Goal: Transaction & Acquisition: Purchase product/service

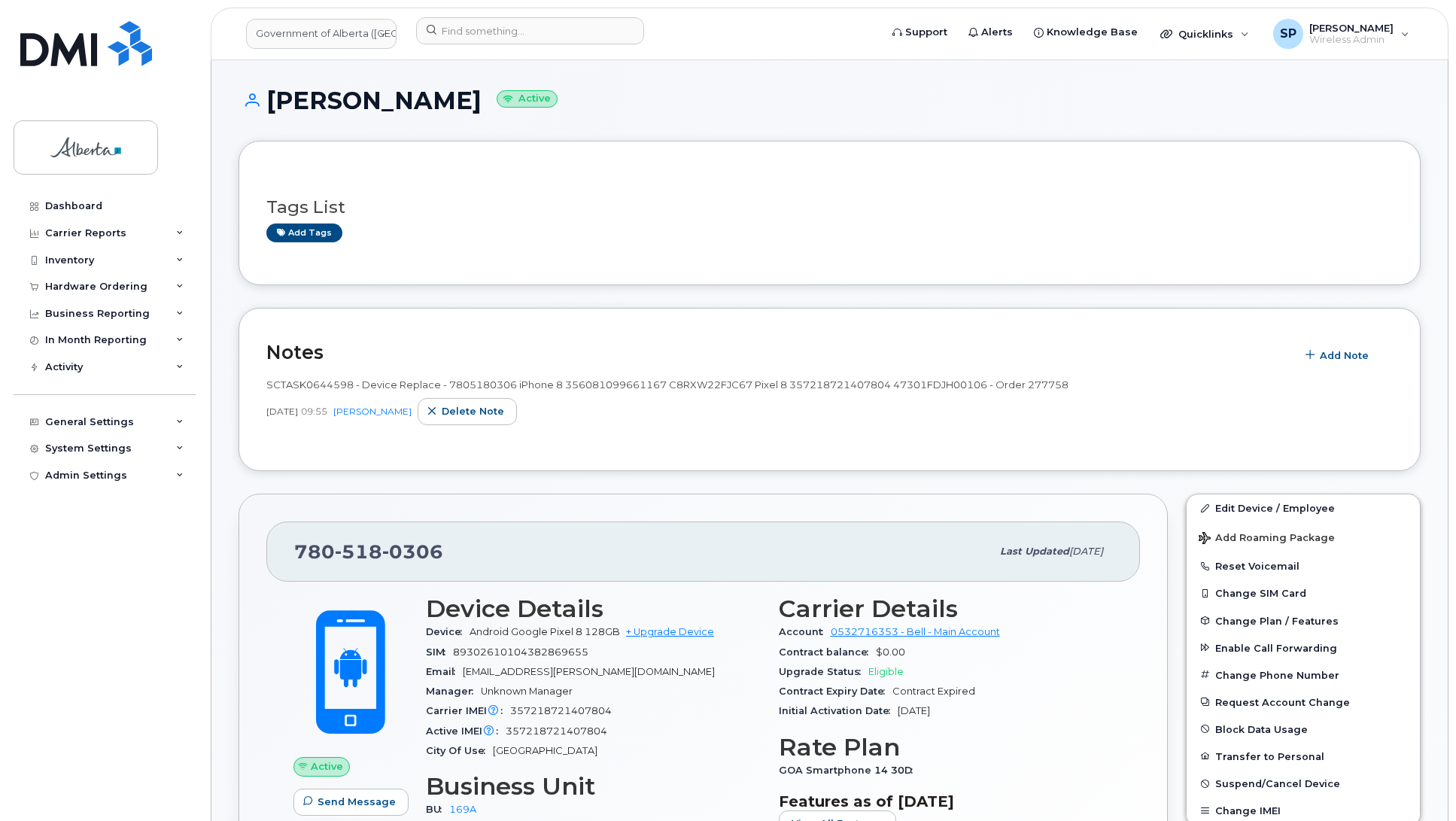
click at [61, 590] on div "Dashboard Carrier Reports Monthly Billing Data Daily Data Pooling Data Behavior…" at bounding box center [107, 495] width 186 height 606
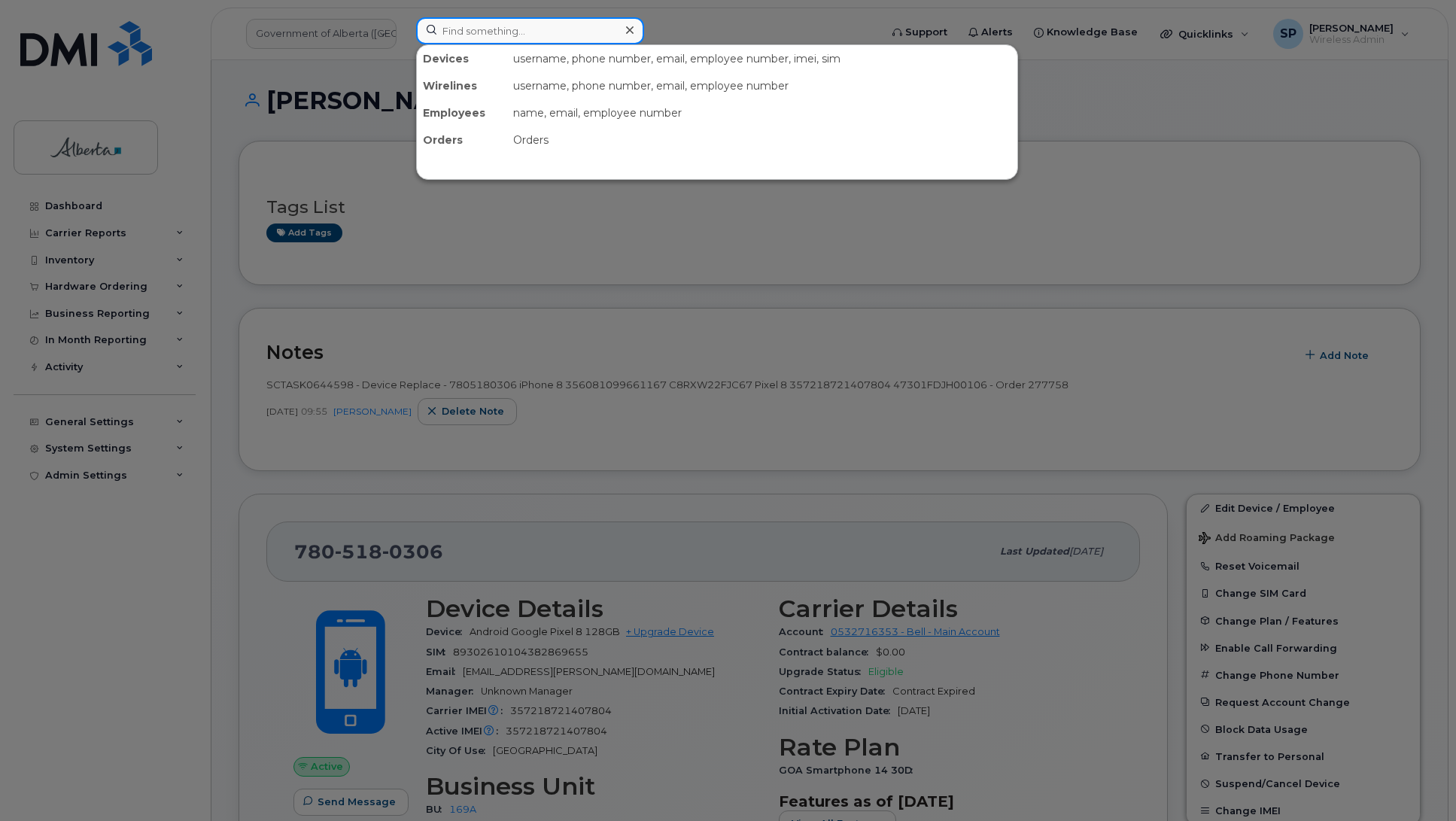
click at [575, 32] on input at bounding box center [530, 30] width 228 height 27
paste input "7802783108"
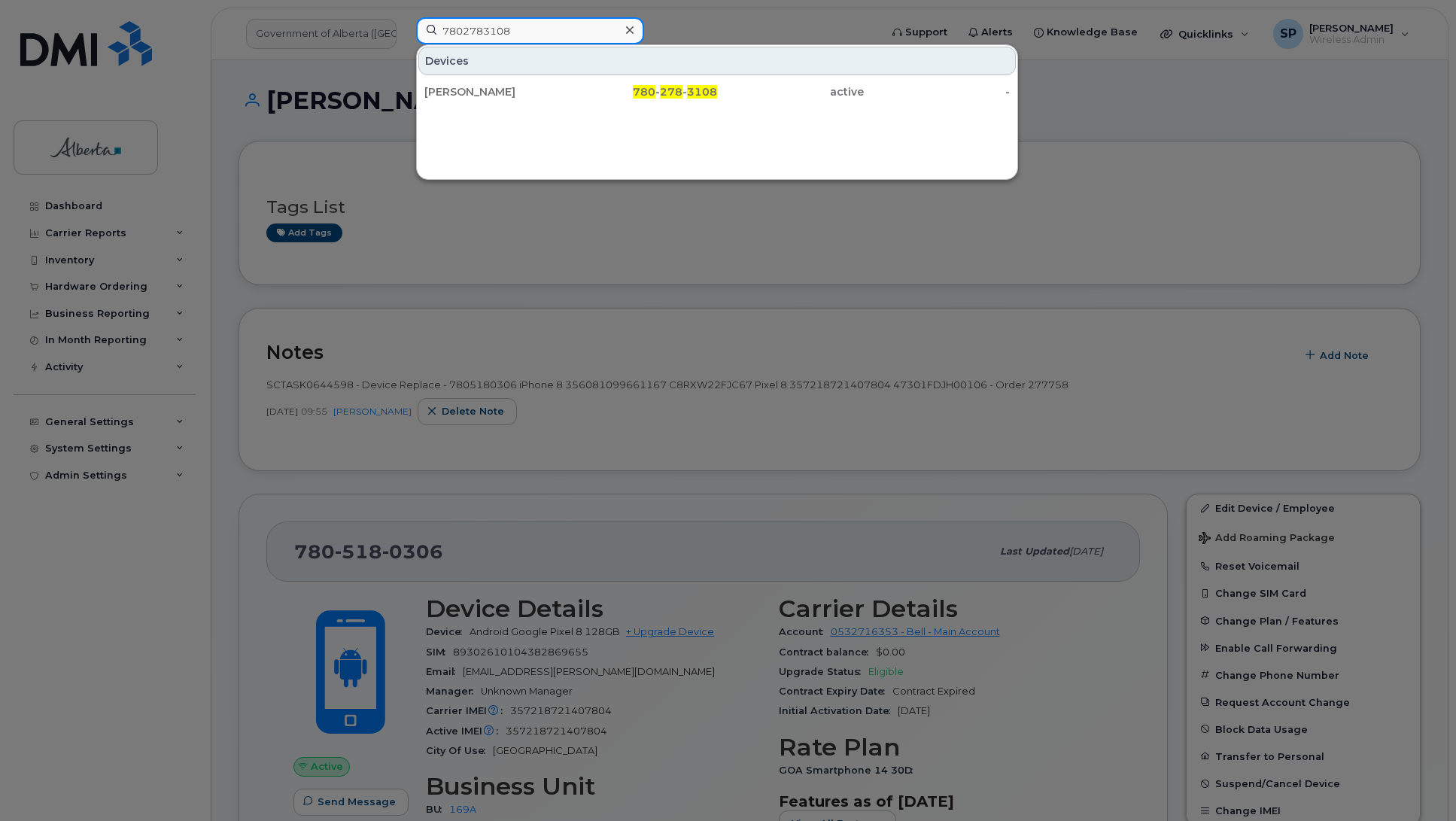
type input "7802783108"
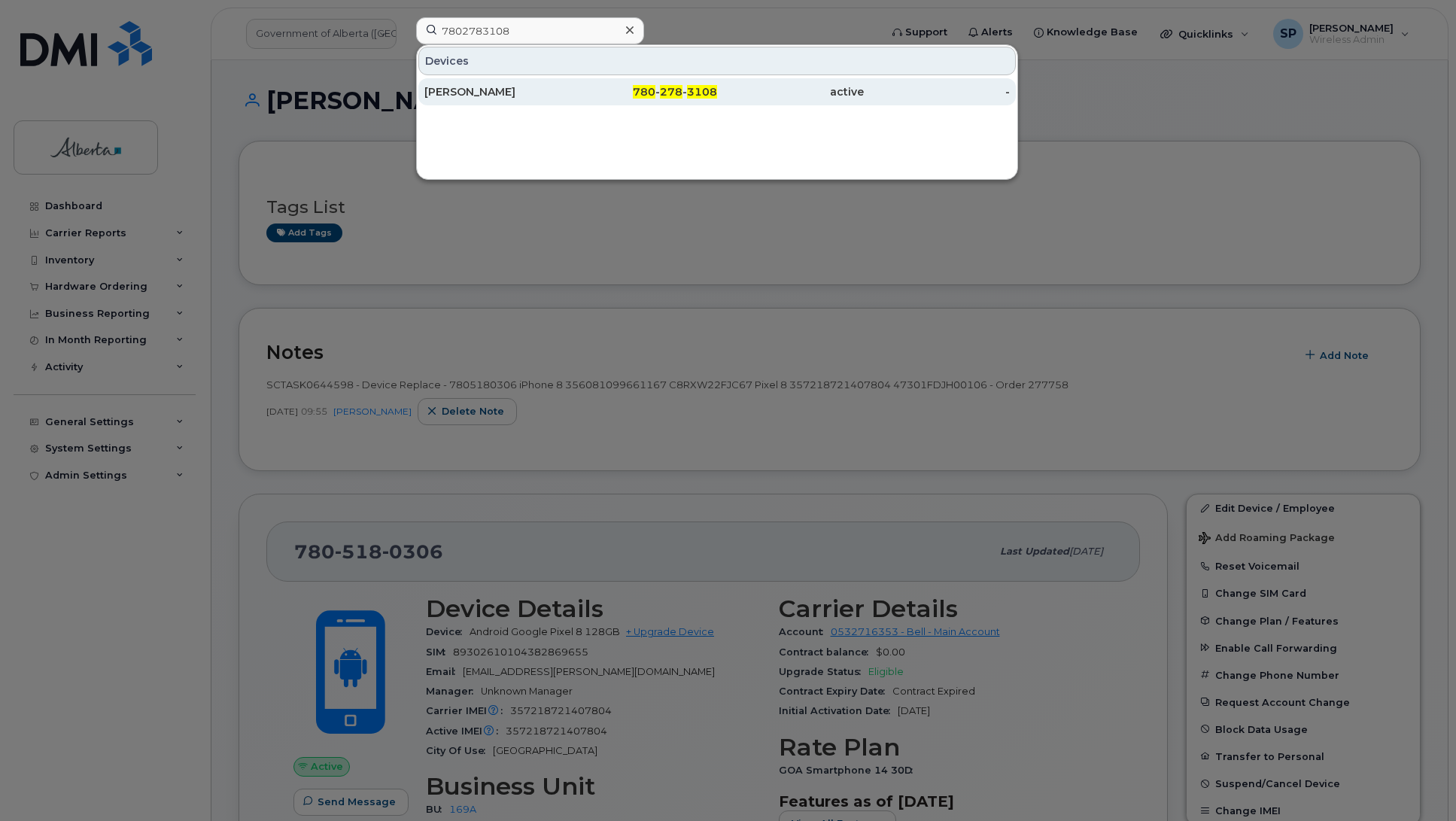
click at [490, 95] on div "Elizabeth Macve" at bounding box center [498, 91] width 146 height 15
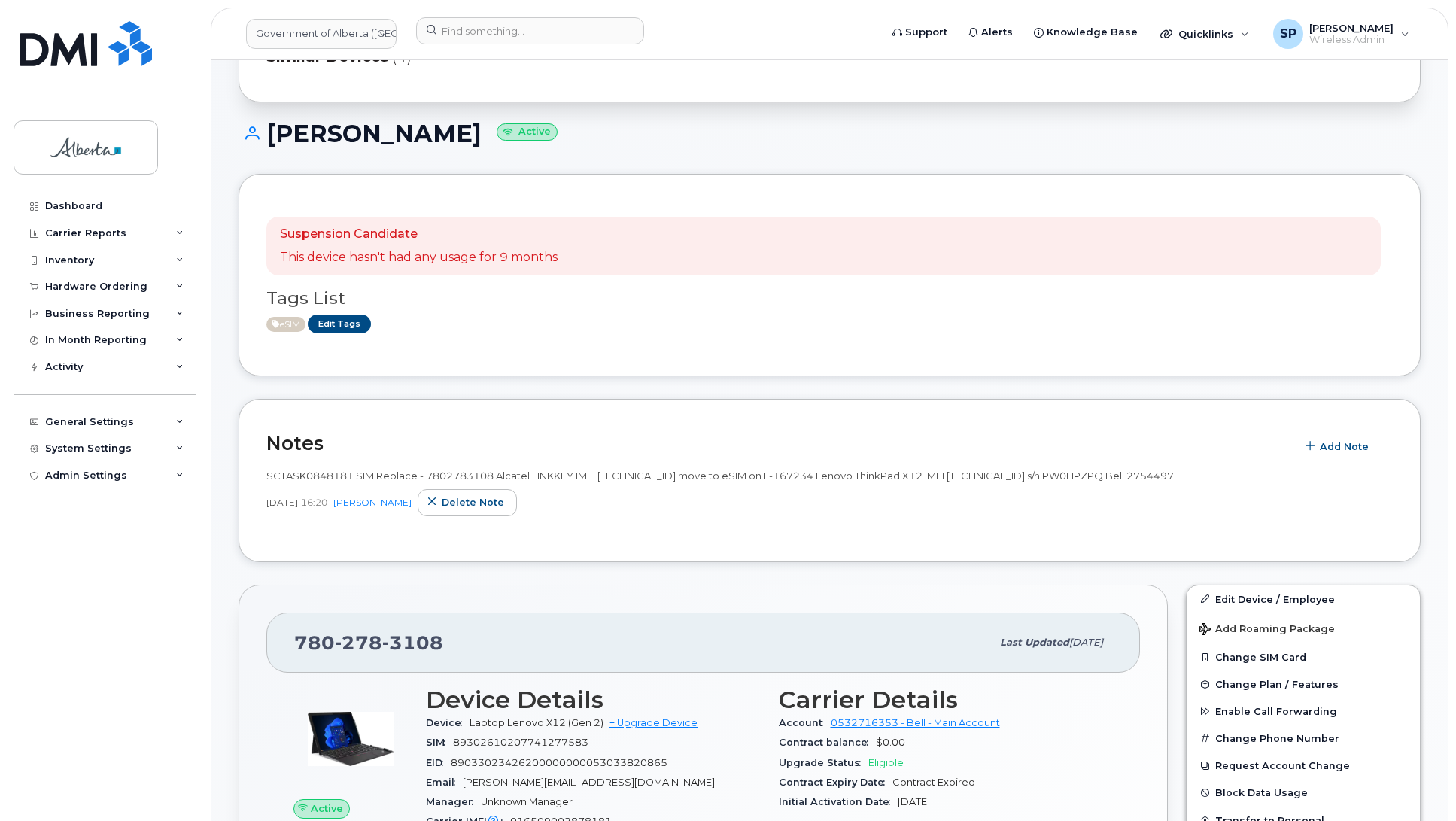
scroll to position [156, 0]
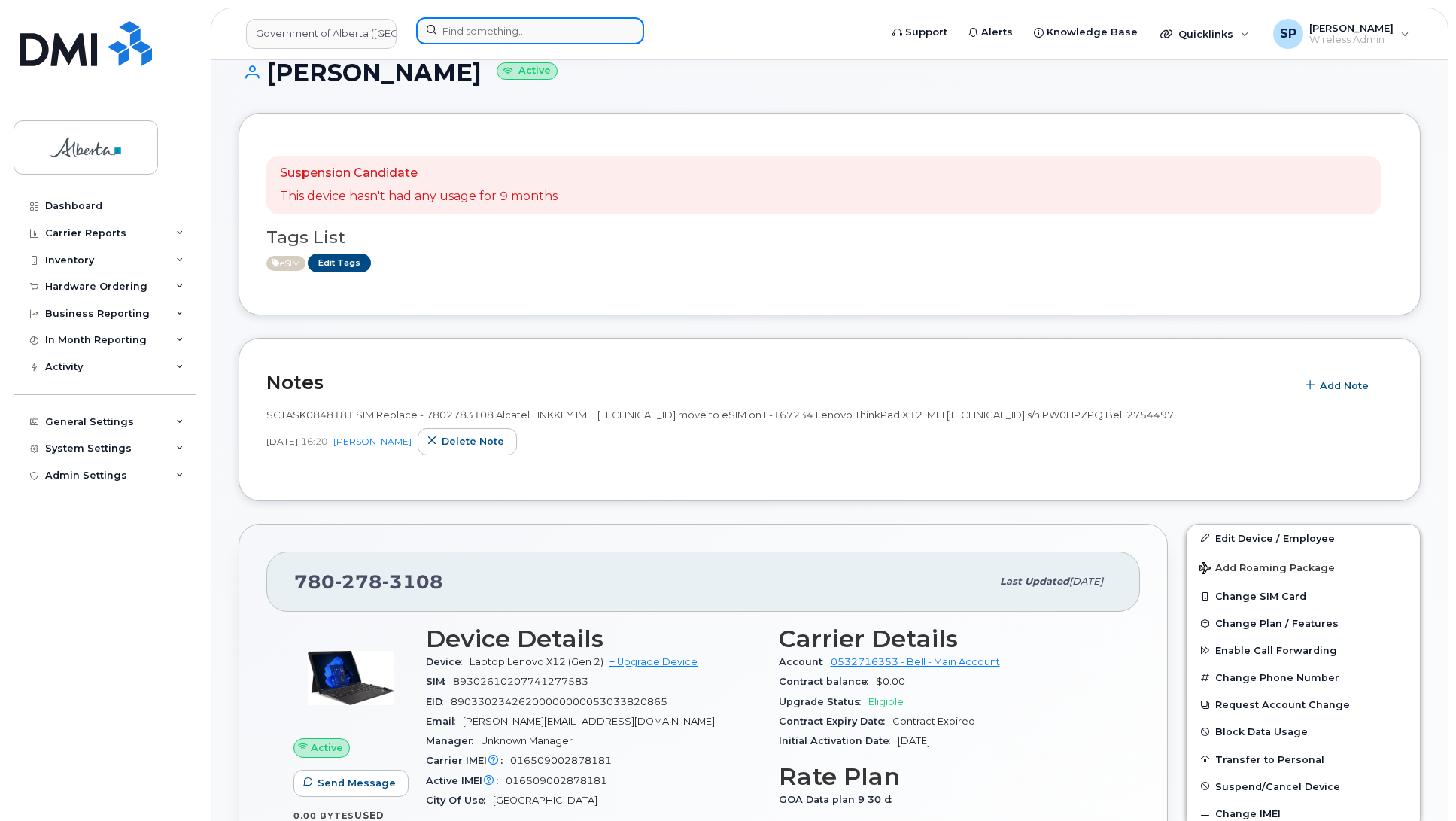
click at [564, 20] on input at bounding box center [530, 30] width 228 height 27
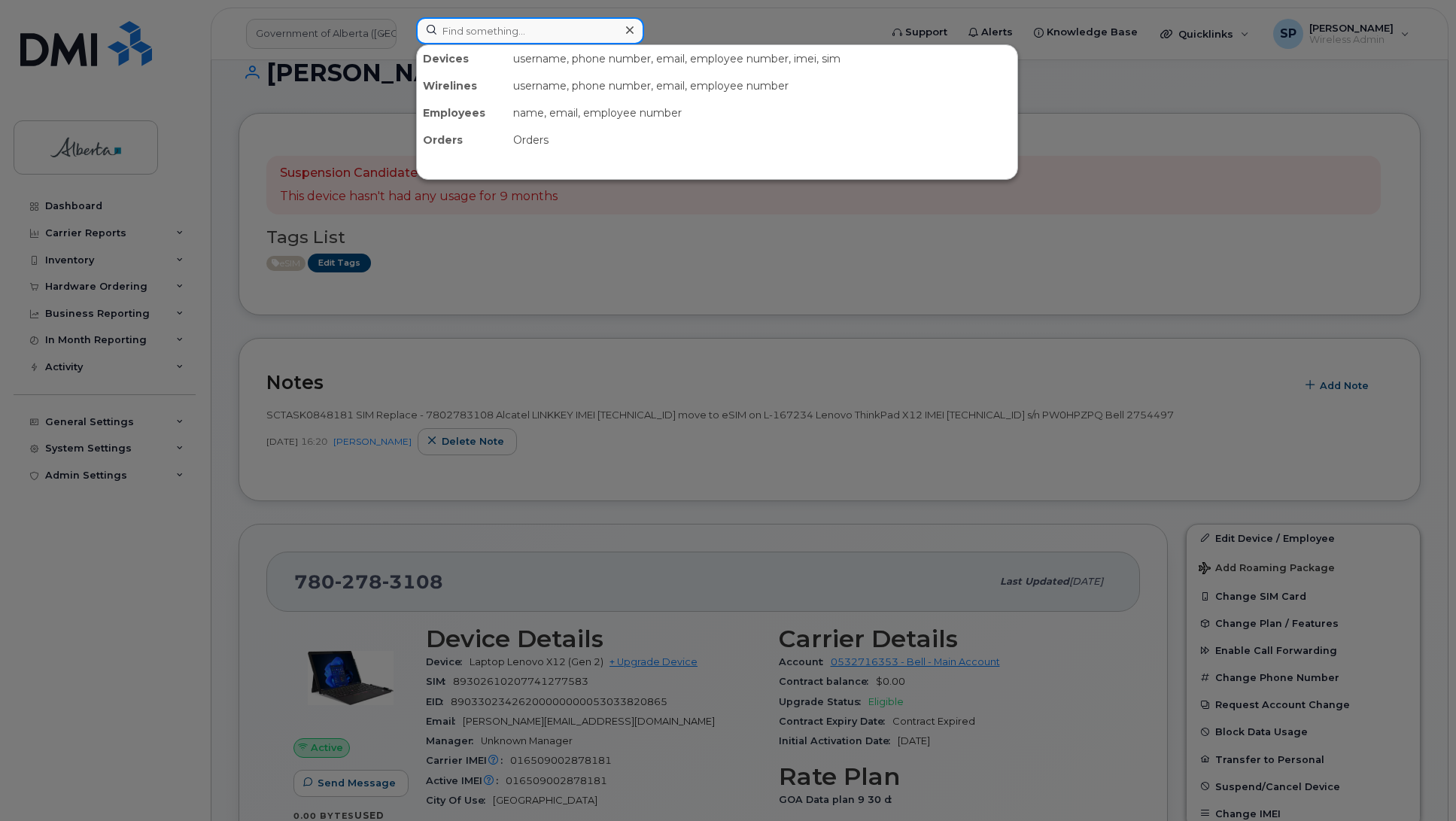
paste input "4033500532"
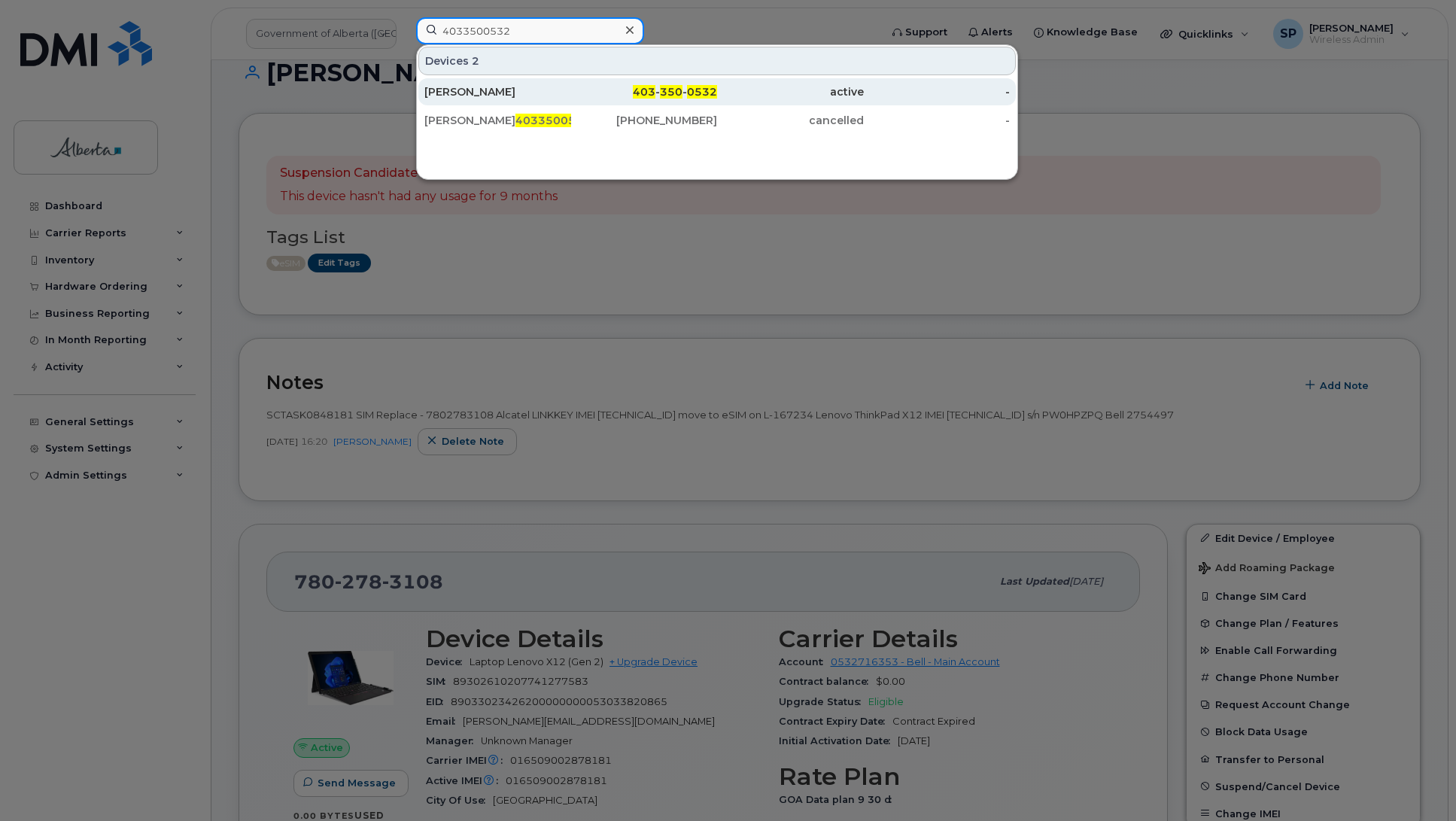
type input "4033500532"
click at [529, 98] on div "Erin M Miller" at bounding box center [498, 91] width 146 height 15
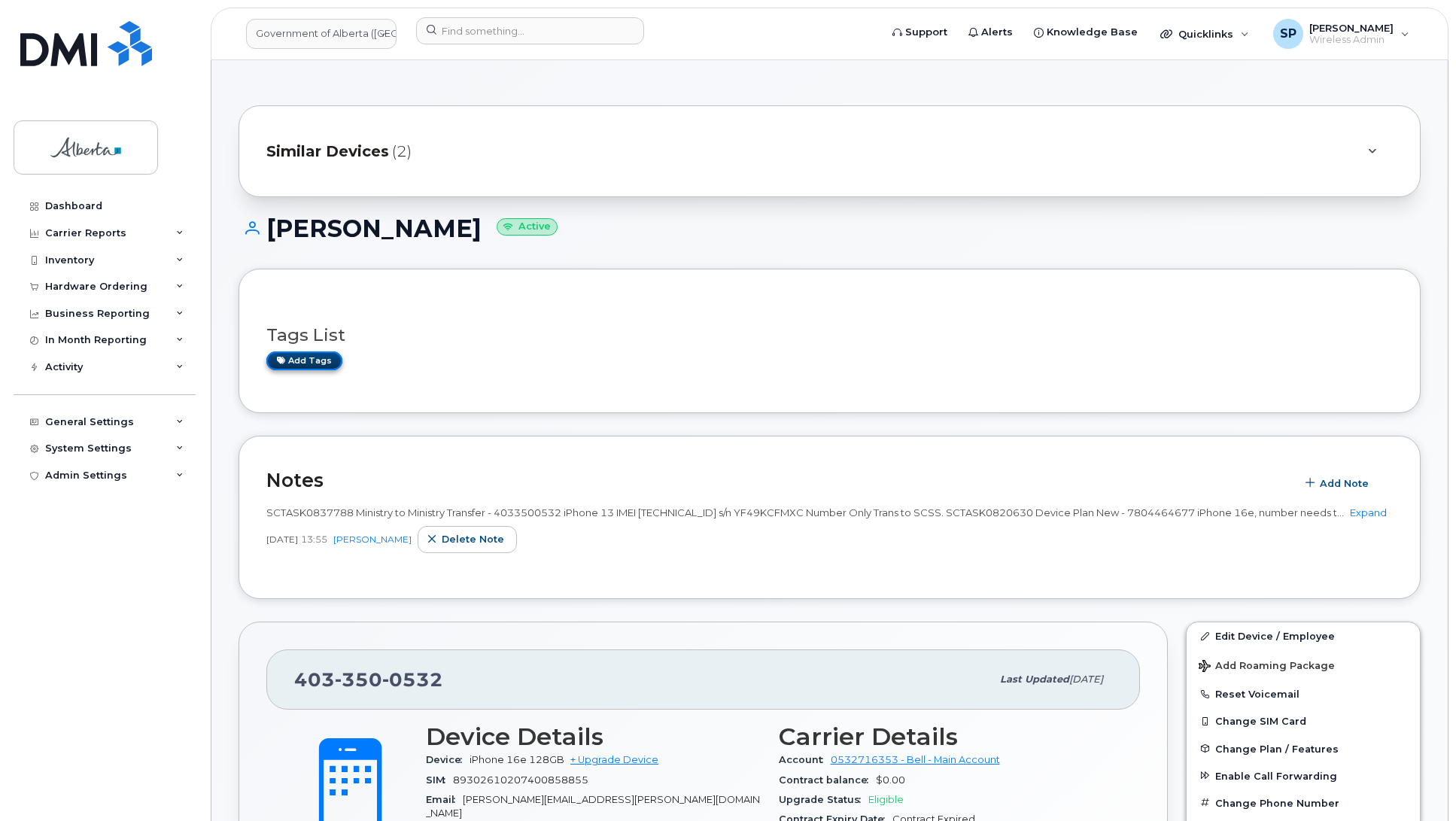
click at [328, 358] on link "Add tags" at bounding box center [304, 360] width 76 height 19
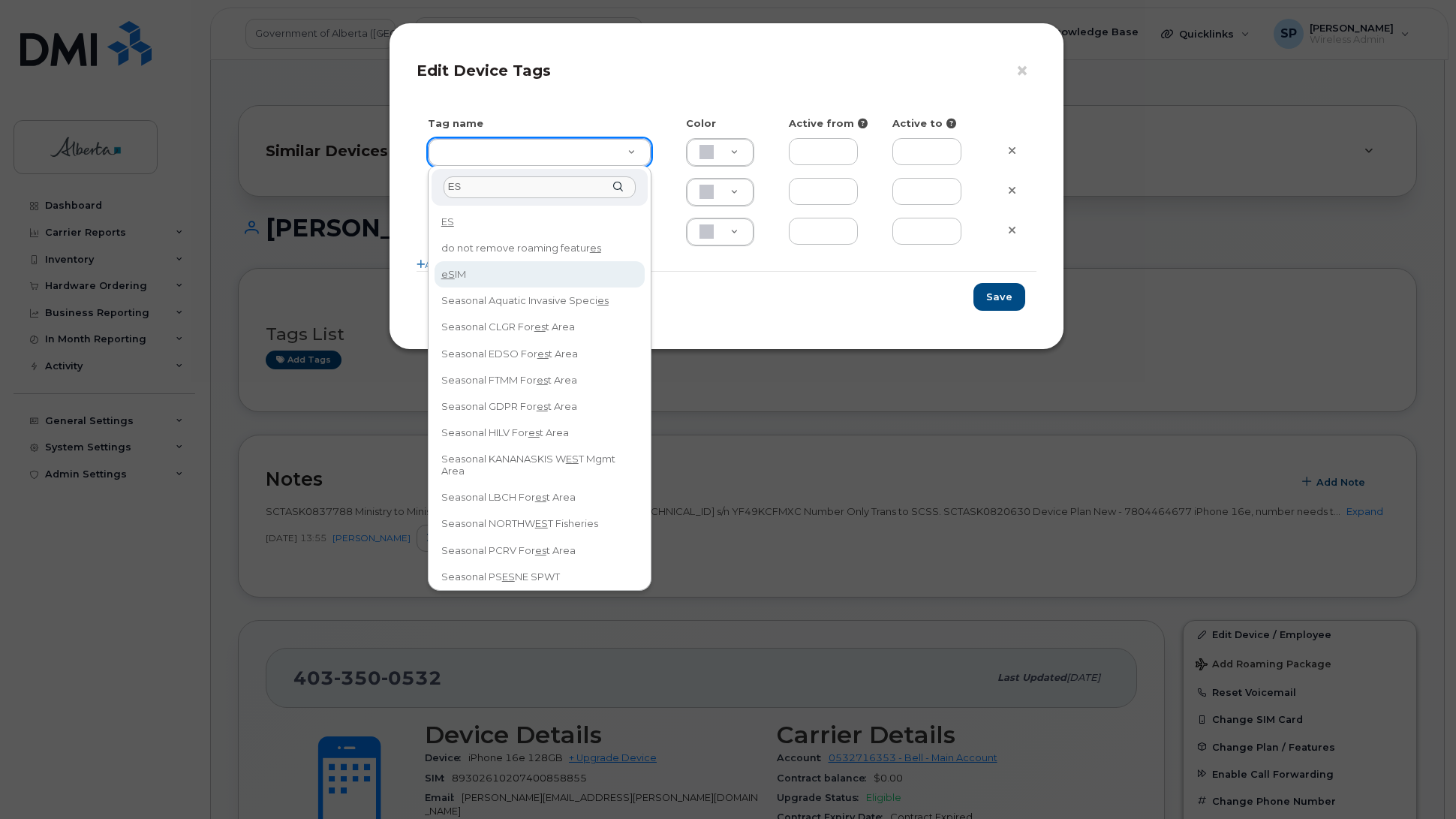
type input "ES"
type input "eSIM"
type input "D6CDC1"
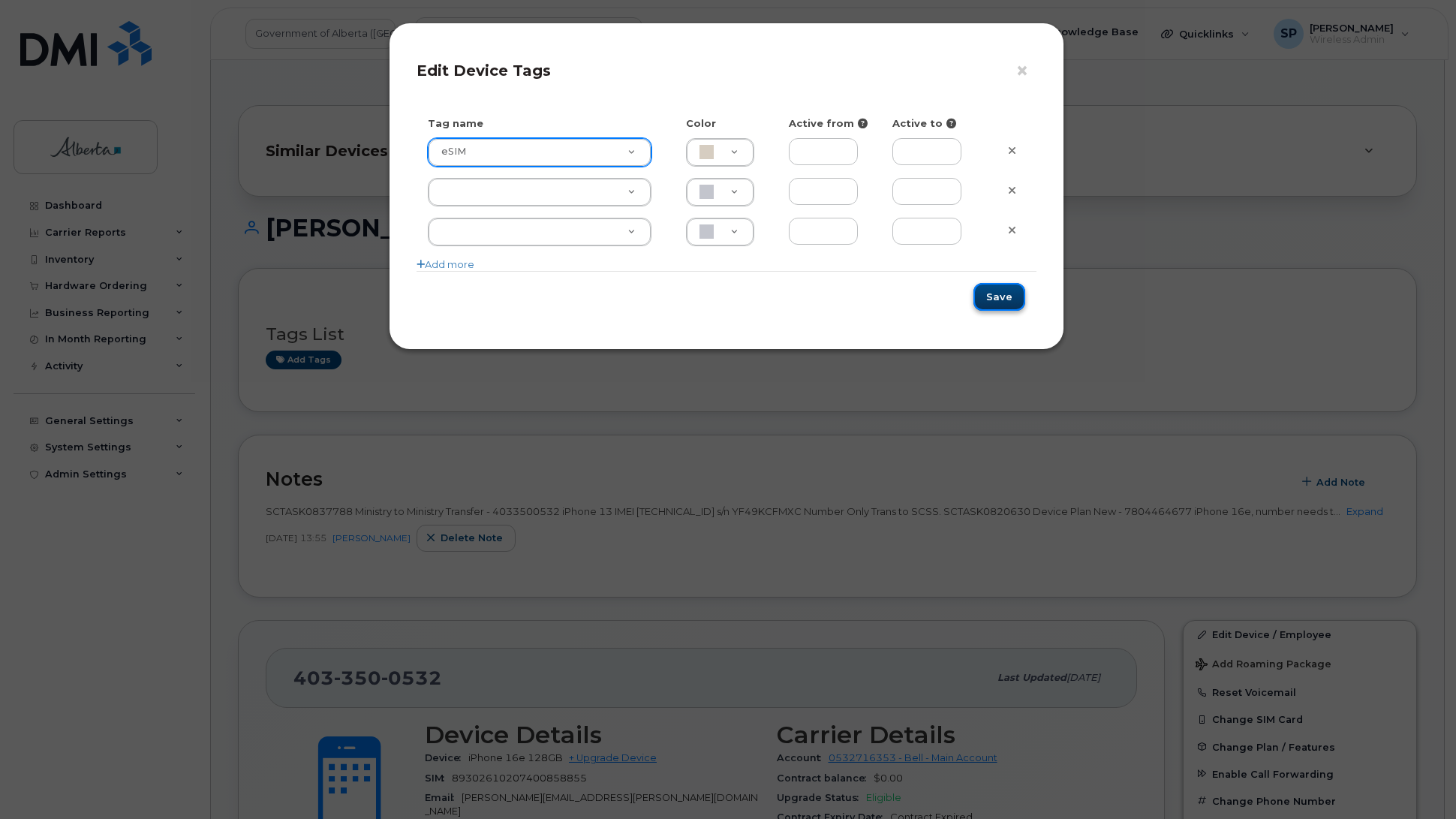
click at [1002, 296] on button "Save" at bounding box center [999, 297] width 52 height 27
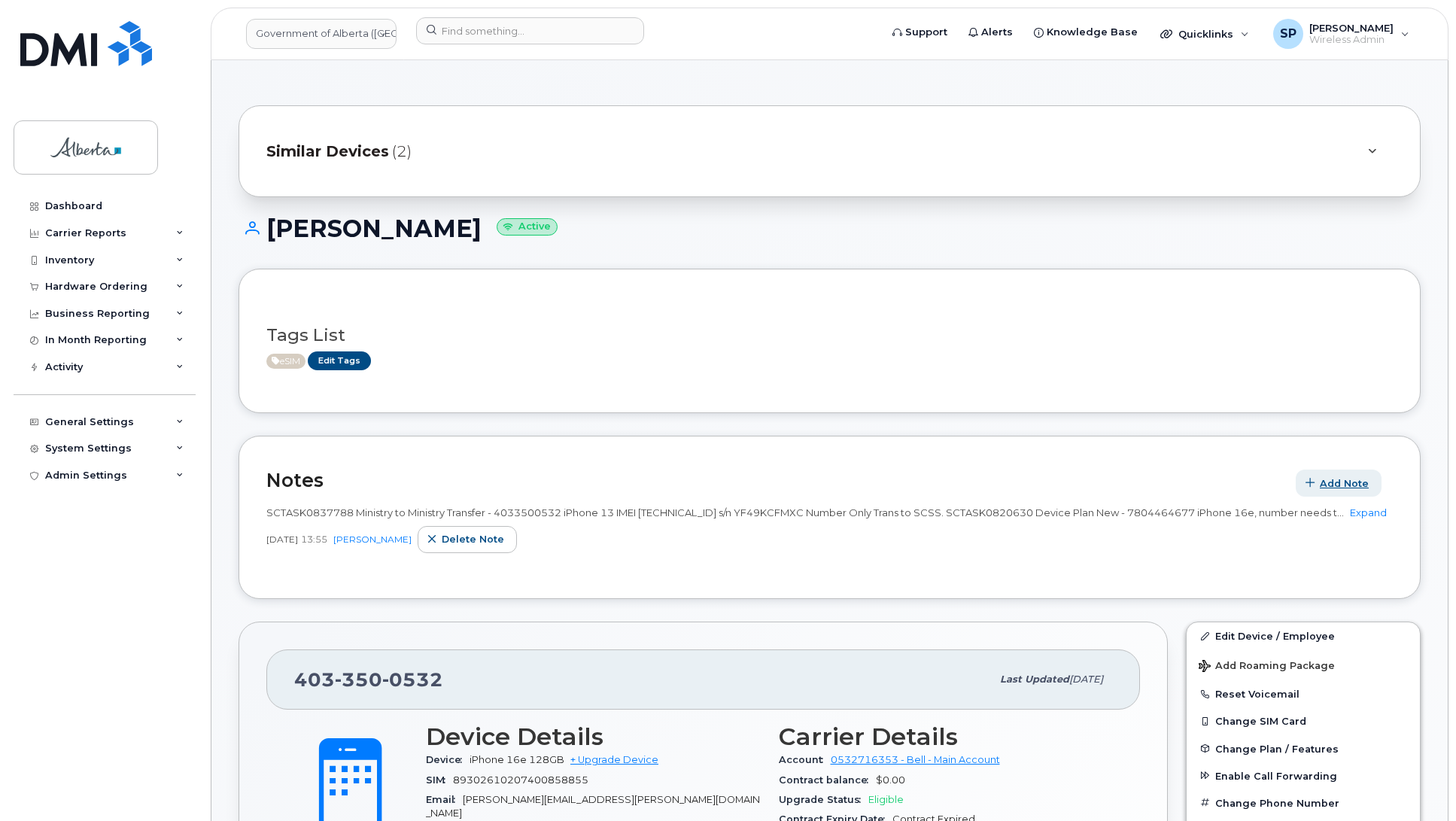
click at [1336, 486] on span "Add Note" at bounding box center [1344, 484] width 49 height 15
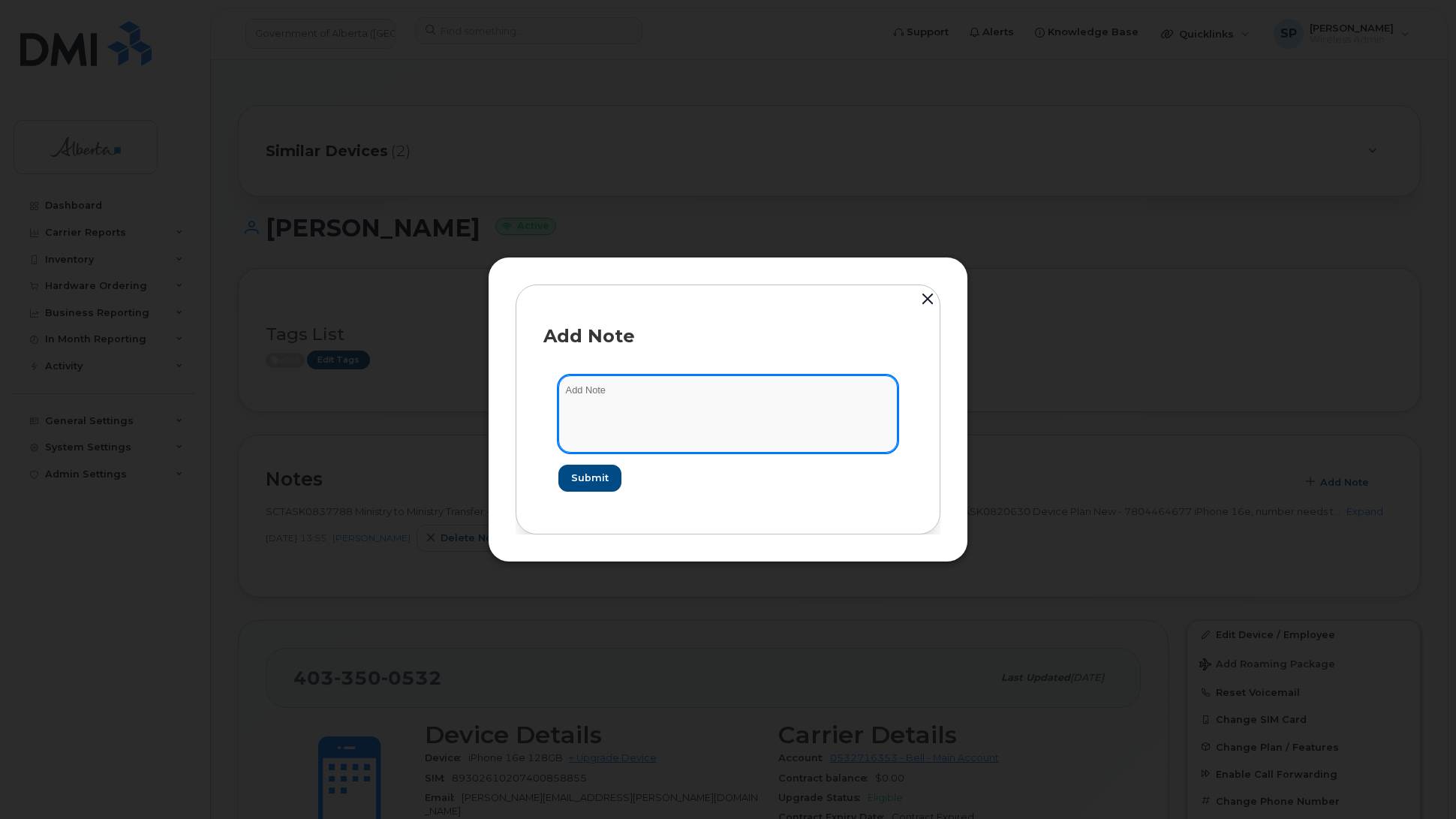
click at [670, 410] on textarea at bounding box center [728, 413] width 339 height 77
paste textarea "Device Assign Spare - (1) requires eSIM Bell Service 2756561"
click at [567, 389] on textarea "Device Assign Spare - (1) requires eSIM Bell Service 2756561" at bounding box center [728, 413] width 339 height 77
paste textarea "SCTASK0850893"
type textarea "SCTASK0850893 Device Assign Spare - (1) requires eSIM Bell Service 2756561"
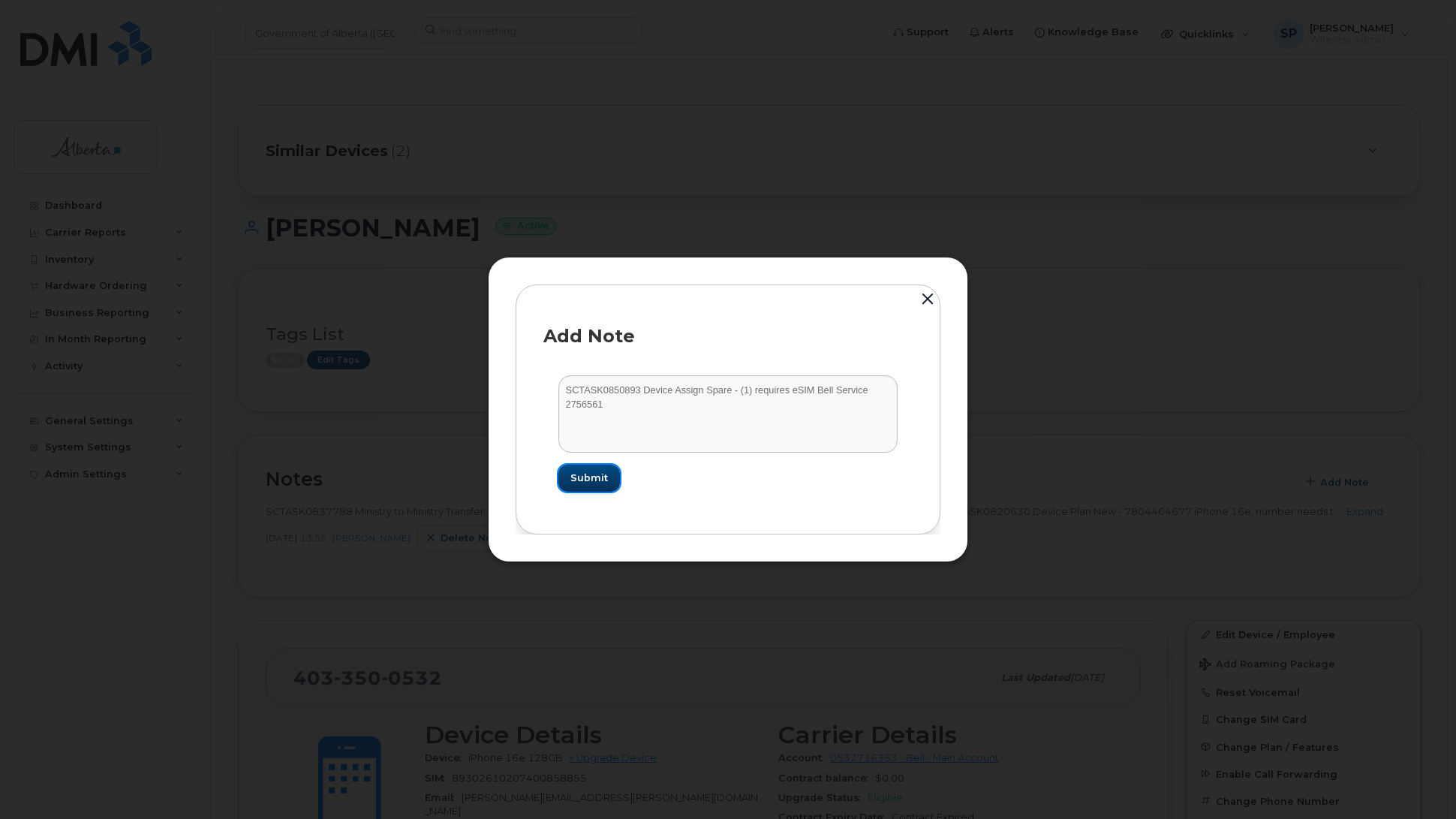
click at [595, 480] on span "Submit" at bounding box center [589, 478] width 37 height 15
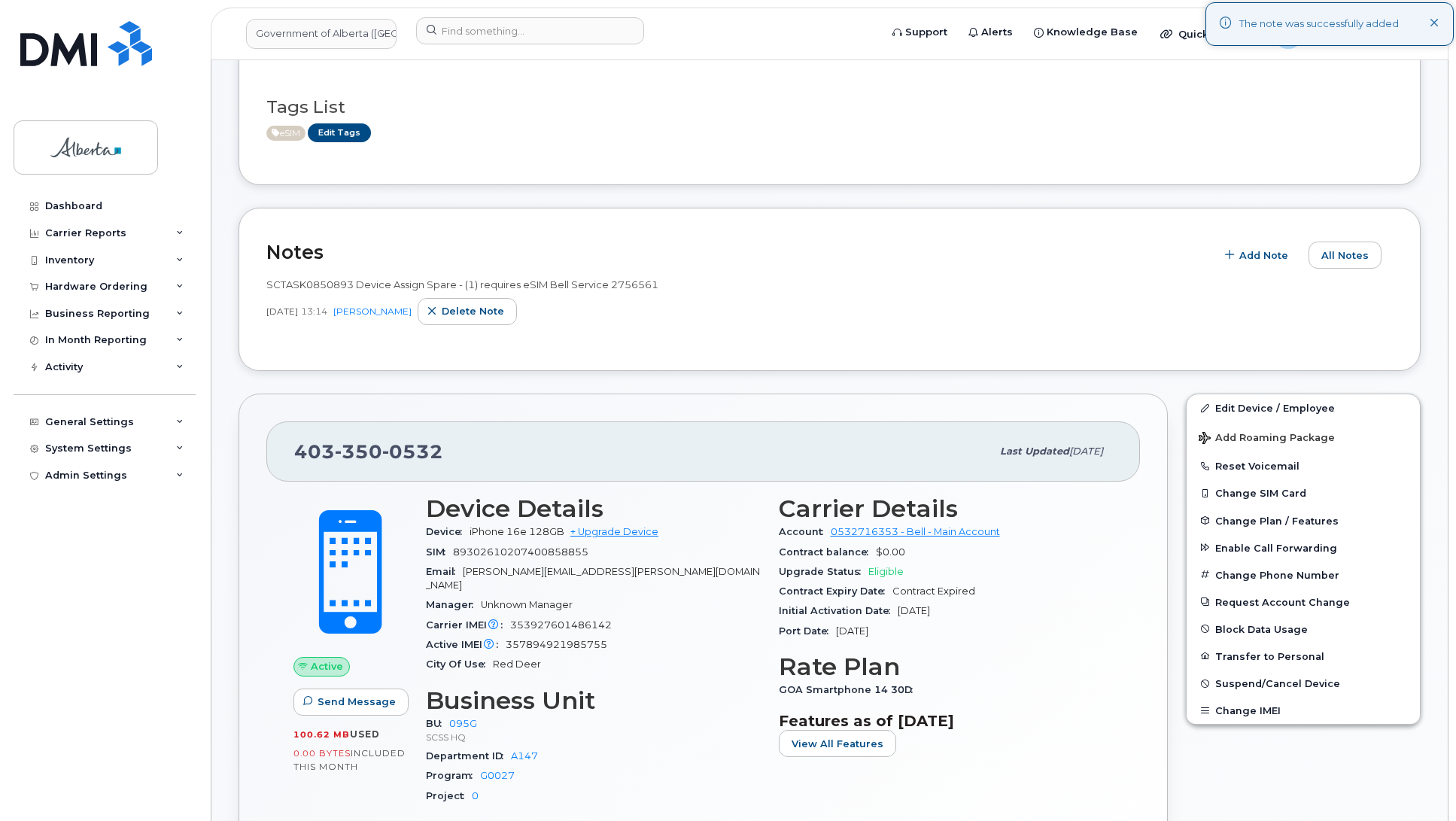
scroll to position [264, 0]
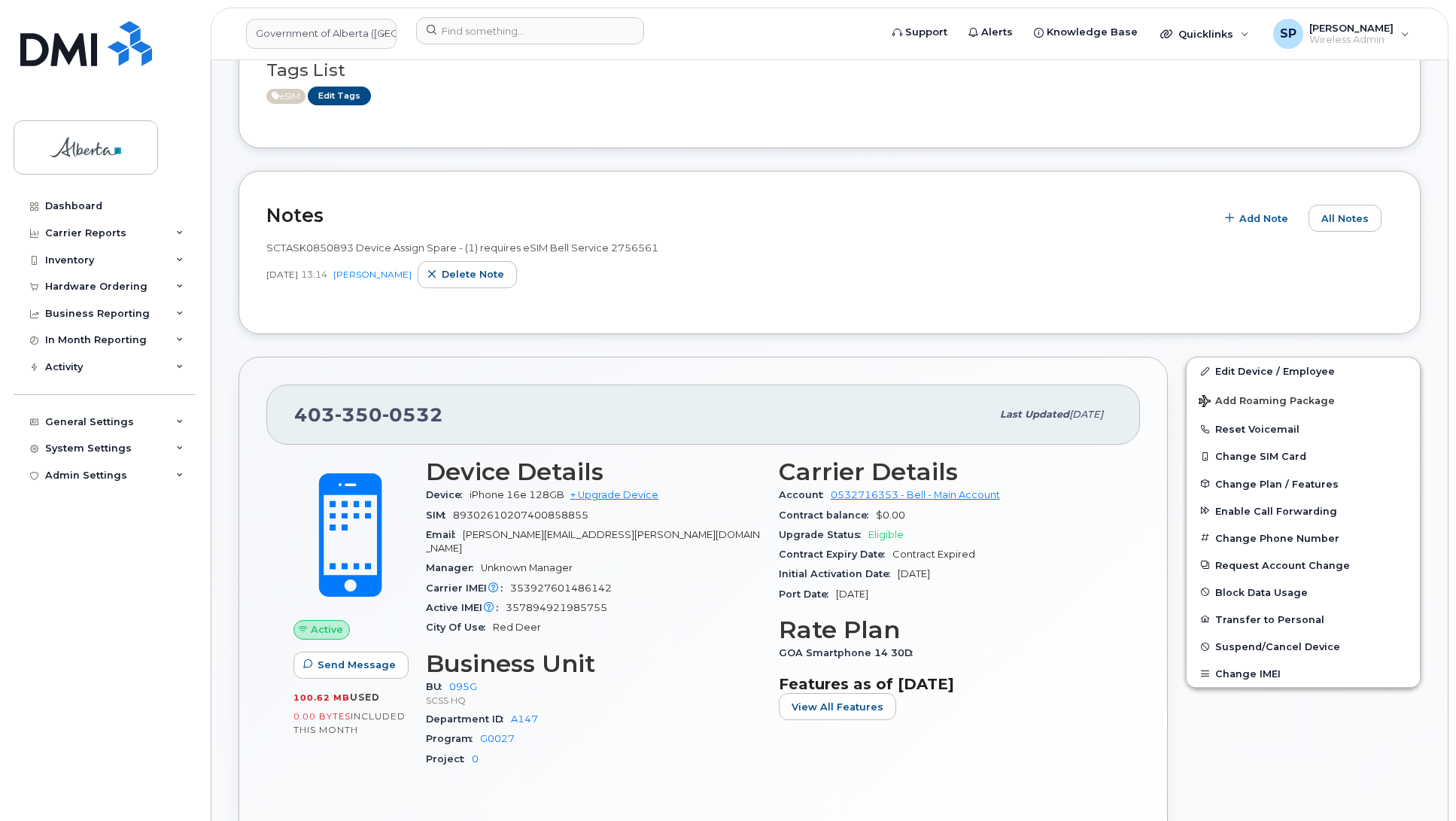
click at [53, 528] on div "Dashboard Carrier Reports Monthly Billing Data Daily Data Pooling Data Behavior…" at bounding box center [107, 495] width 186 height 606
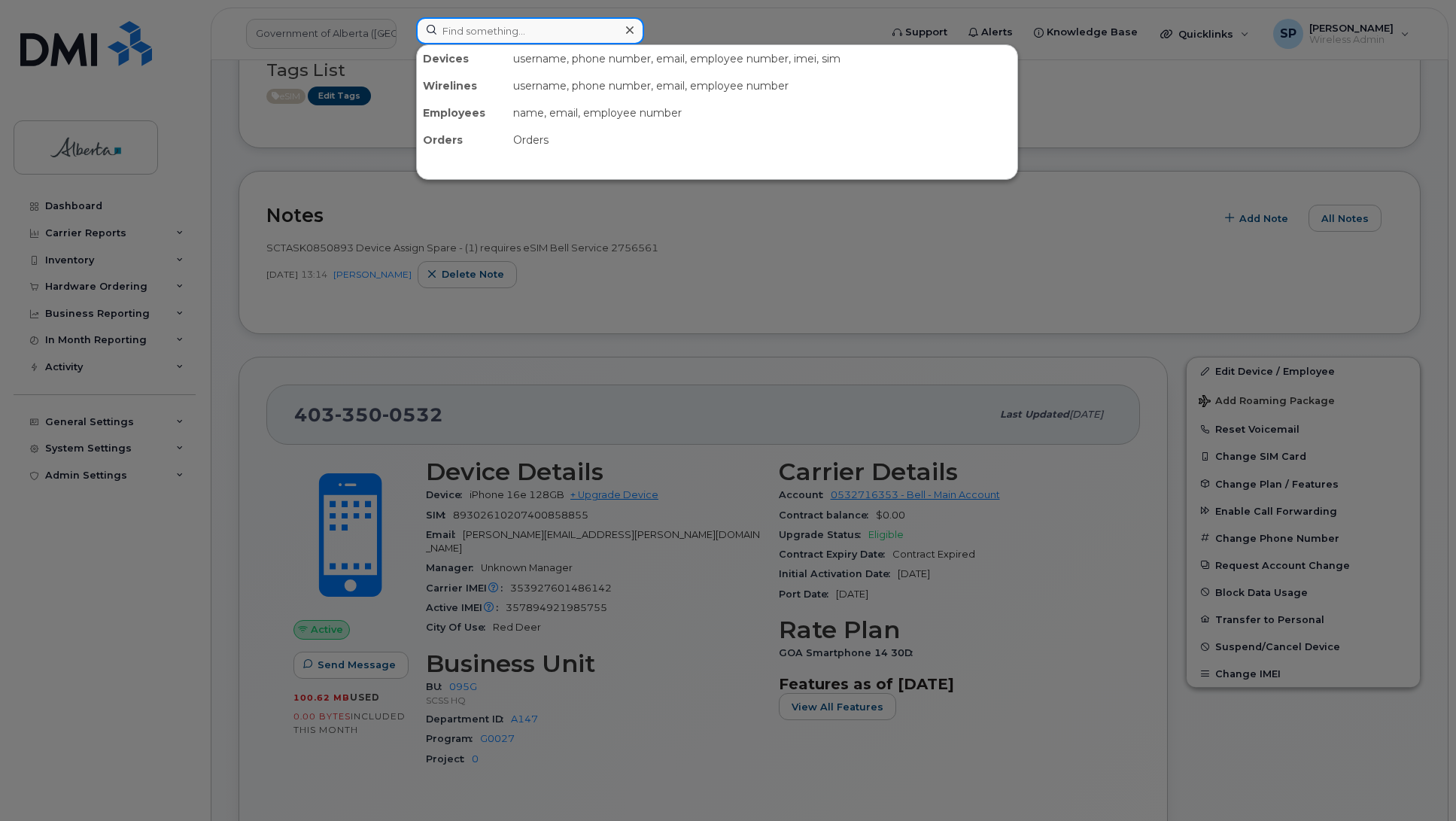
click at [479, 35] on input at bounding box center [530, 30] width 228 height 27
paste input "5873857120"
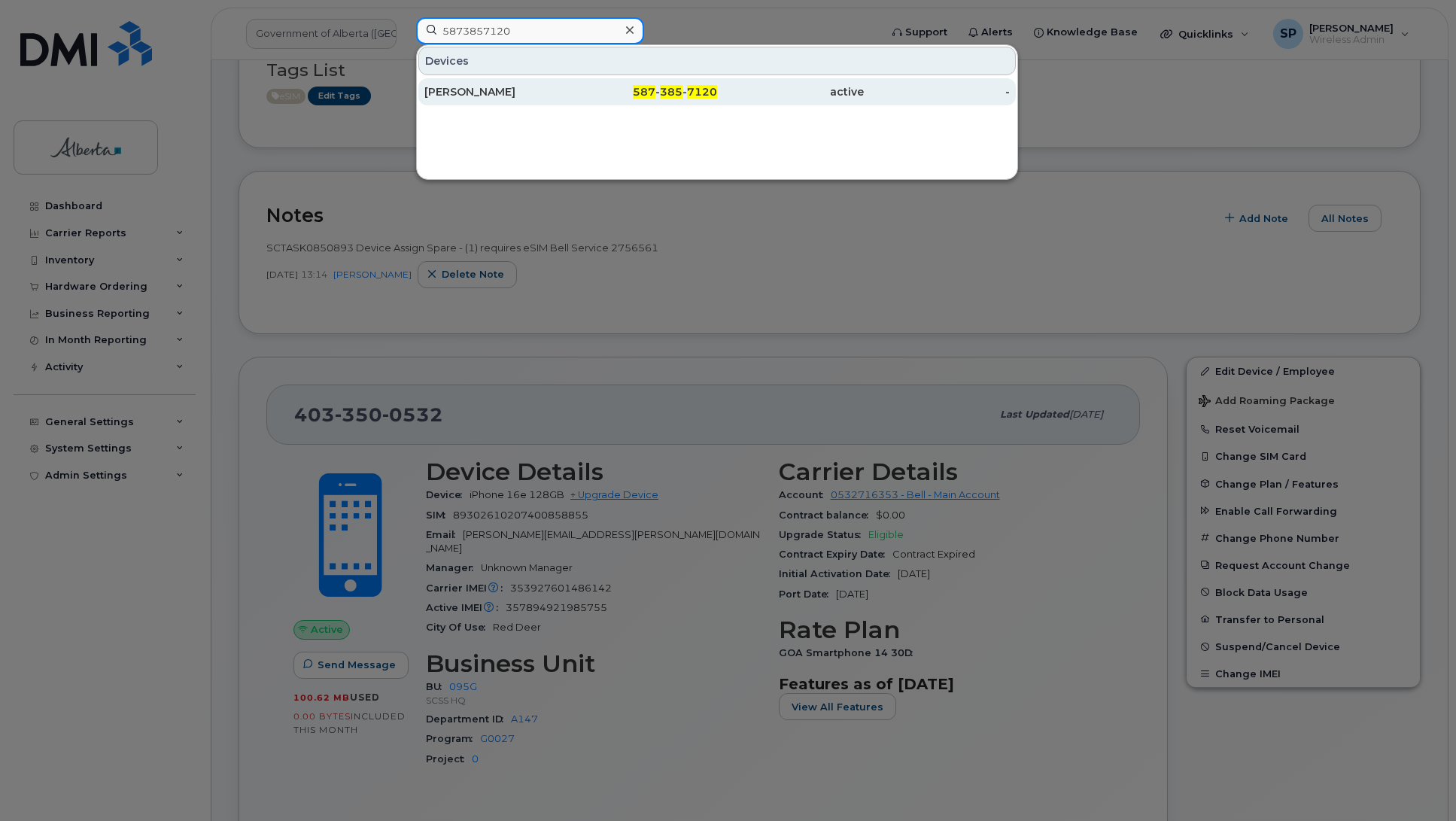
type input "5873857120"
click at [450, 95] on div "Craig Gromnisky" at bounding box center [498, 91] width 146 height 15
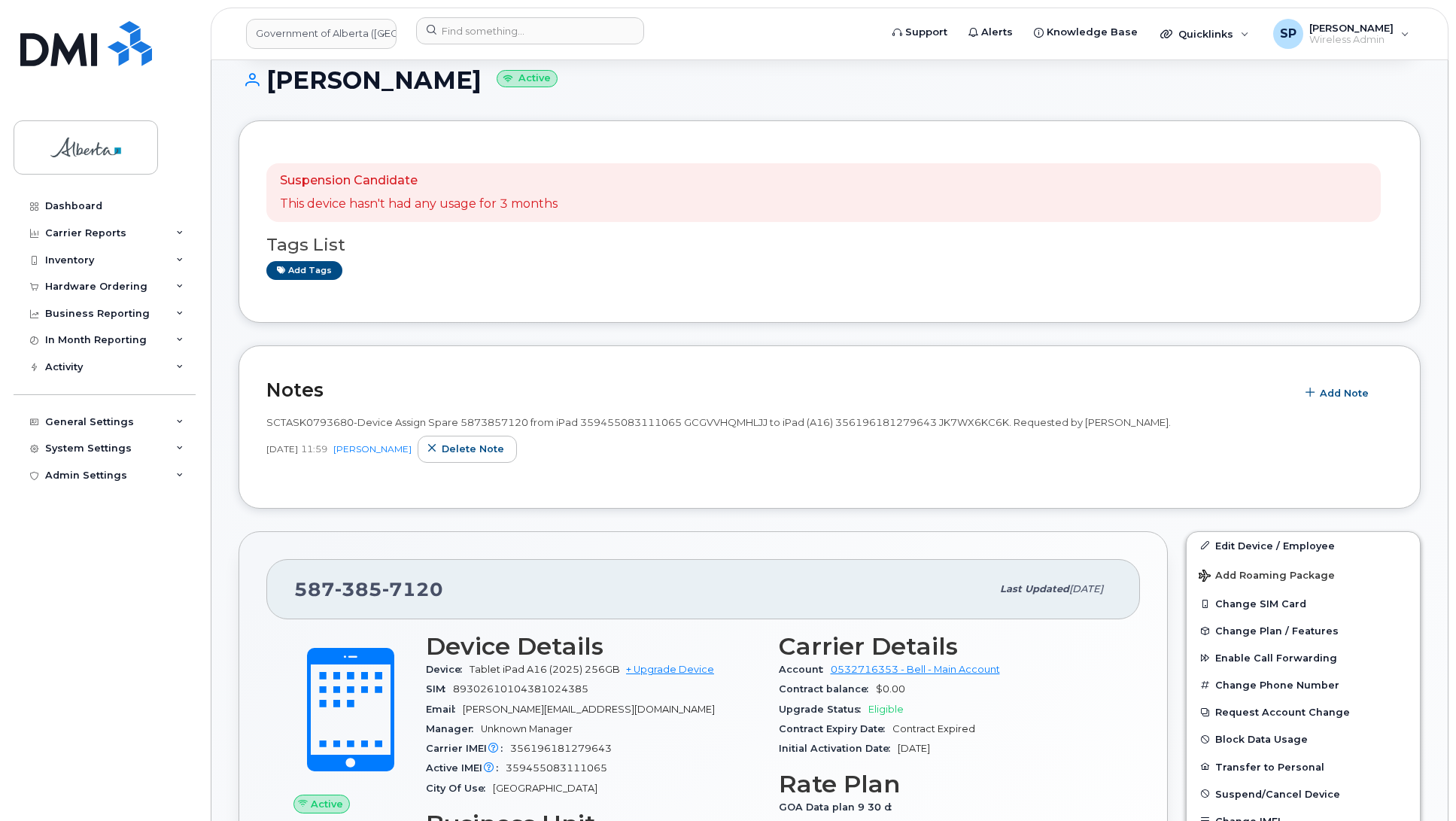
scroll to position [218, 0]
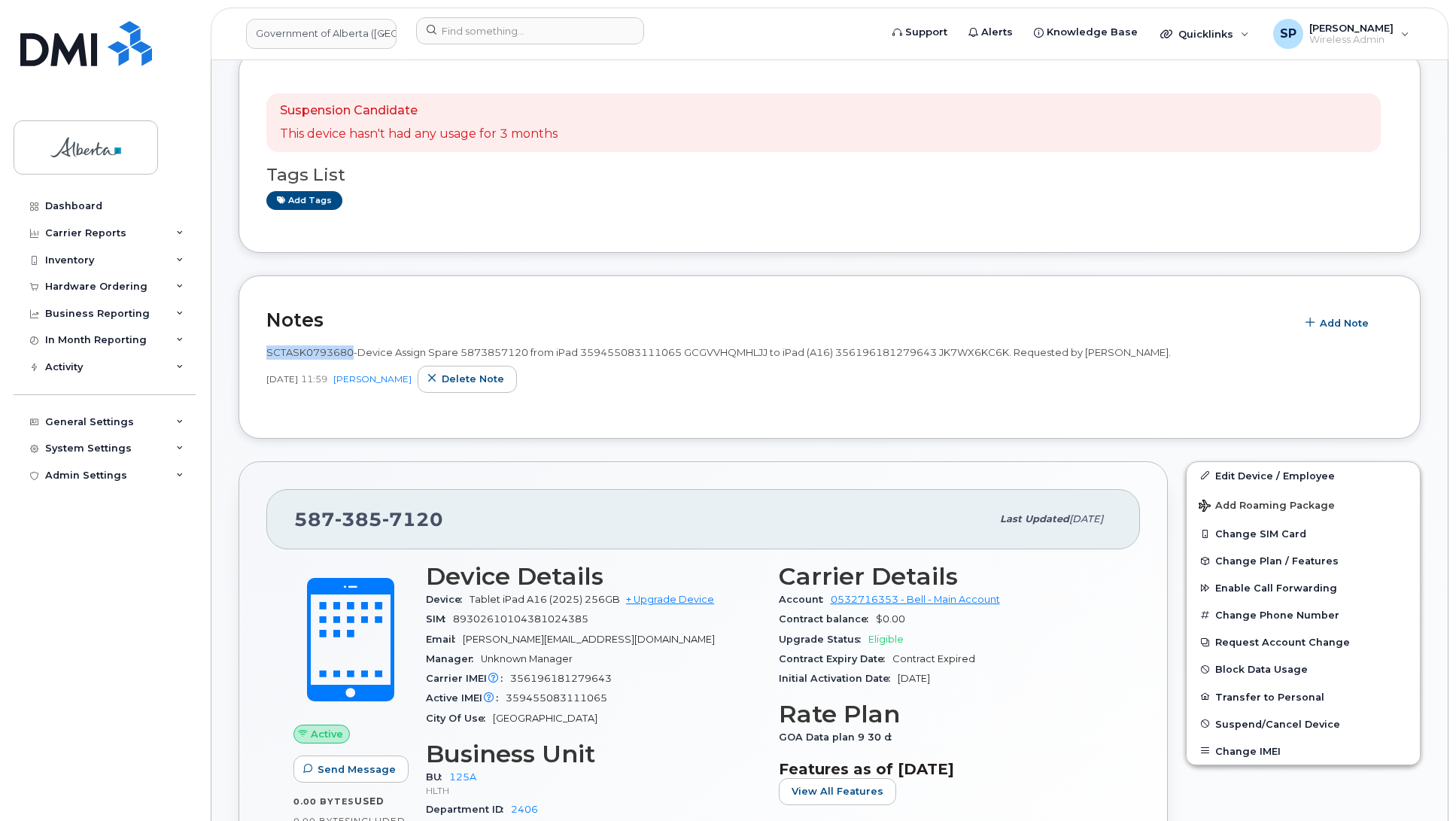
drag, startPoint x: 354, startPoint y: 351, endPoint x: 265, endPoint y: 349, distance: 89.0
click at [265, 349] on div "Notes Add Note SCTASK0793680-Device Assign Spare 5873857120 from iPad 359455083…" at bounding box center [830, 357] width 1182 height 163
copy span "SCTASK0793680"
click at [1229, 476] on link "Edit Device / Employee" at bounding box center [1304, 475] width 233 height 27
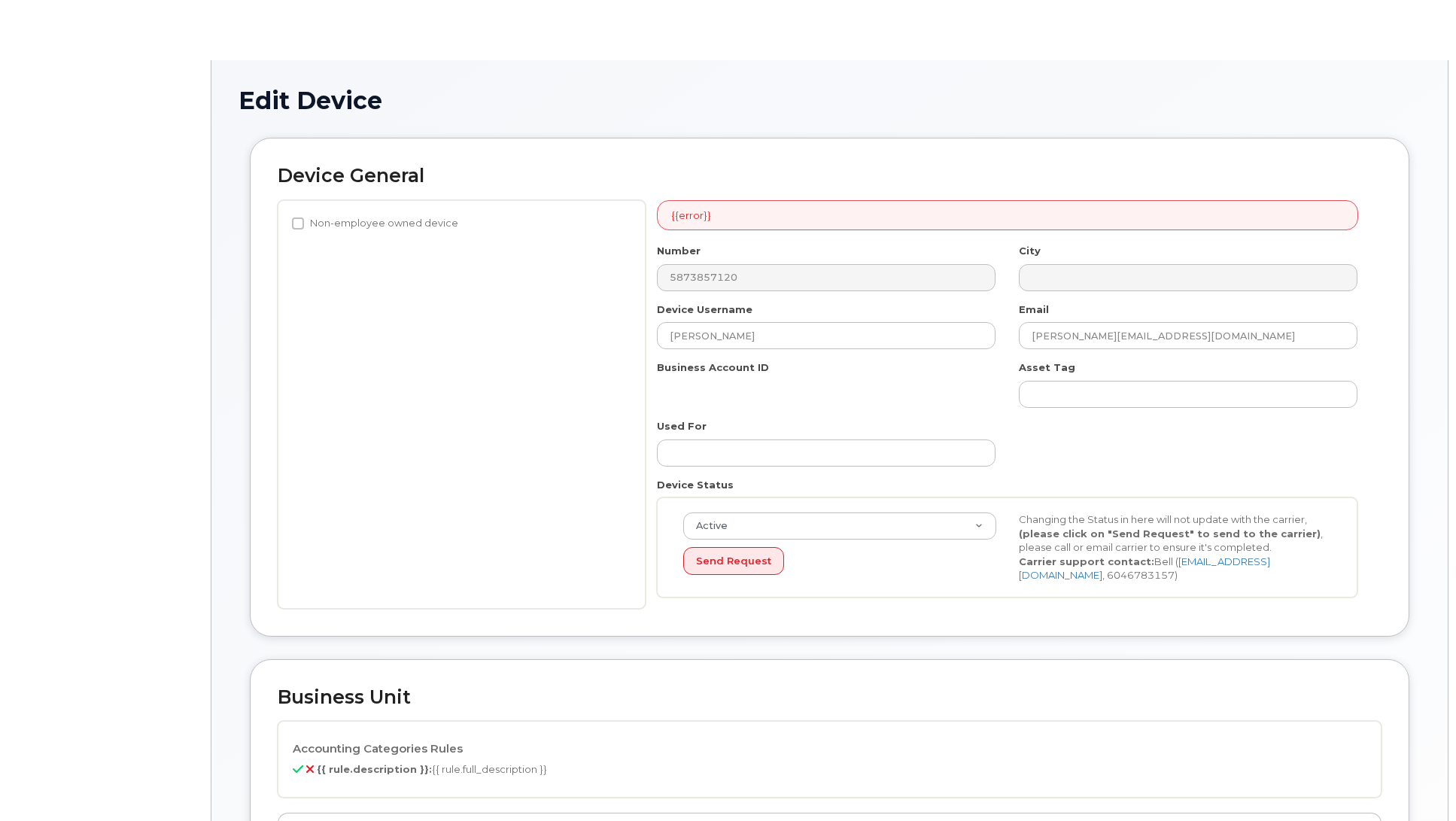
select select "4120335"
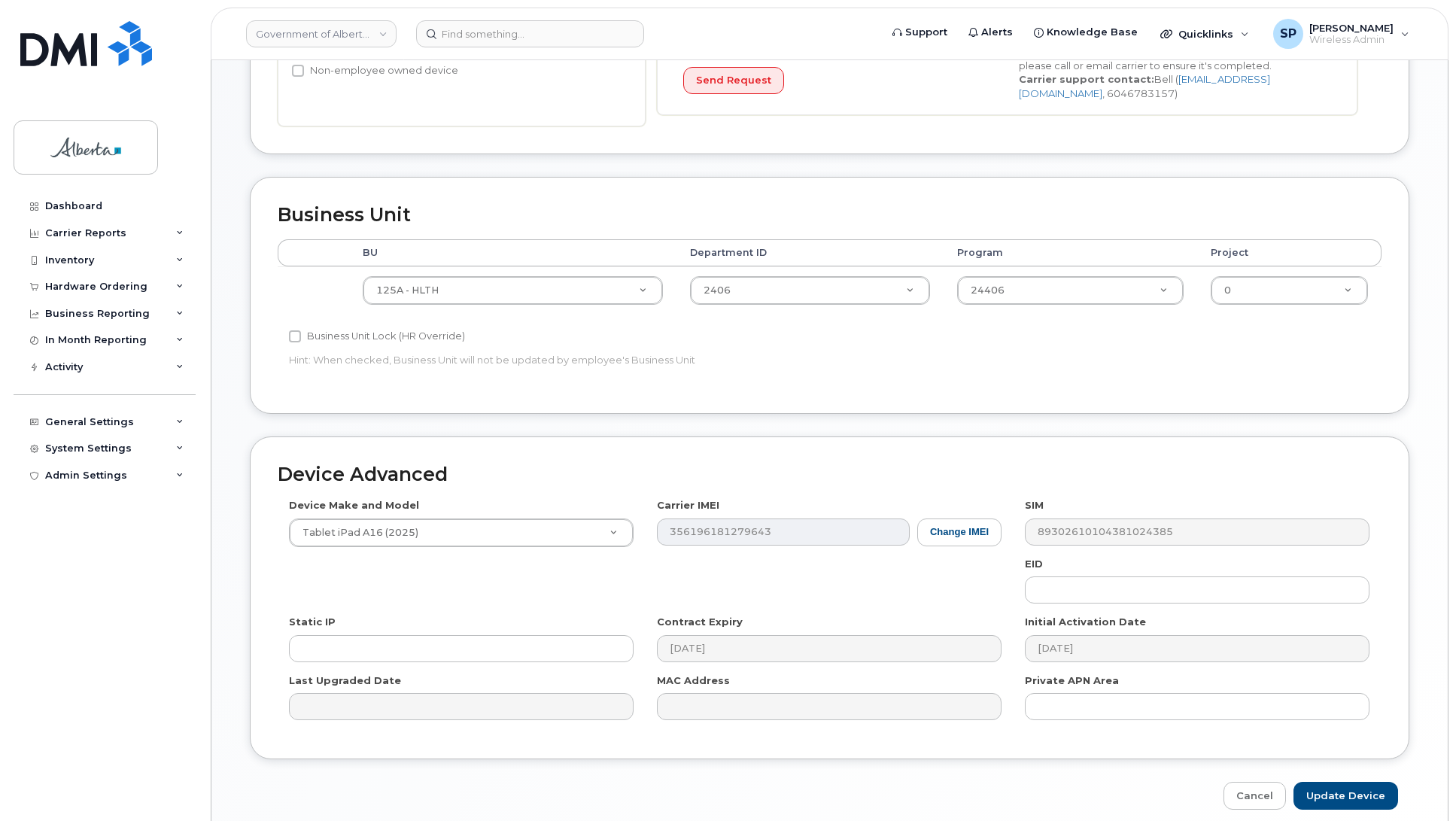
scroll to position [478, 0]
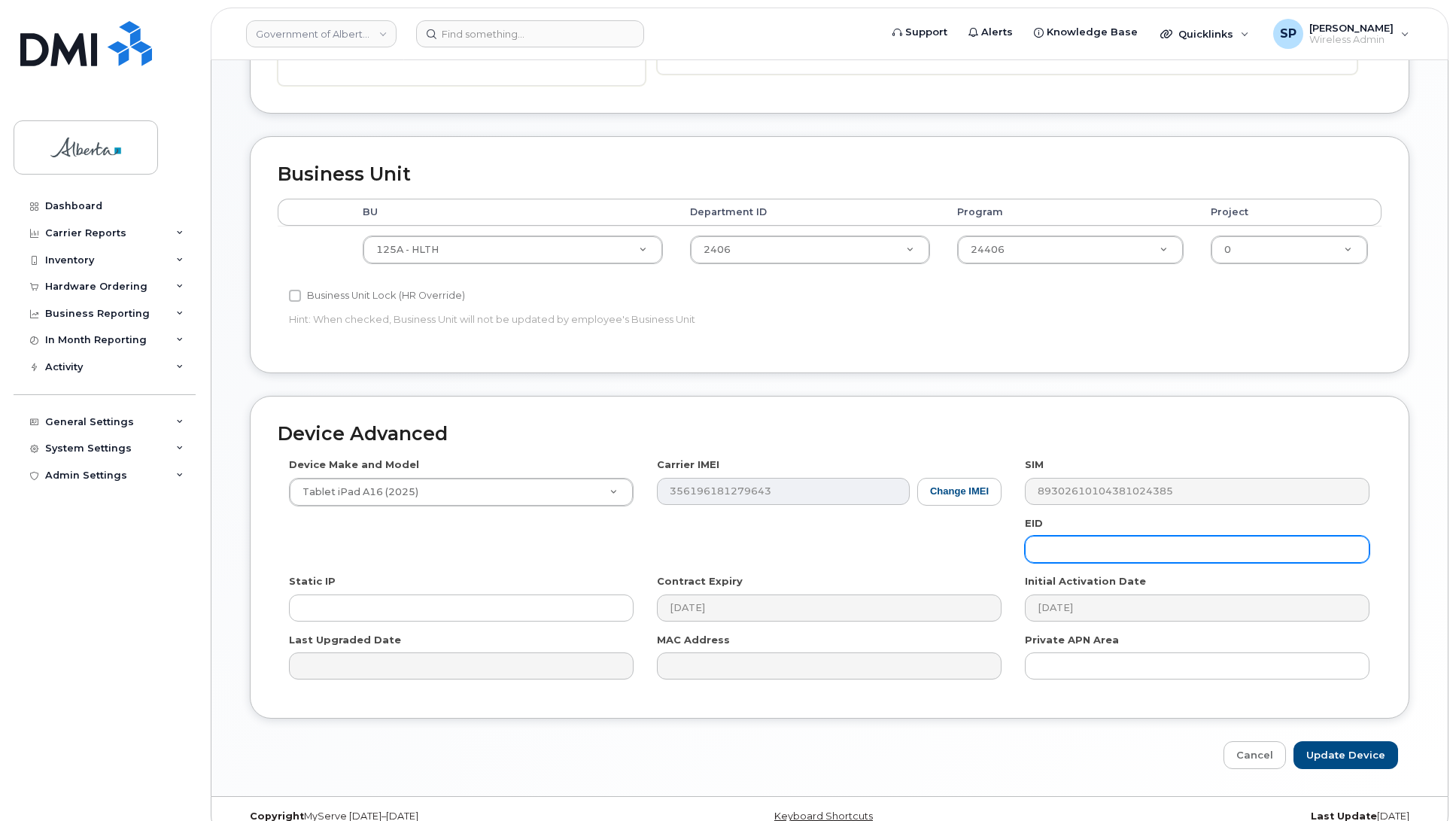
click at [1127, 547] on input "text" at bounding box center [1198, 548] width 345 height 27
paste input "89049032007408888700202659313953"
type input "89049032007408888700202659313953"
click at [1329, 754] on input "Update Device" at bounding box center [1346, 755] width 104 height 28
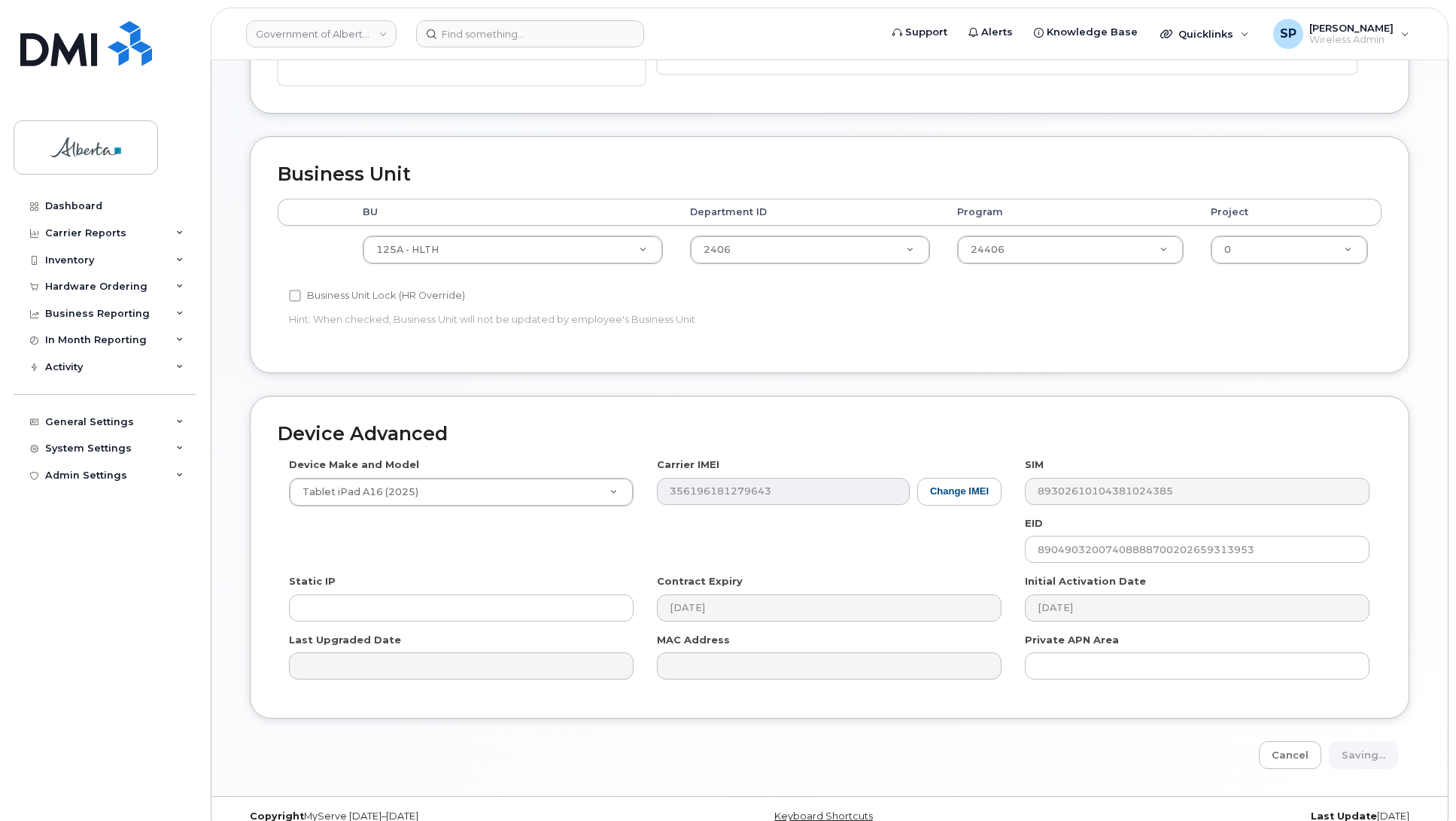
type input "Saving..."
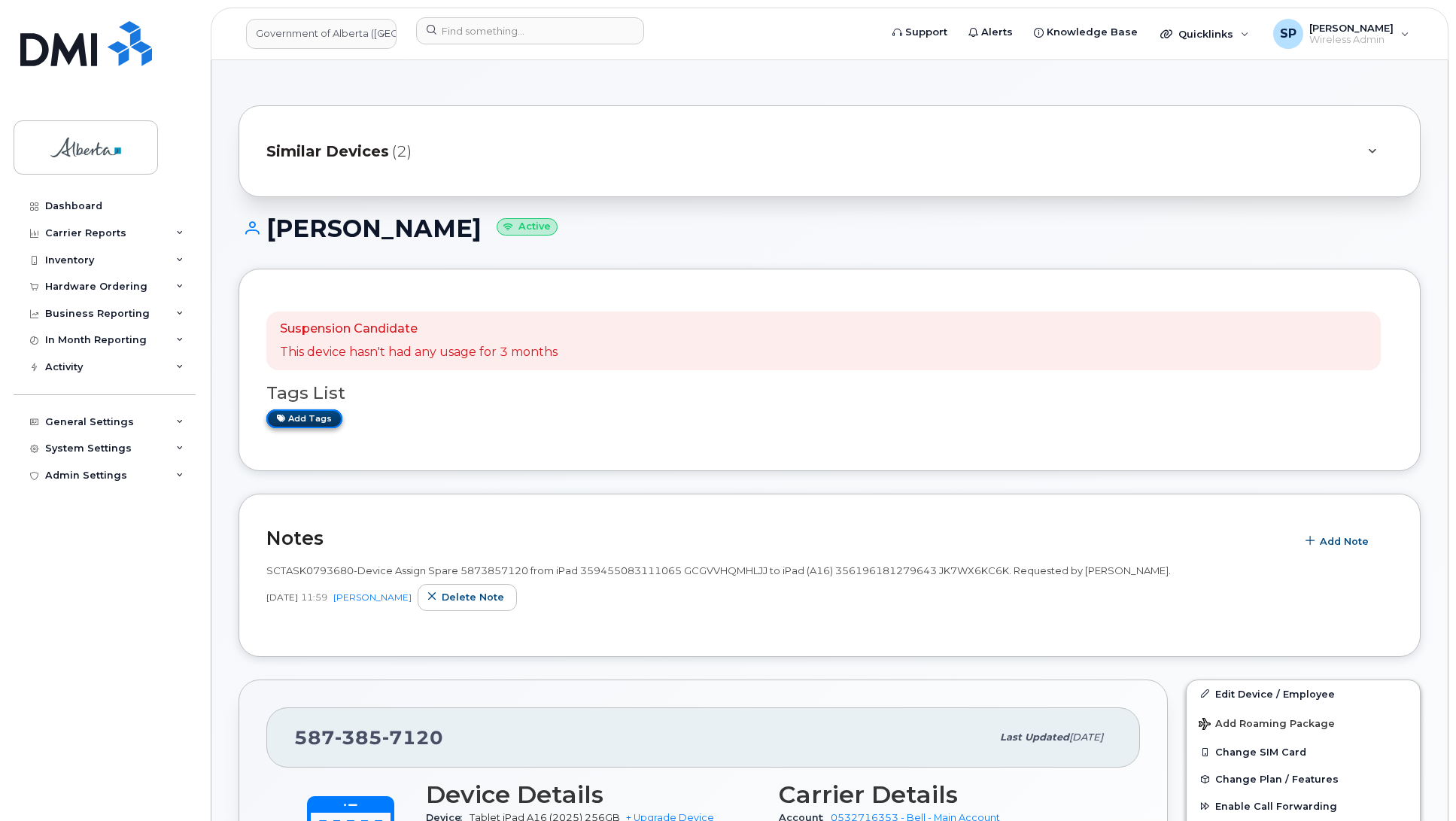
click at [303, 417] on link "Add tags" at bounding box center [304, 418] width 76 height 19
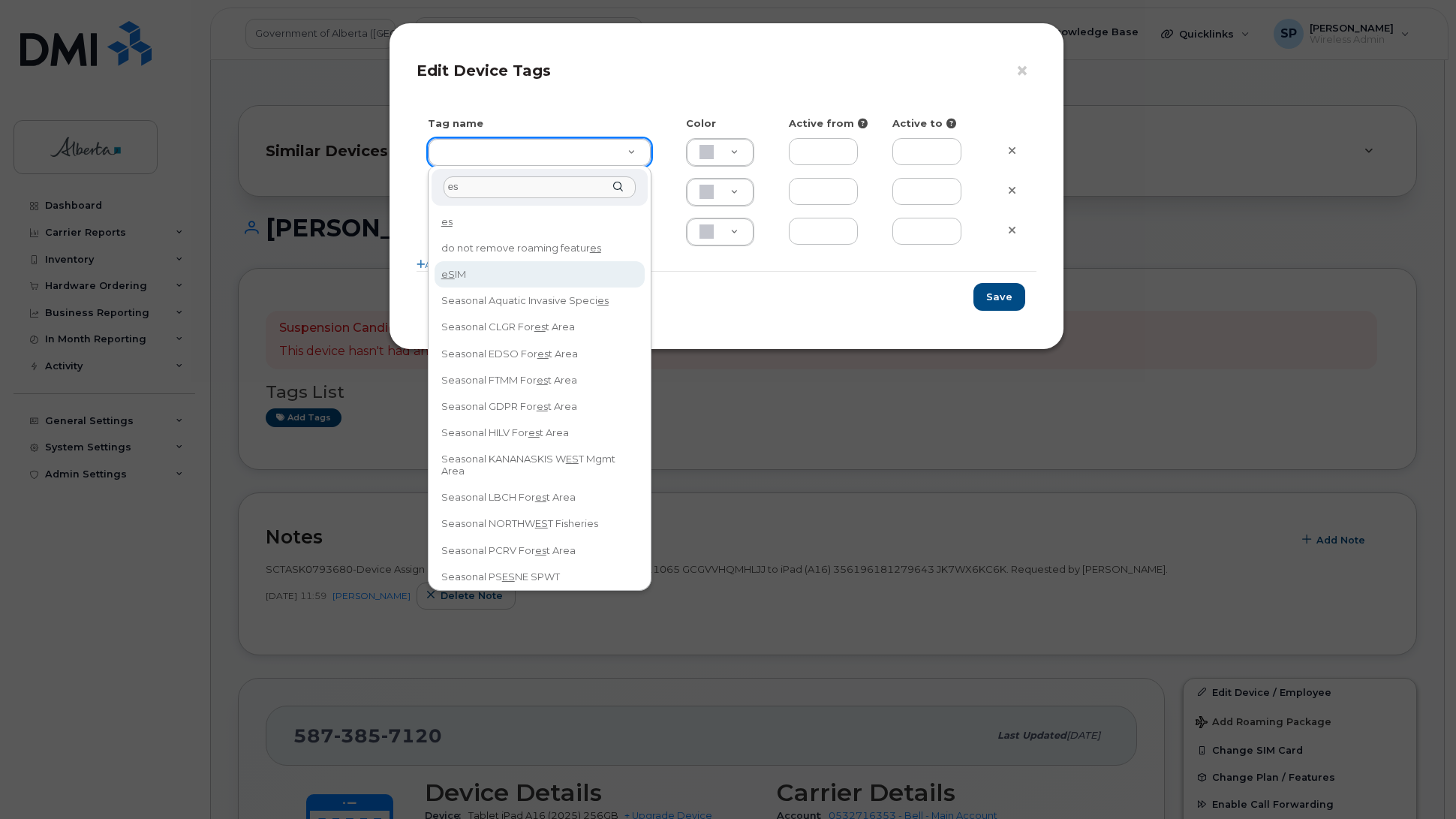
type input "es"
type input "eSIM"
type input "D6CDC1"
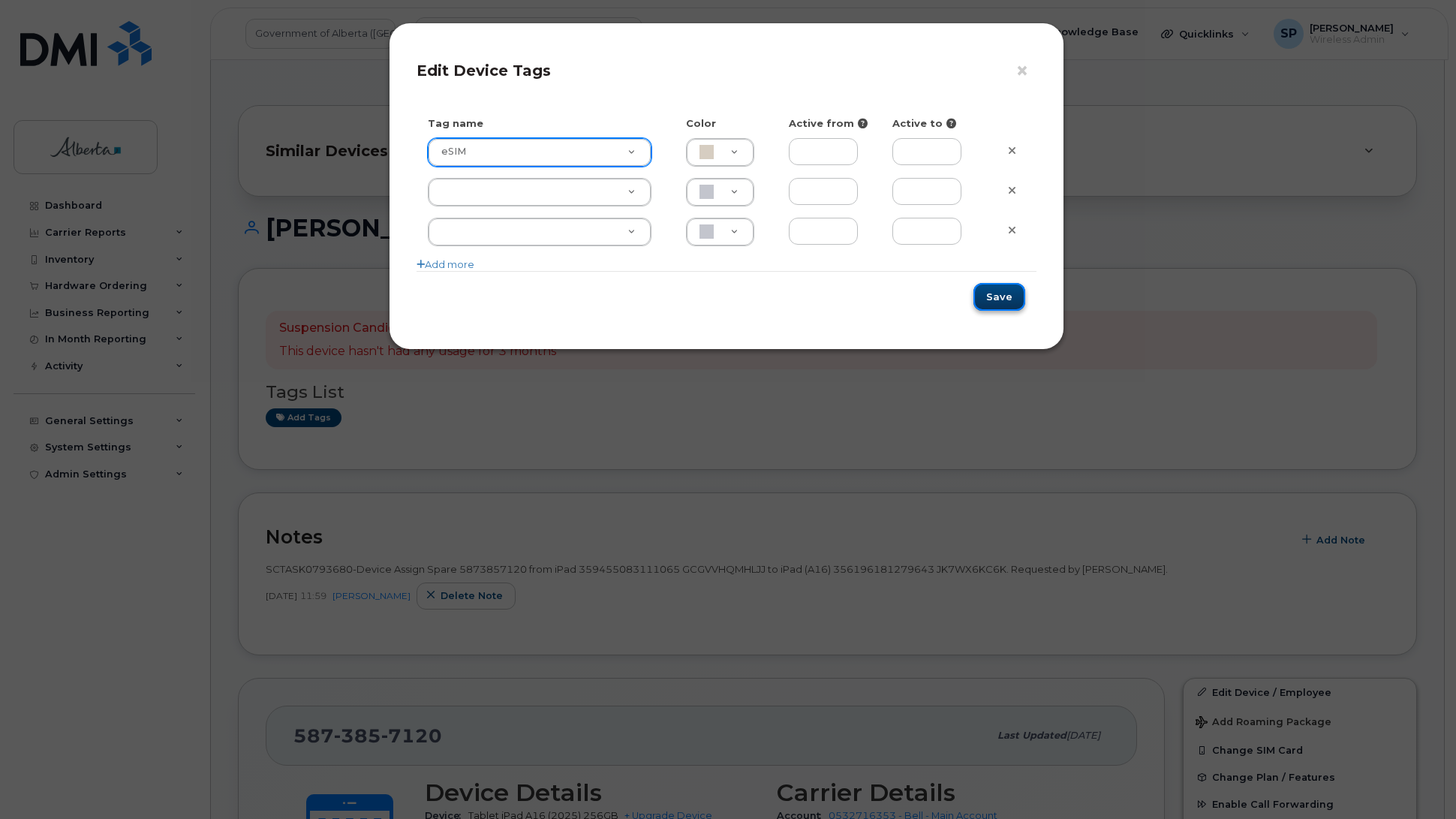
click at [997, 298] on button "Save" at bounding box center [999, 297] width 52 height 27
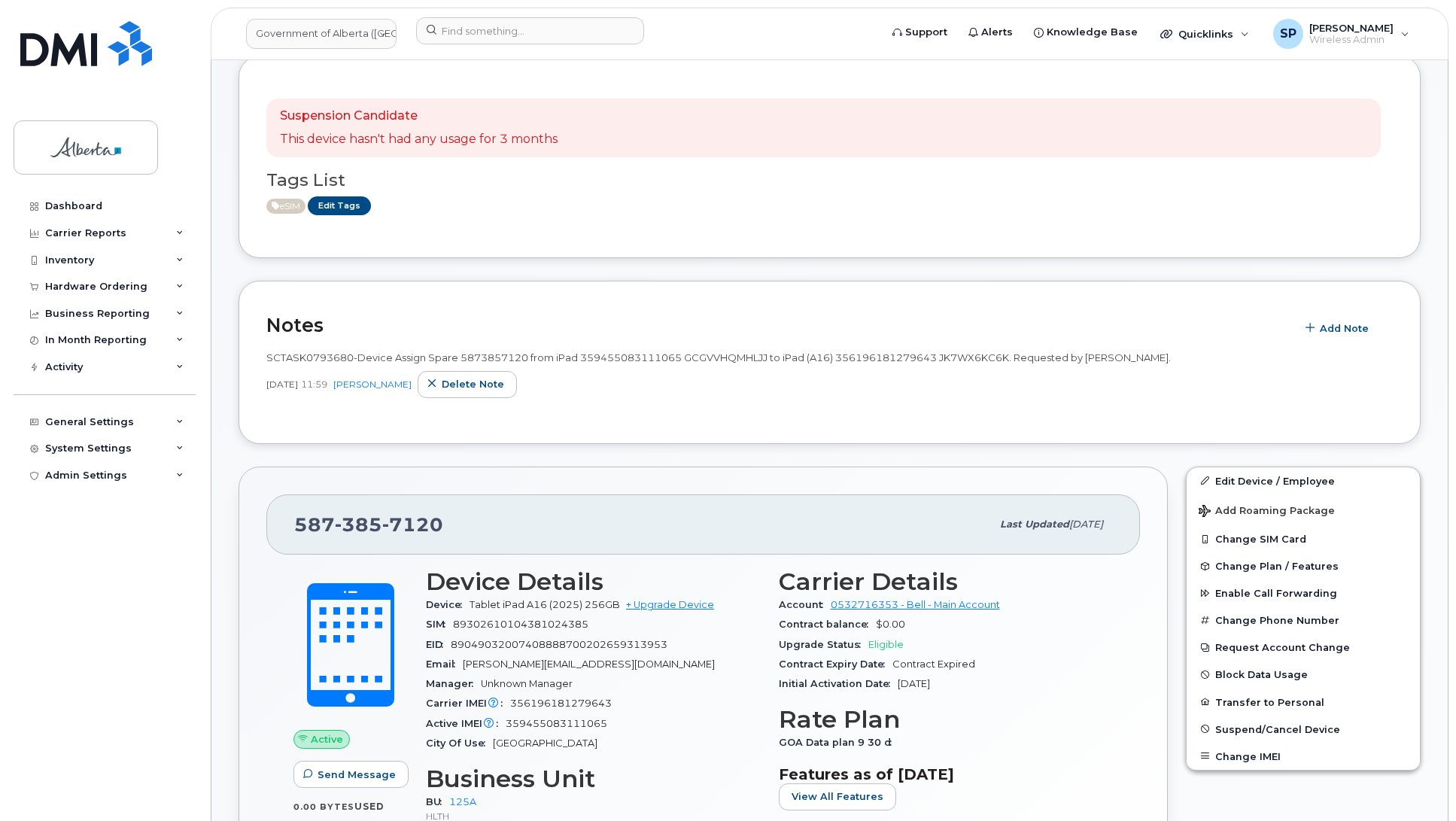
scroll to position [264, 0]
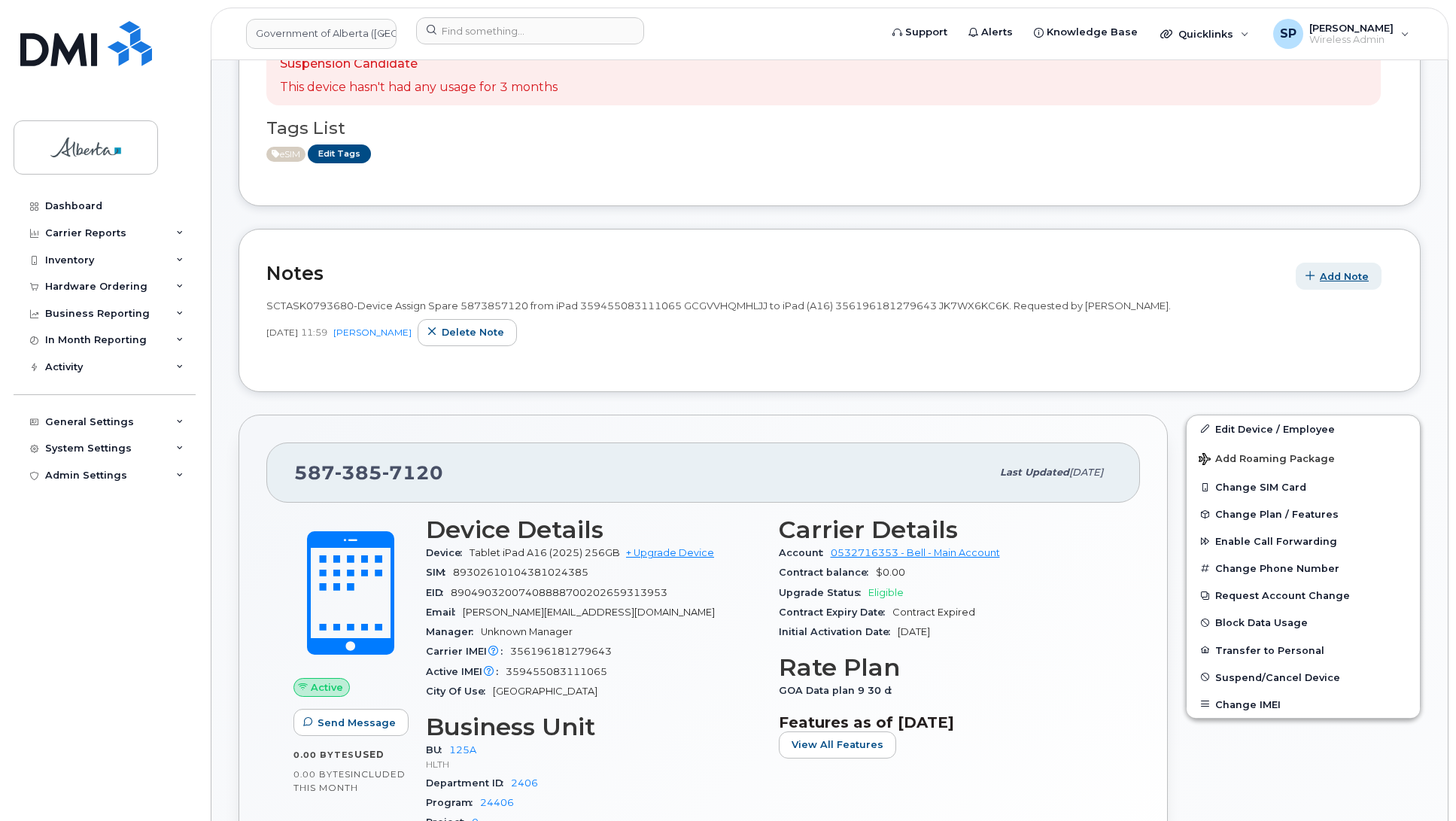
click at [1339, 274] on span "Add Note" at bounding box center [1344, 277] width 49 height 15
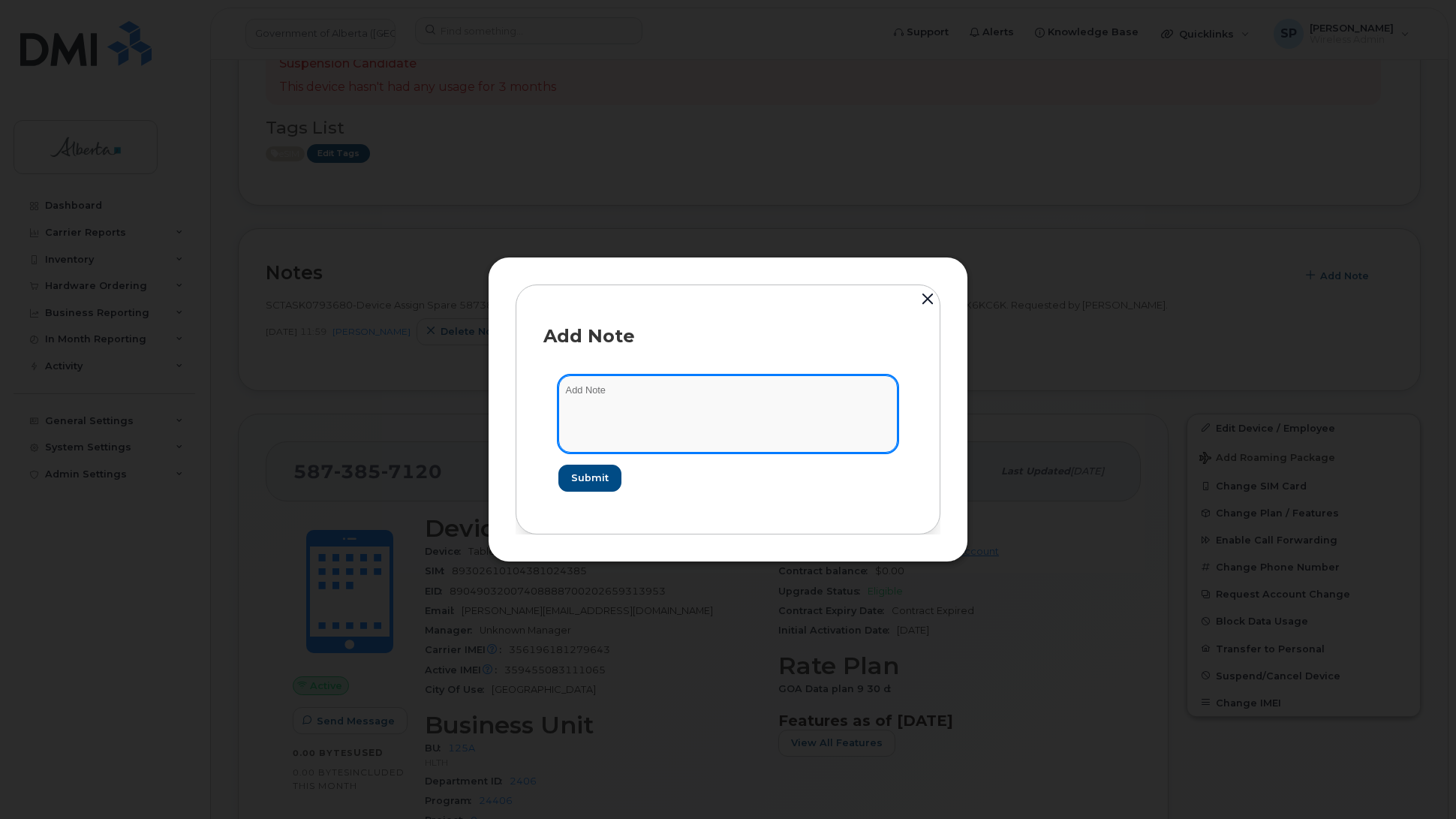
click at [691, 406] on textarea at bounding box center [728, 413] width 339 height 77
paste textarea "SIM Replace - 5873857120 iPad IMEI 356196181279643 s/n JK7WX6KC6K eSIM Bell 275…"
click at [563, 383] on textarea "SIM Replace - 5873857120 iPad IMEI 356196181279643 s/n JK7WX6KC6K eSIM Bell 275…" at bounding box center [728, 413] width 339 height 77
paste textarea "SCTASK0851950"
type textarea "SCTASK0851950 SIM Replace - 5873857120 iPad IMEI 356196181279643 s/n JK7WX6KC6K…"
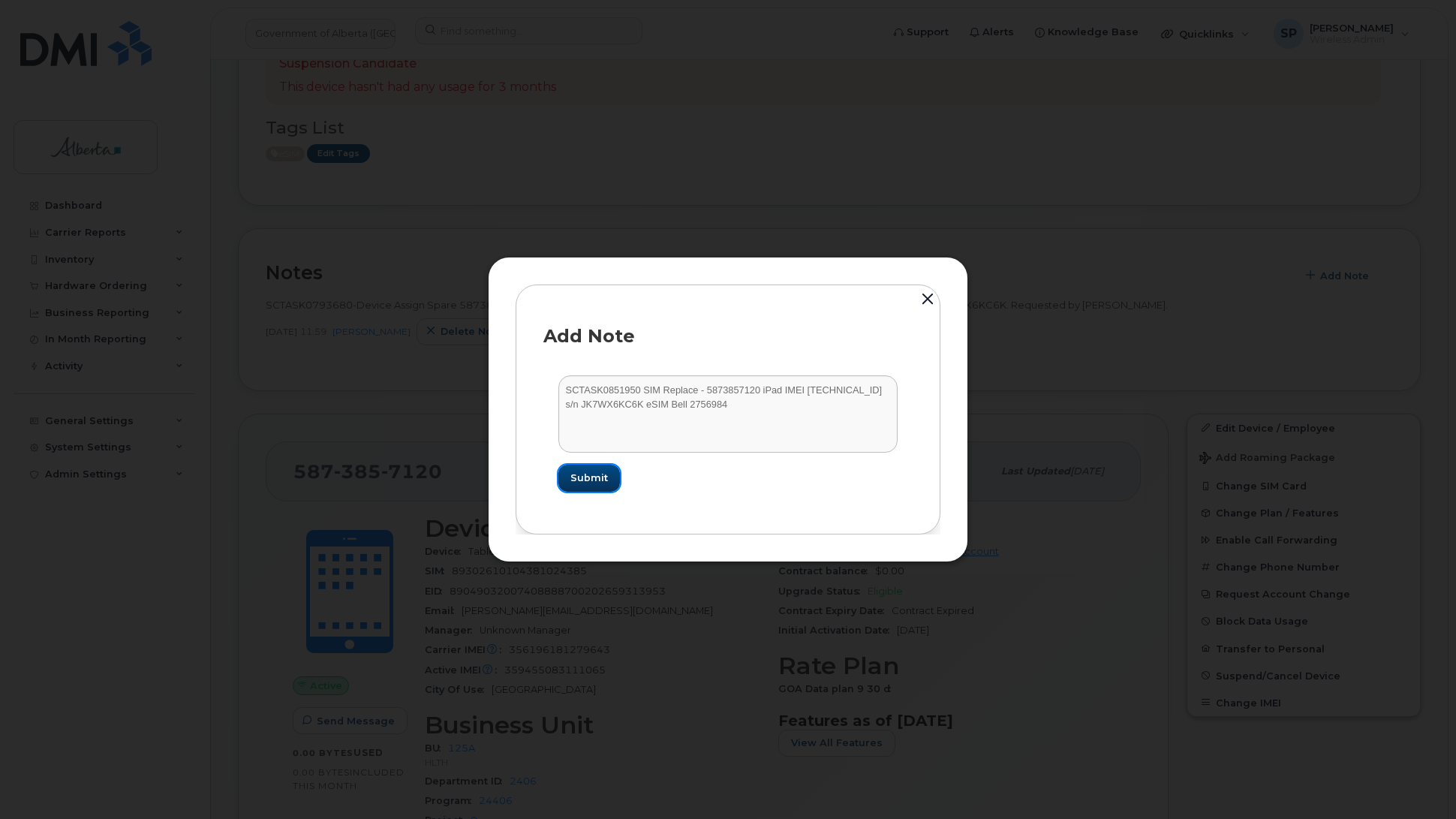
click at [587, 470] on span "Submit" at bounding box center [589, 478] width 37 height 15
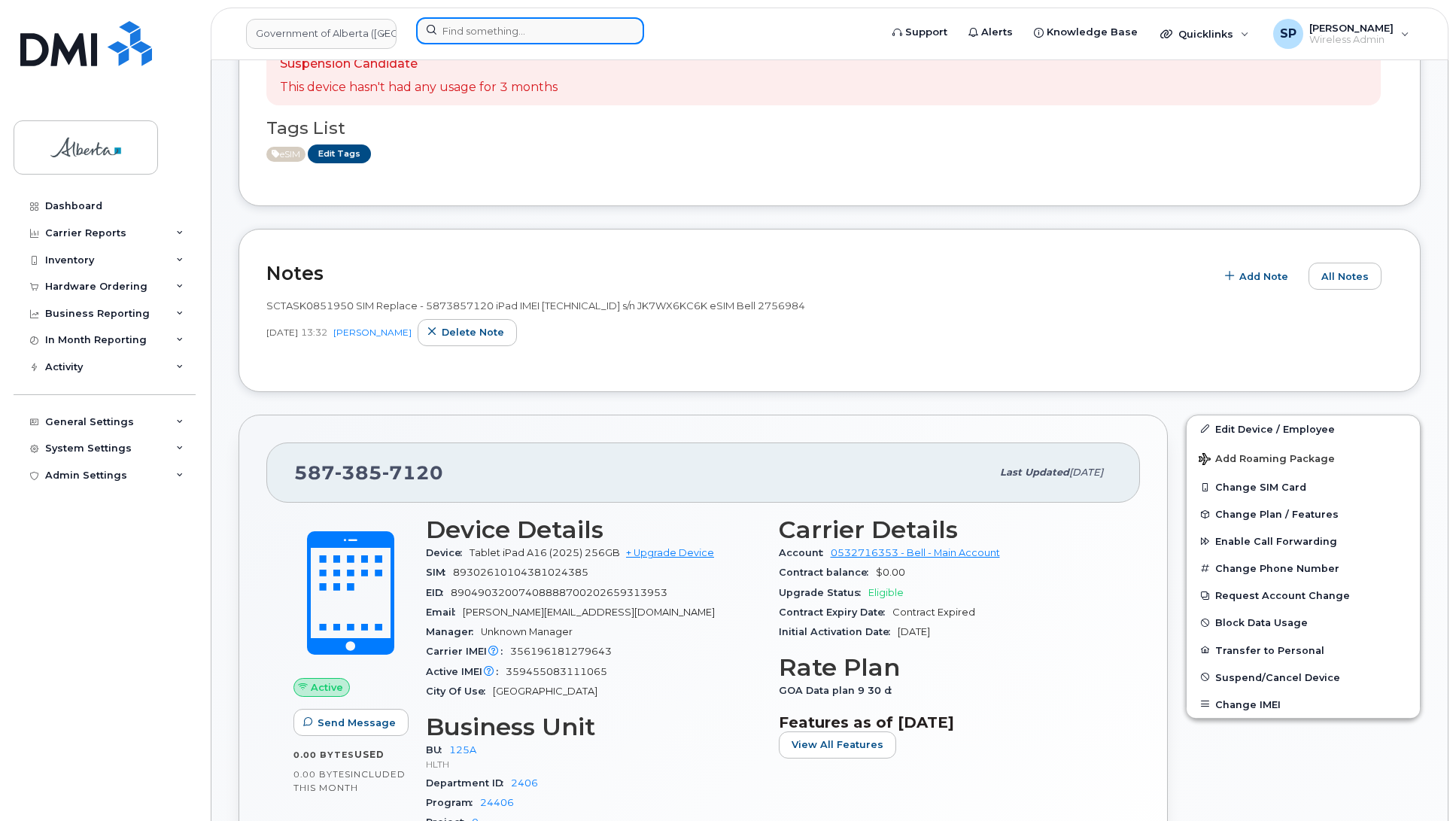
click at [548, 32] on input at bounding box center [530, 30] width 228 height 27
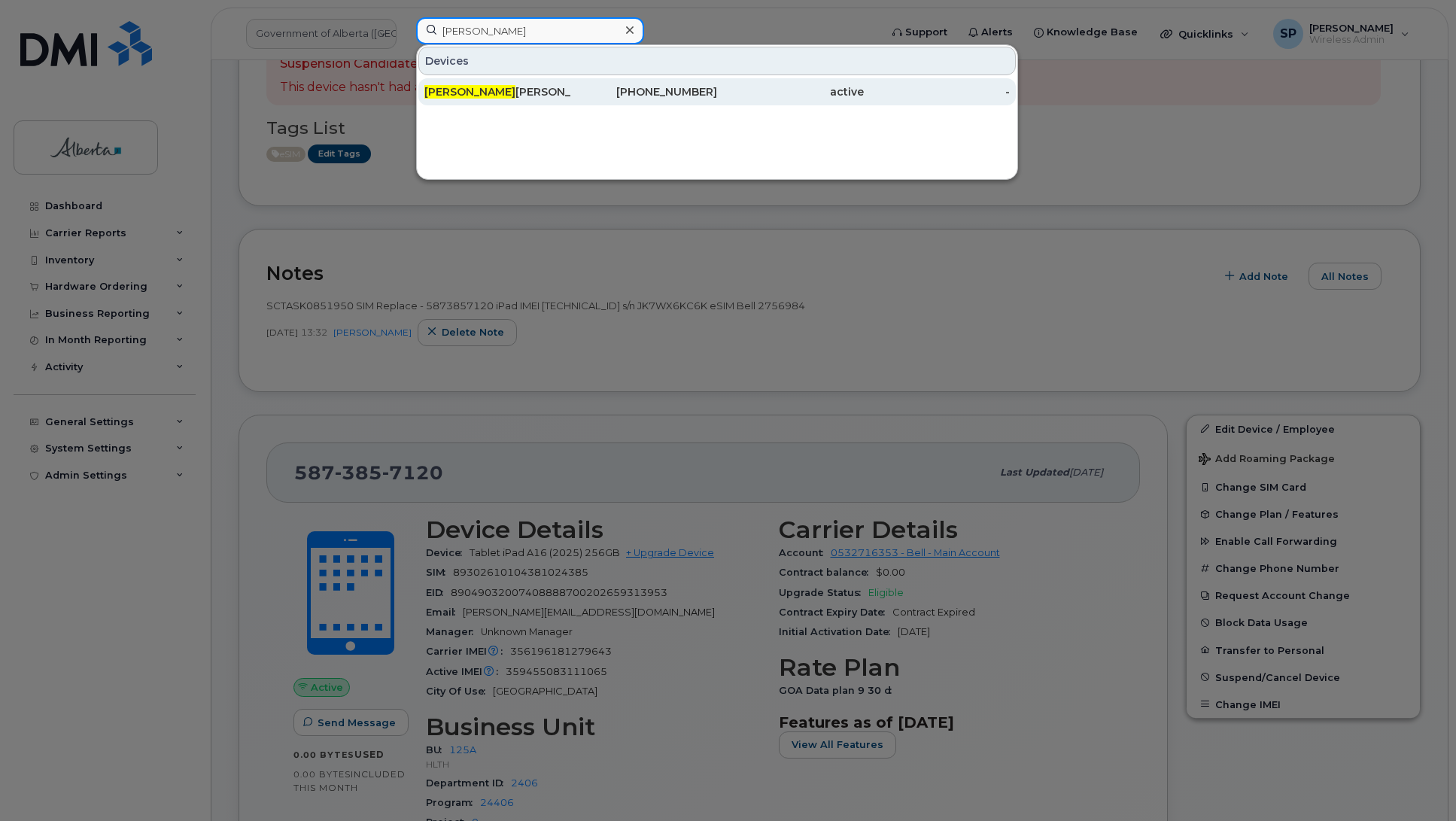
type input "Matt mu"
click at [500, 100] on div "Matt Mu eller" at bounding box center [498, 91] width 146 height 27
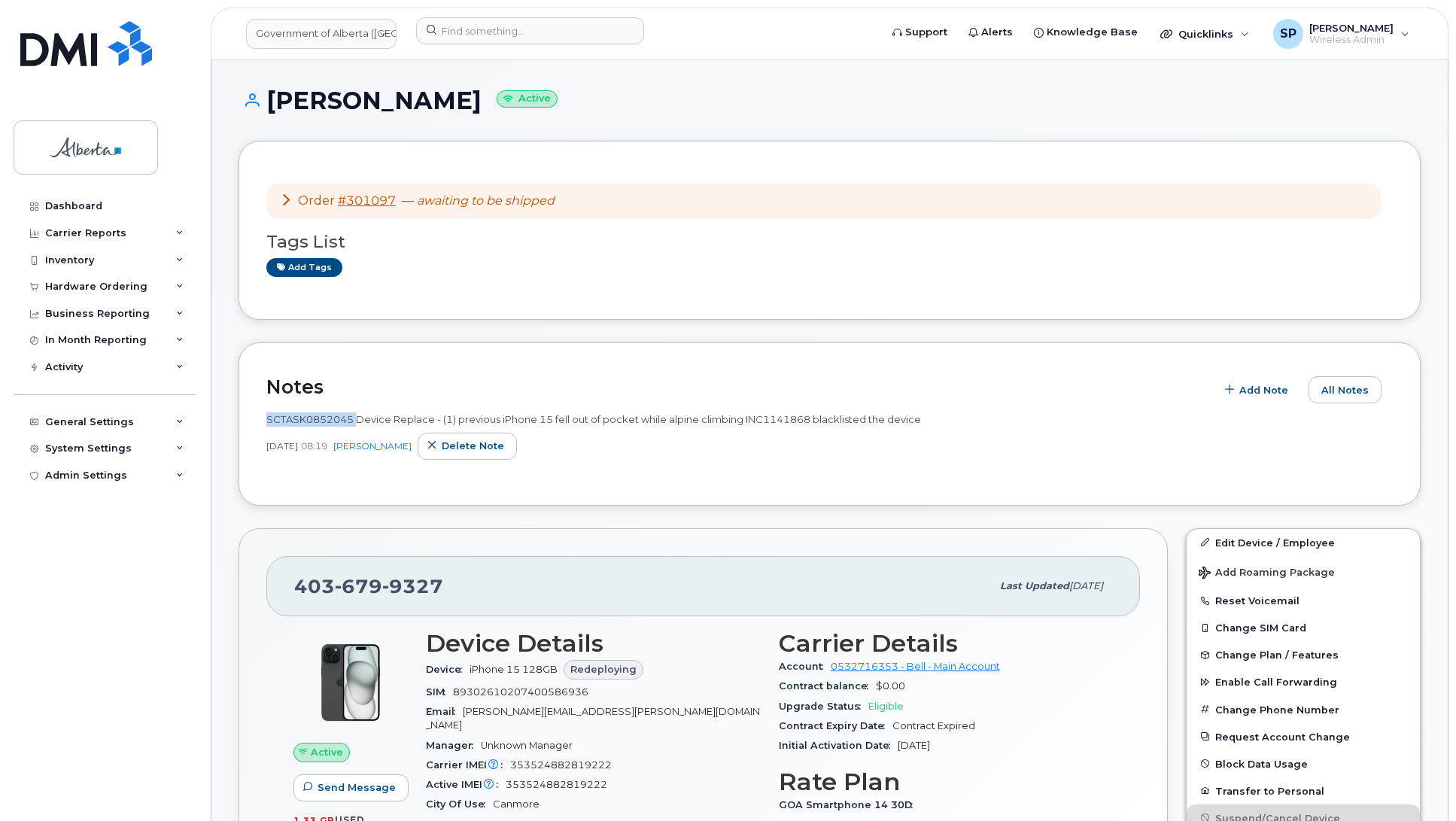
drag, startPoint x: 355, startPoint y: 421, endPoint x: 262, endPoint y: 420, distance: 93.0
click at [262, 420] on div "Notes Add Note All Notes SCTASK0852045 Device Replace - (1) previous iPhone 15 …" at bounding box center [830, 424] width 1182 height 163
copy span "SCTASK0852045"
click at [1321, 108] on h1 "[PERSON_NAME] Active" at bounding box center [830, 100] width 1182 height 27
click at [551, 23] on input at bounding box center [530, 30] width 228 height 27
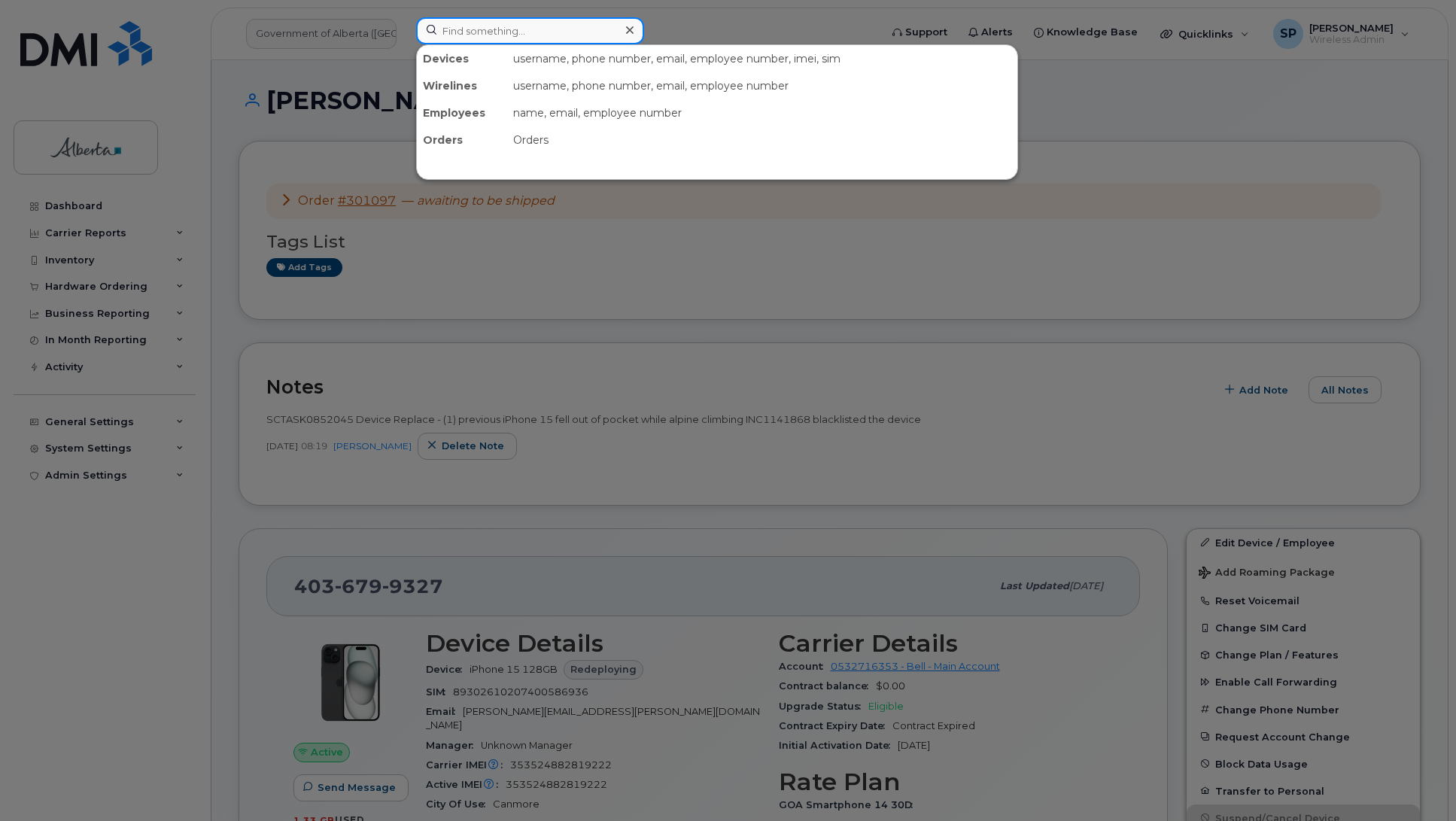
paste input "5875458975"
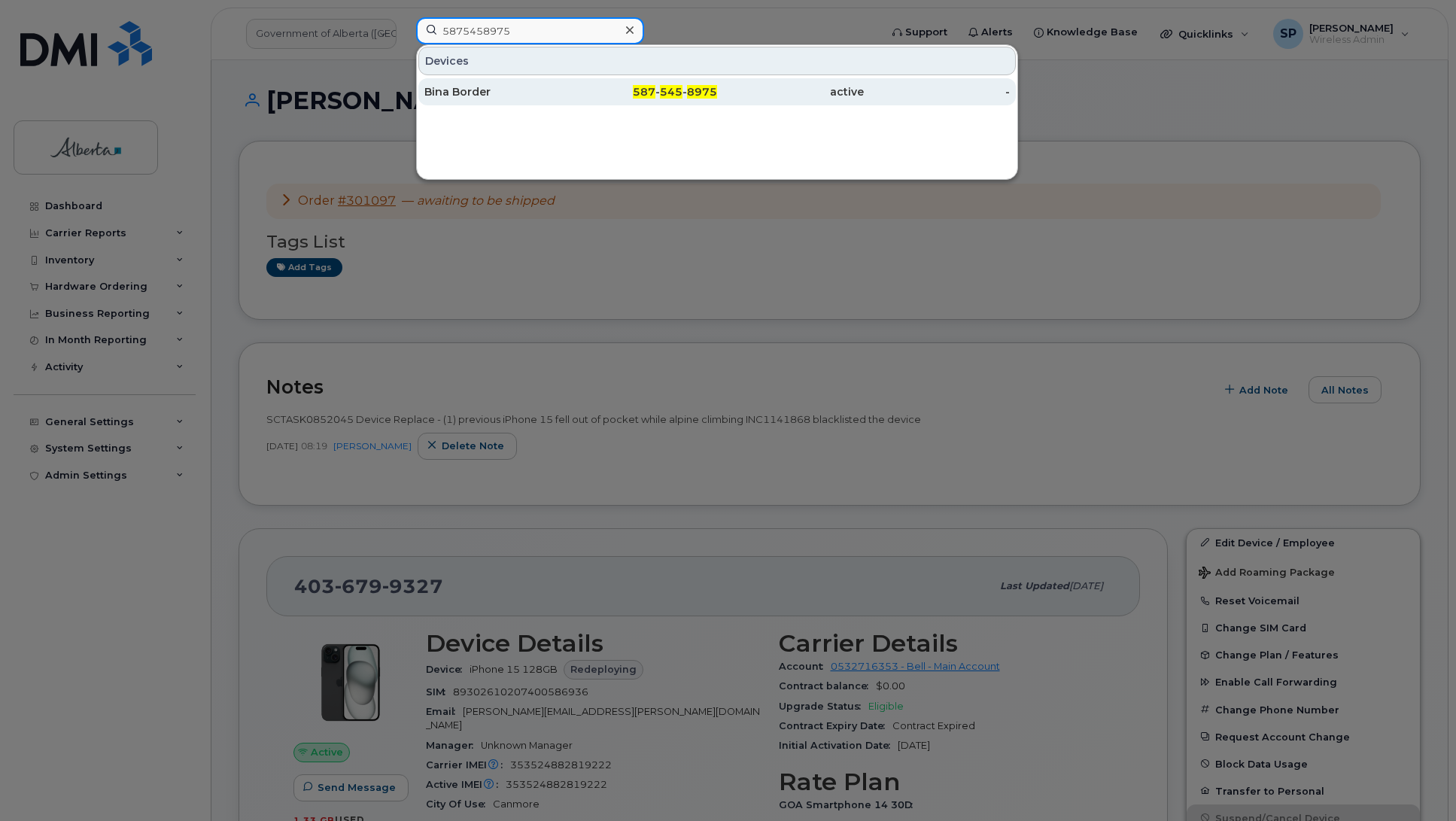
type input "5875458975"
click at [477, 91] on div "Bina Border" at bounding box center [498, 91] width 146 height 15
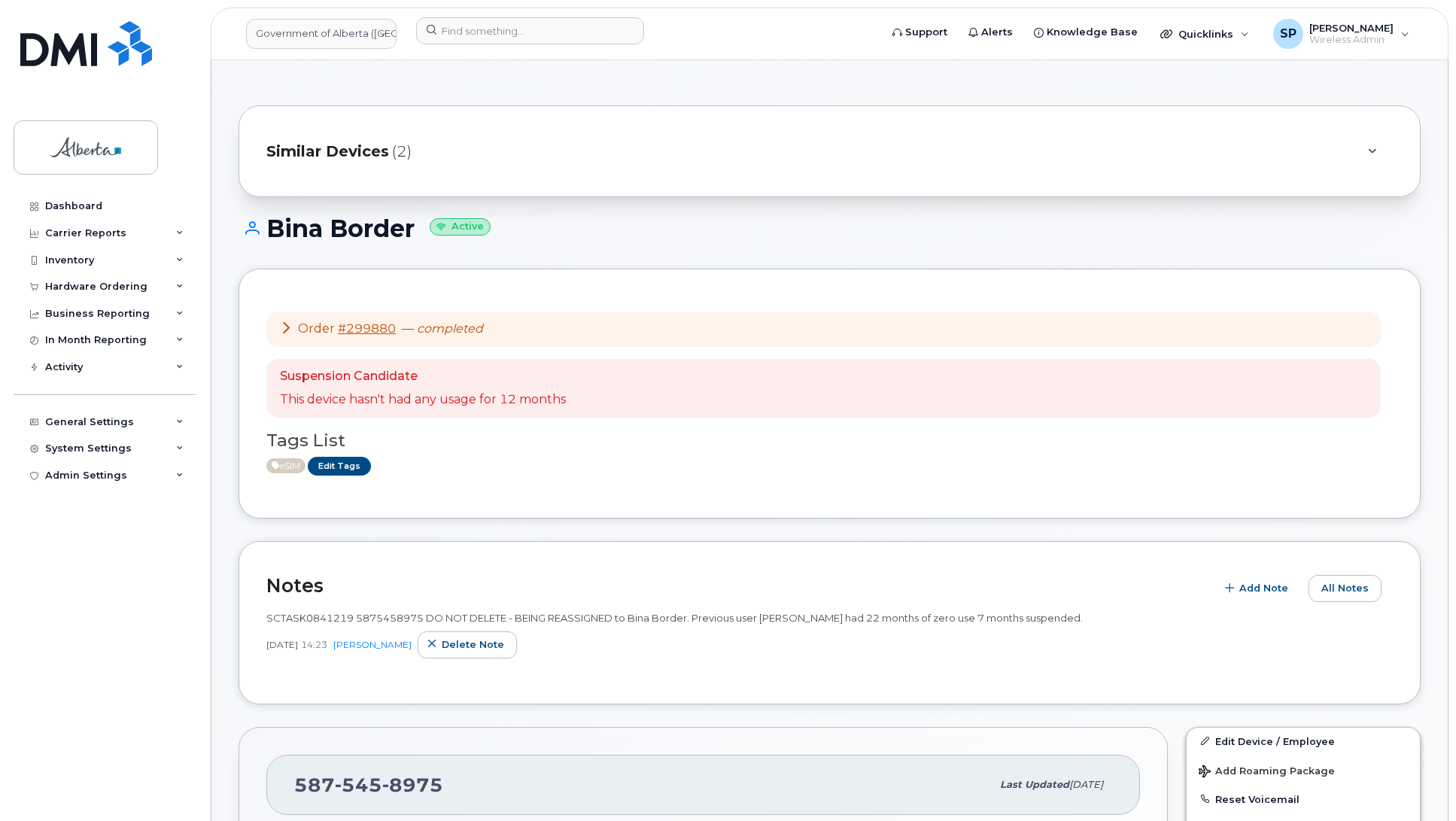
click at [354, 618] on span "SCTASK0841219 5875458975 DO NOT DELETE - BEING REASSIGNED to Bina Border. Previ…" at bounding box center [674, 617] width 817 height 12
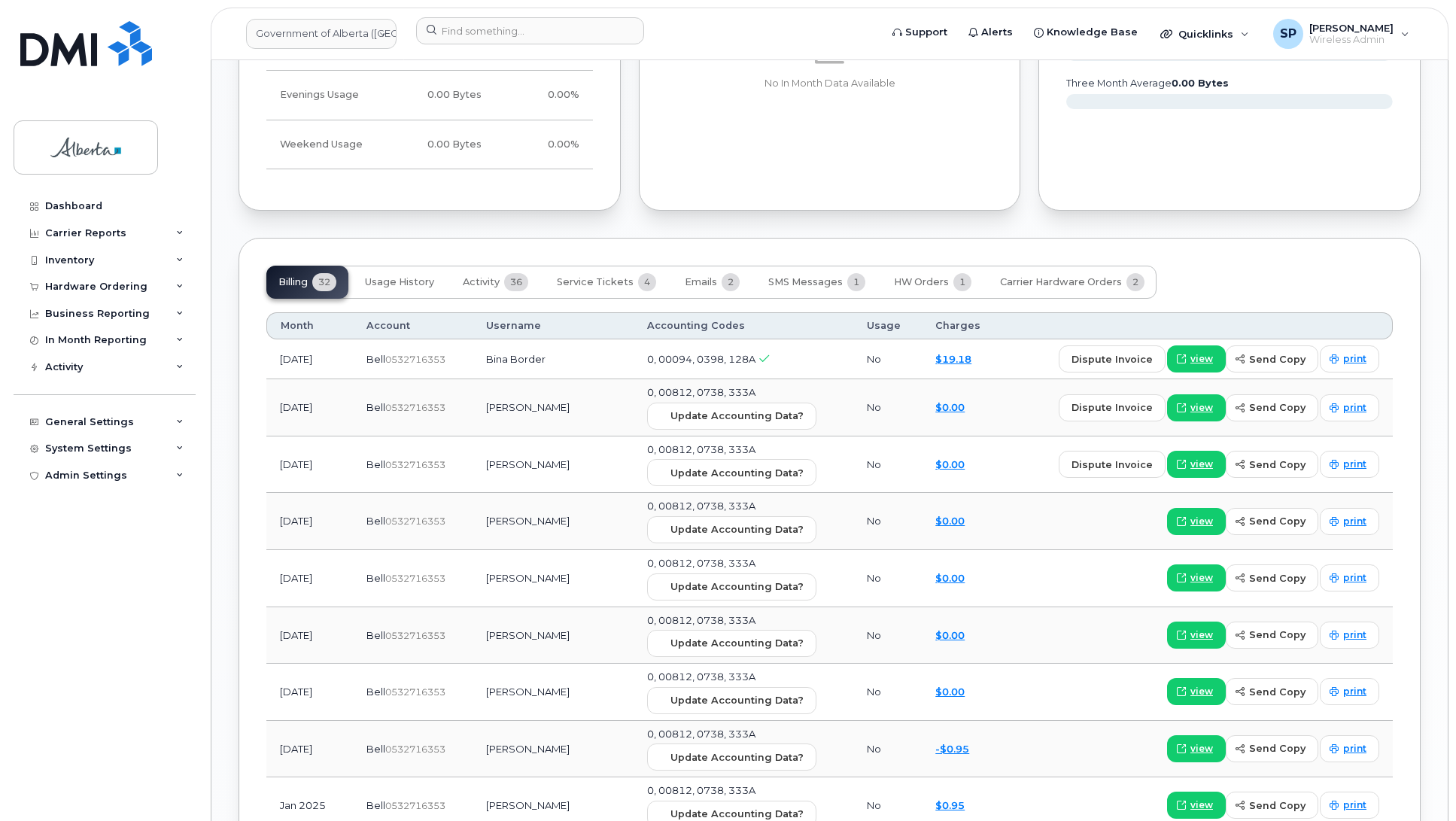
scroll to position [1332, 0]
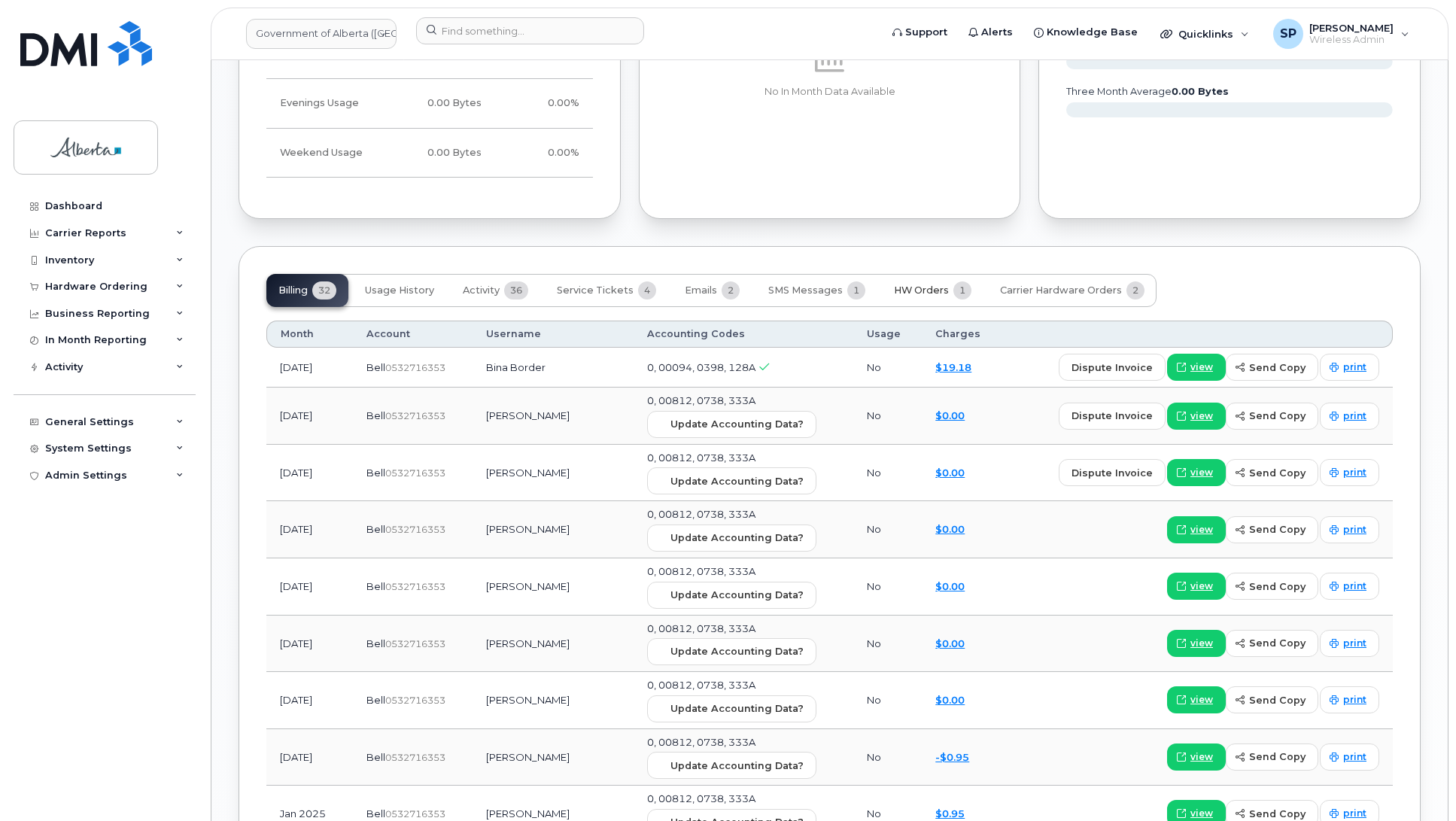
click at [905, 295] on span "HW Orders" at bounding box center [922, 290] width 55 height 12
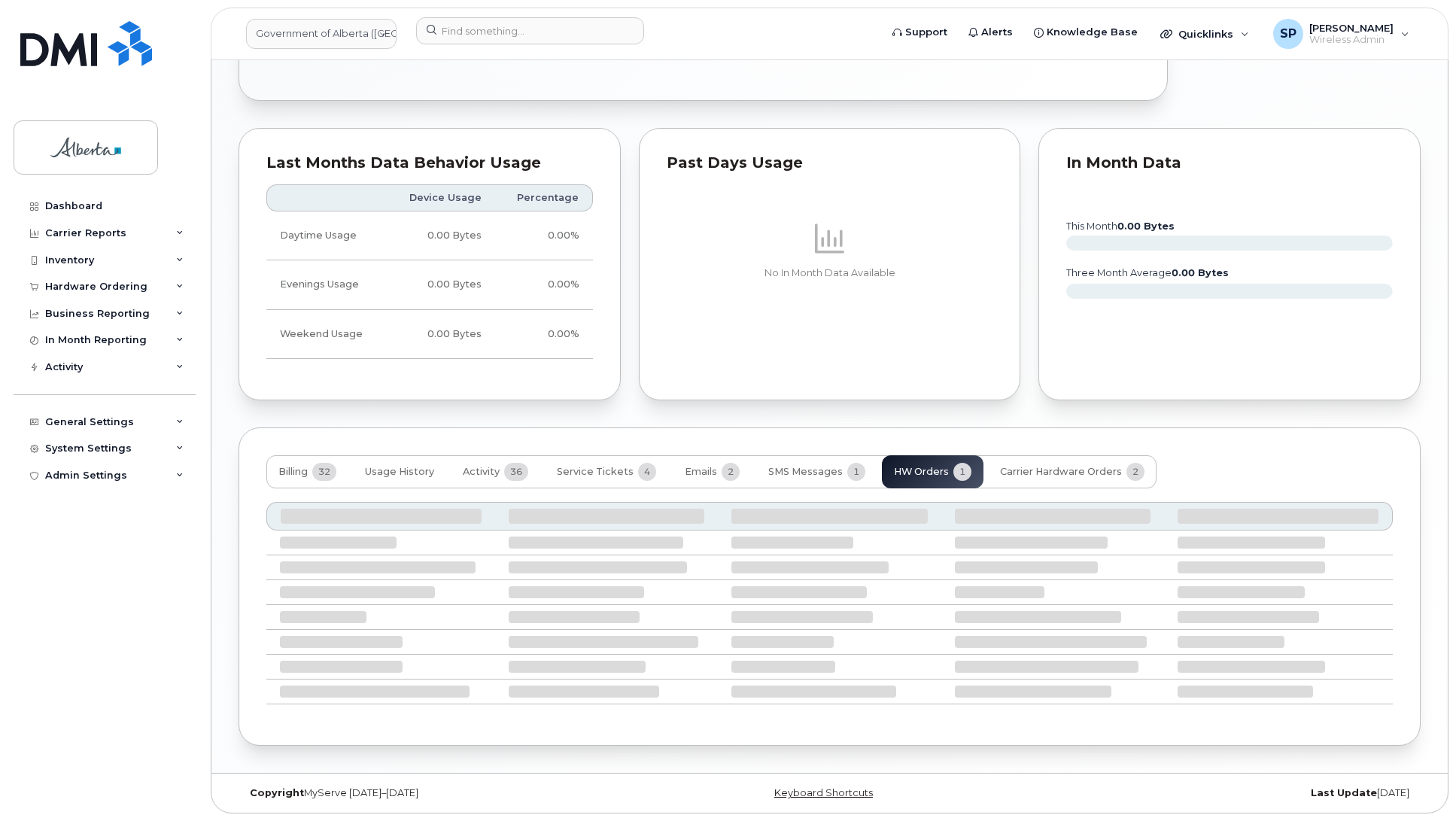
scroll to position [1060, 0]
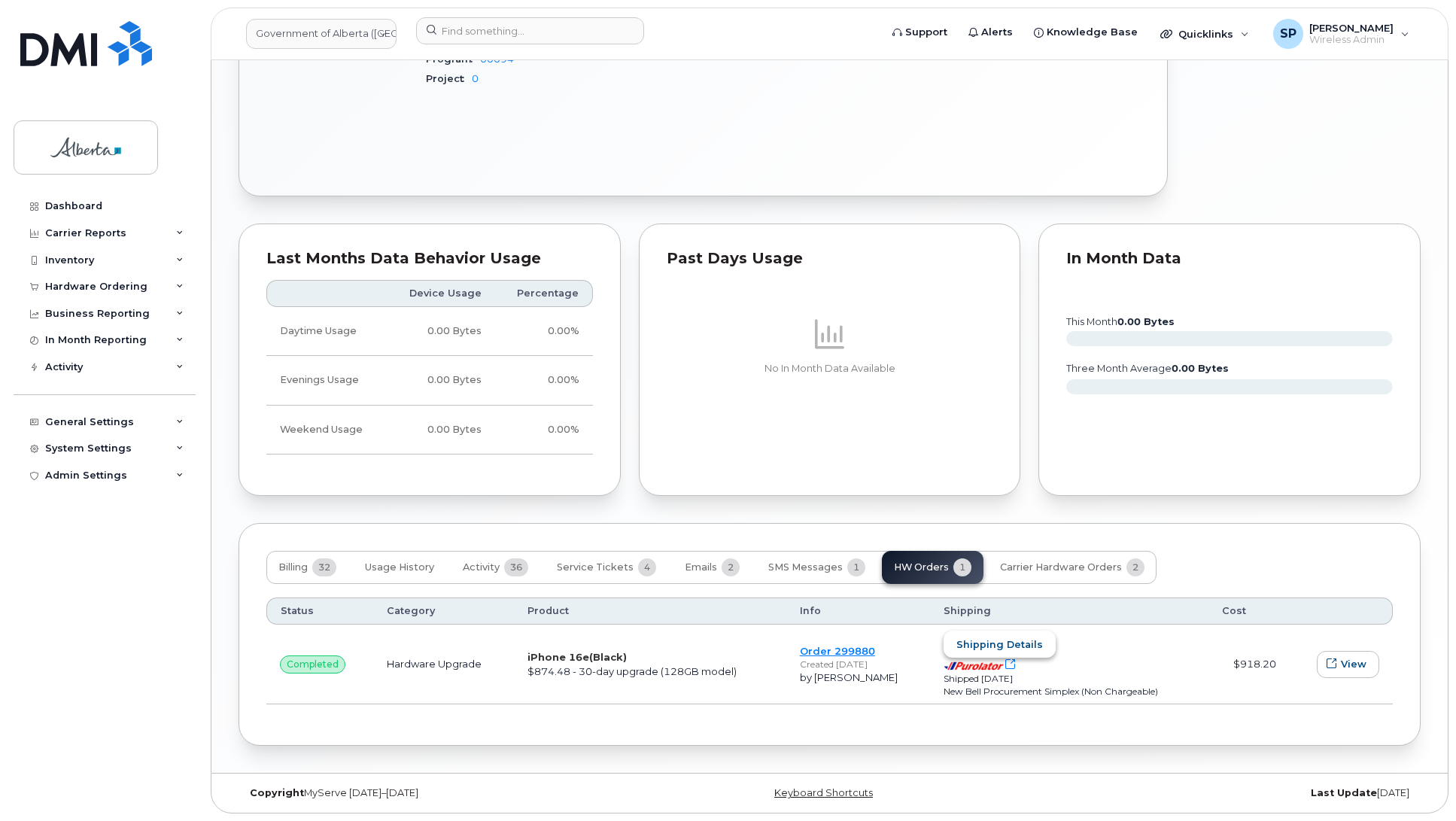
click at [960, 647] on span "Shipping details" at bounding box center [1000, 645] width 87 height 15
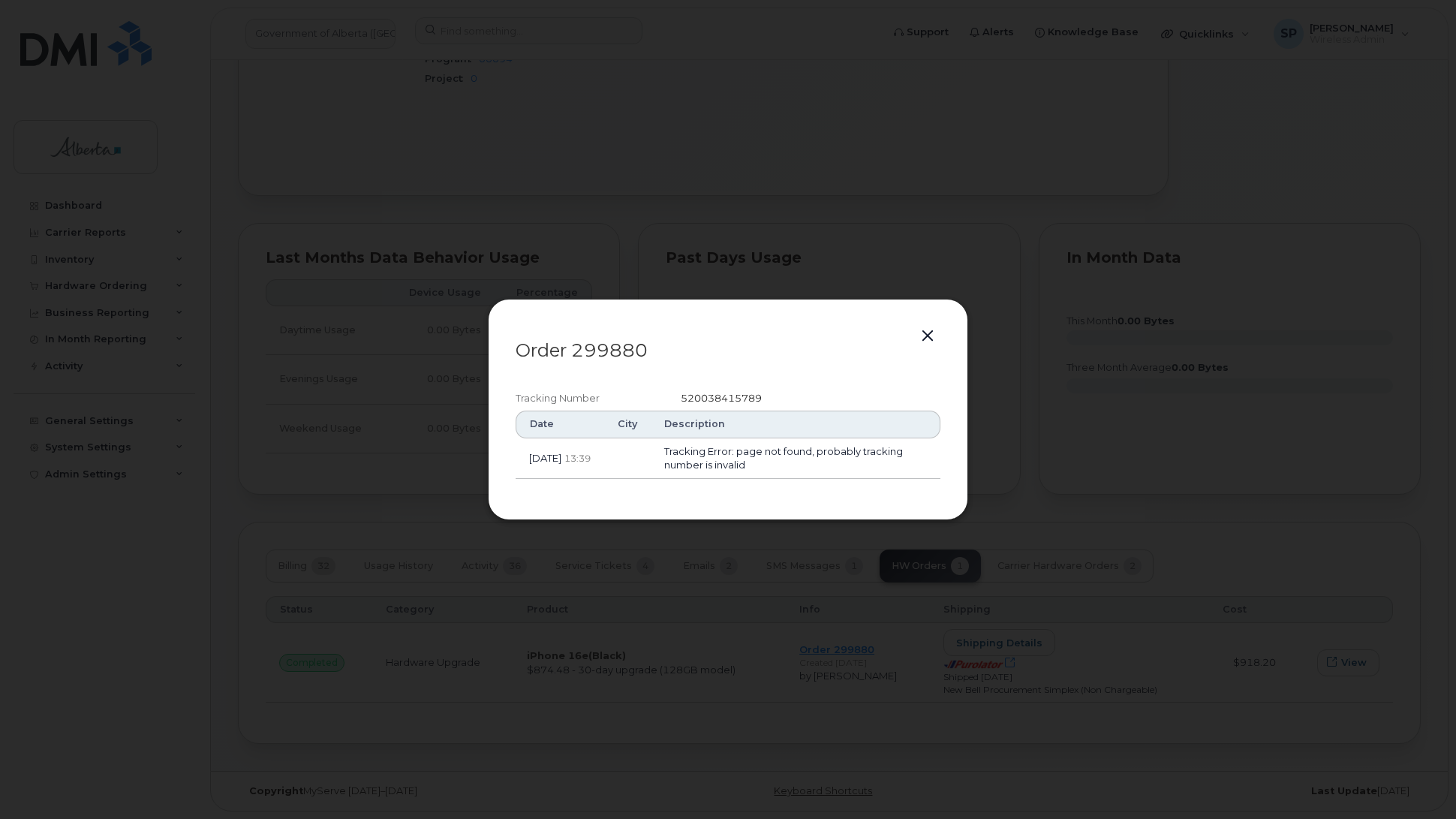
click at [734, 453] on td "Tracking Error: page not found, probably tracking number is invalid" at bounding box center [795, 458] width 290 height 40
click at [728, 398] on span "520038415789" at bounding box center [721, 397] width 81 height 12
click at [695, 398] on span "520038415789" at bounding box center [721, 397] width 81 height 12
click at [717, 395] on span "520038415789" at bounding box center [721, 397] width 81 height 12
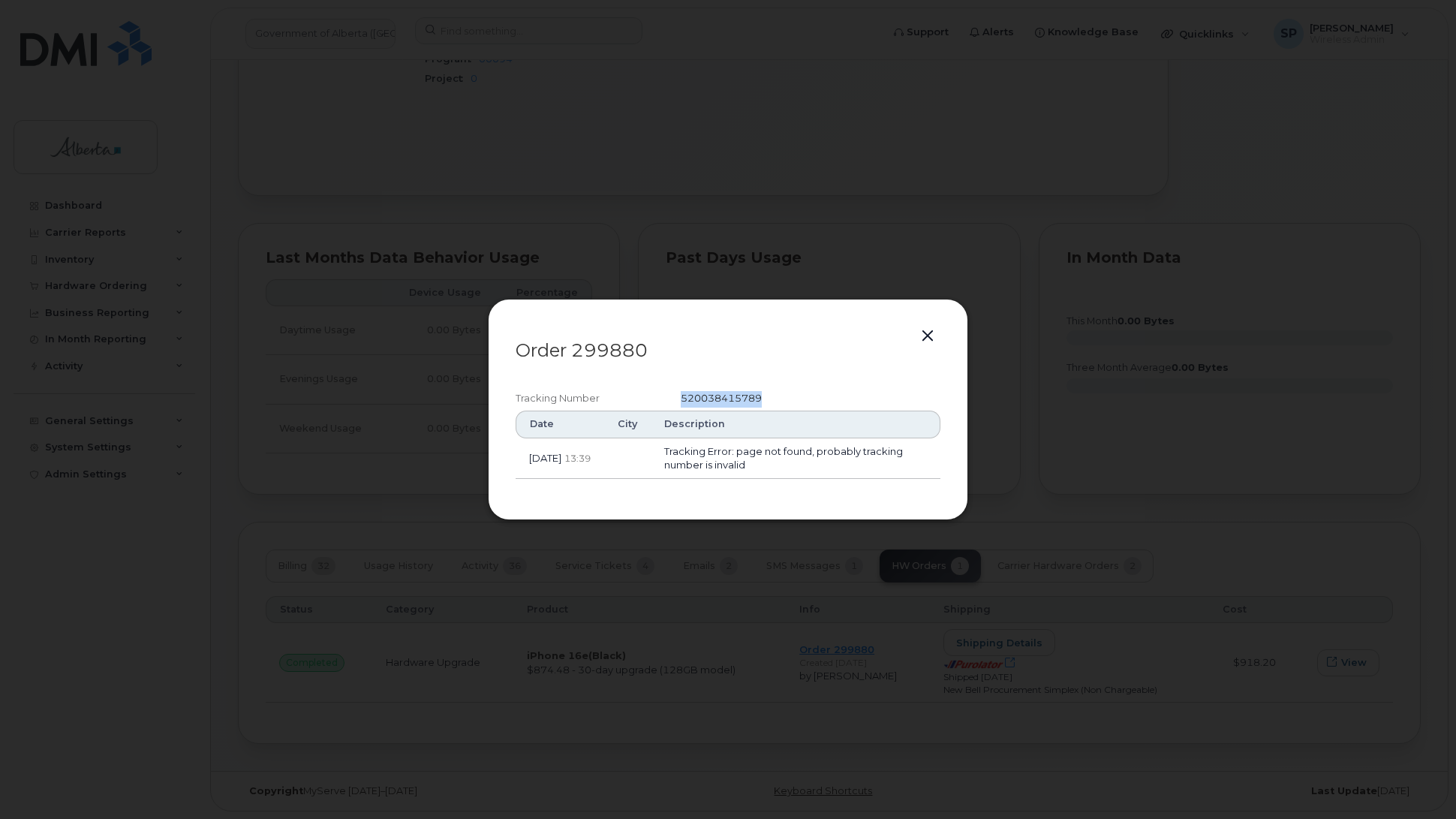
click at [717, 395] on span "520038415789" at bounding box center [721, 397] width 81 height 12
copy span "520038415789"
click at [928, 338] on button "button" at bounding box center [927, 336] width 23 height 21
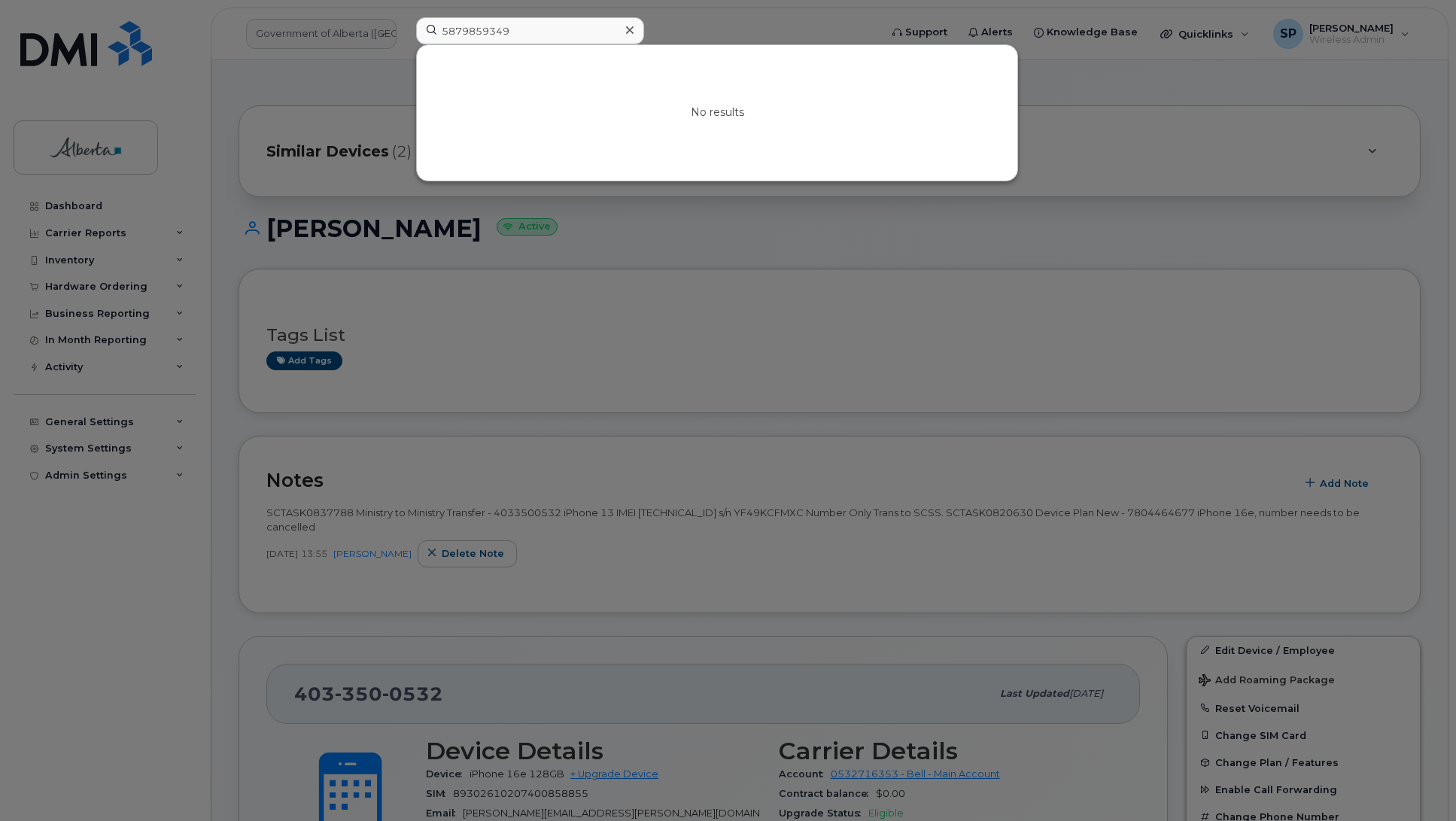
scroll to position [388, 0]
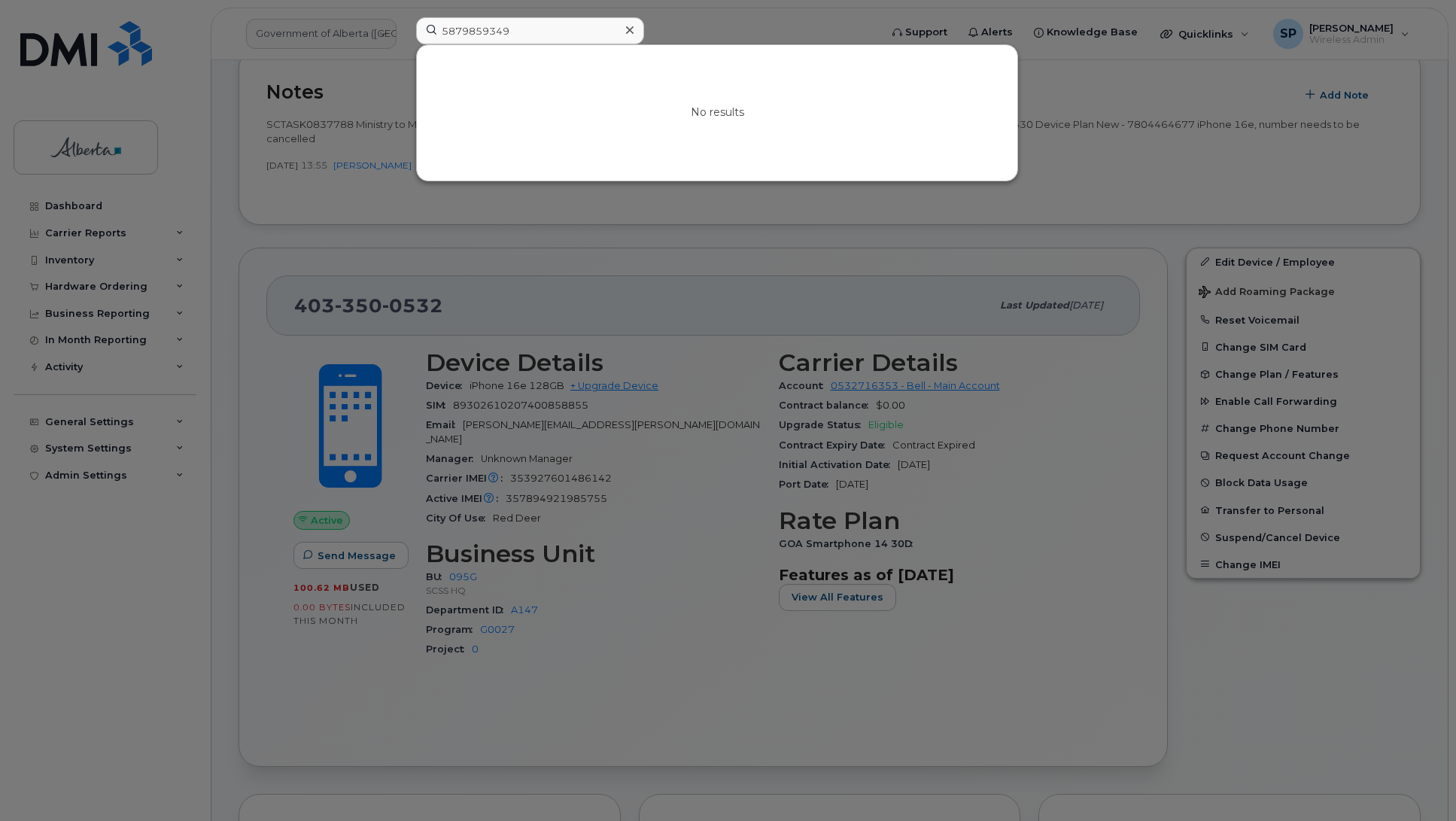
click at [105, 286] on div at bounding box center [728, 410] width 1456 height 821
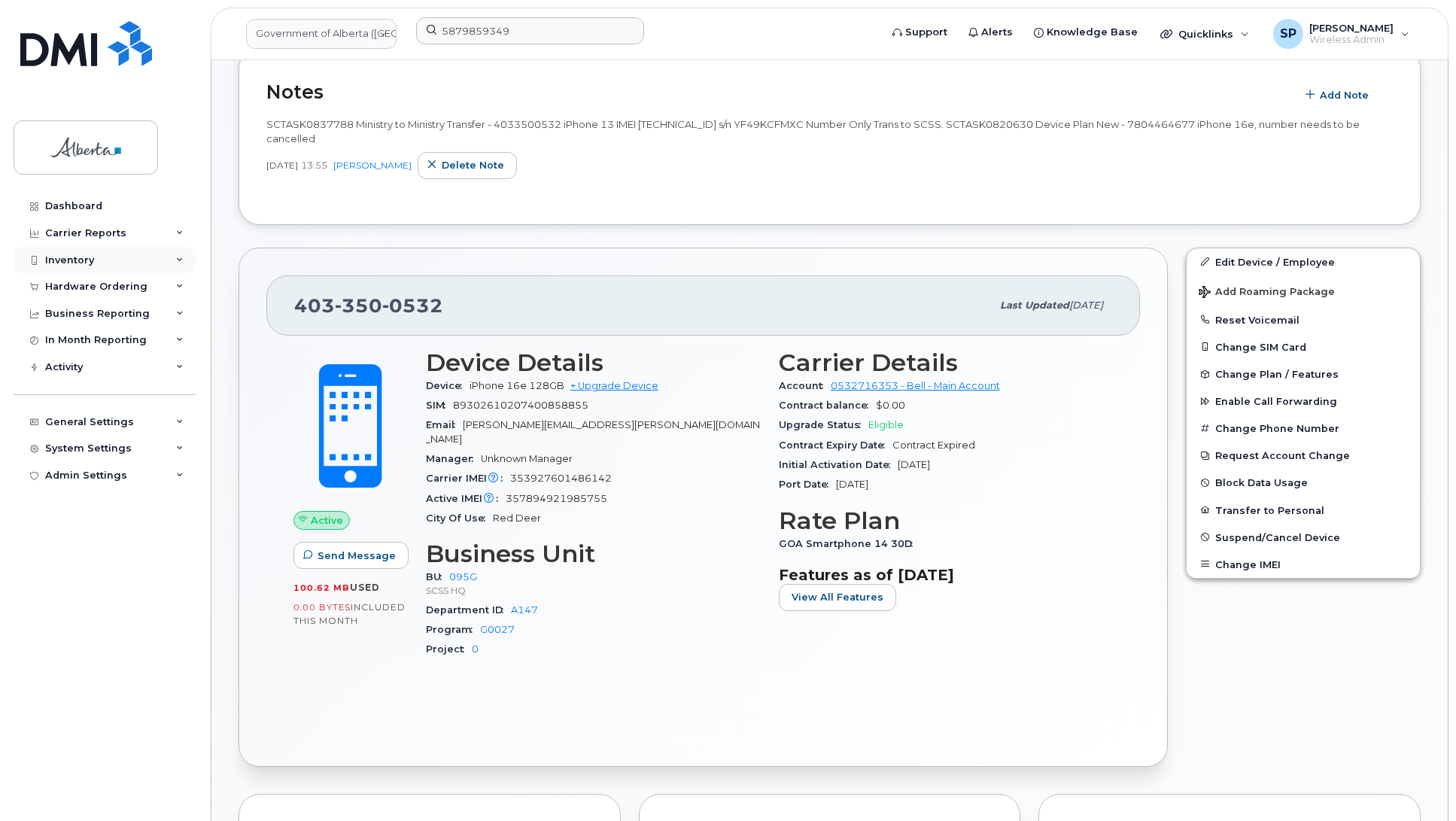
click at [81, 260] on div "Inventory" at bounding box center [70, 260] width 49 height 12
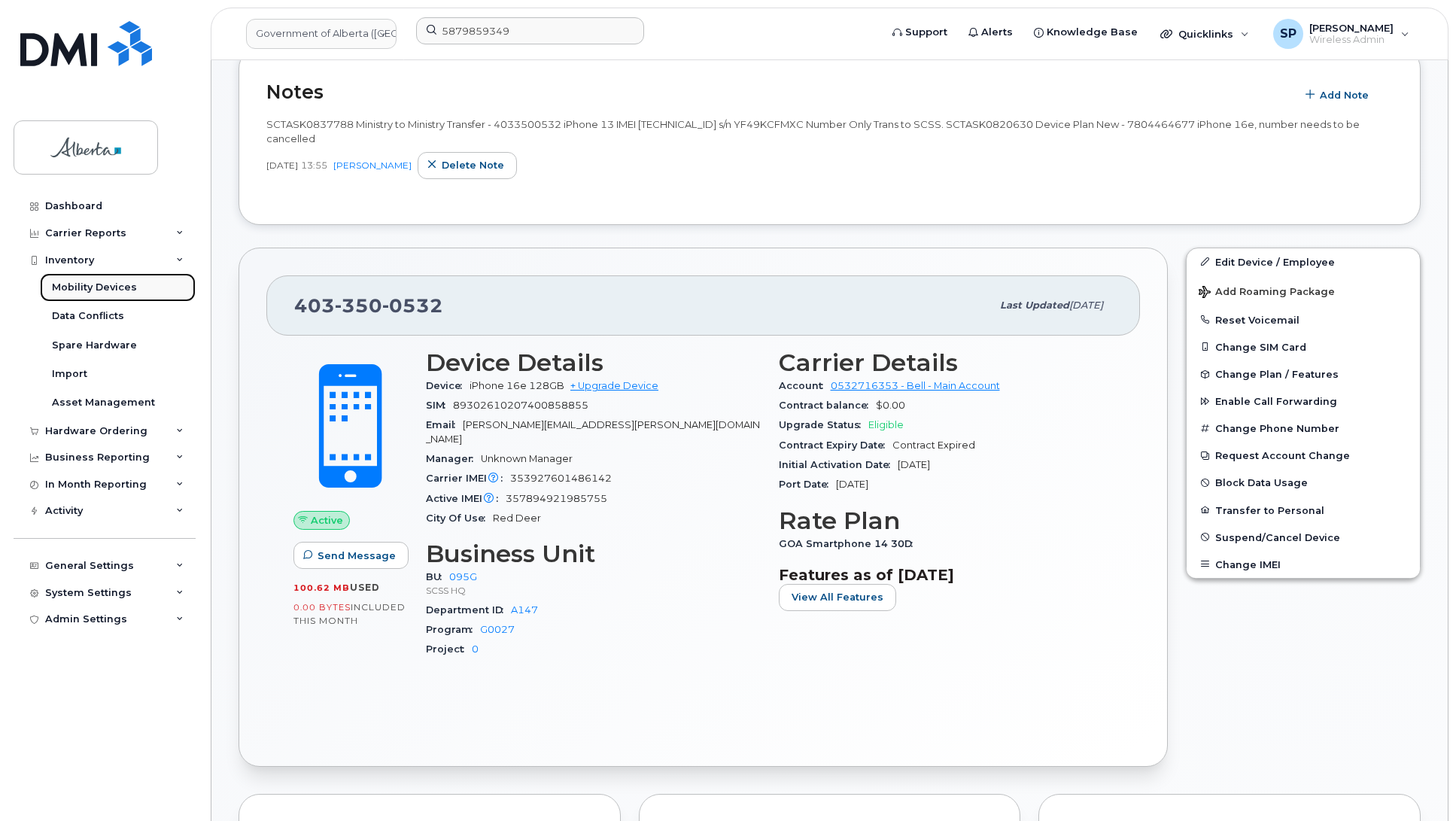
click at [84, 285] on div "Mobility Devices" at bounding box center [94, 287] width 85 height 14
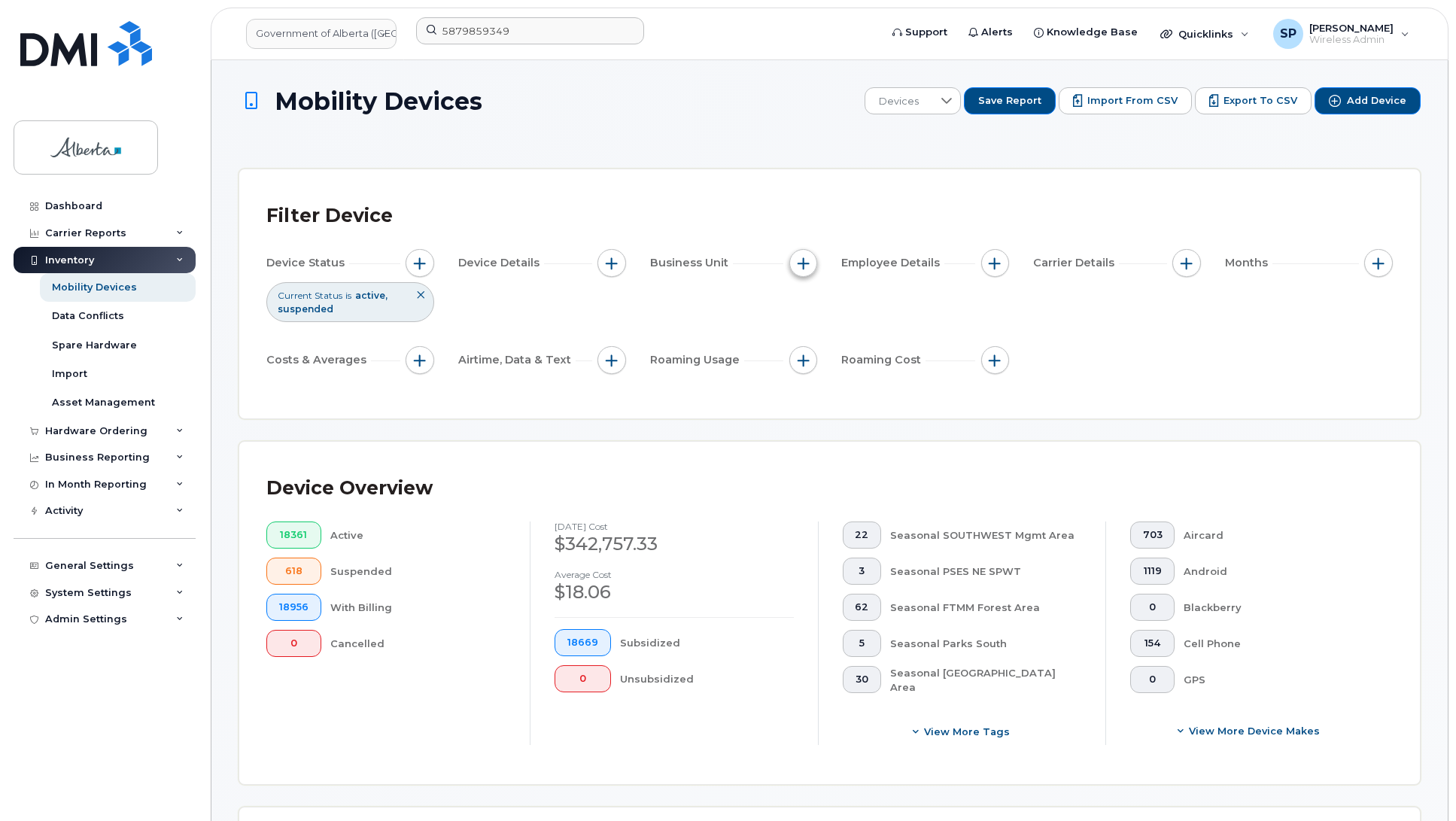
click at [802, 261] on span "button" at bounding box center [804, 263] width 12 height 12
click at [812, 331] on input "BU" at bounding box center [807, 332] width 12 height 12
checkbox input "true"
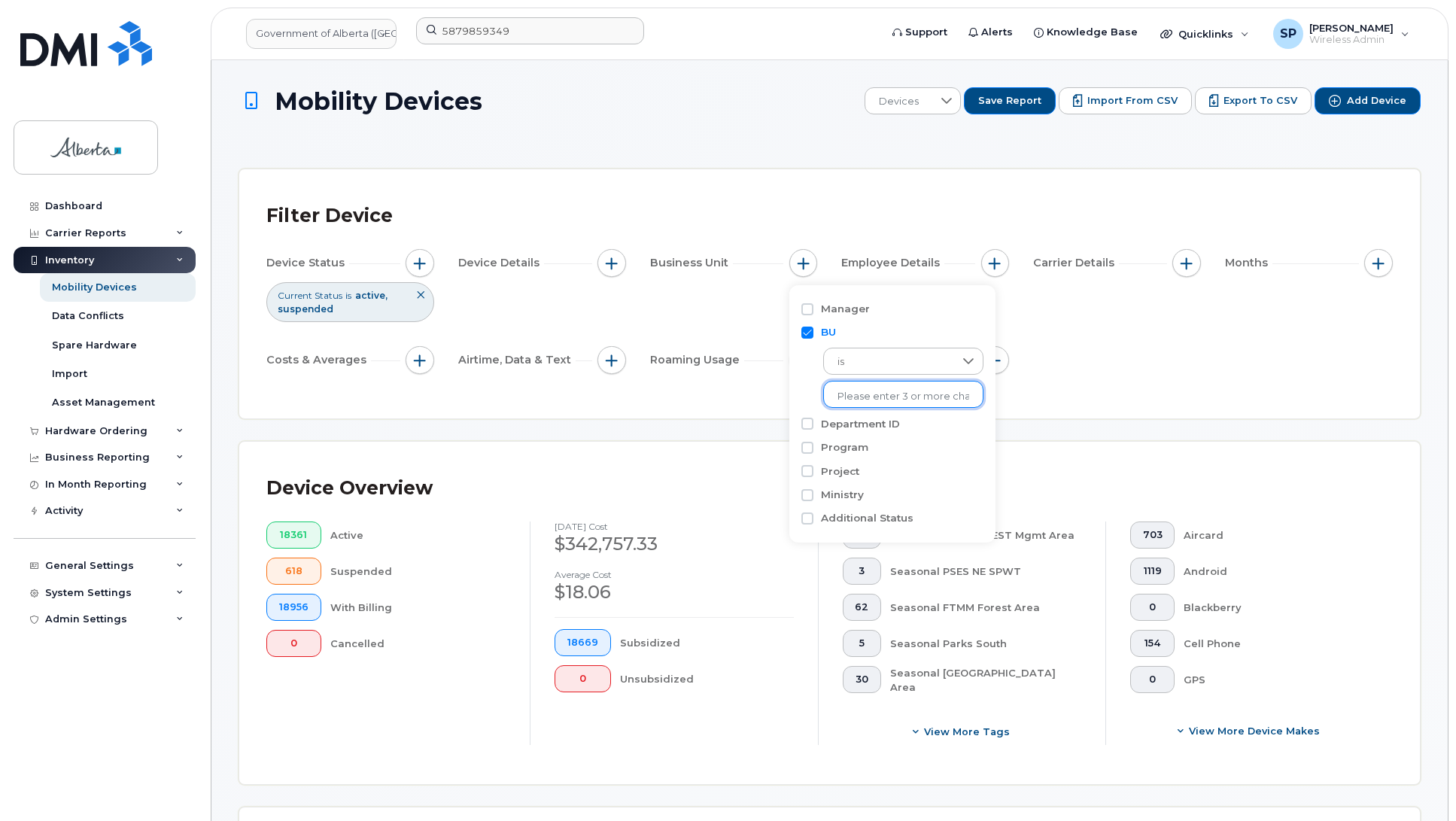
click at [864, 386] on li at bounding box center [903, 396] width 132 height 22
click at [873, 395] on input "text" at bounding box center [903, 396] width 132 height 14
type input "482E"
click at [889, 426] on li "- 482E - CFS CLGY" at bounding box center [894, 427] width 143 height 28
click at [1212, 379] on div "Device Status Current Status is active suspended Device Details Business Unit B…" at bounding box center [830, 315] width 1127 height 131
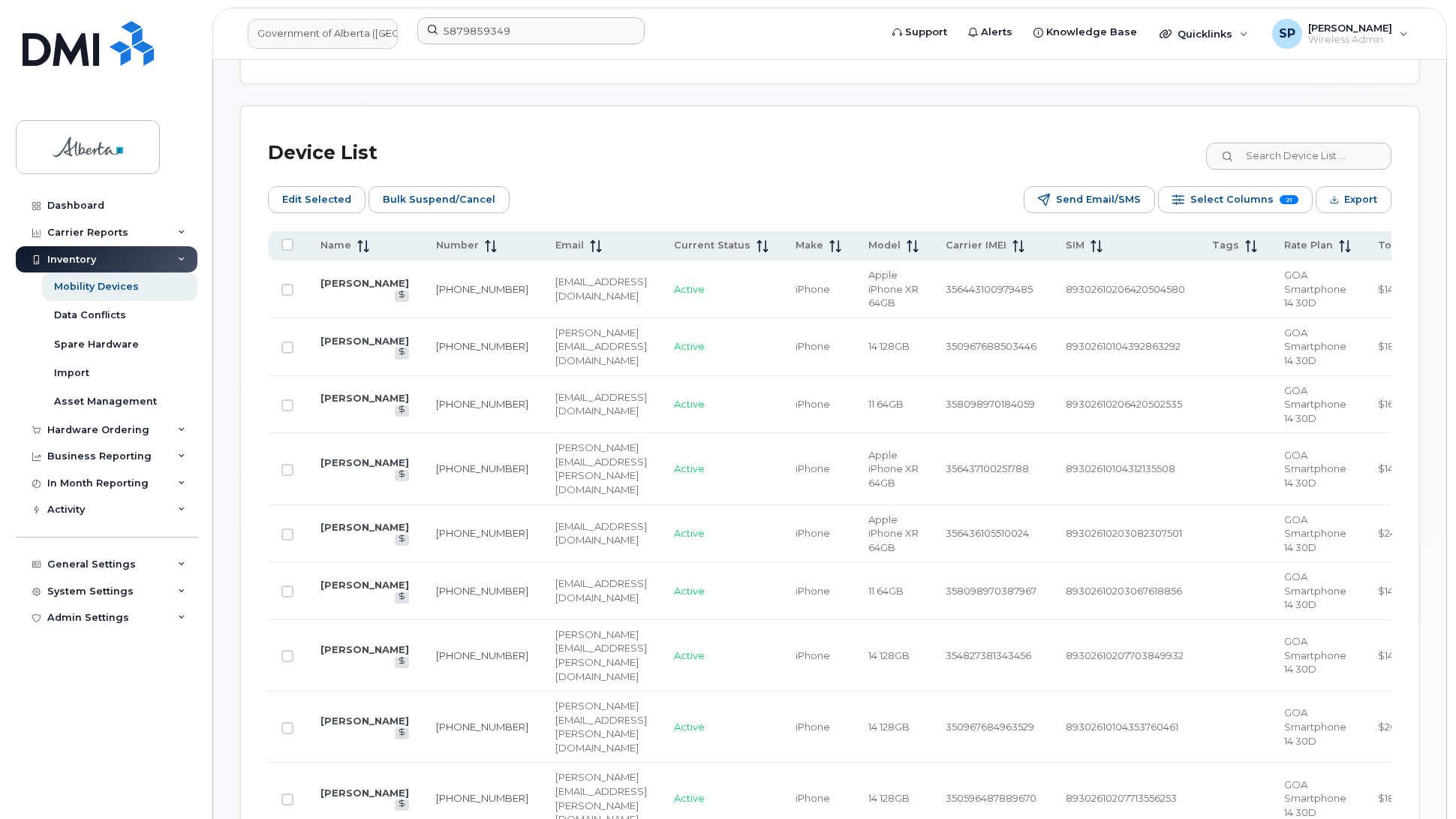
scroll to position [721, 0]
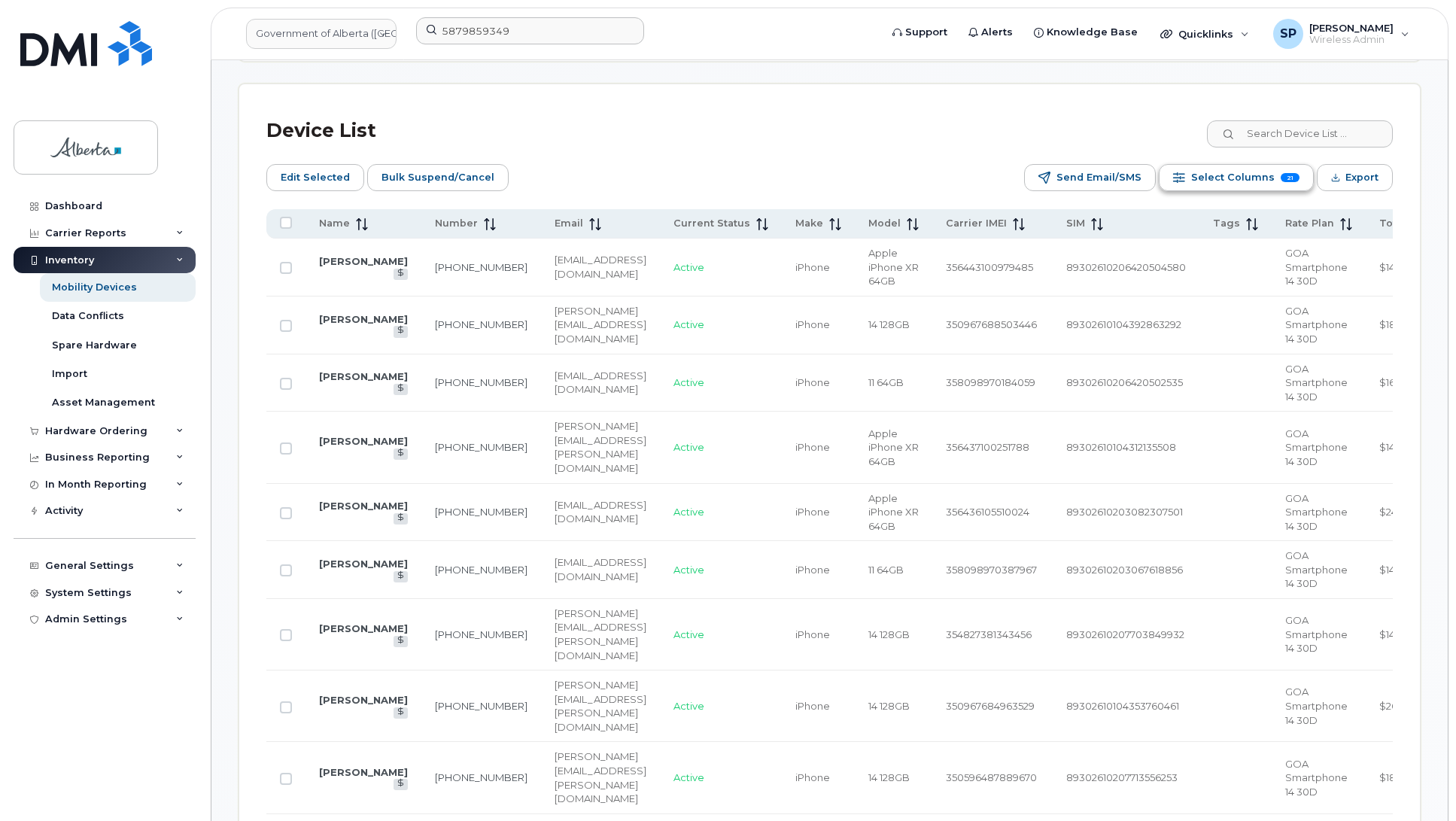
click at [1201, 179] on span "Select Columns" at bounding box center [1233, 178] width 83 height 23
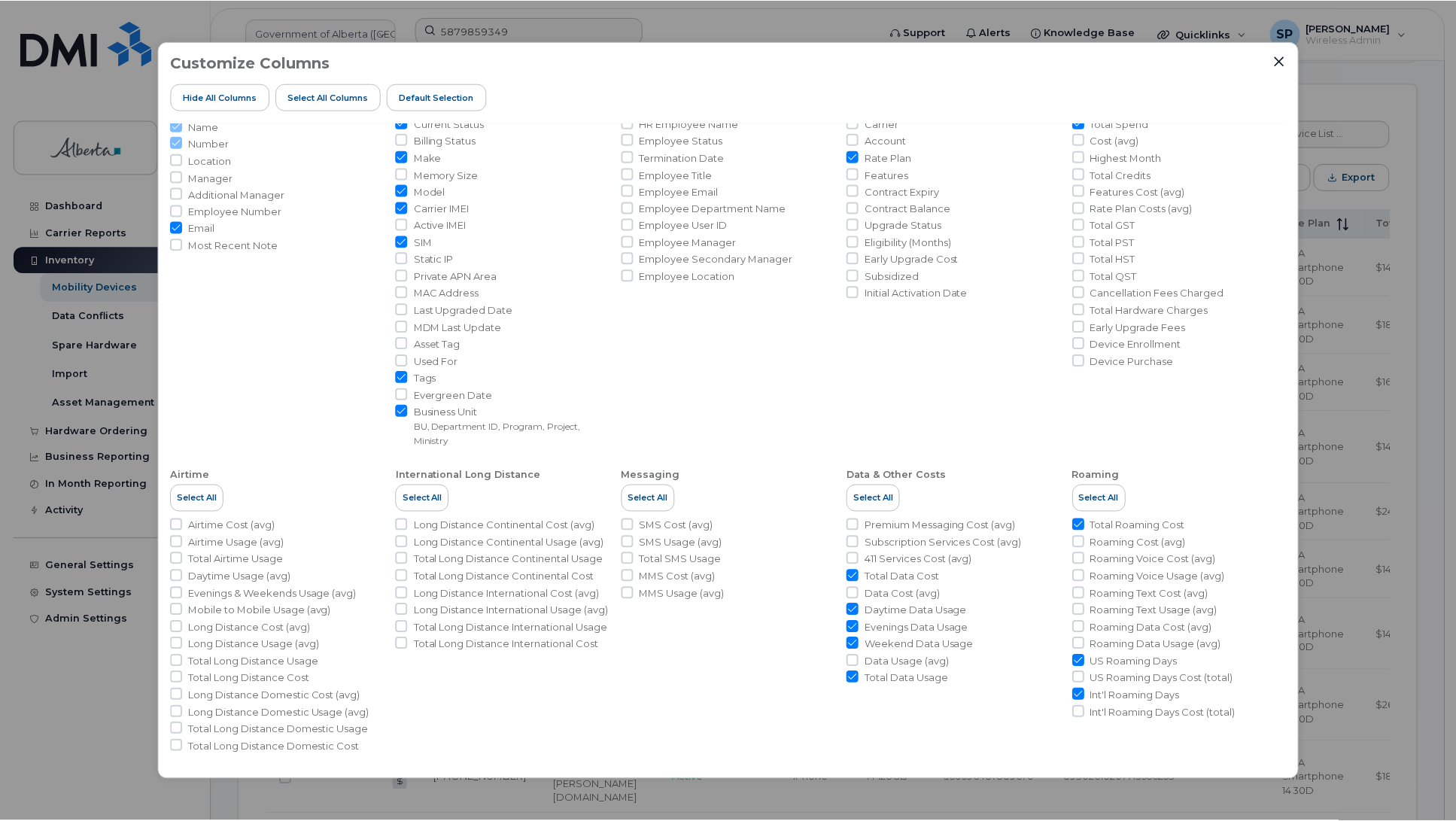
scroll to position [74, 0]
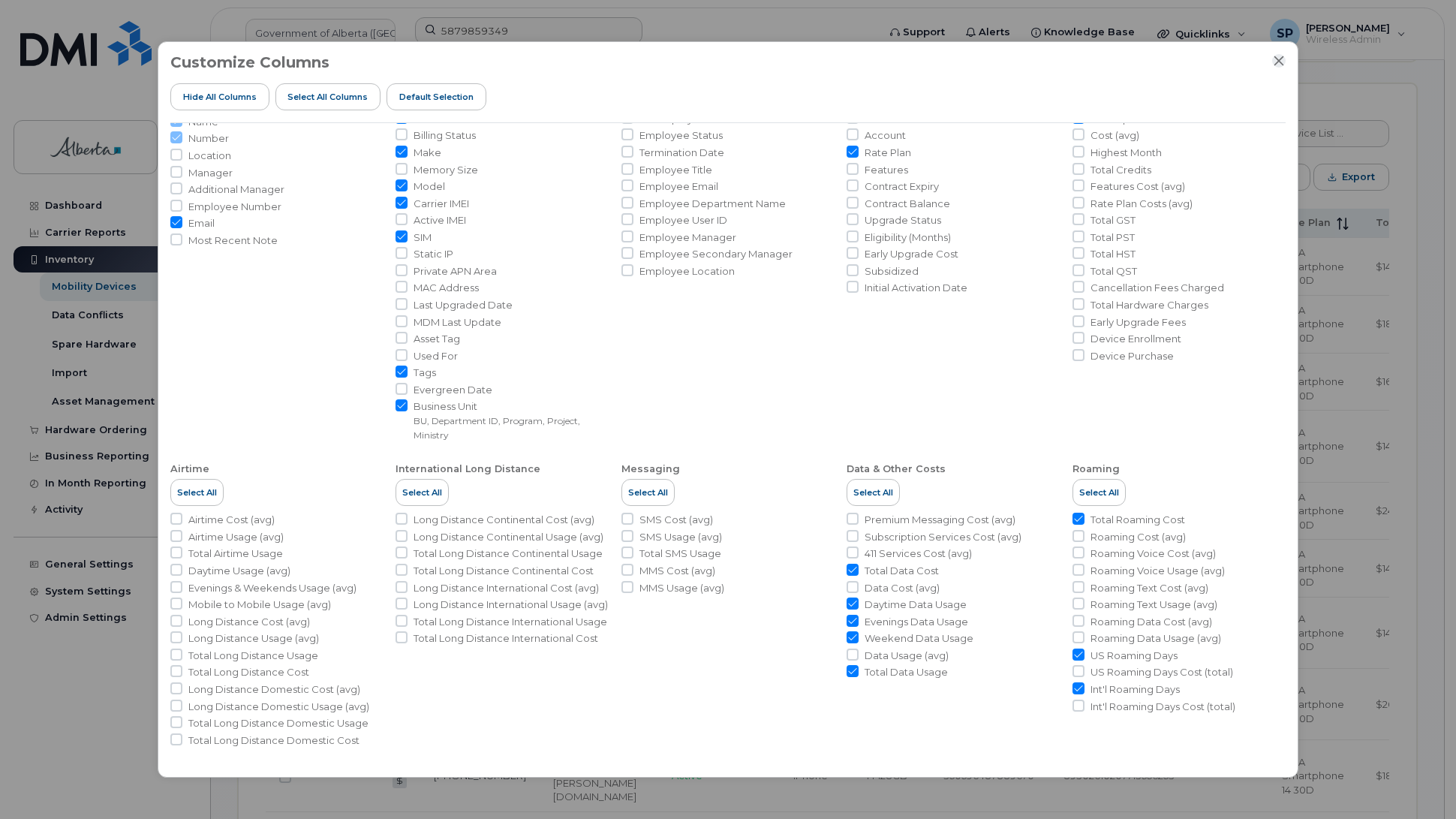
click at [1280, 61] on icon "Close" at bounding box center [1279, 61] width 10 height 10
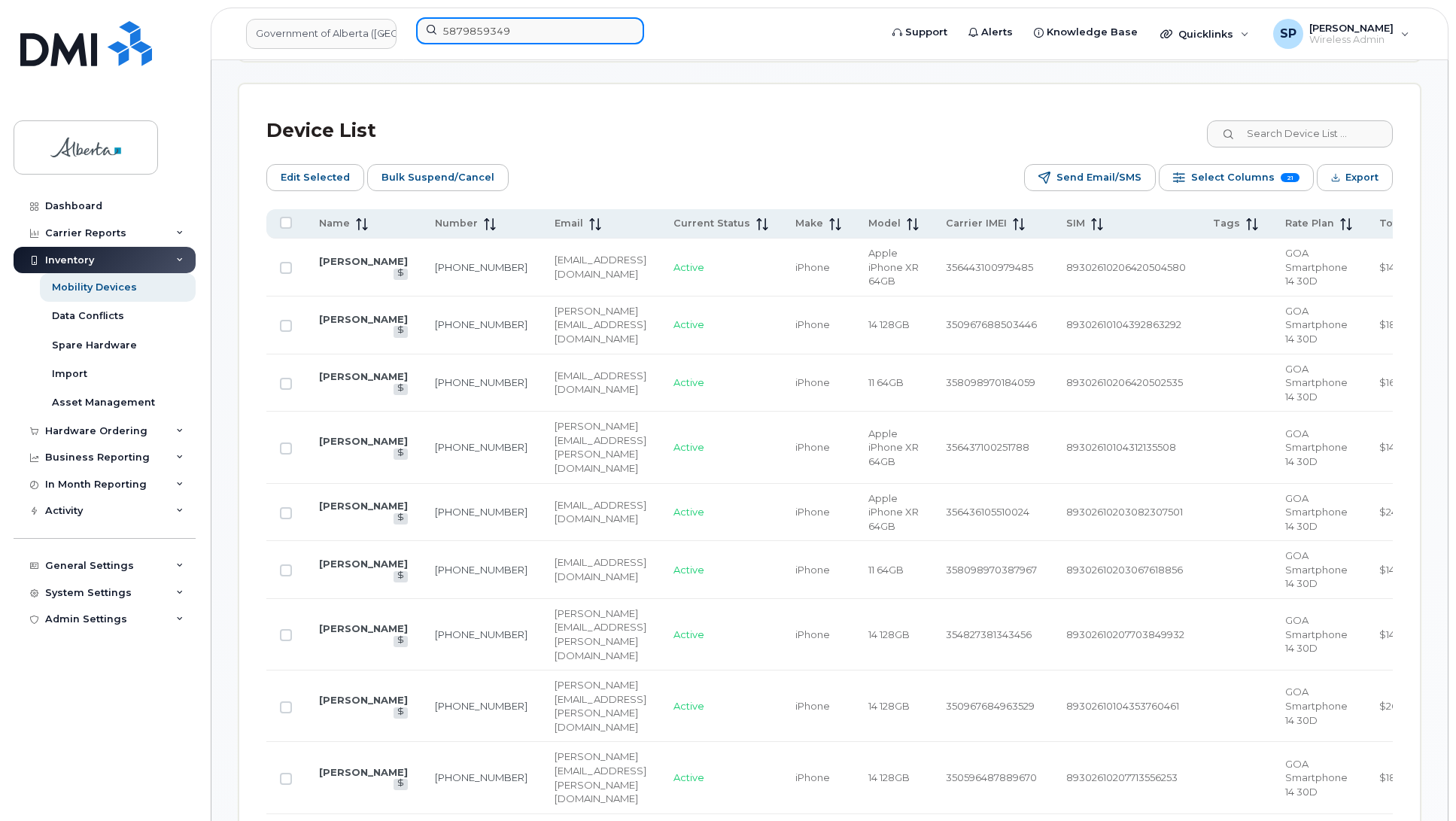
click at [457, 42] on input "5879859349" at bounding box center [530, 30] width 228 height 27
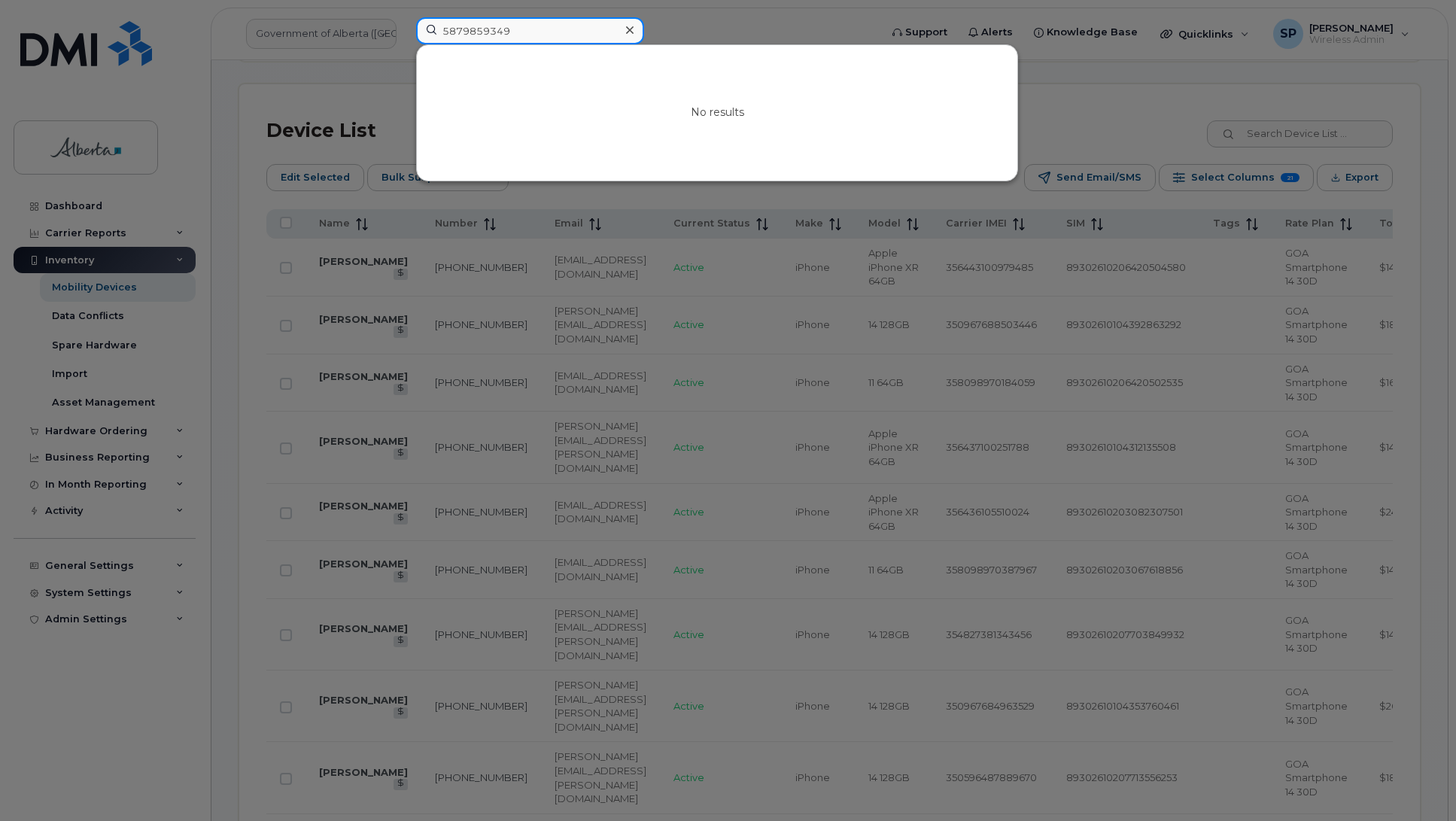
drag, startPoint x: 517, startPoint y: 28, endPoint x: 333, endPoint y: 32, distance: 184.0
click at [404, 32] on div "5879859349 No results" at bounding box center [643, 33] width 478 height 33
paste input "4035428894"
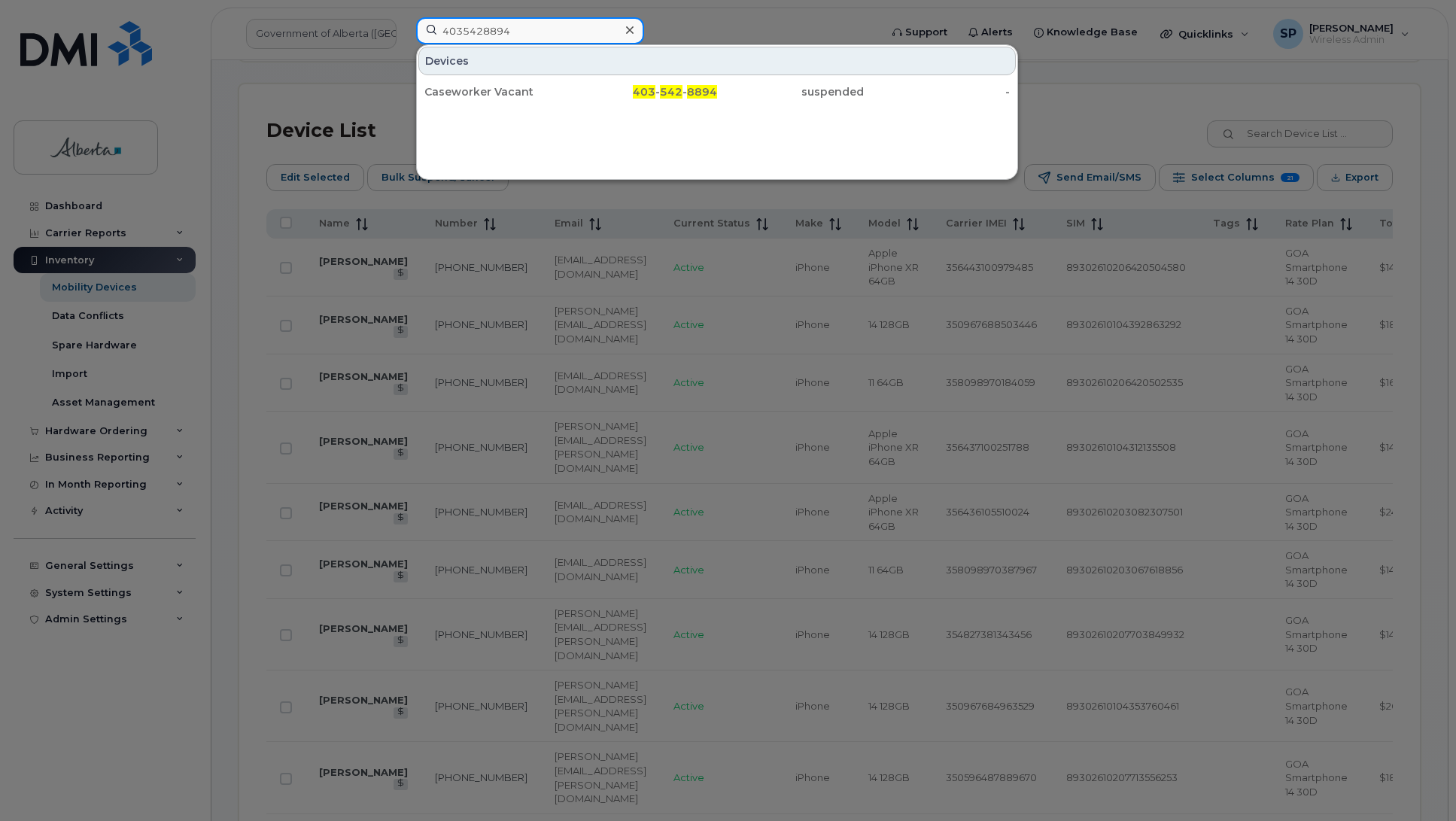
type input "4035428894"
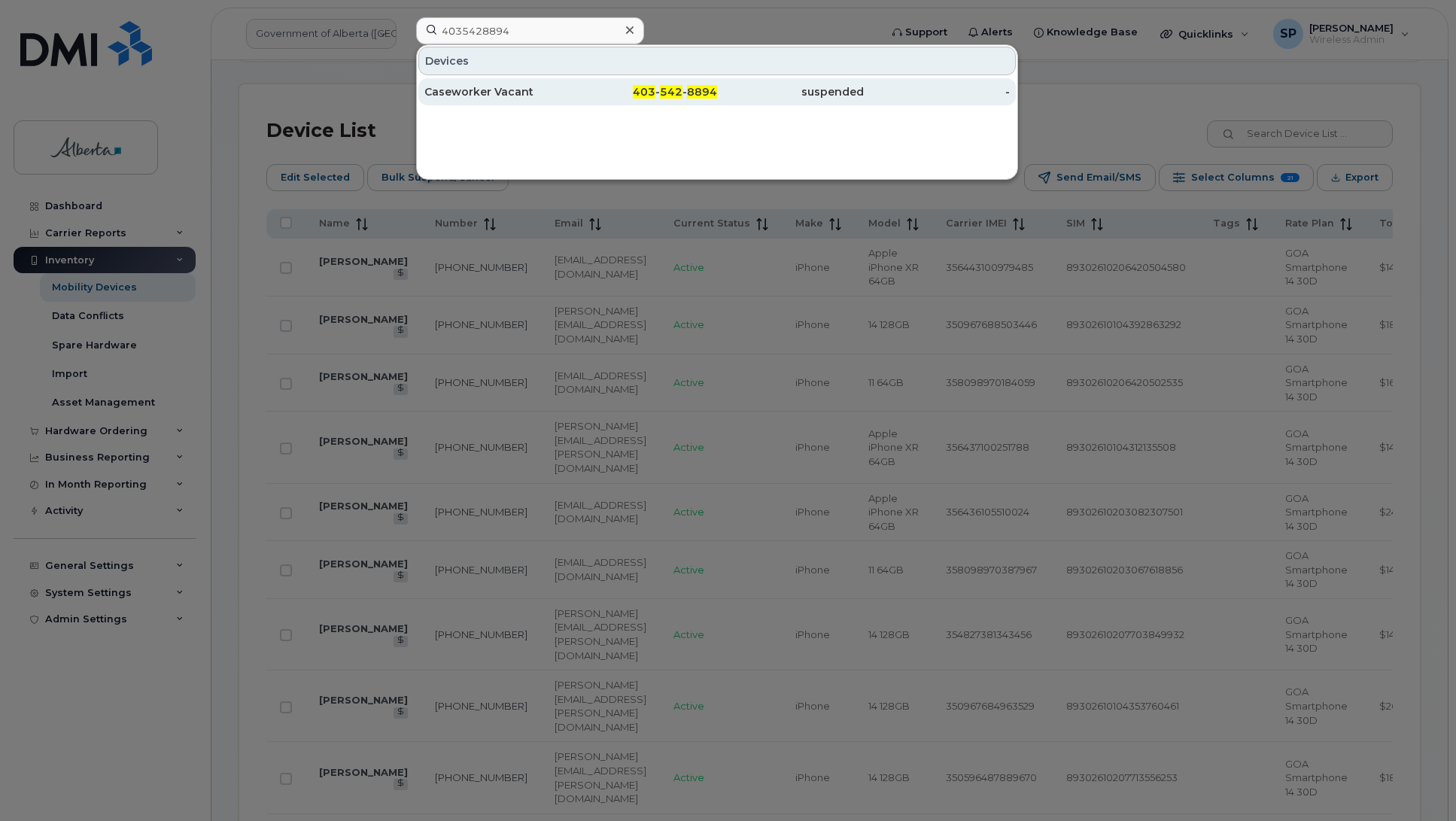
click at [478, 95] on div "Caseworker Vacant" at bounding box center [498, 91] width 146 height 15
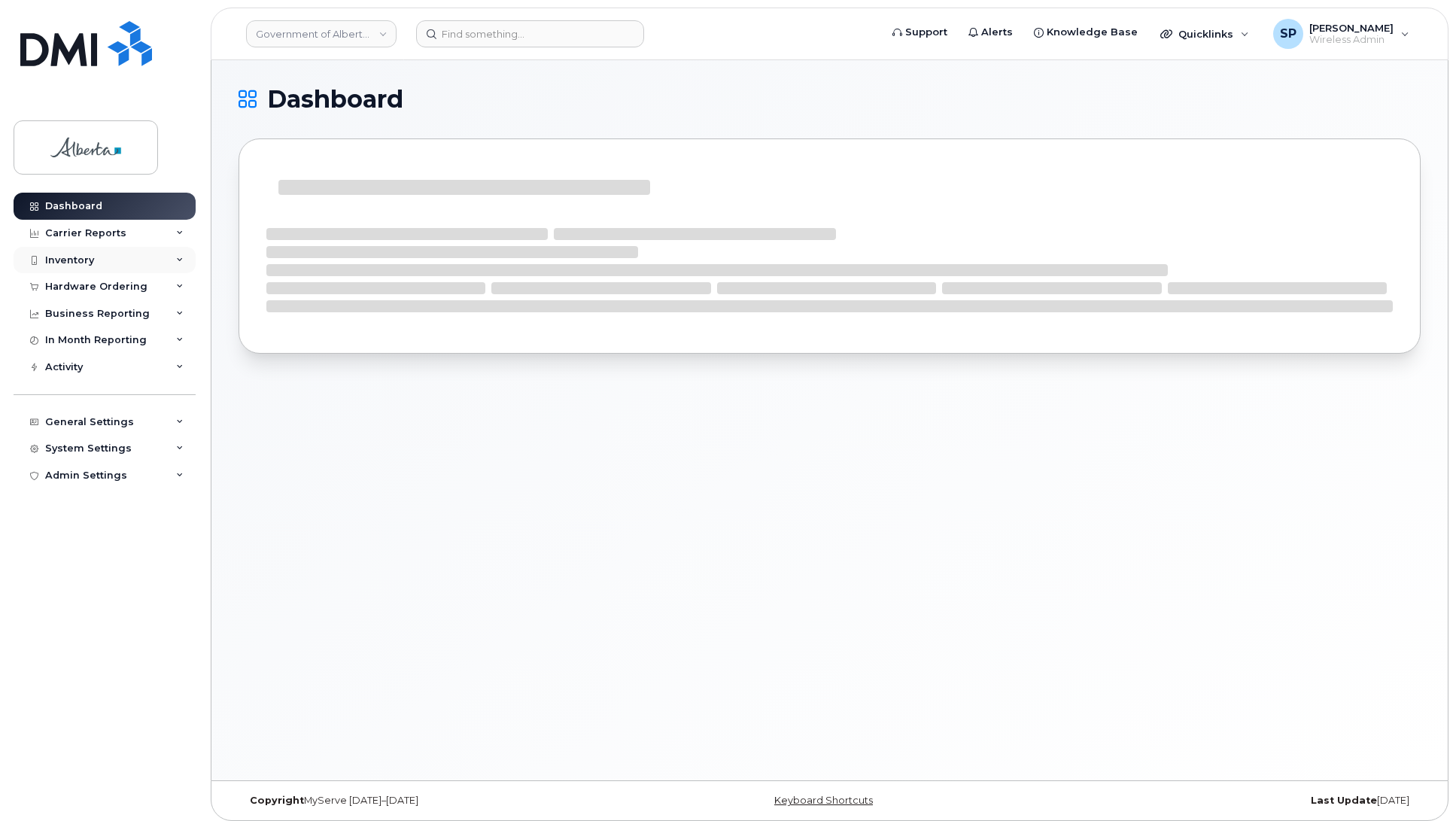
click at [70, 261] on div "Inventory" at bounding box center [70, 260] width 49 height 12
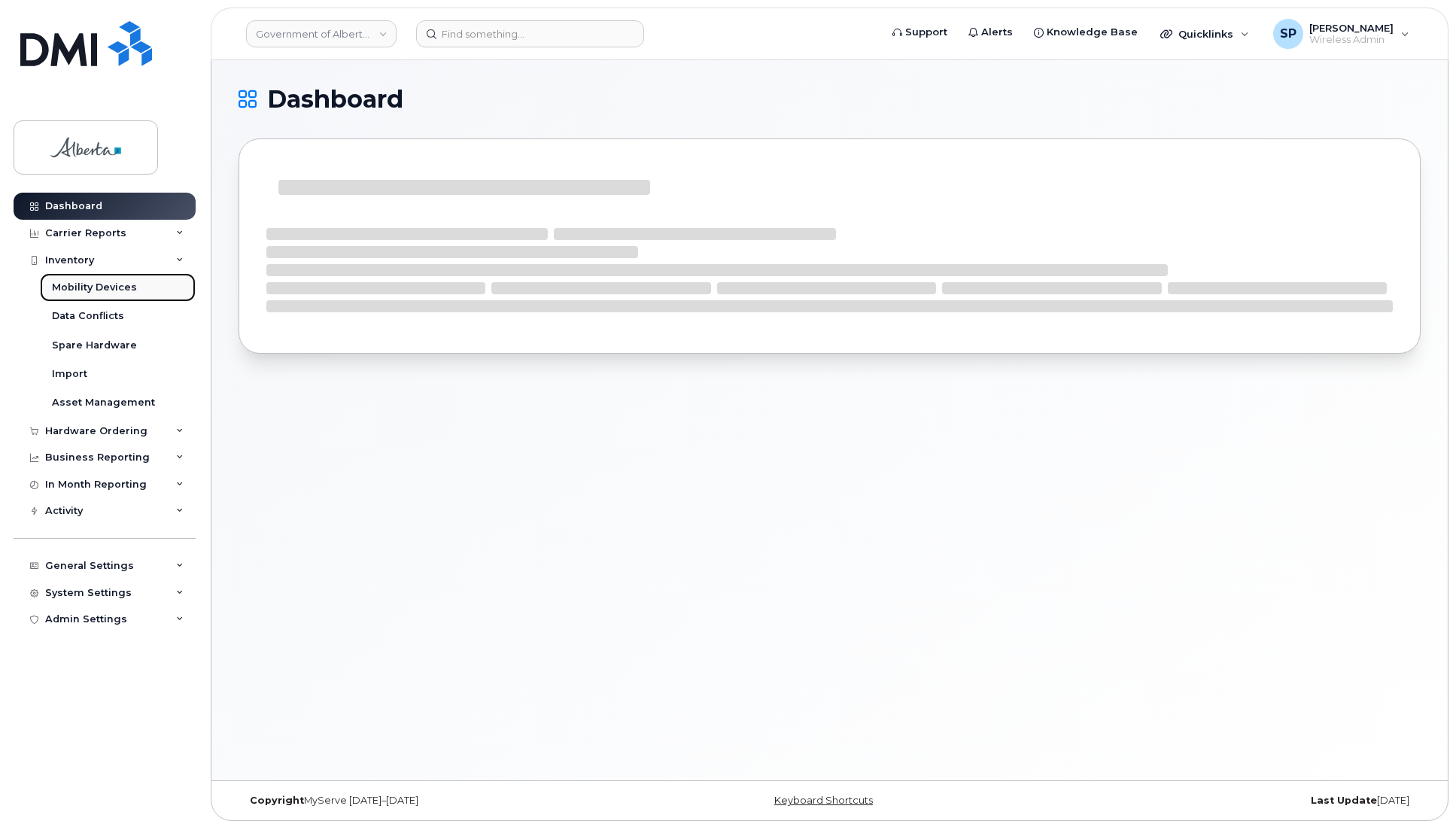
click at [77, 287] on div "Mobility Devices" at bounding box center [94, 287] width 85 height 14
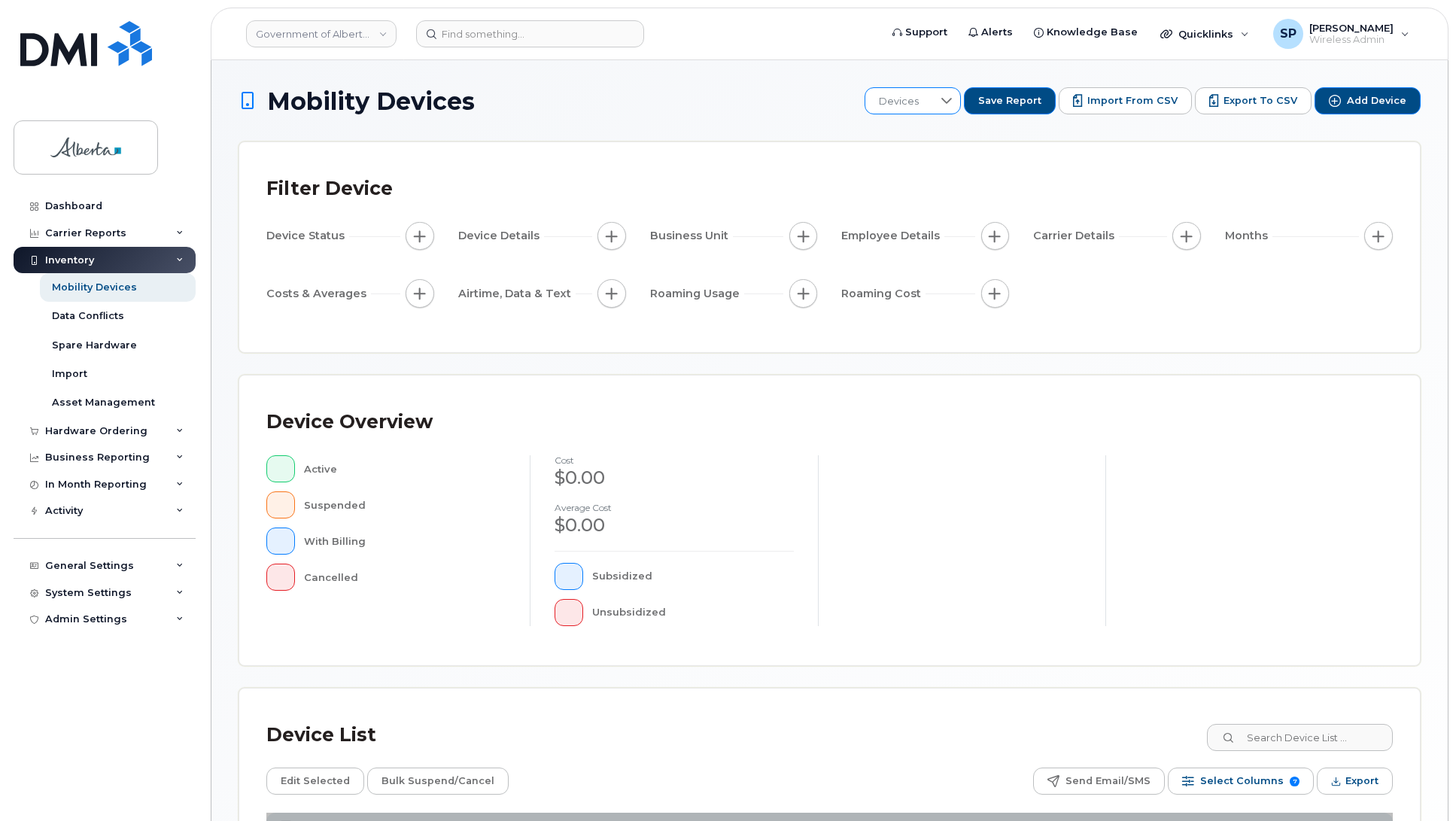
click at [953, 99] on icon at bounding box center [946, 100] width 12 height 12
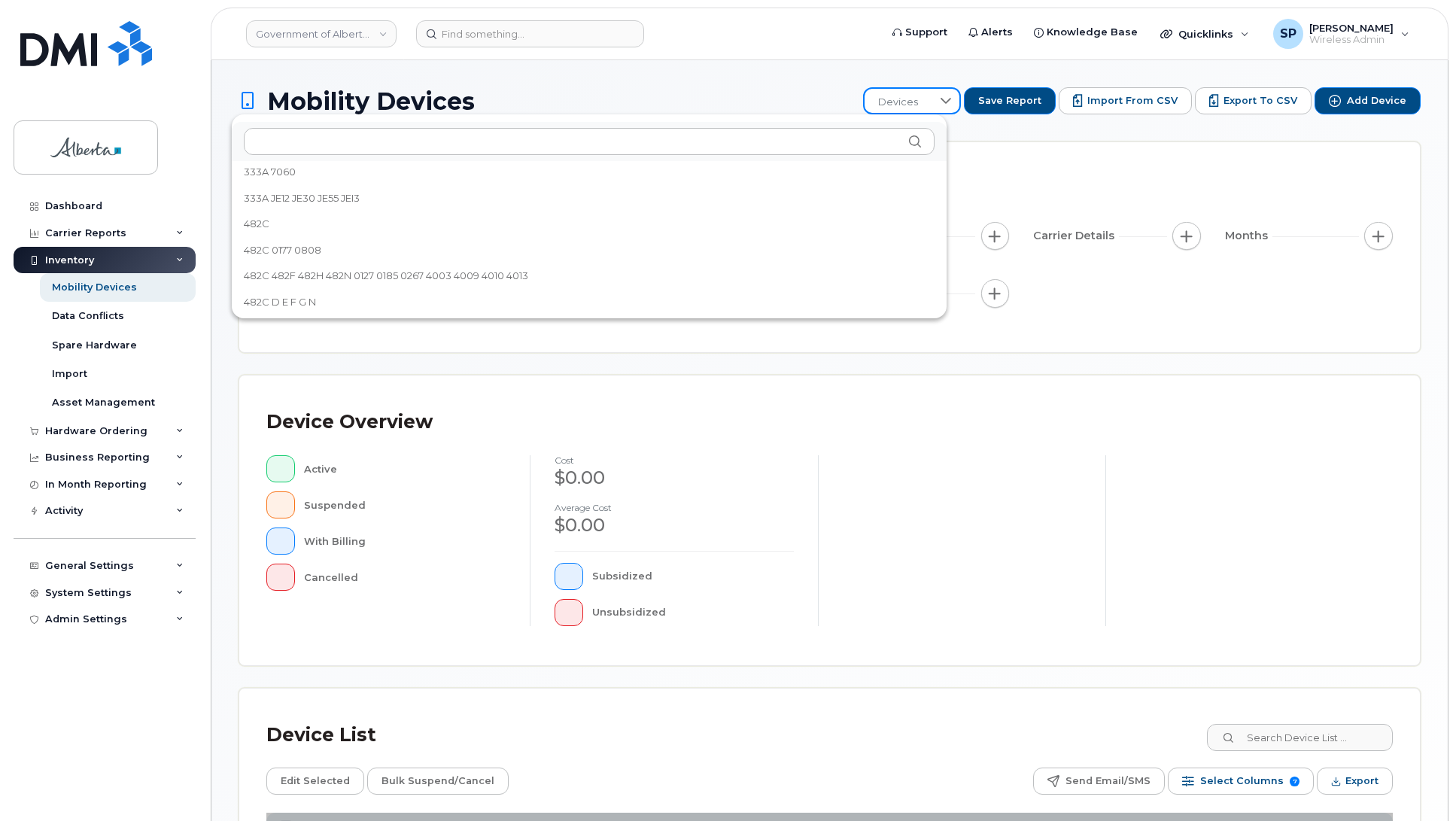
scroll to position [1852, 0]
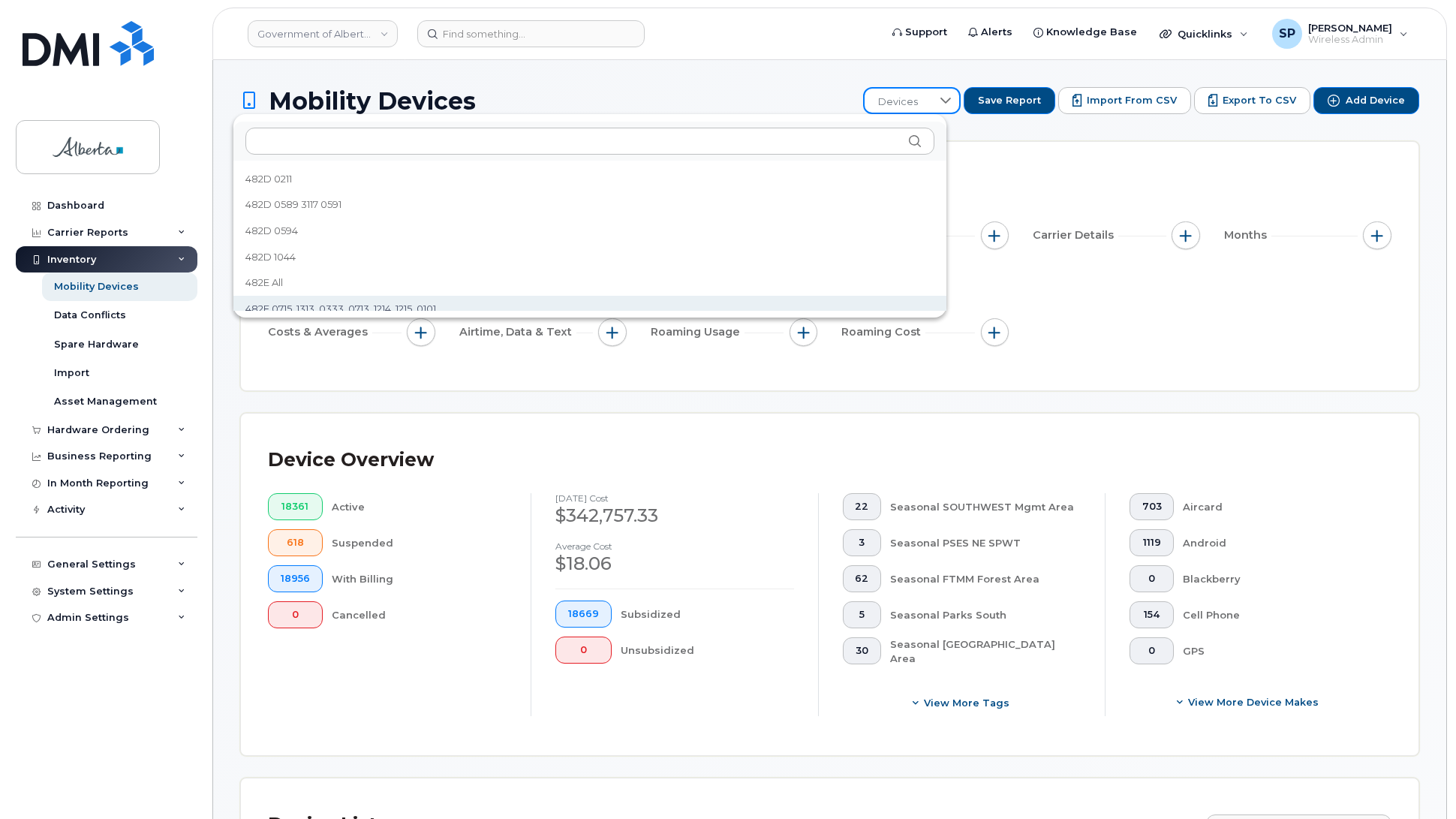
scroll to position [2008, 0]
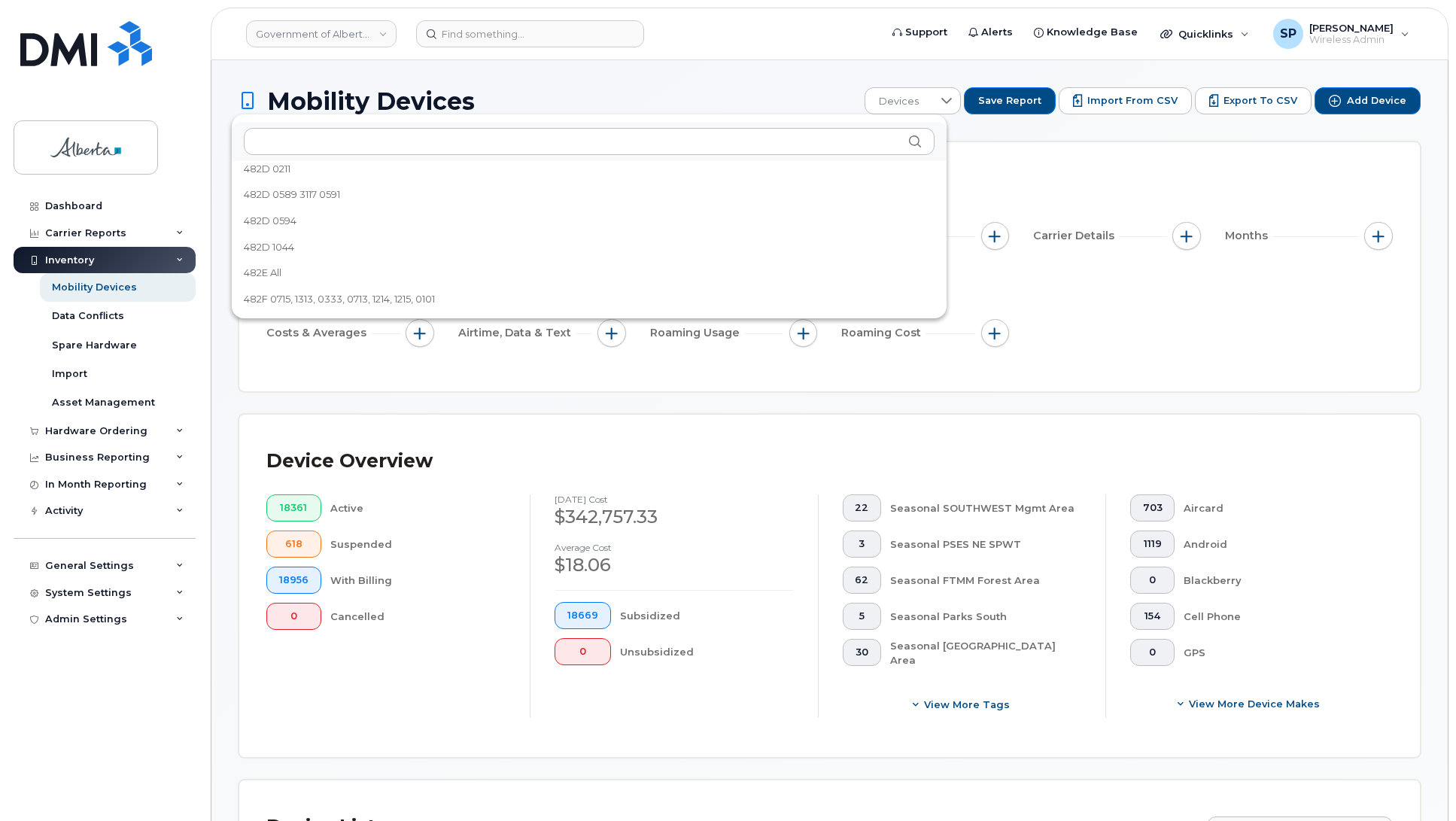
click at [290, 274] on li "482E All" at bounding box center [588, 273] width 715 height 27
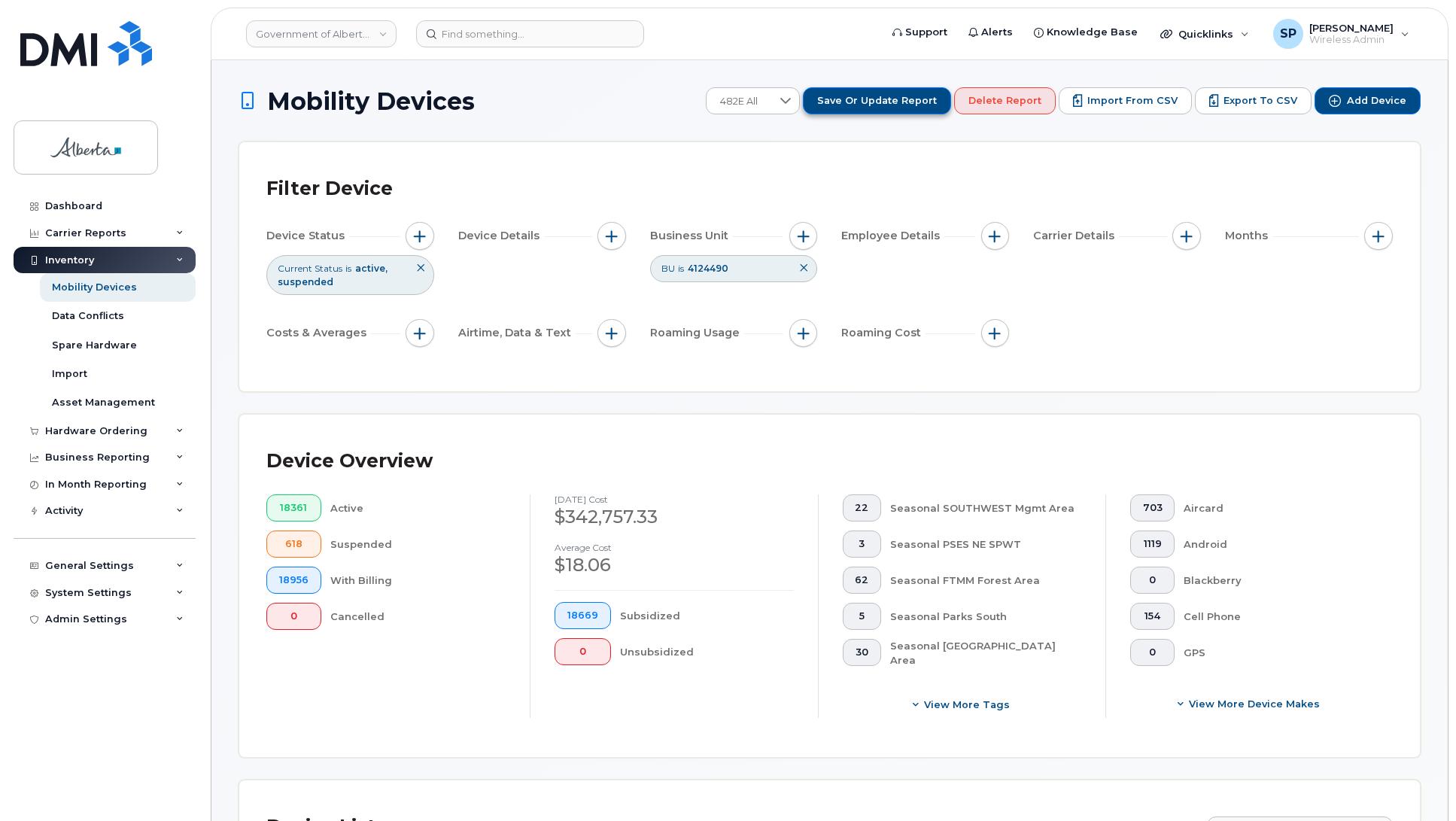
click at [881, 98] on span "Save or Update Report" at bounding box center [877, 100] width 120 height 14
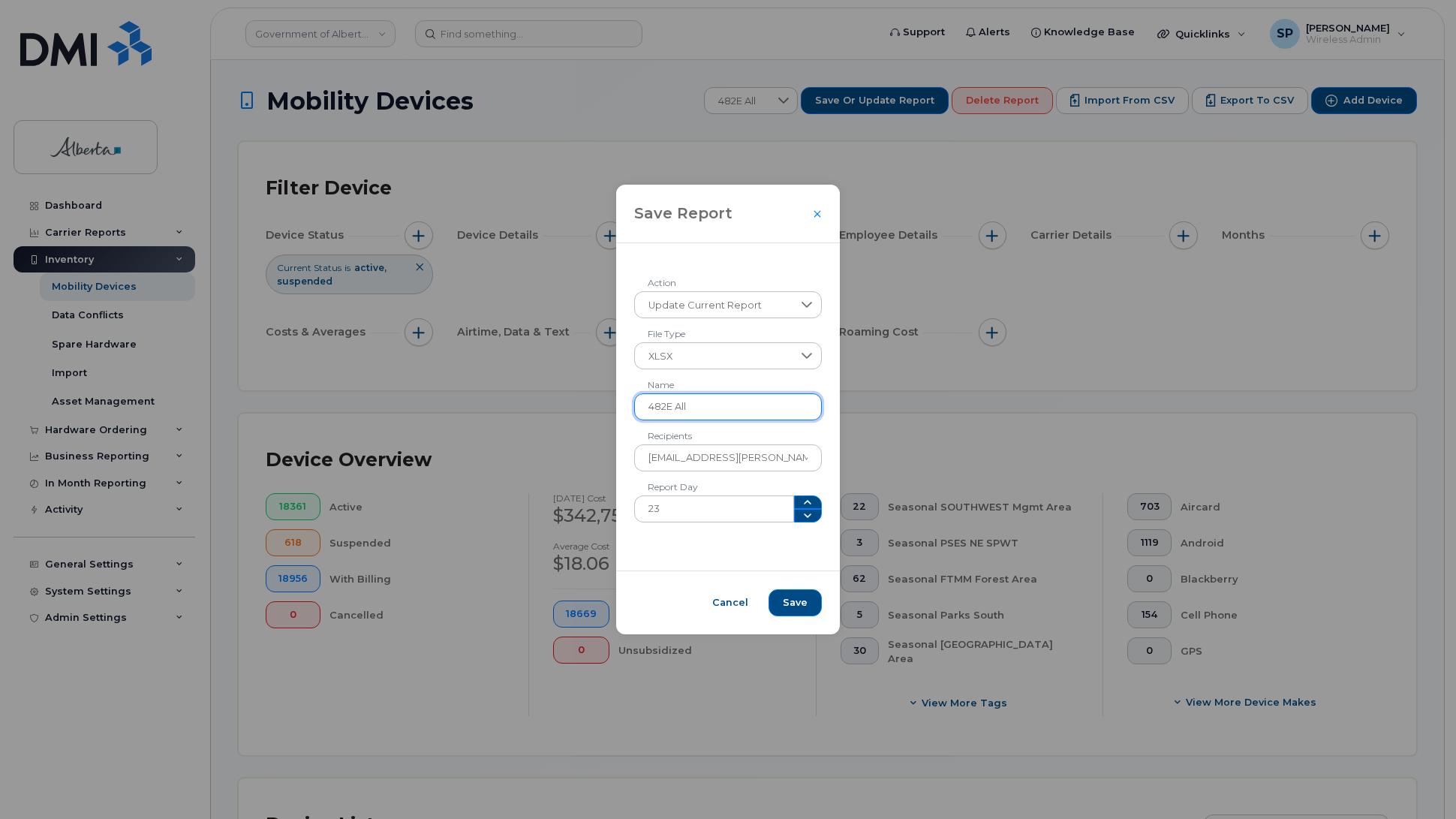
click at [738, 399] on input "482E All" at bounding box center [728, 406] width 188 height 27
type input "482E"
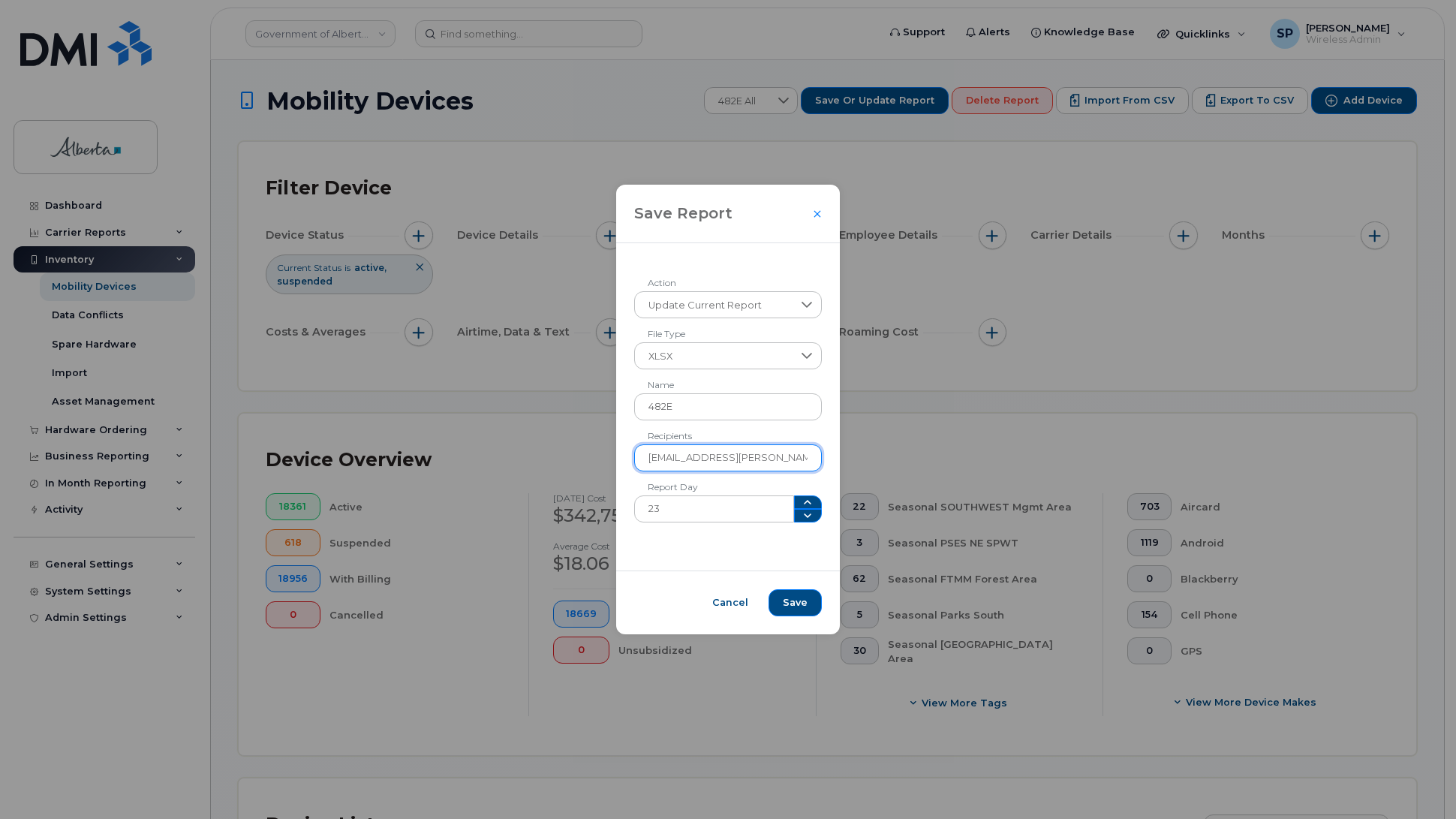
click at [786, 452] on input "[EMAIL_ADDRESS][PERSON_NAME][DOMAIN_NAME]" at bounding box center [728, 458] width 188 height 27
click at [799, 458] on input "[EMAIL_ADDRESS][PERSON_NAME][DOMAIN_NAME]," at bounding box center [728, 458] width 188 height 27
paste input "[PERSON_NAME]"
type input "[PERSON_NAME][EMAIL_ADDRESS][DOMAIN_NAME], [PERSON_NAME][EMAIL_ADDRESS][PERSON_…"
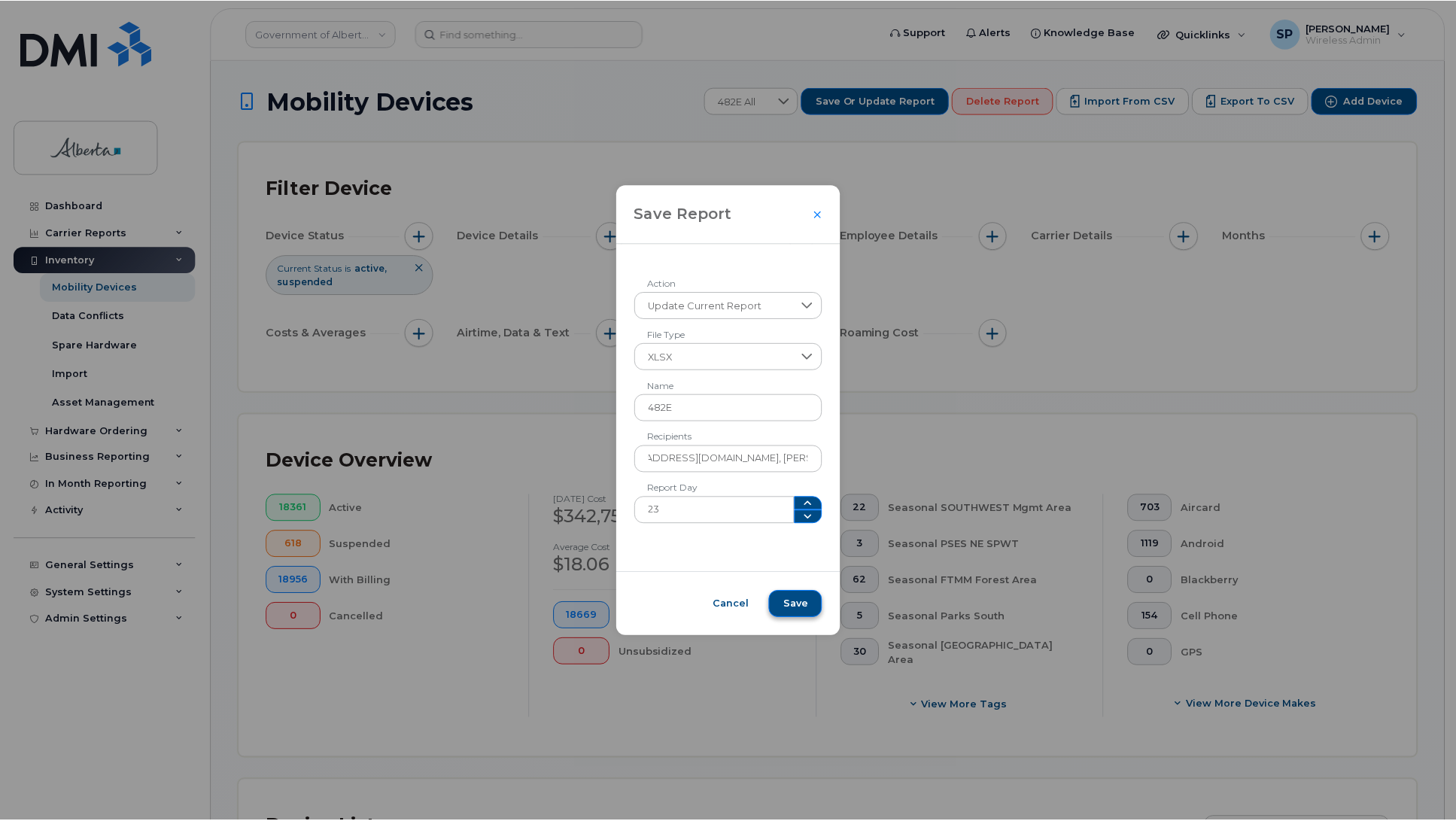
scroll to position [0, 0]
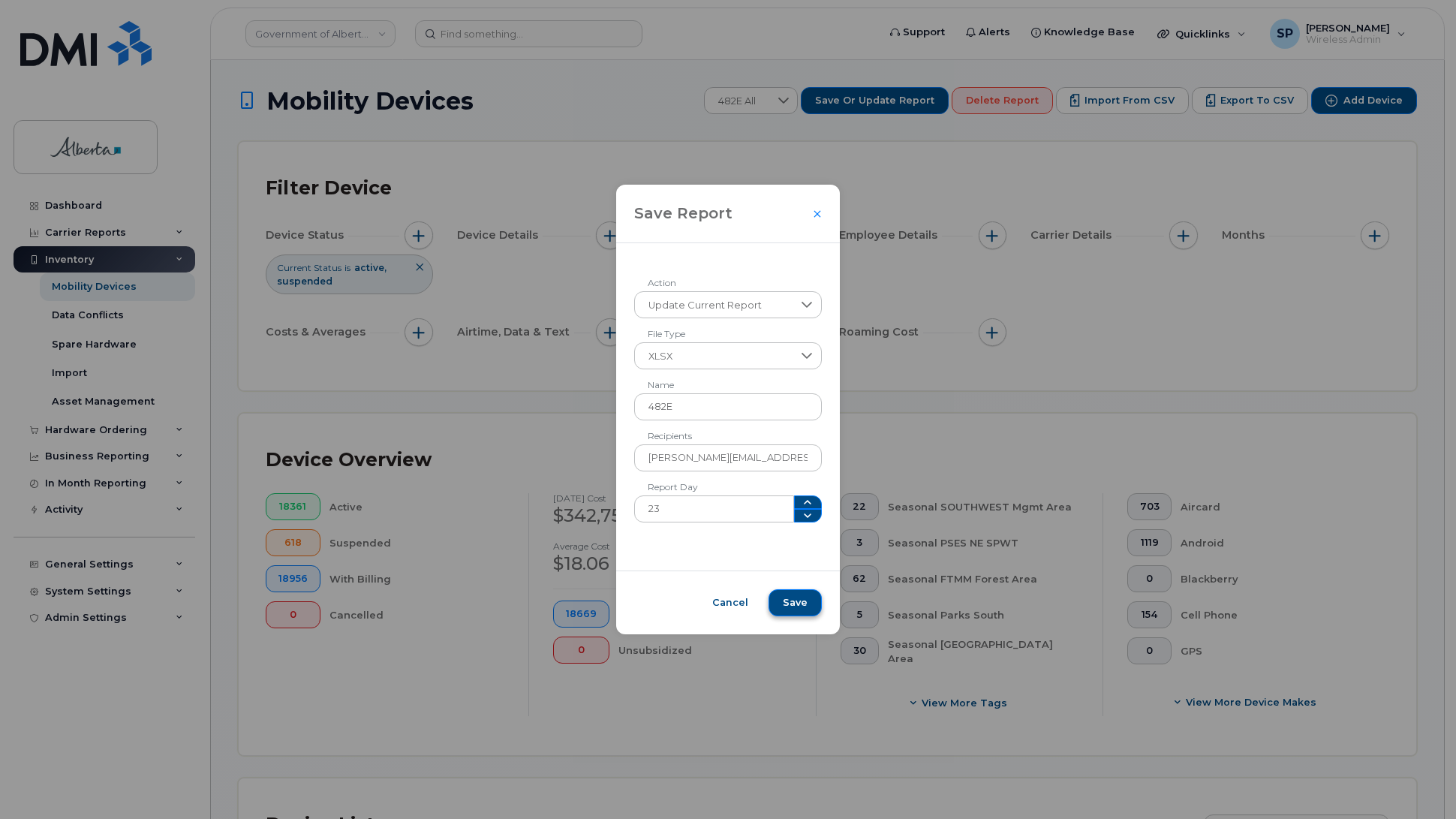
click at [793, 605] on span "Save" at bounding box center [795, 602] width 25 height 14
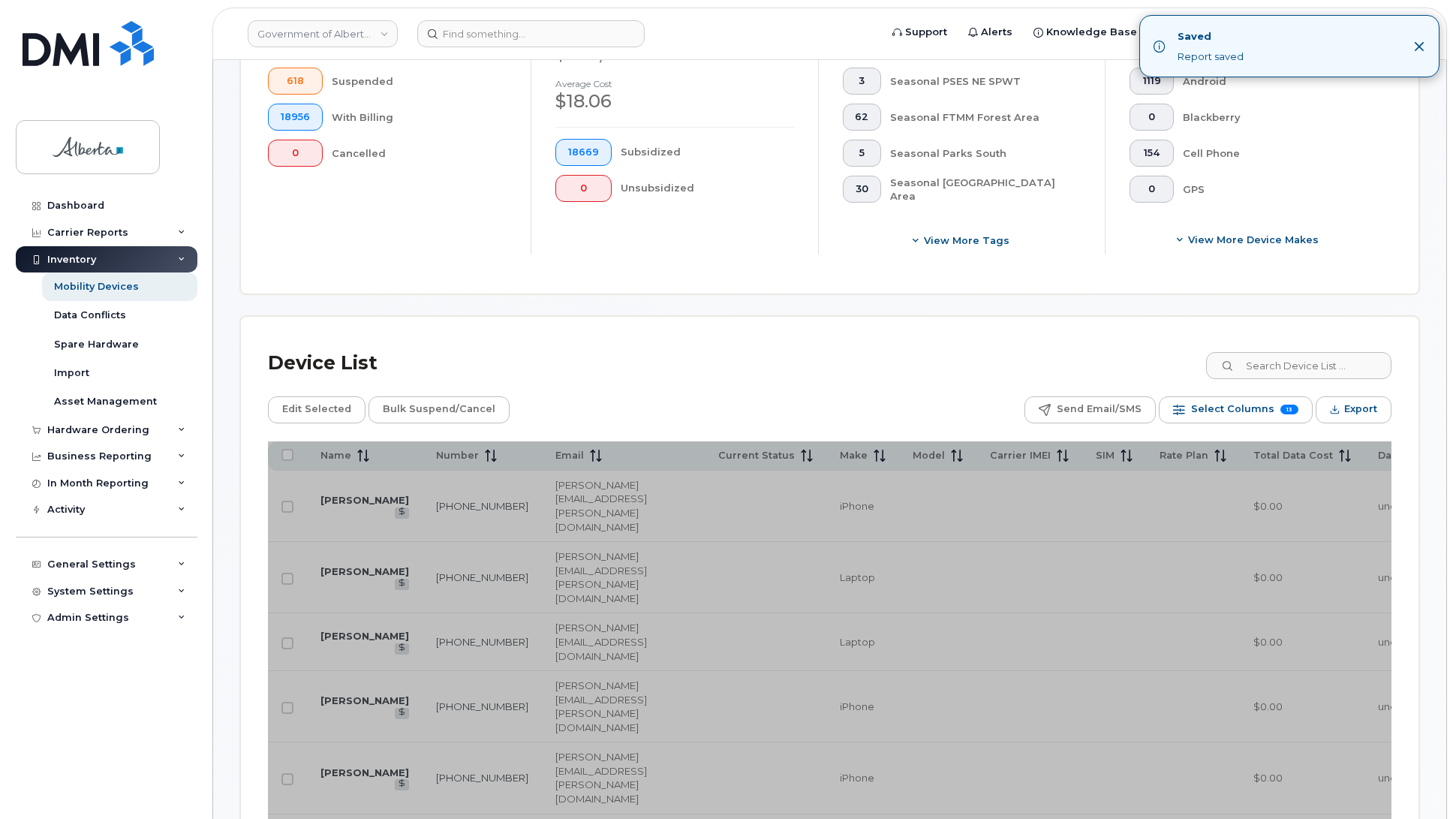
scroll to position [549, 0]
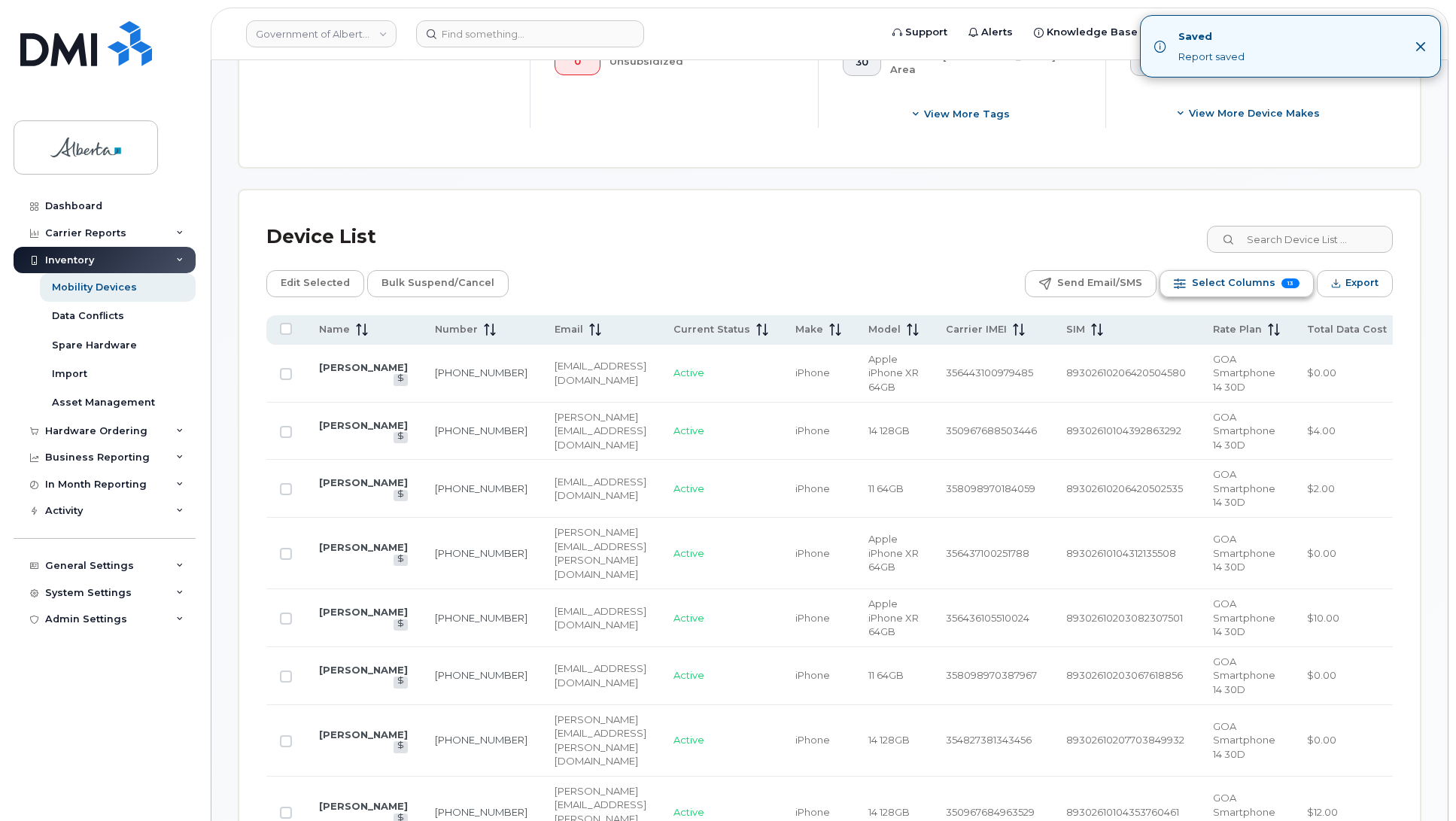
click at [1238, 286] on span "Select Columns" at bounding box center [1233, 283] width 83 height 23
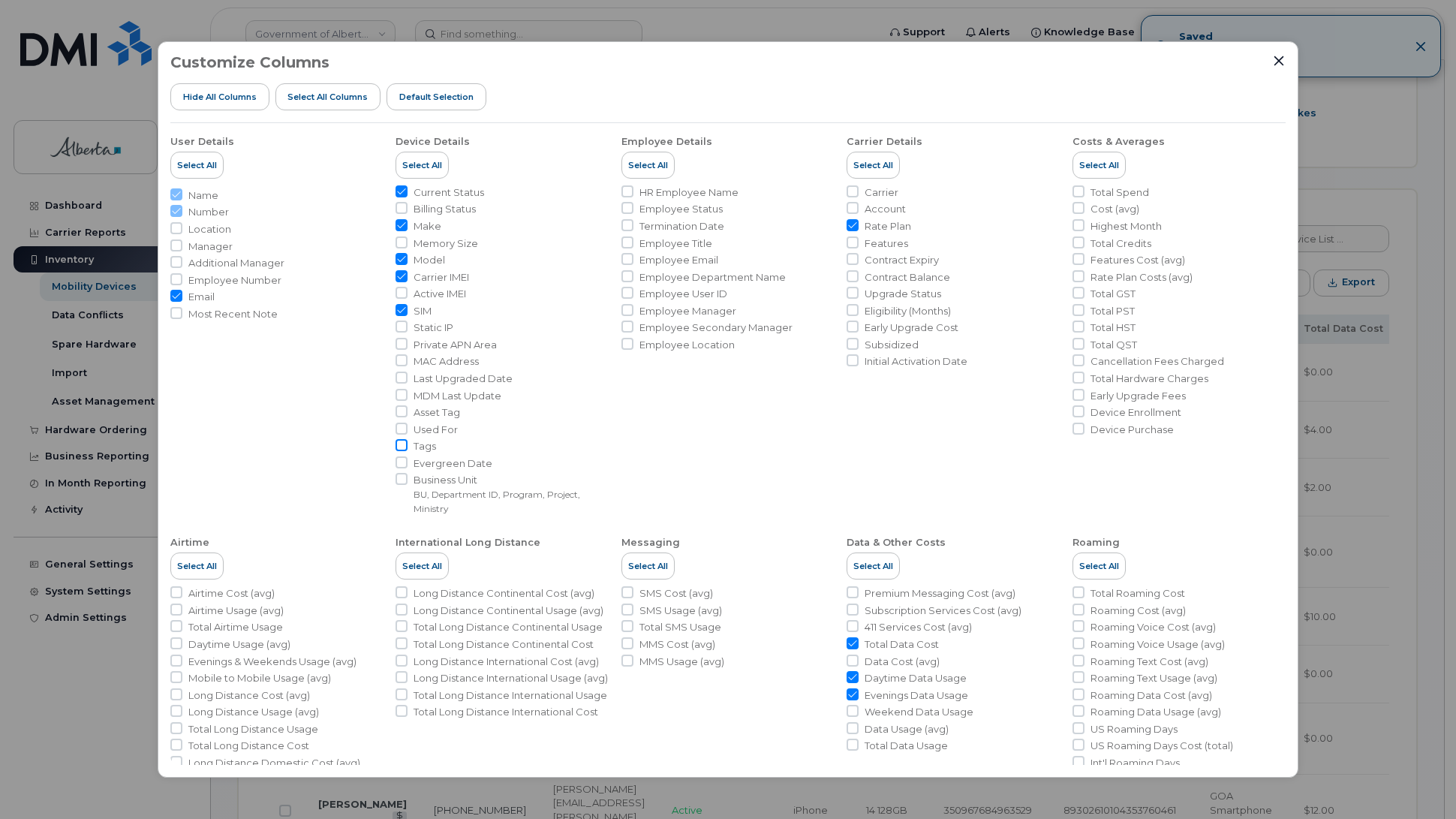
click at [402, 445] on input "Tags" at bounding box center [401, 445] width 12 height 12
checkbox input "true"
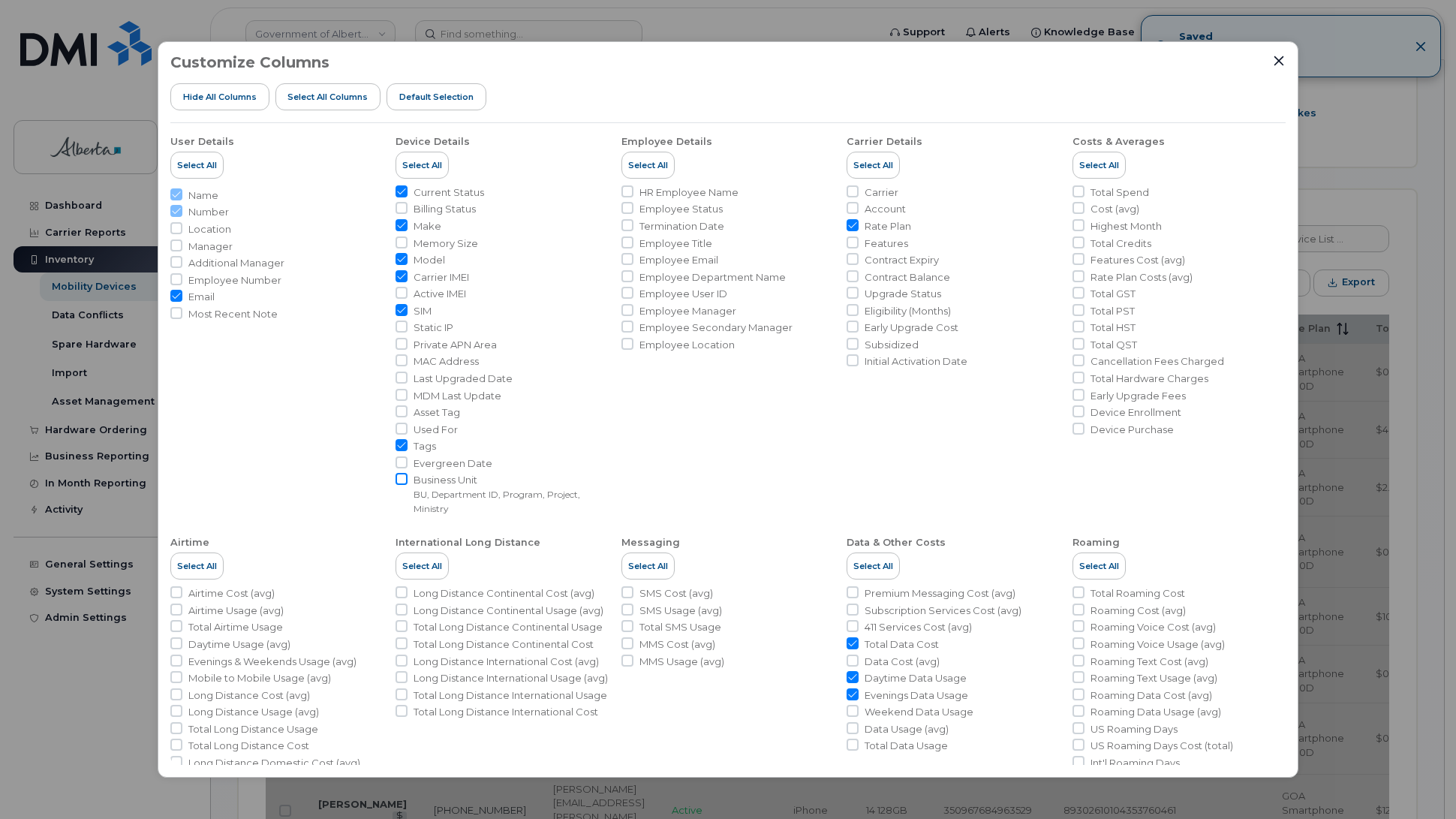
click at [398, 484] on input "Business Unit BU, Department ID, Program, Project, Ministry" at bounding box center [401, 478] width 12 height 12
checkbox input "true"
click at [1077, 191] on input "Total Spend" at bounding box center [1078, 191] width 12 height 12
checkbox input "true"
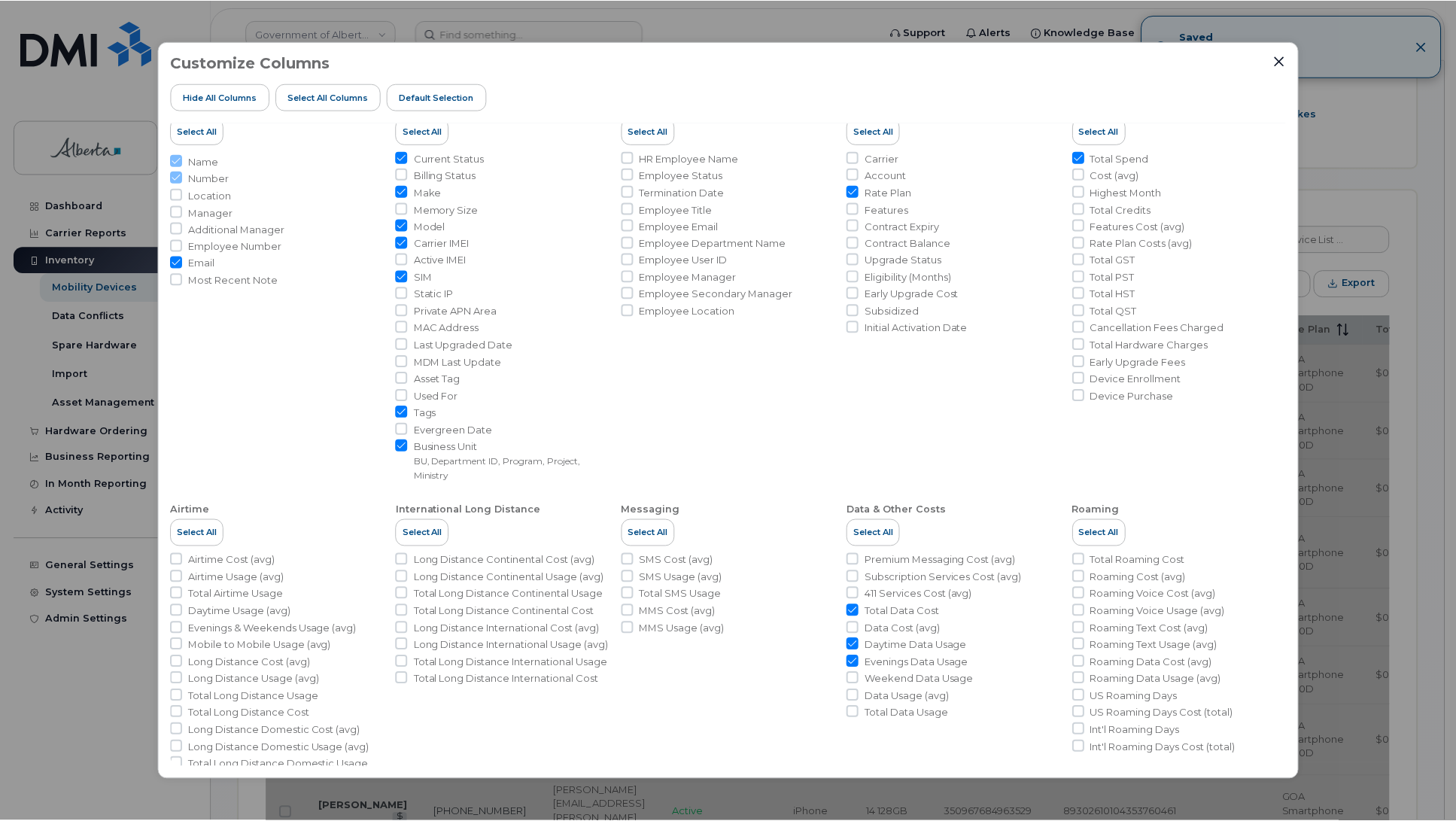
scroll to position [74, 0]
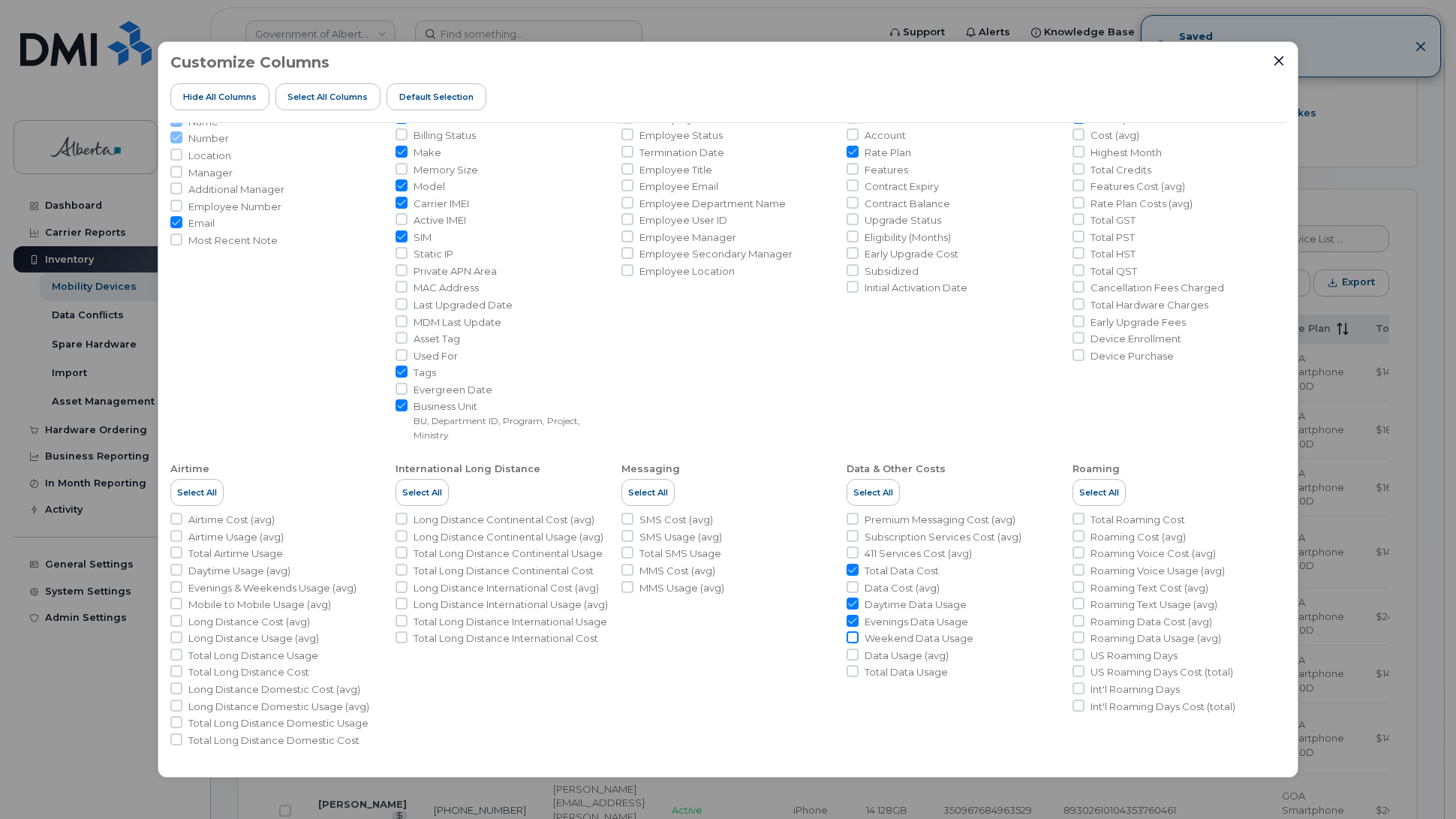
click at [850, 635] on input "Weekend Data Usage" at bounding box center [852, 637] width 12 height 12
checkbox input "true"
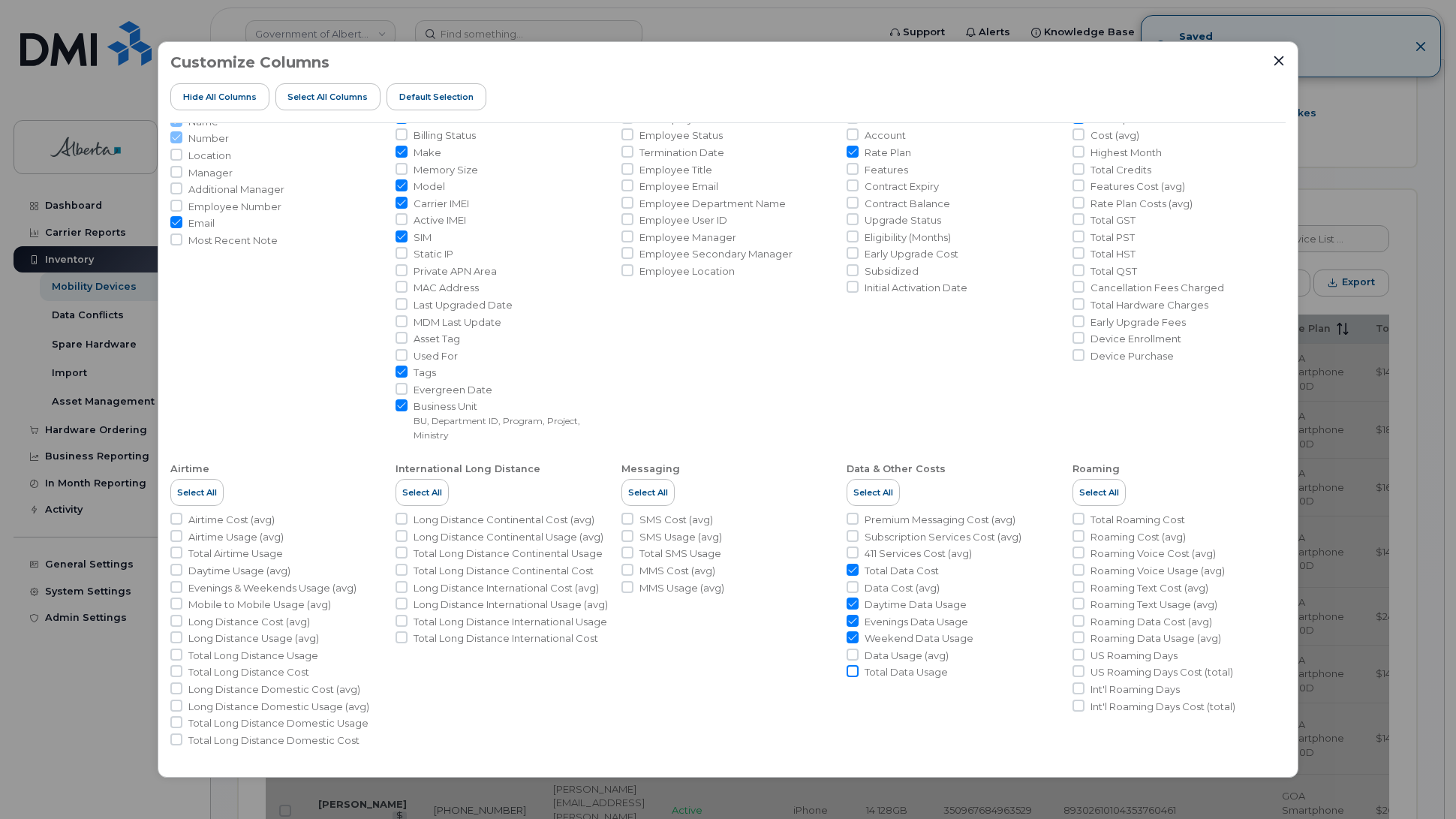
click at [852, 674] on input "Total Data Usage" at bounding box center [852, 671] width 12 height 12
checkbox input "true"
click at [1074, 521] on input "Total Roaming Cost" at bounding box center [1078, 518] width 12 height 12
checkbox input "true"
click at [1077, 654] on input "US Roaming Days" at bounding box center [1078, 654] width 12 height 12
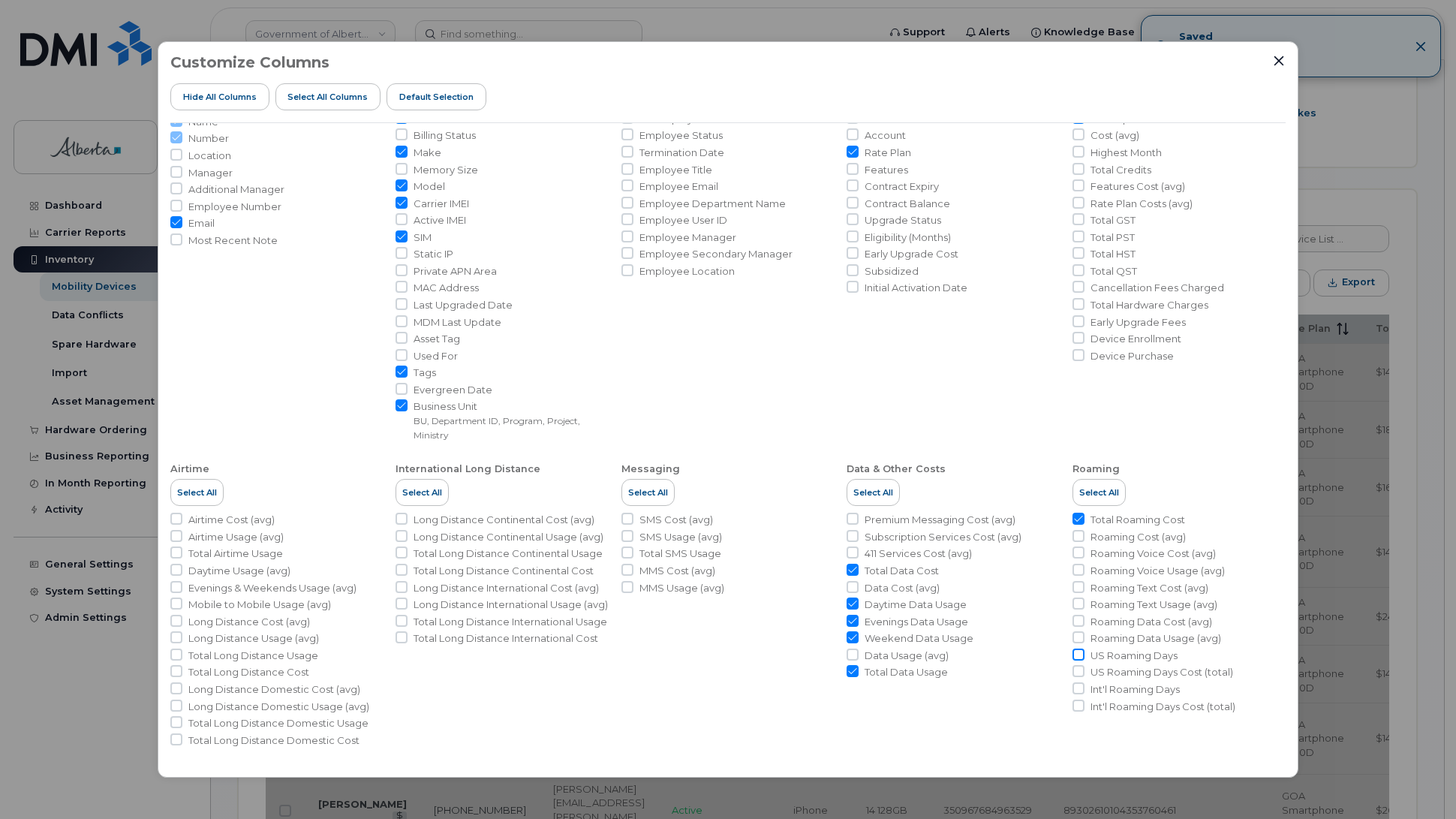
checkbox input "true"
click at [1074, 687] on input "Int'l Roaming Days" at bounding box center [1078, 687] width 12 height 12
checkbox input "true"
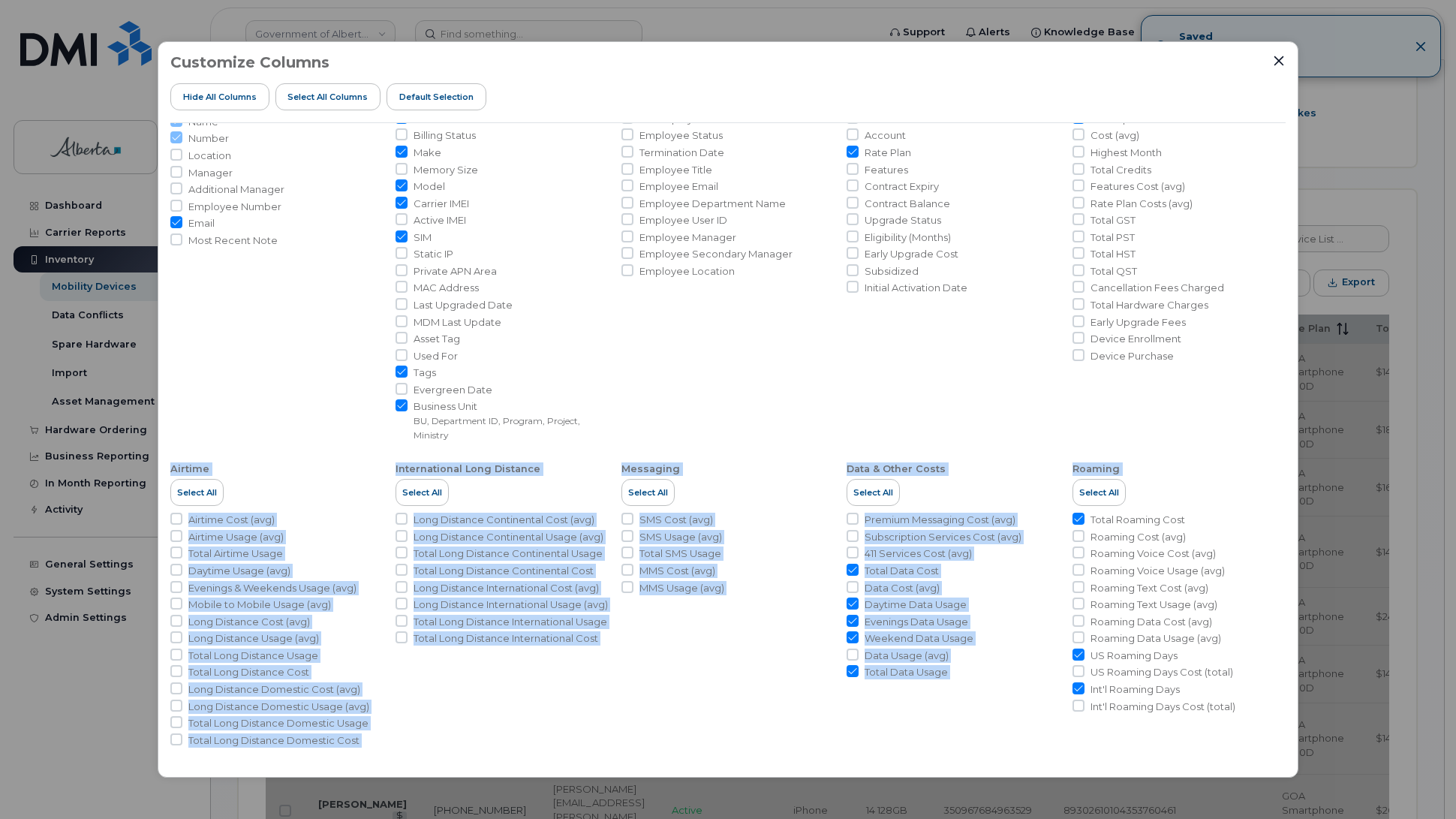
drag, startPoint x: 1280, startPoint y: 455, endPoint x: 1284, endPoint y: 439, distance: 16.5
click at [1284, 439] on div "User Details Select All Name Number Location Manager Additional Manager Employe…" at bounding box center [728, 445] width 1115 height 642
click at [1246, 435] on li "Costs & Averages Select All Total Spend Cost (avg) Highest Month Total Credits …" at bounding box center [1179, 245] width 213 height 392
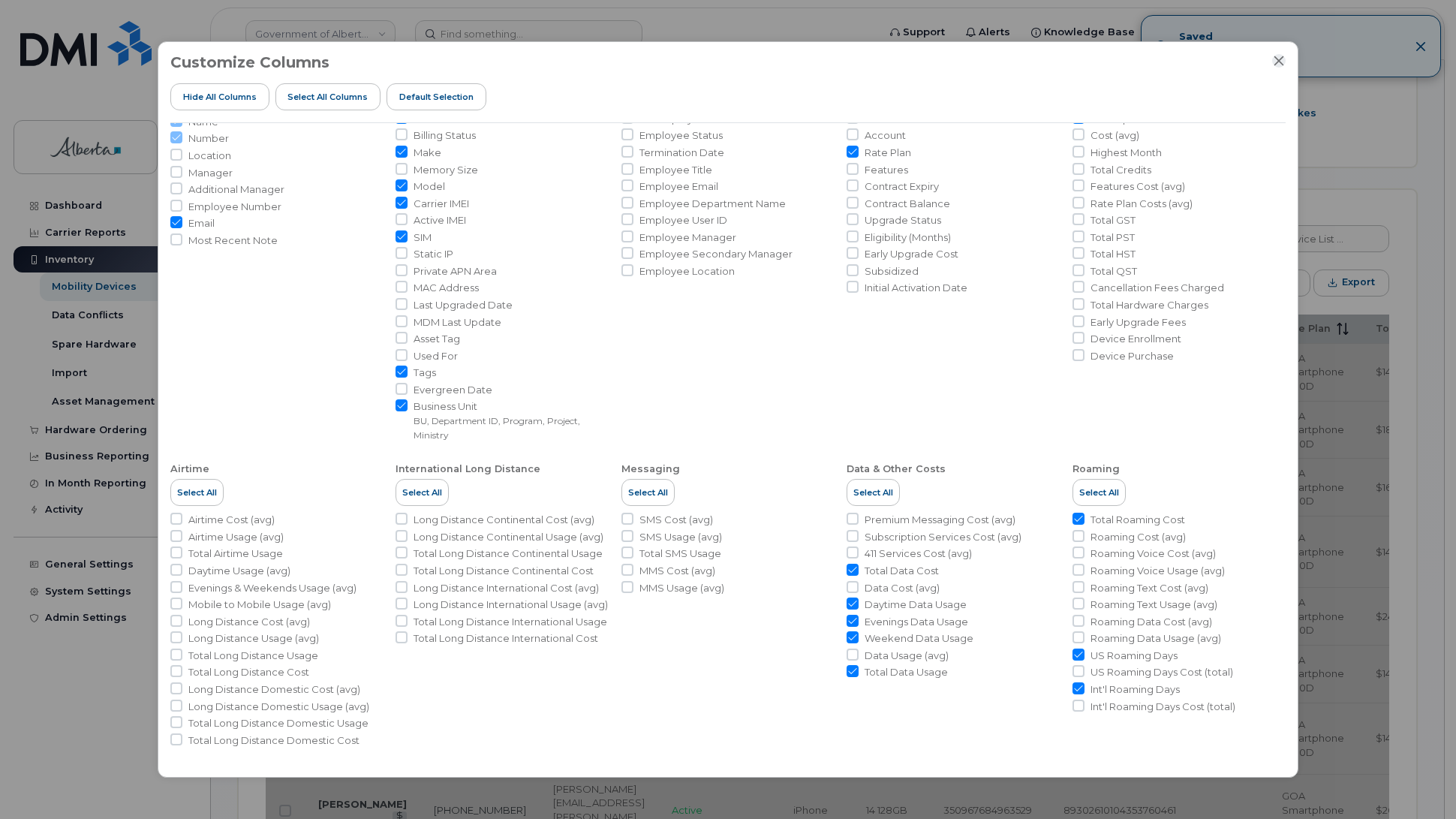
click at [1281, 59] on icon "Close" at bounding box center [1278, 61] width 12 height 12
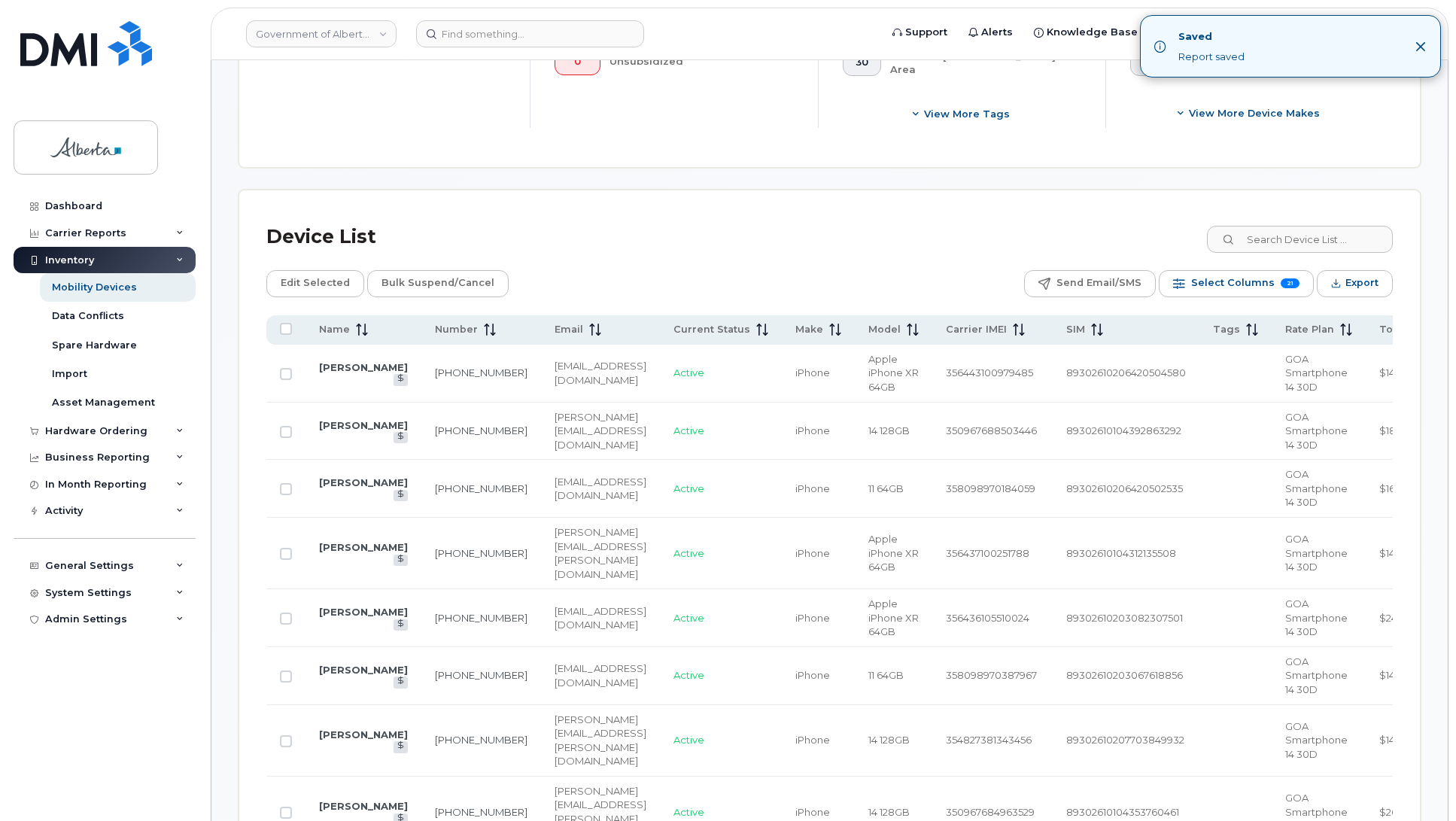
drag, startPoint x: 1454, startPoint y: 262, endPoint x: 1461, endPoint y: 199, distance: 63.4
click at [1420, 45] on icon "Close" at bounding box center [1421, 46] width 10 height 10
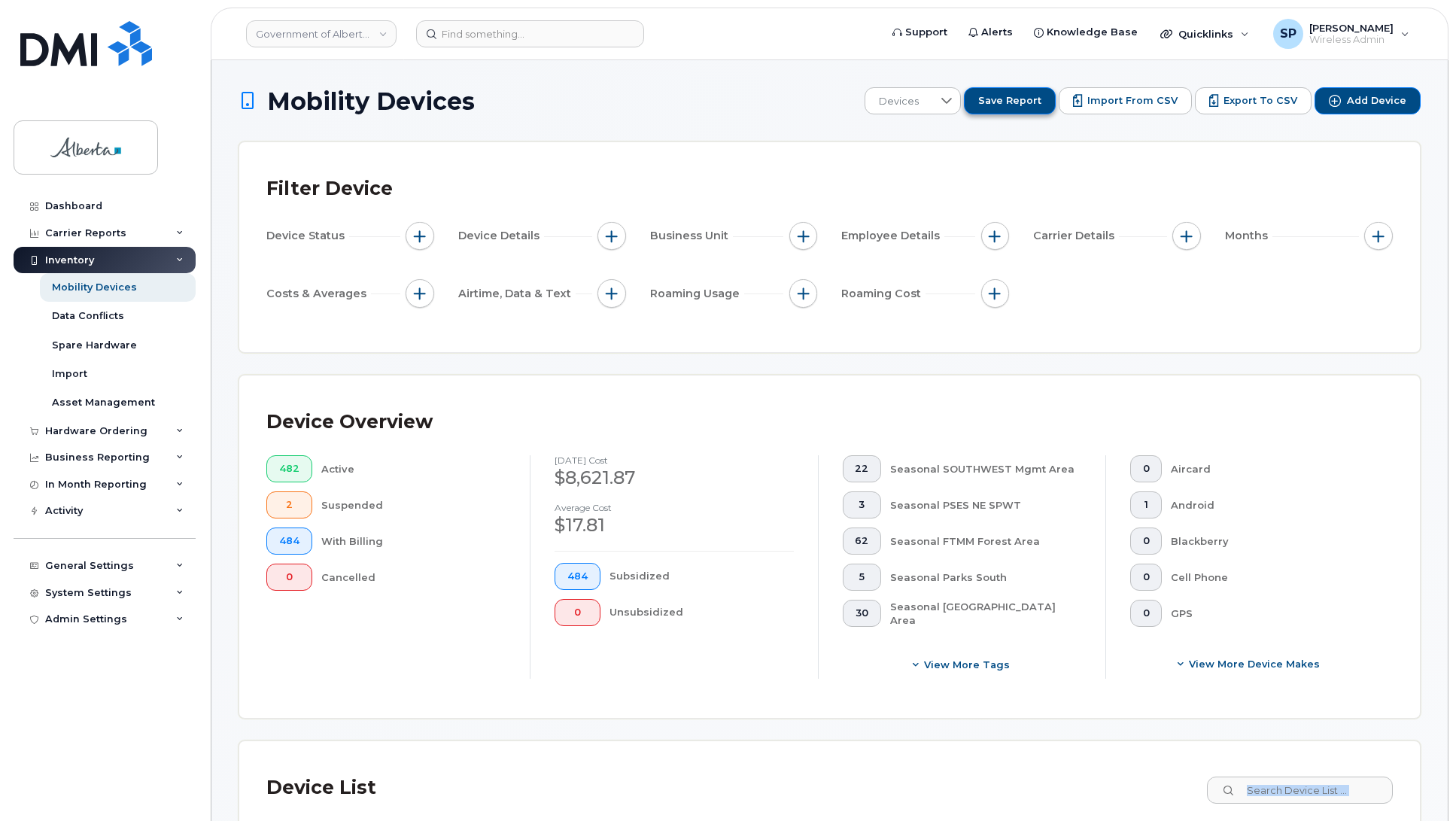
click at [997, 102] on span "Save Report" at bounding box center [1010, 100] width 63 height 14
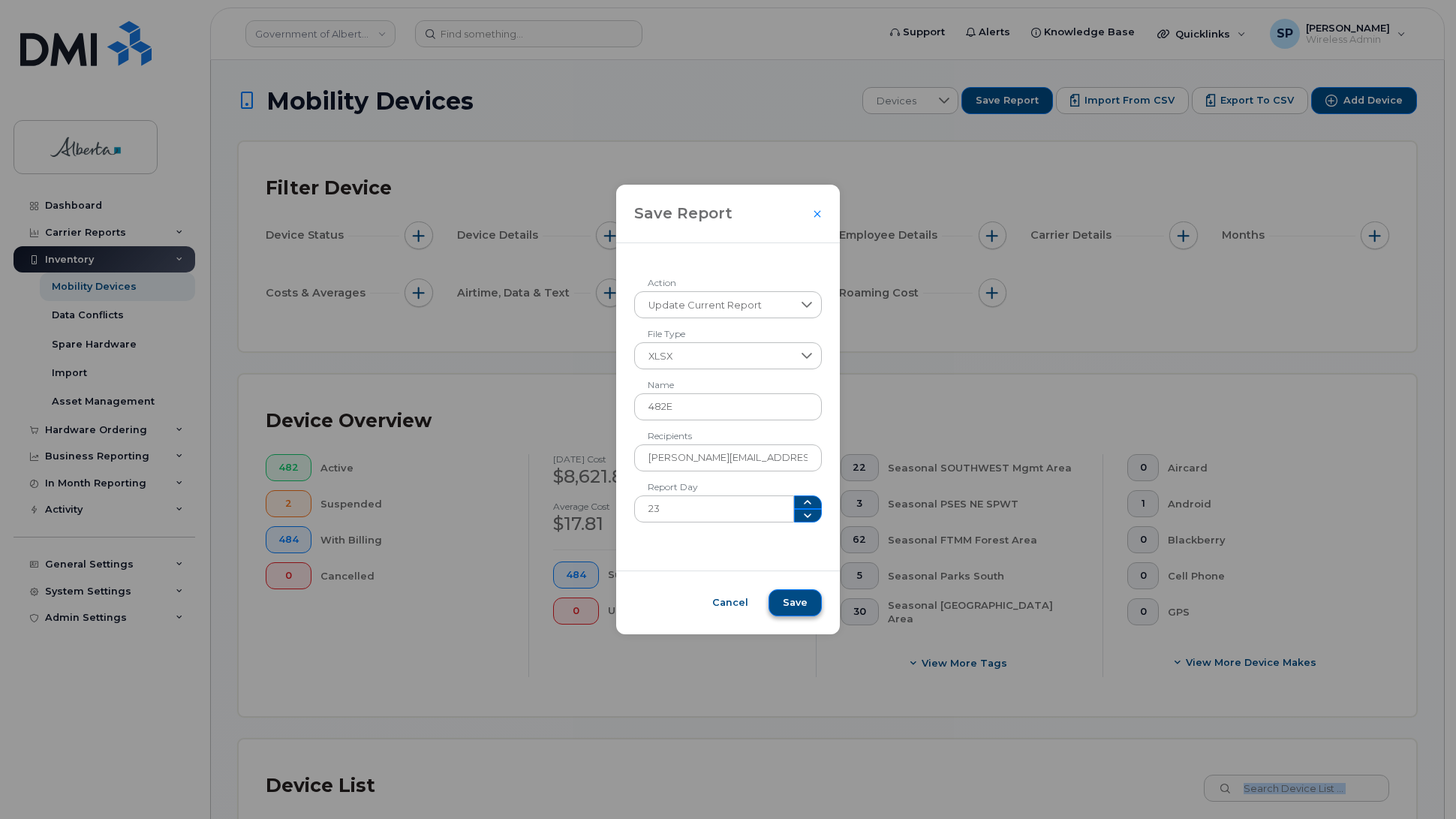
click at [787, 603] on span "Save" at bounding box center [795, 602] width 25 height 14
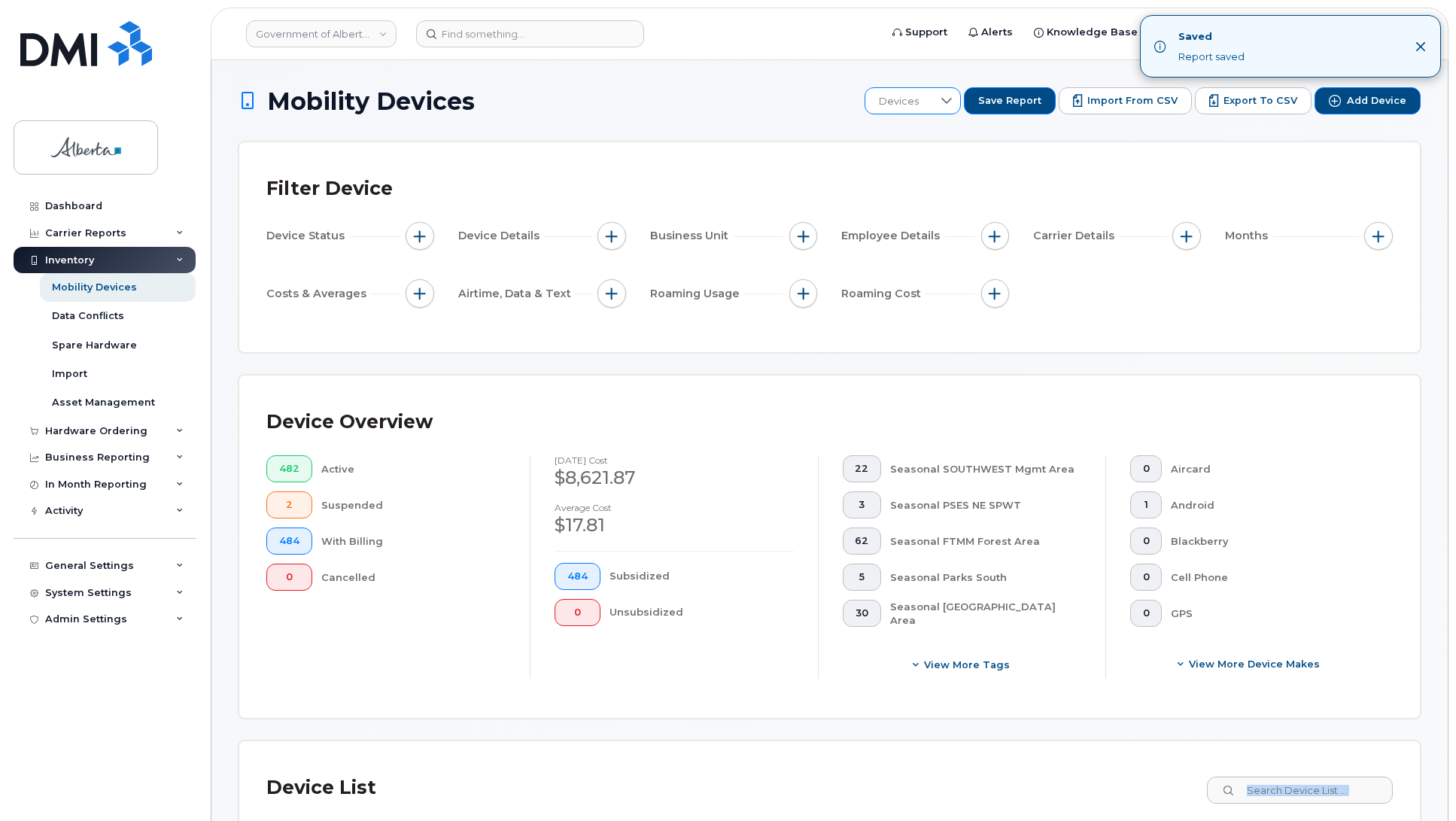
click at [953, 103] on icon at bounding box center [946, 100] width 12 height 12
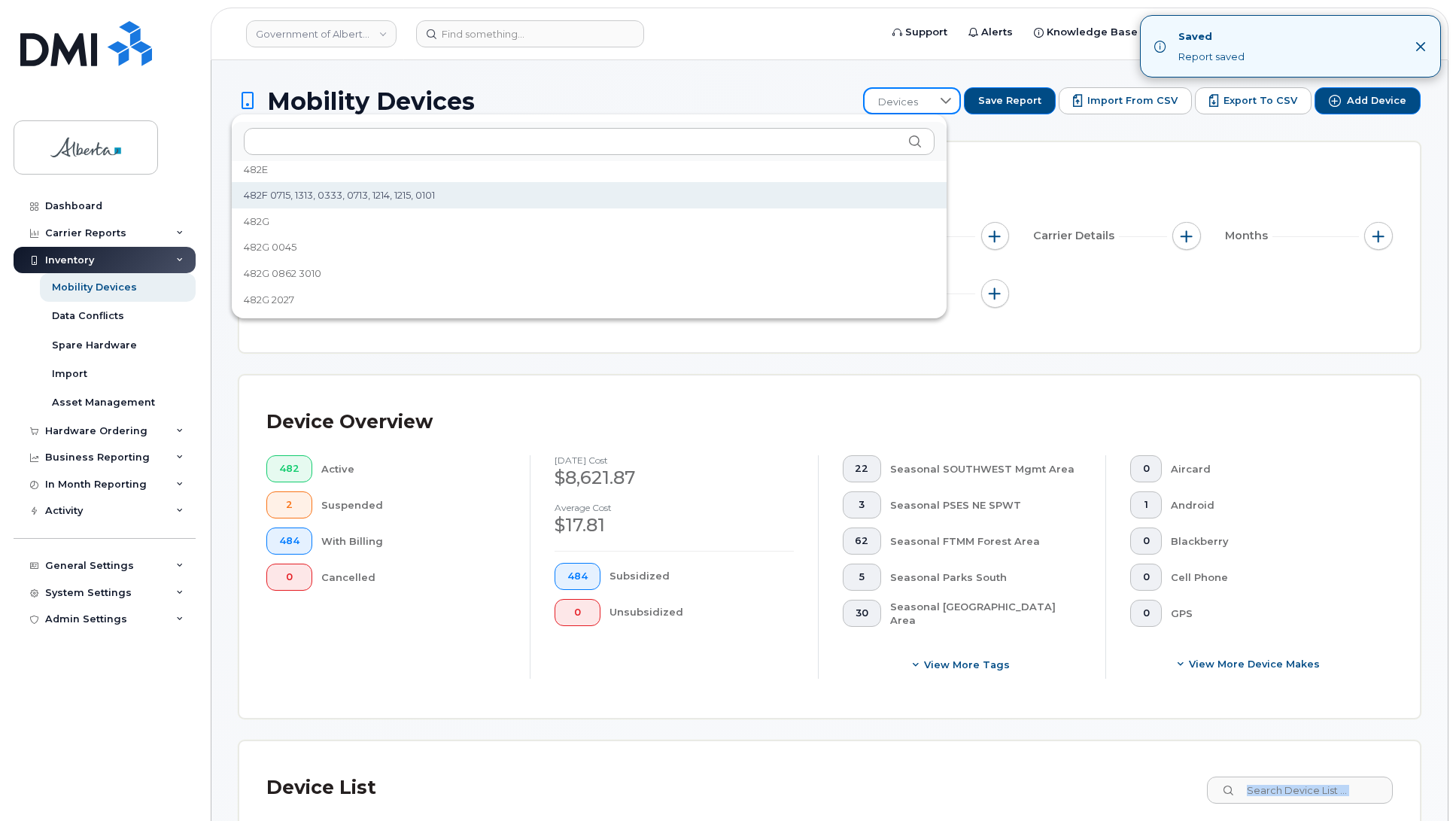
scroll to position [2137, 0]
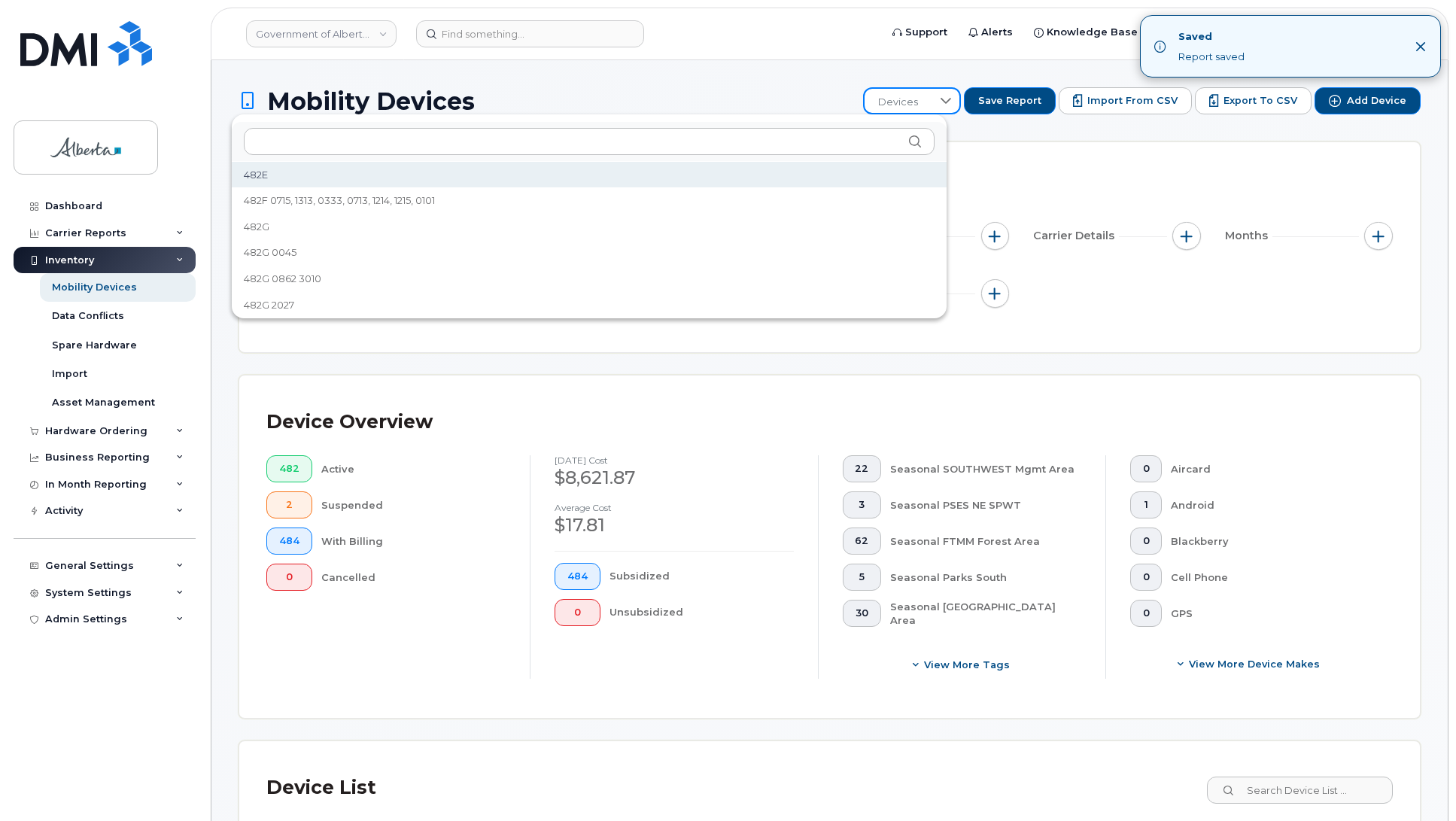
click at [264, 177] on span "482E" at bounding box center [256, 175] width 24 height 15
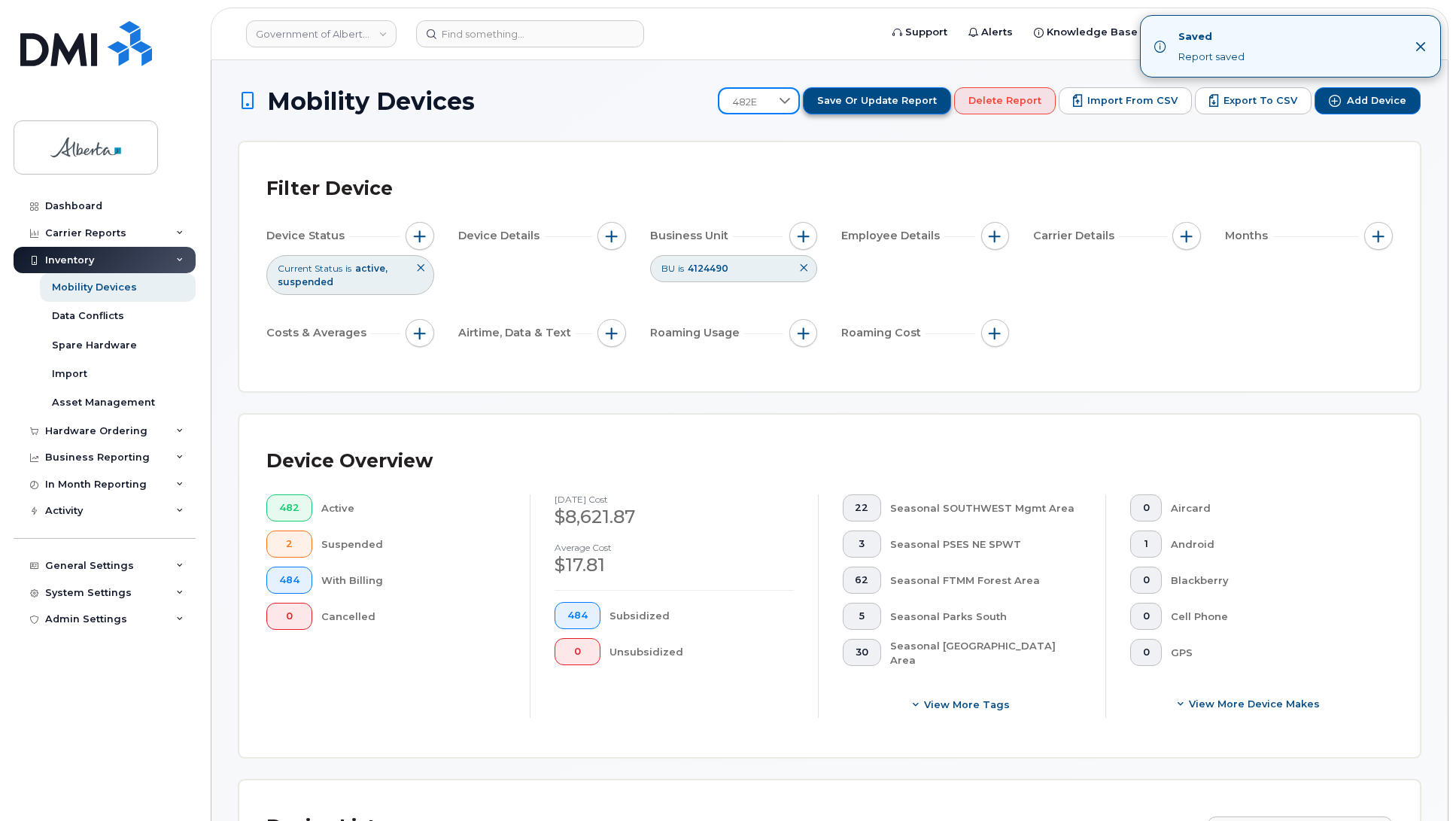
click at [894, 102] on span "Save or Update Report" at bounding box center [877, 100] width 120 height 14
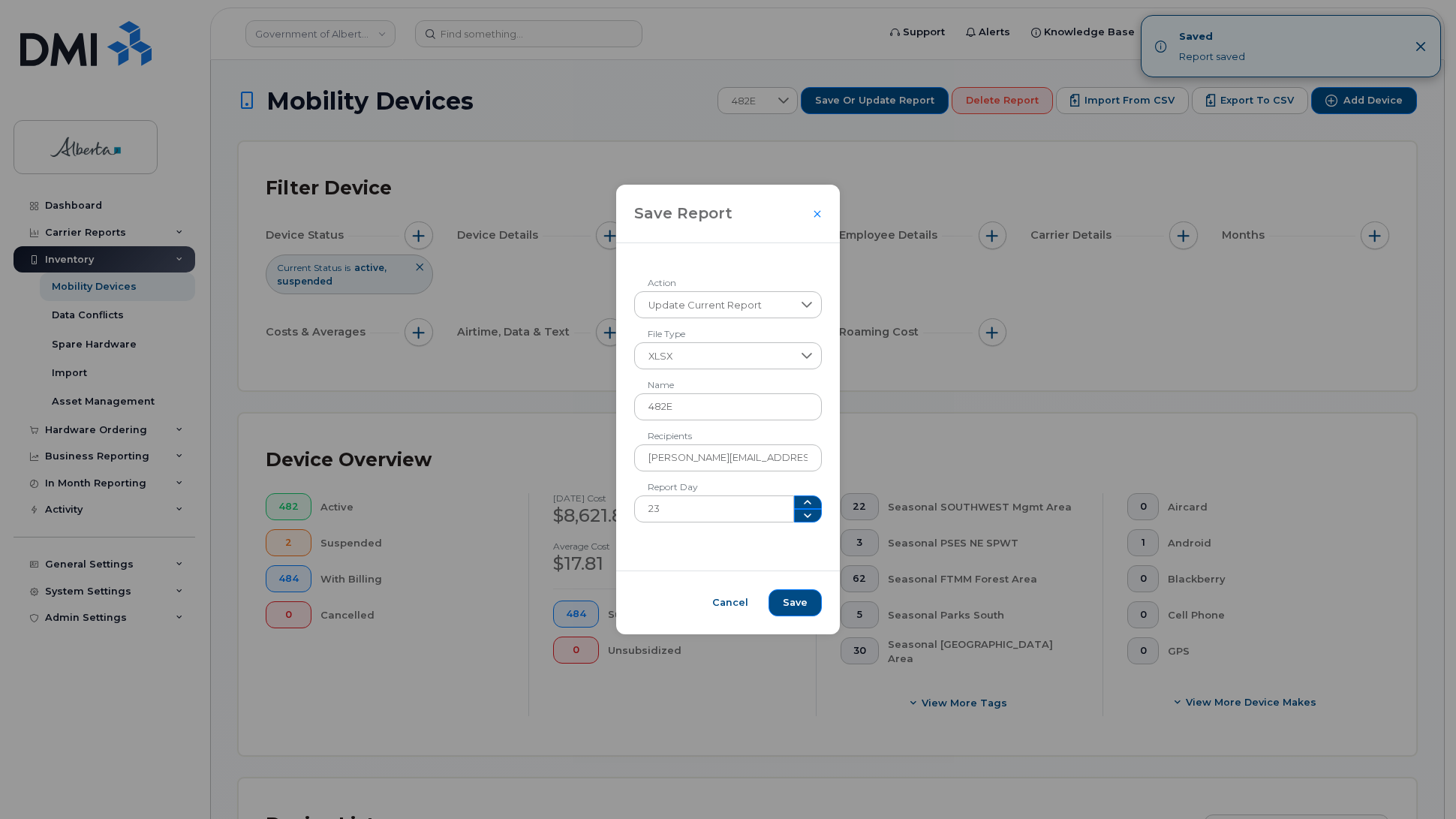
click at [687, 116] on div "Save Report Update Current Report Action XLSX File Type 482E Name chelsea.mayes…" at bounding box center [728, 409] width 1456 height 819
click at [20, 360] on div "Save Report Update Current Report Action XLSX File Type 482E Name chelsea.mayes…" at bounding box center [728, 409] width 1456 height 819
click at [534, 15] on div "Save Report Update Current Report Action XLSX File Type 482E Name chelsea.mayes…" at bounding box center [728, 409] width 1456 height 819
click at [534, 27] on div "Save Report Update Current Report Action XLSX File Type 482E Name chelsea.mayes…" at bounding box center [728, 409] width 1456 height 819
click at [717, 601] on span "Cancel" at bounding box center [730, 602] width 36 height 14
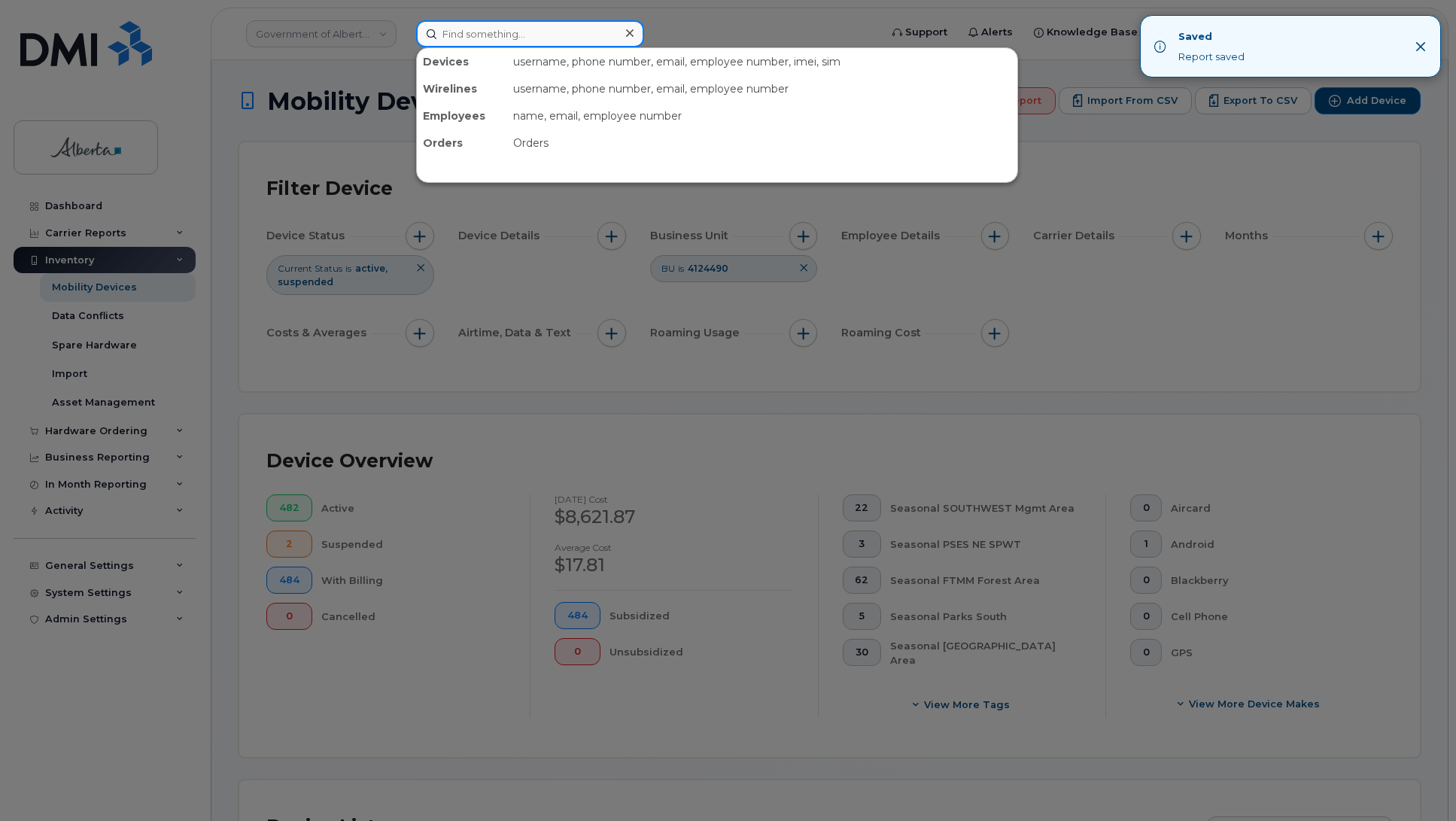
click at [541, 38] on input at bounding box center [530, 33] width 228 height 27
paste input "7802181284"
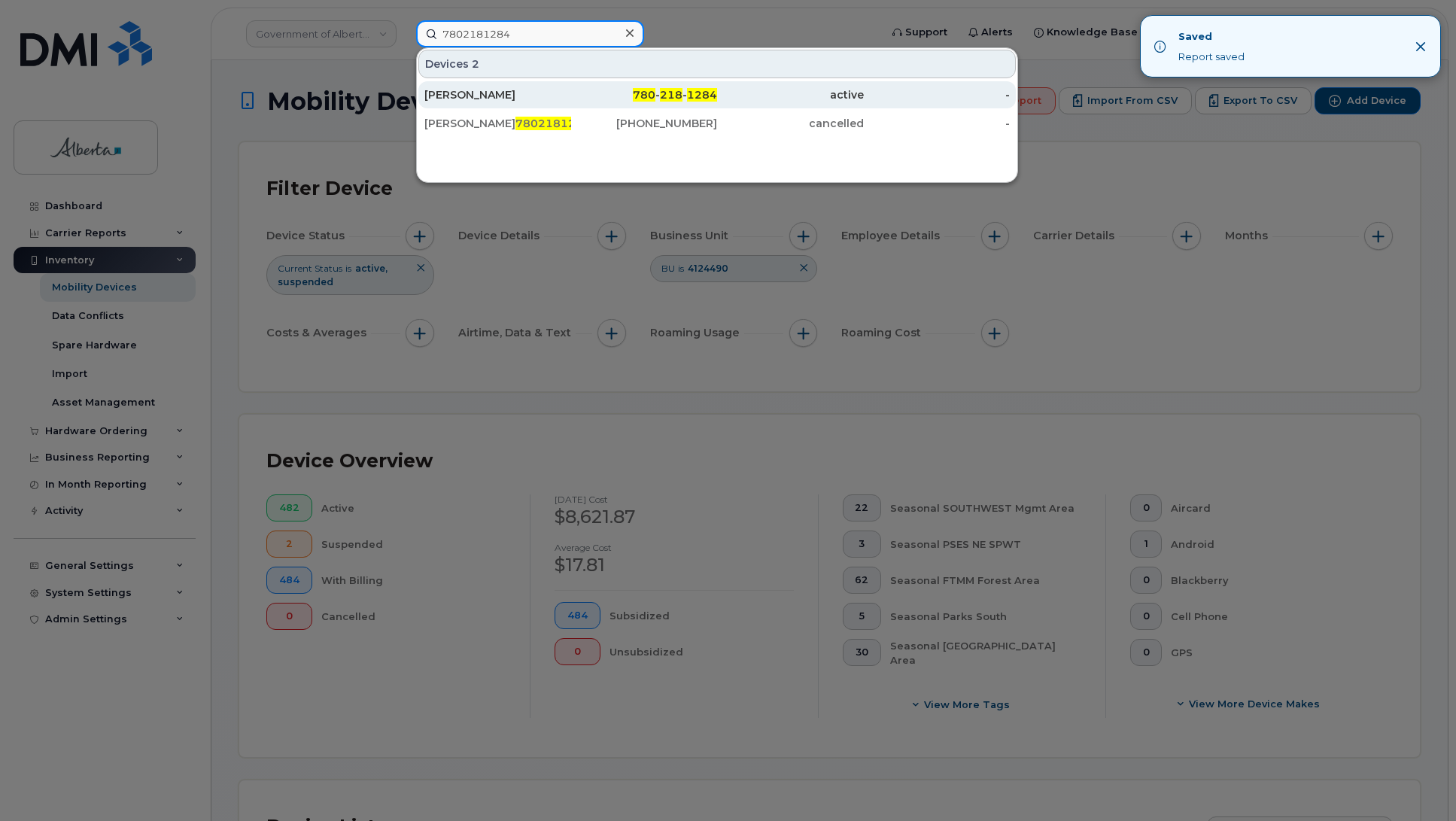
type input "7802181284"
click at [484, 96] on div "Jody Dittrich" at bounding box center [498, 95] width 146 height 15
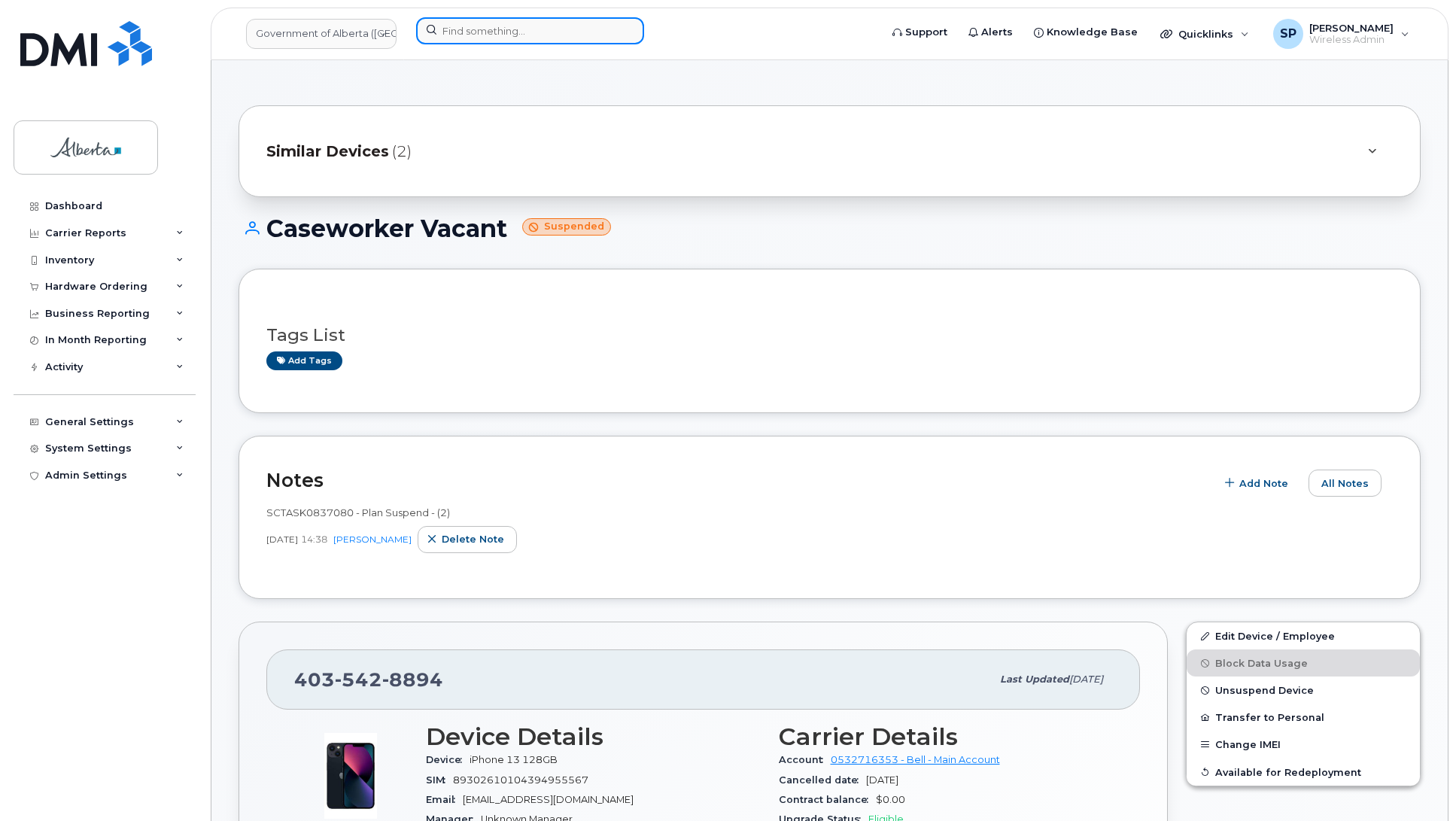
click at [468, 36] on input at bounding box center [530, 30] width 228 height 27
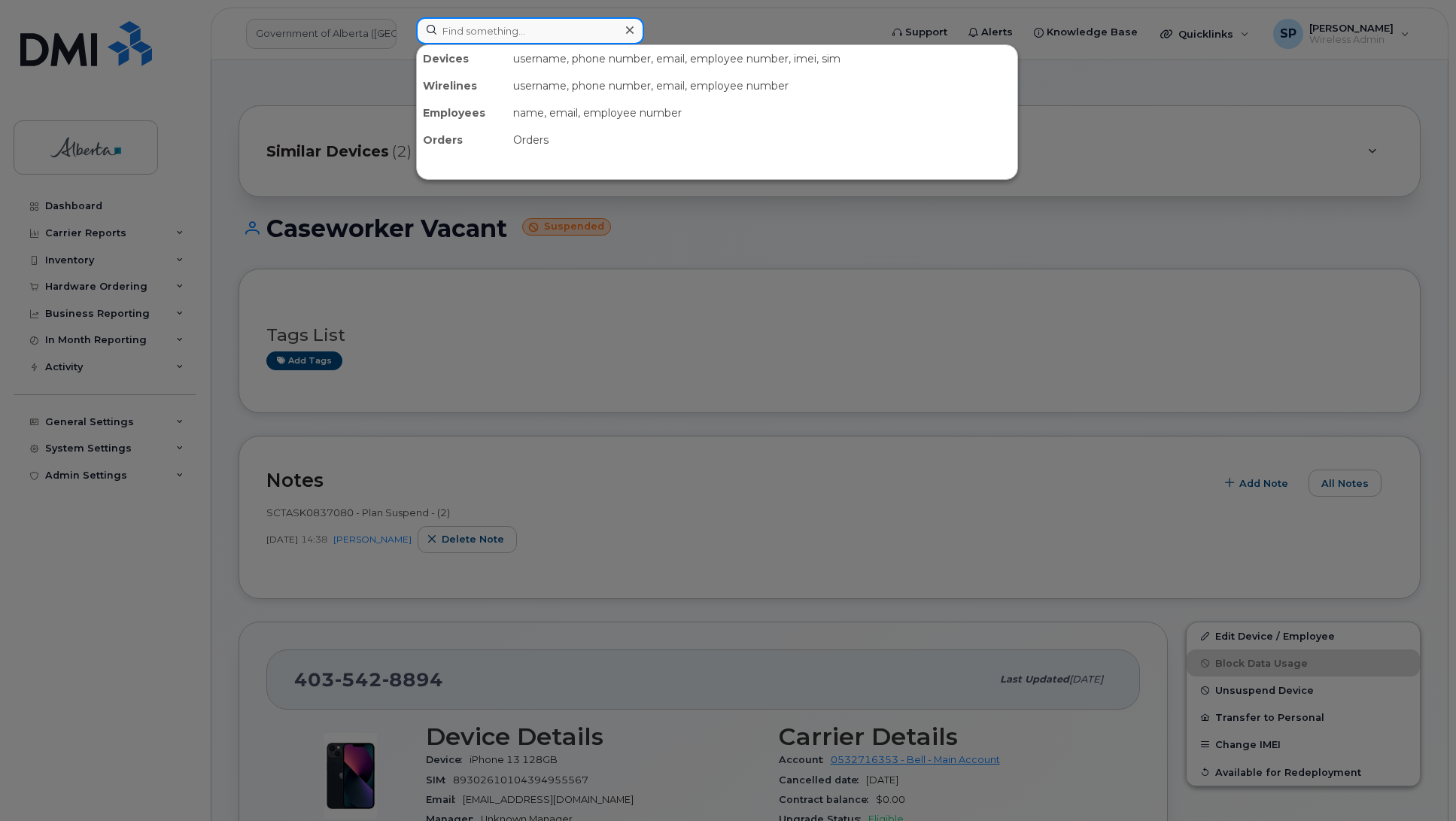
paste input "7806908083"
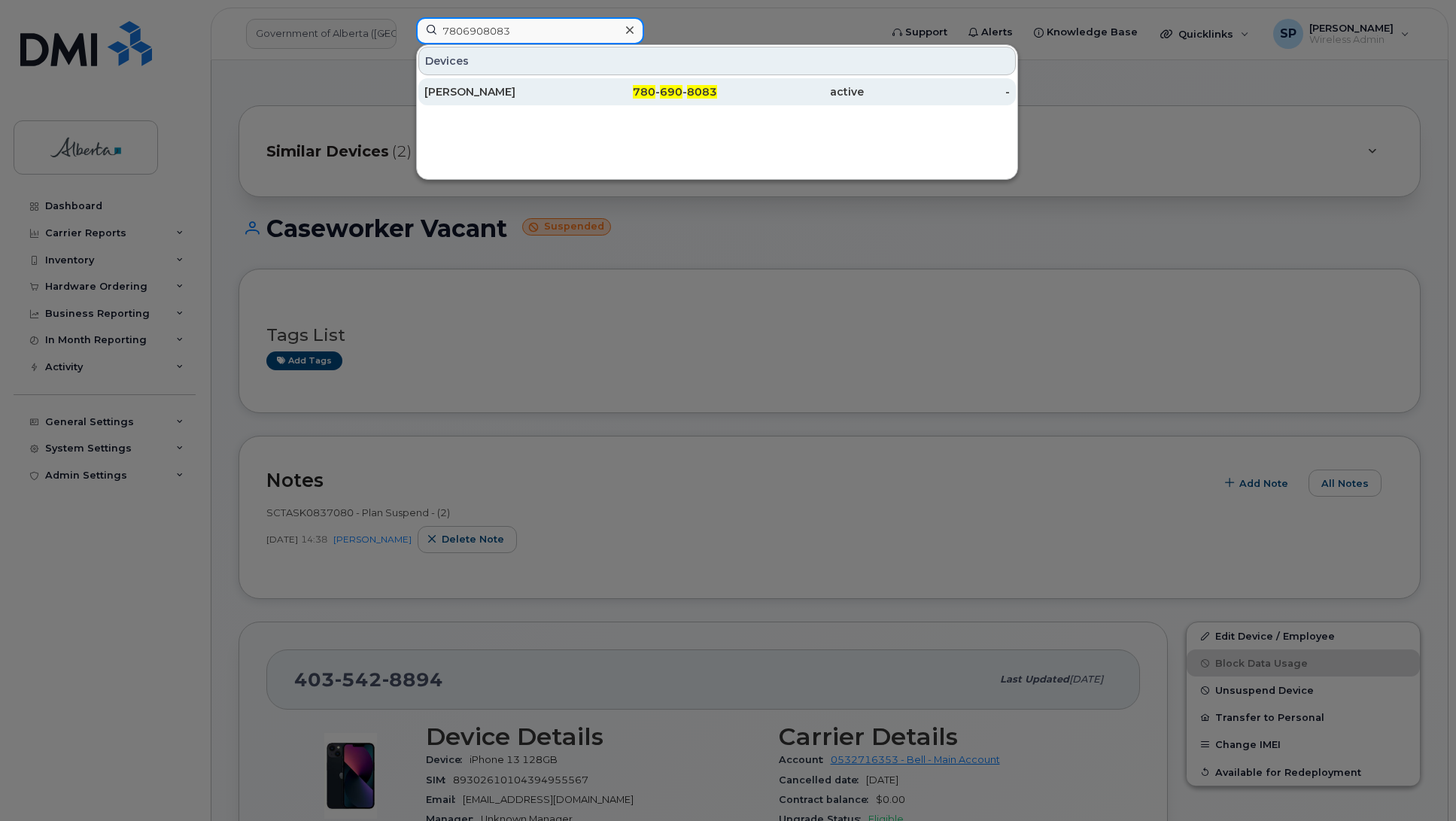
type input "7806908083"
click at [489, 91] on div "[PERSON_NAME]" at bounding box center [498, 91] width 146 height 15
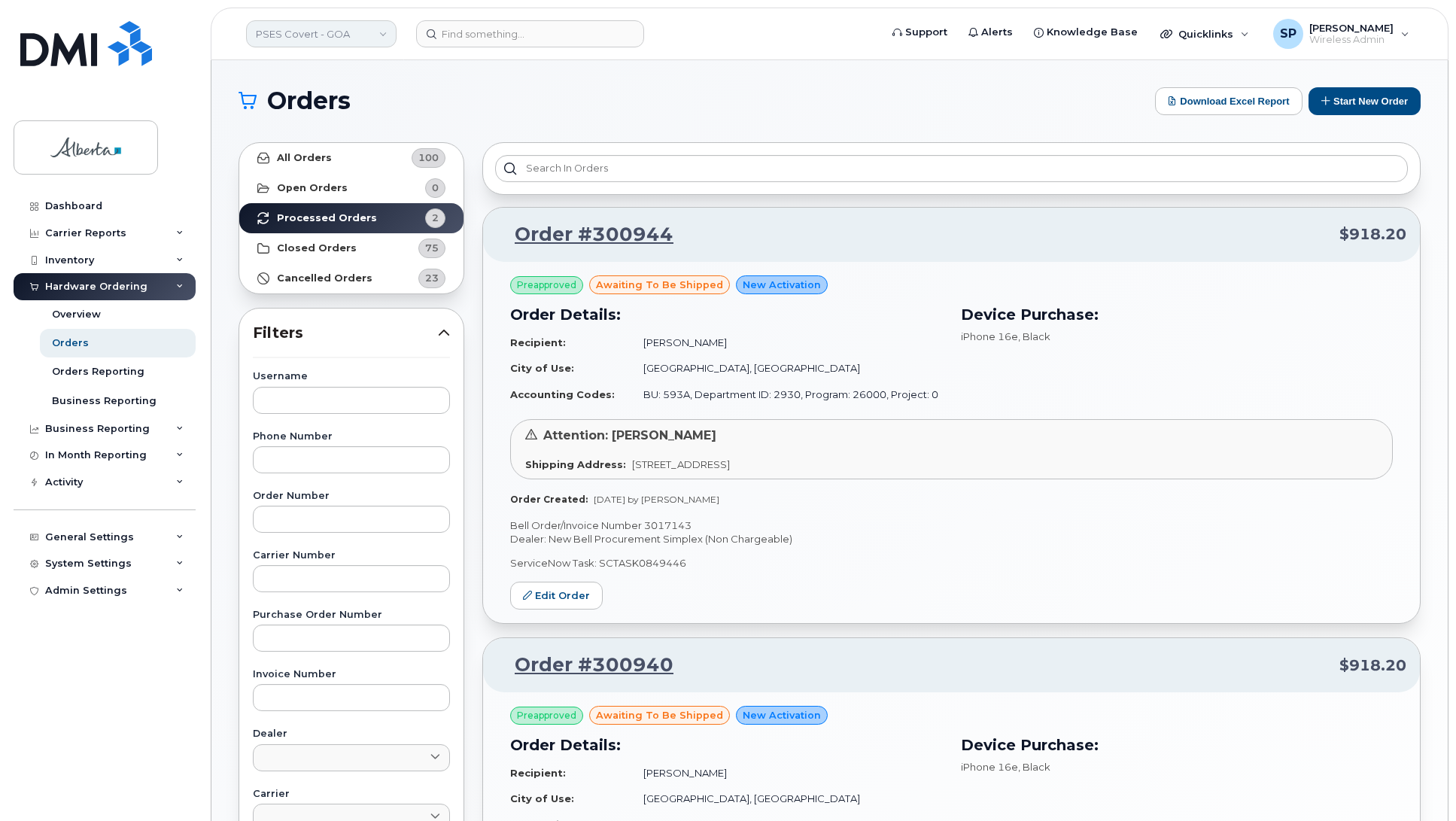
scroll to position [436, 0]
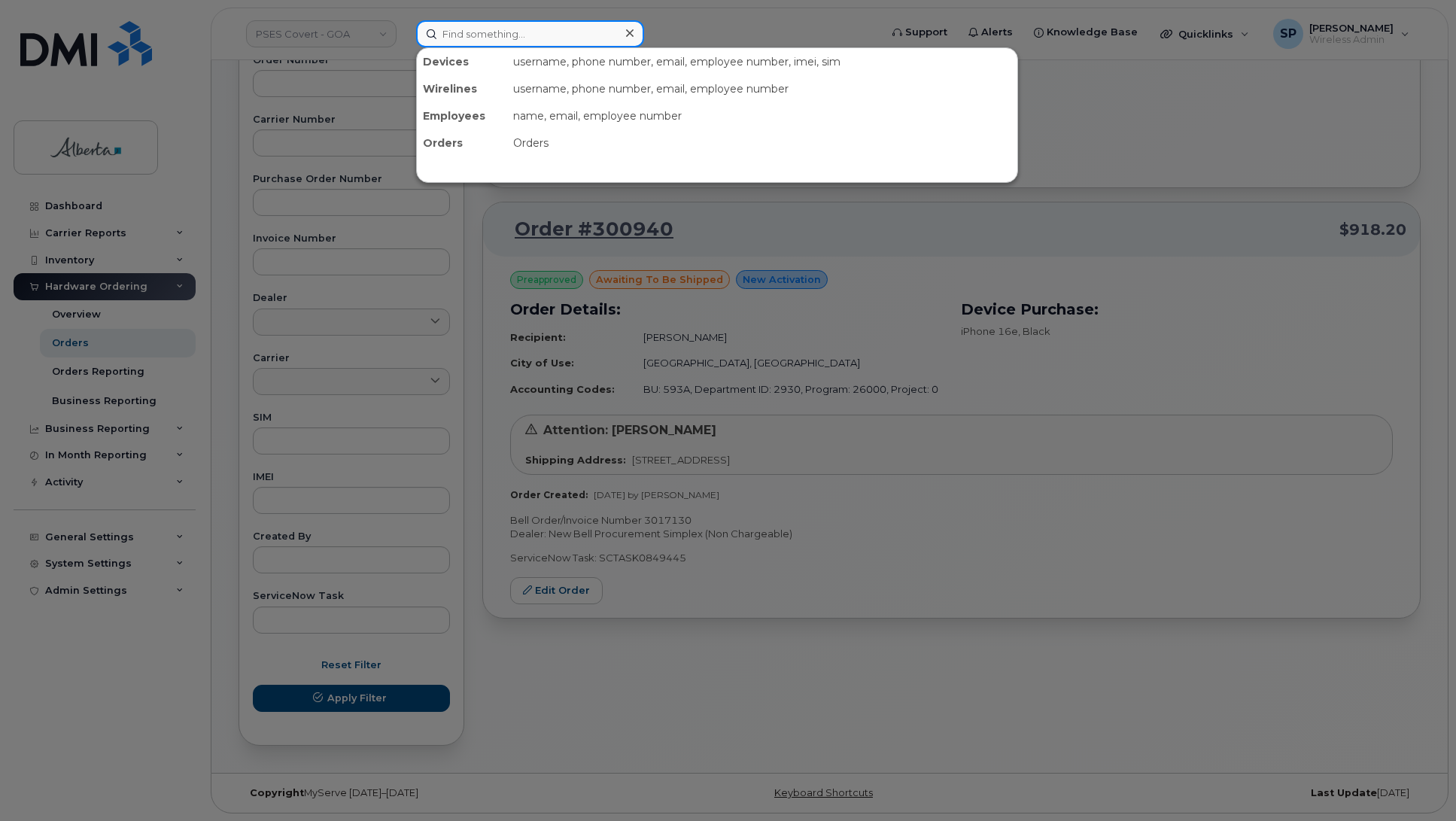
click at [542, 36] on input at bounding box center [530, 33] width 228 height 27
paste input "780) 231-6428"
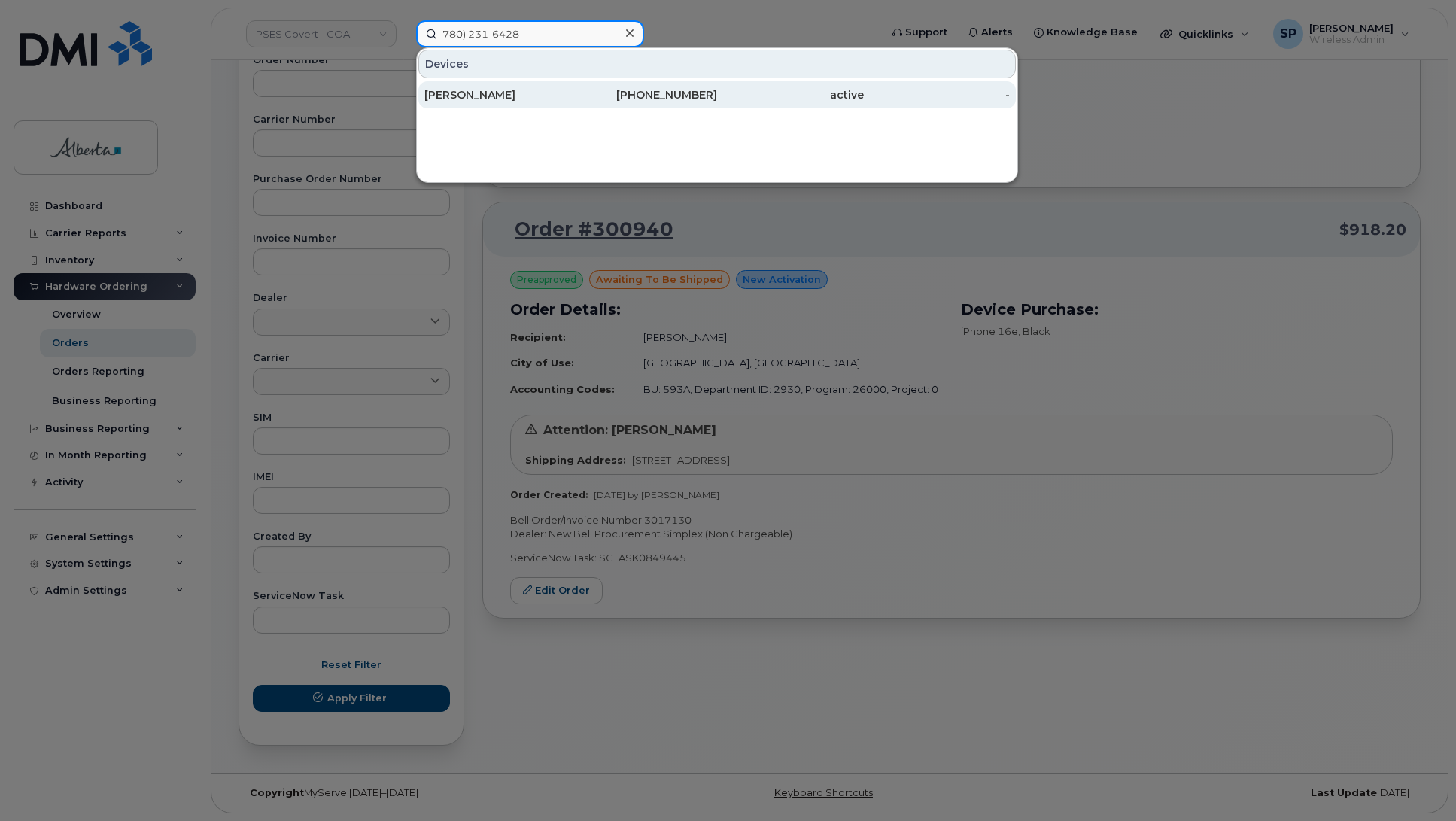
type input "780) 231-6428"
click at [474, 95] on div "[PERSON_NAME]" at bounding box center [498, 95] width 146 height 15
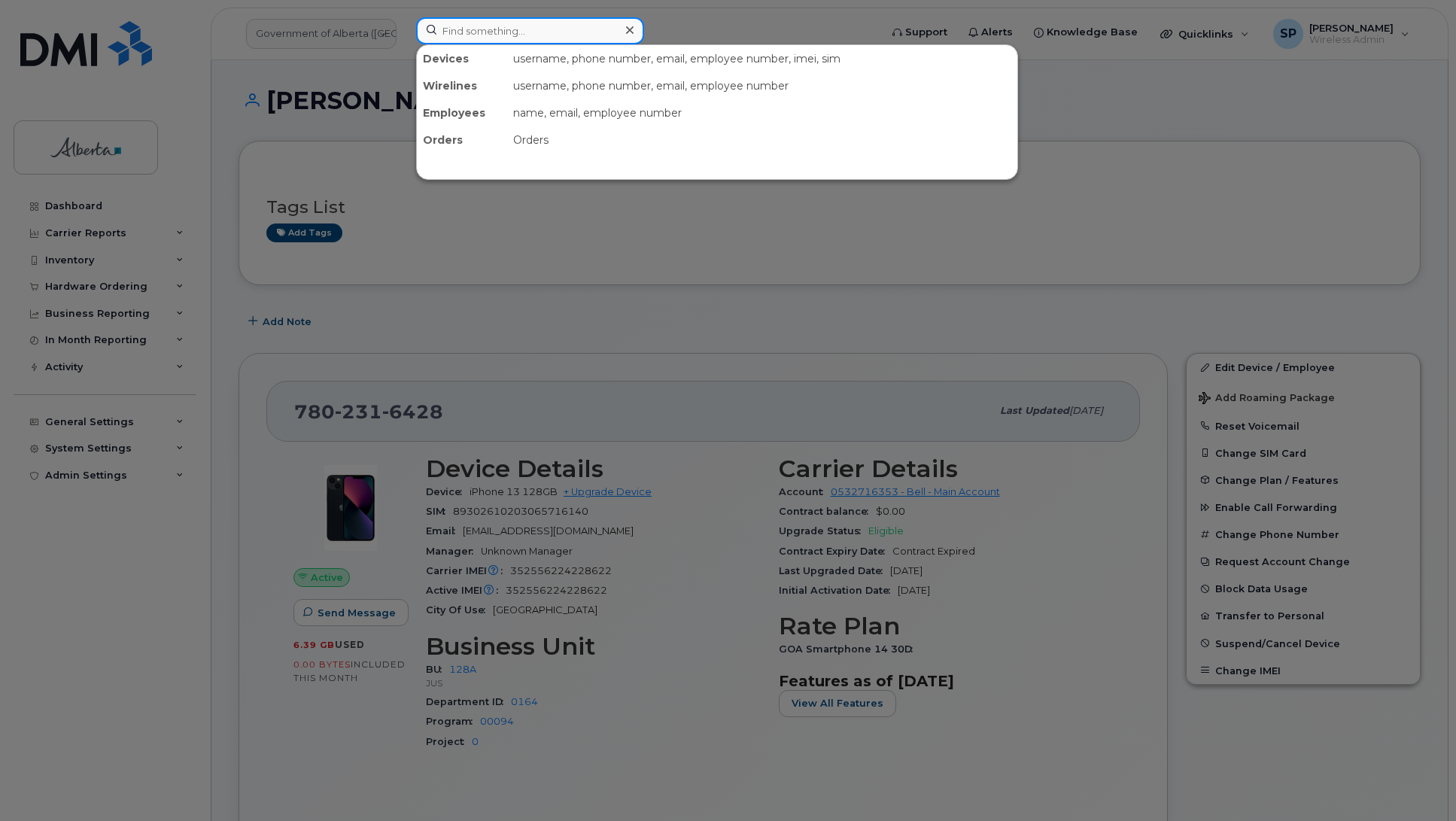
click at [482, 27] on input at bounding box center [530, 30] width 228 height 27
paste input "7802364493"
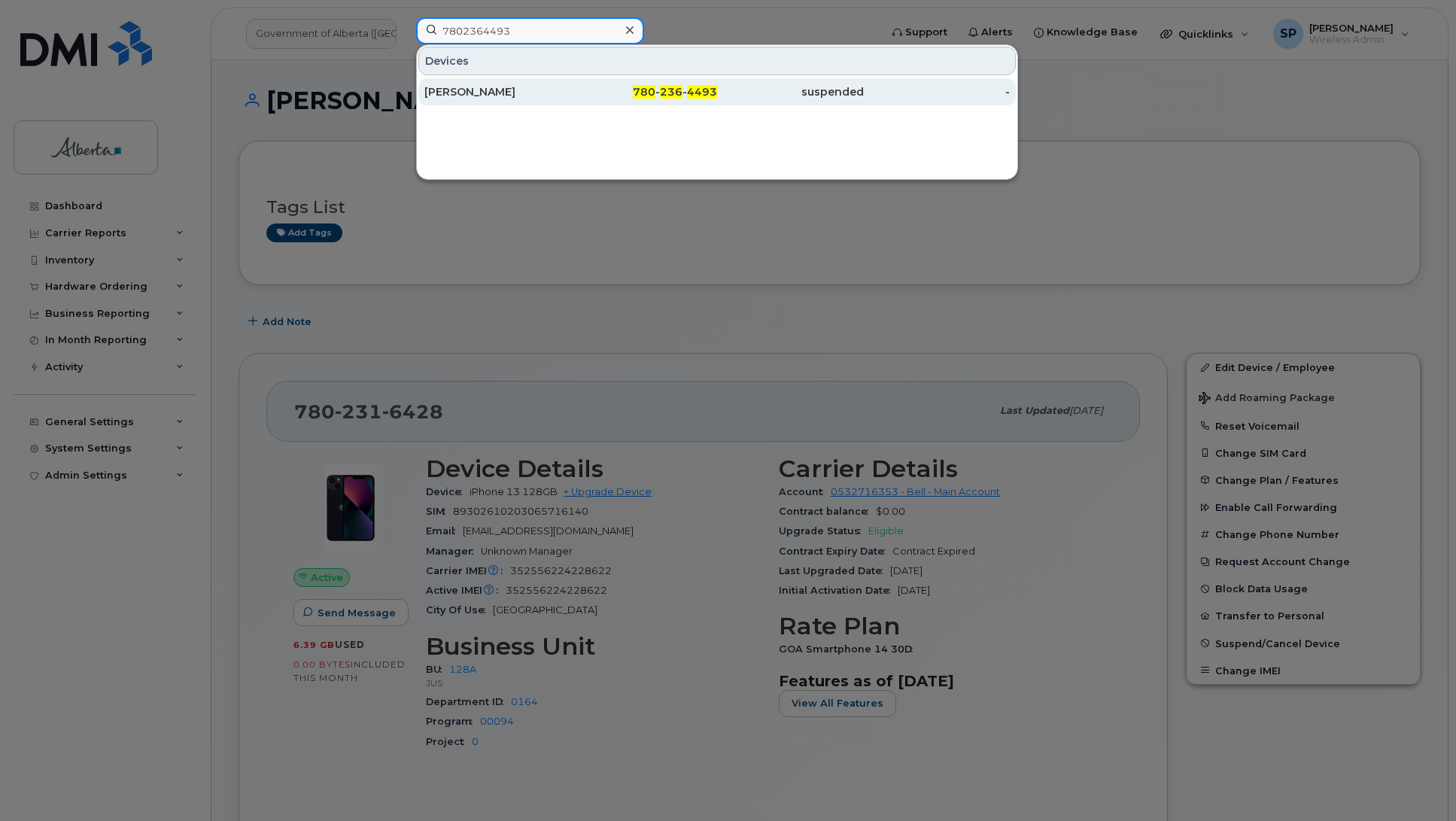
type input "7802364493"
click at [490, 95] on div "[PERSON_NAME]" at bounding box center [498, 91] width 146 height 15
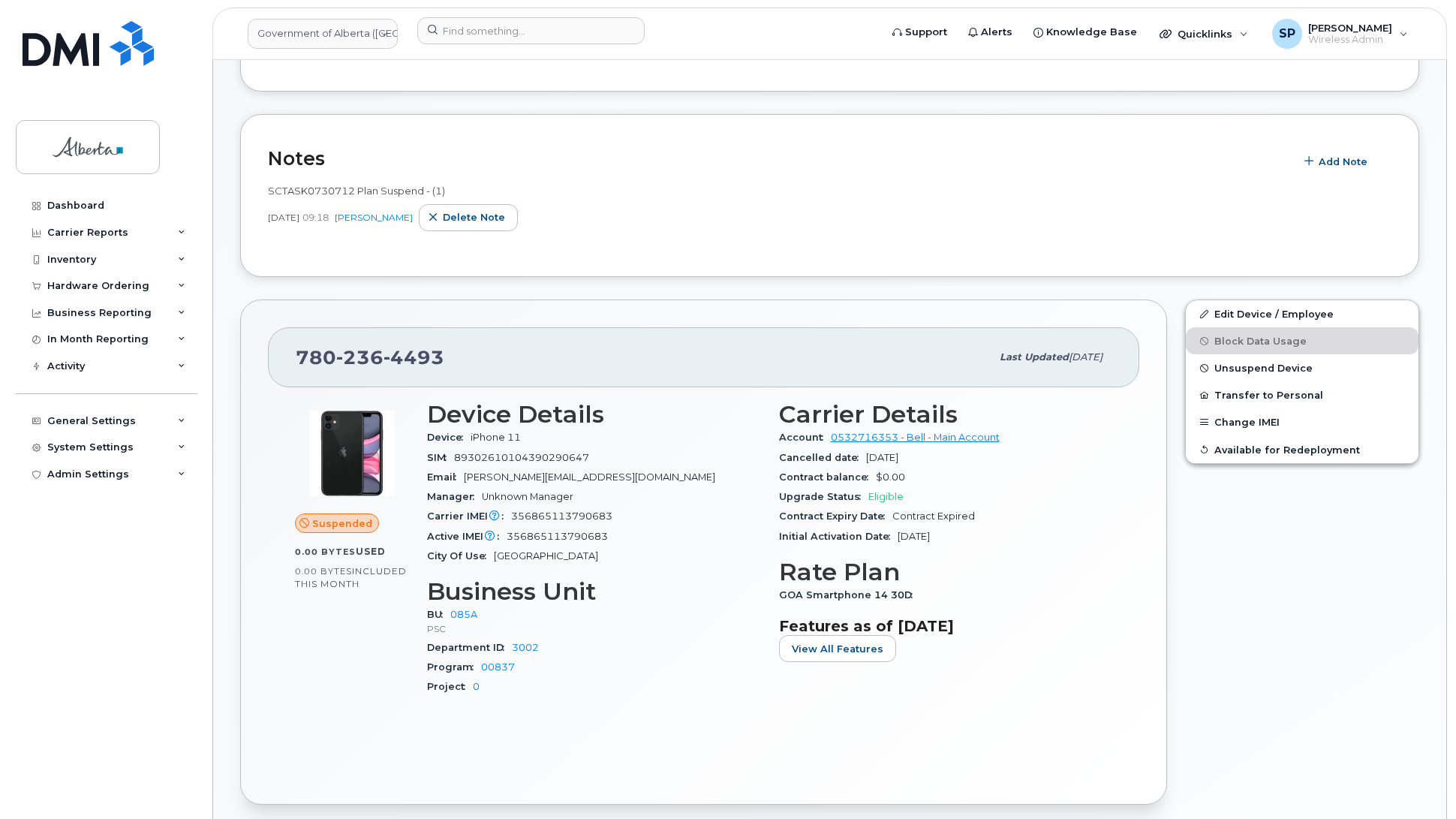
scroll to position [323, 0]
drag, startPoint x: 1242, startPoint y: 380, endPoint x: 1245, endPoint y: 370, distance: 10.4
click at [1245, 370] on div "Edit Device / Employee Block Data Usage Unsuspend Device Transfer to Personal C…" at bounding box center [1300, 379] width 234 height 165
click at [1245, 370] on span "Unsuspend Device" at bounding box center [1261, 366] width 98 height 11
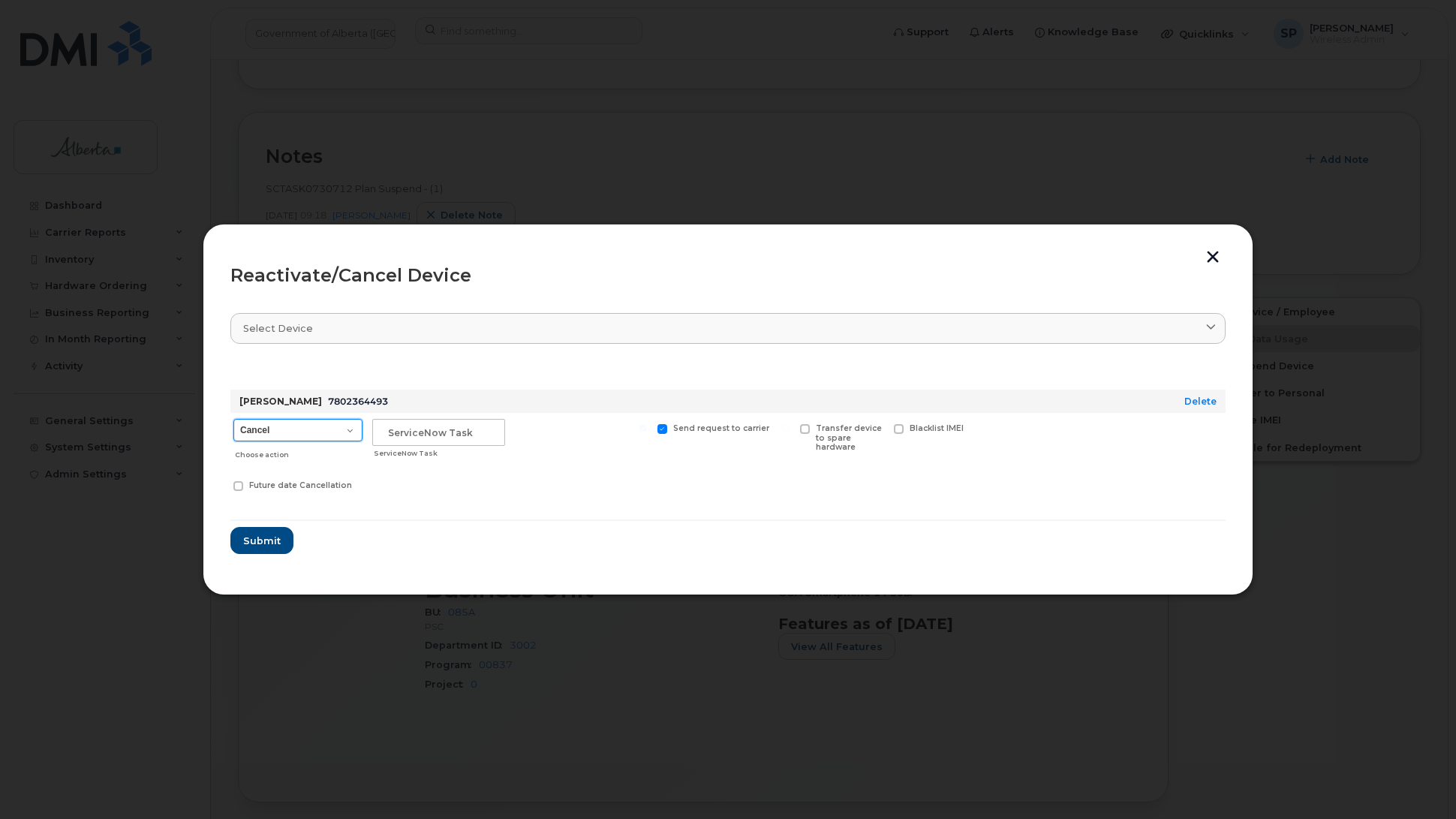
click at [295, 432] on select "Cancel Suspend - Extend Suspension Reactivate" at bounding box center [298, 430] width 129 height 23
select select "[object Object]"
click at [233, 419] on select "Cancel Suspend - Extend Suspension Reactivate" at bounding box center [298, 430] width 129 height 23
click at [443, 433] on input "text" at bounding box center [438, 432] width 133 height 27
paste input "SCTASK0852737"
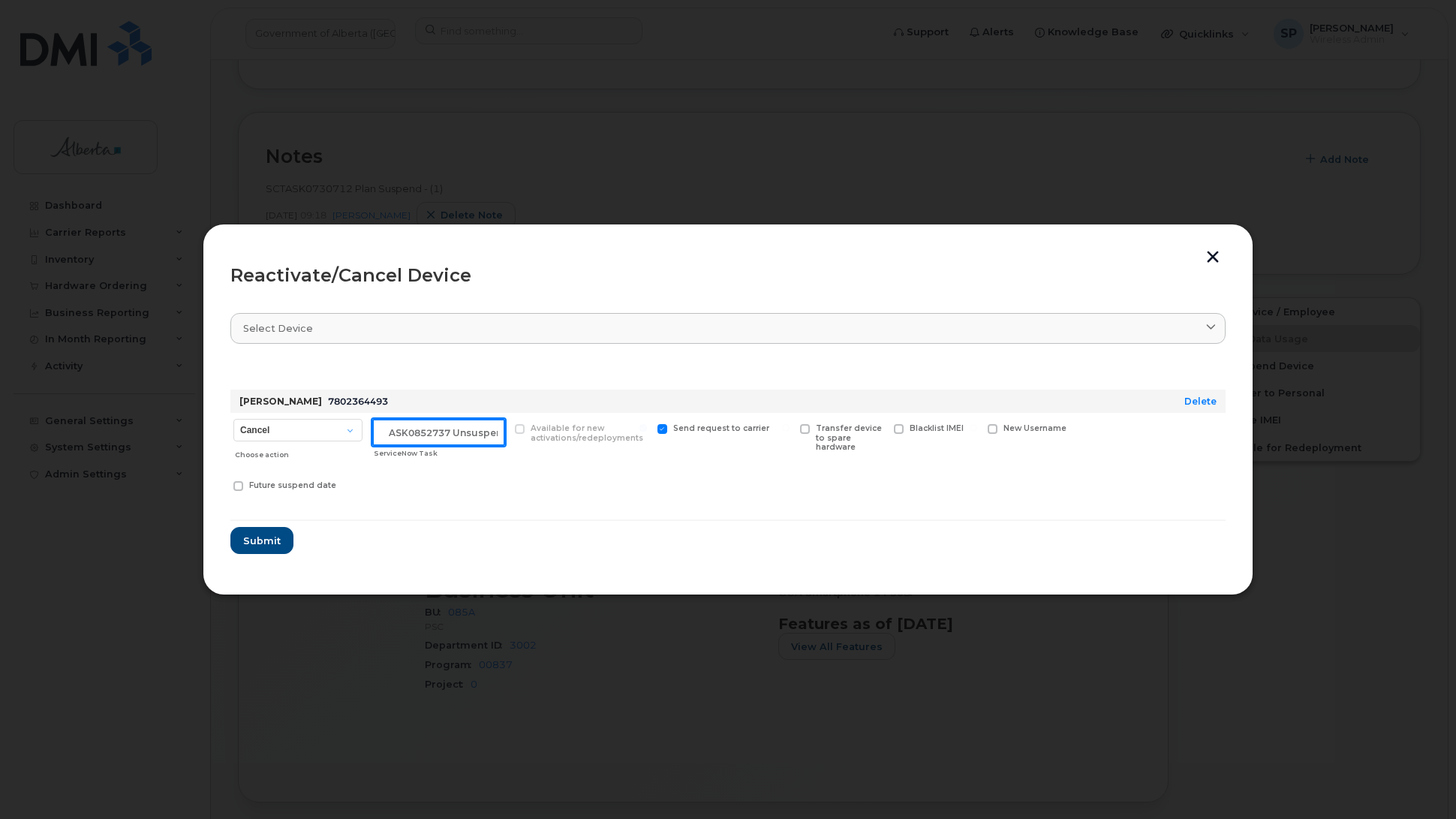
scroll to position [0, 25]
type input "SCTASK0852737 Unsuspend"
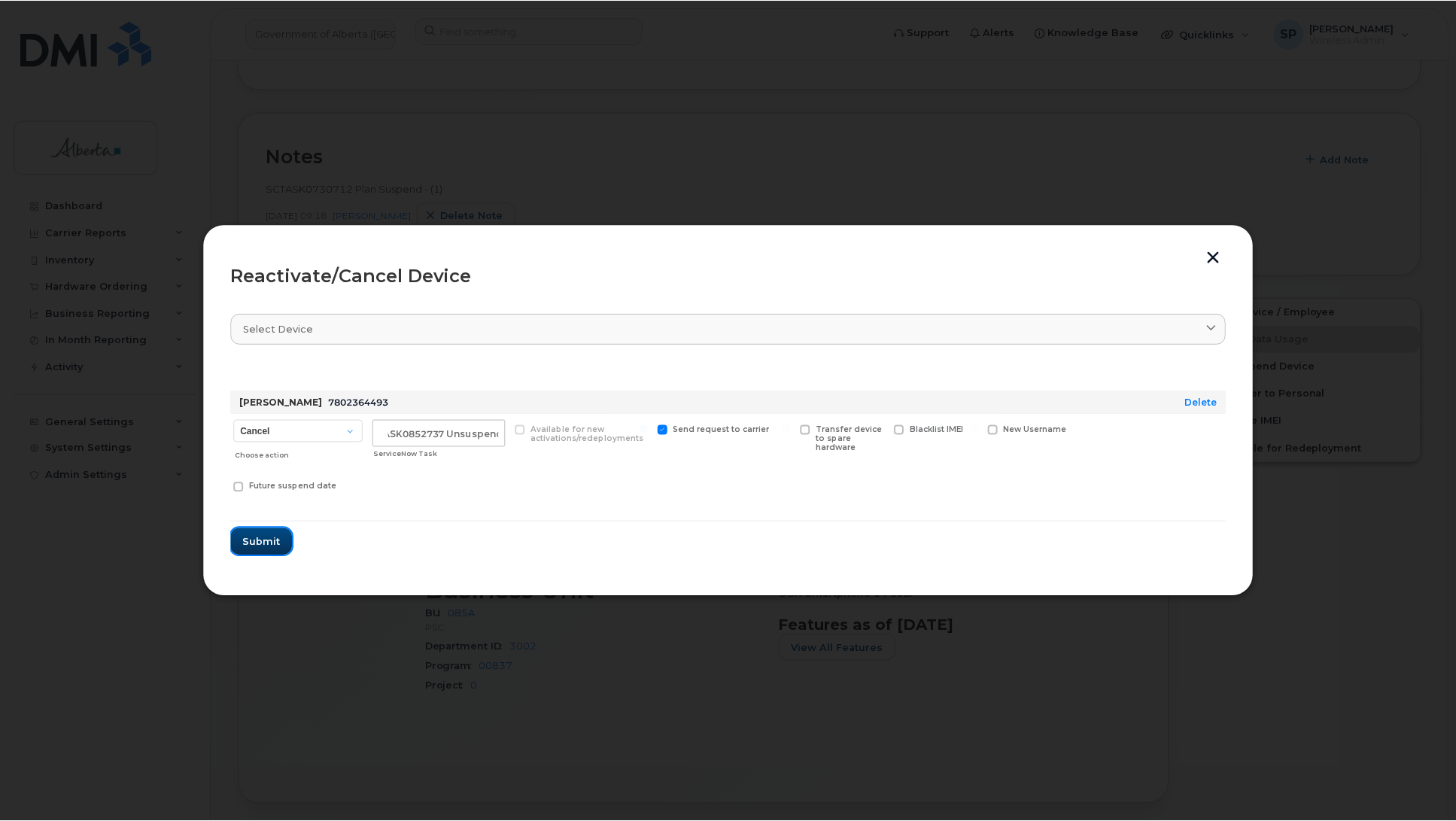
scroll to position [0, 0]
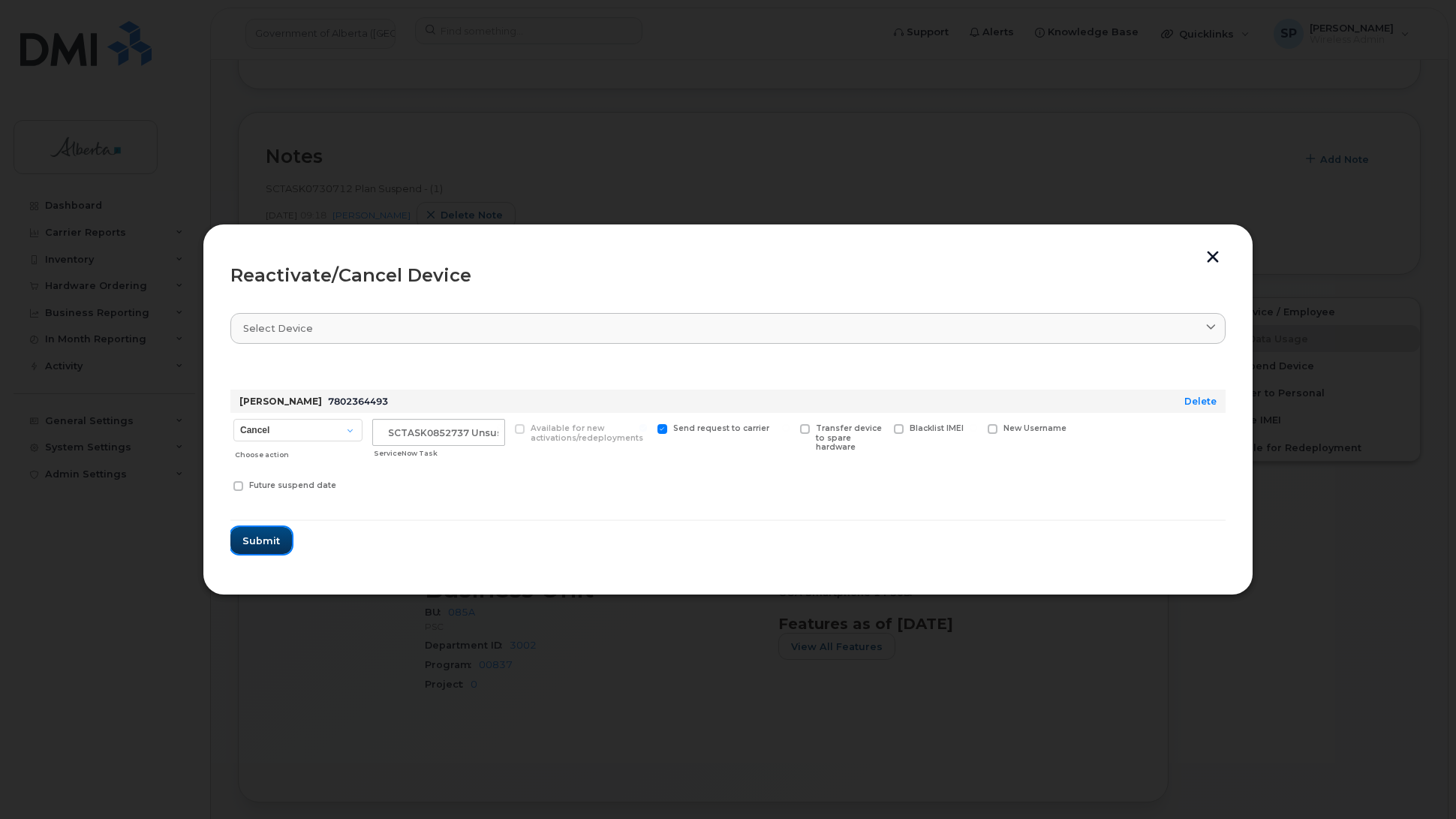
click at [265, 537] on span "Submit" at bounding box center [261, 541] width 37 height 15
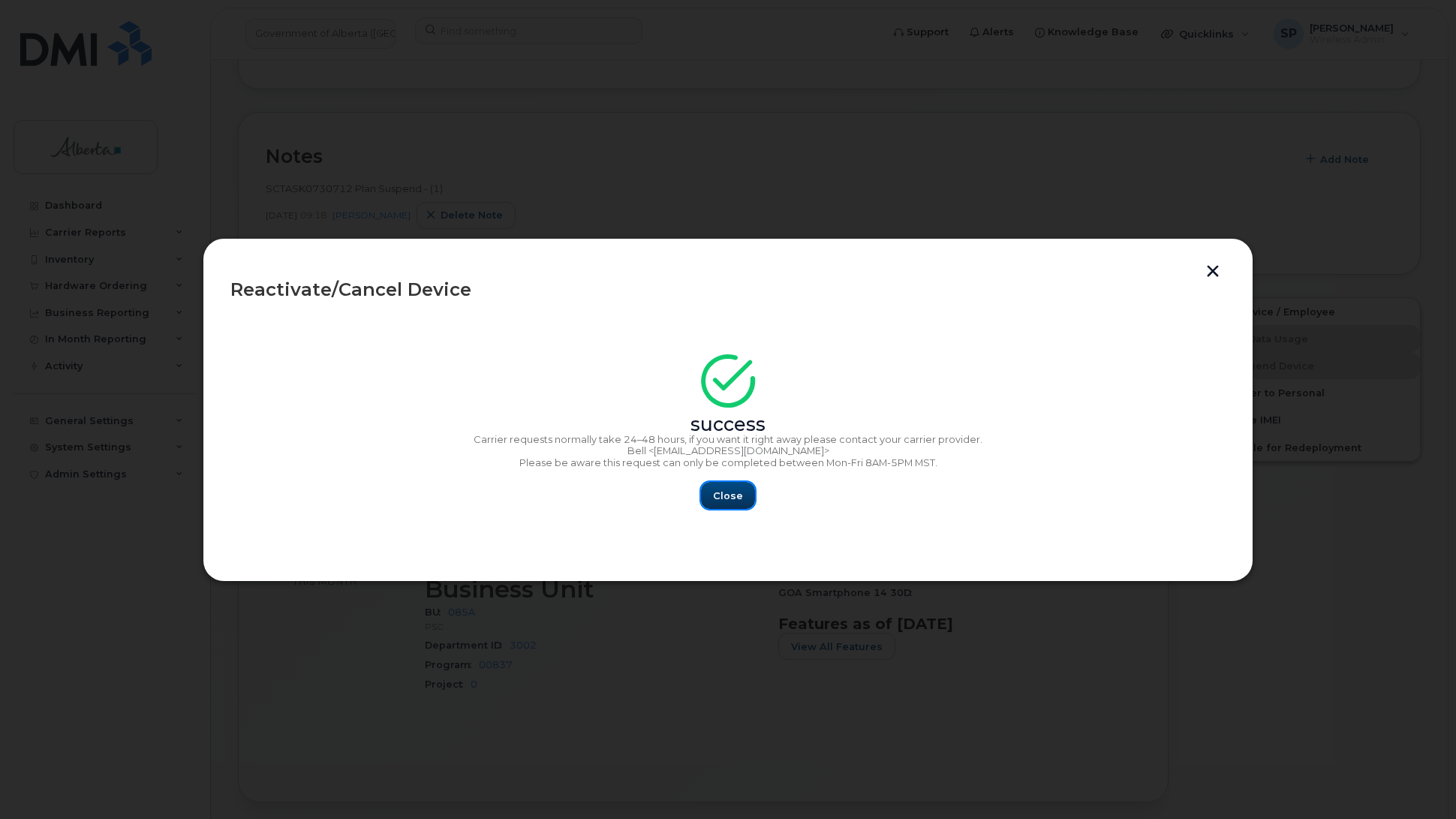
click at [732, 493] on span "Close" at bounding box center [727, 495] width 30 height 15
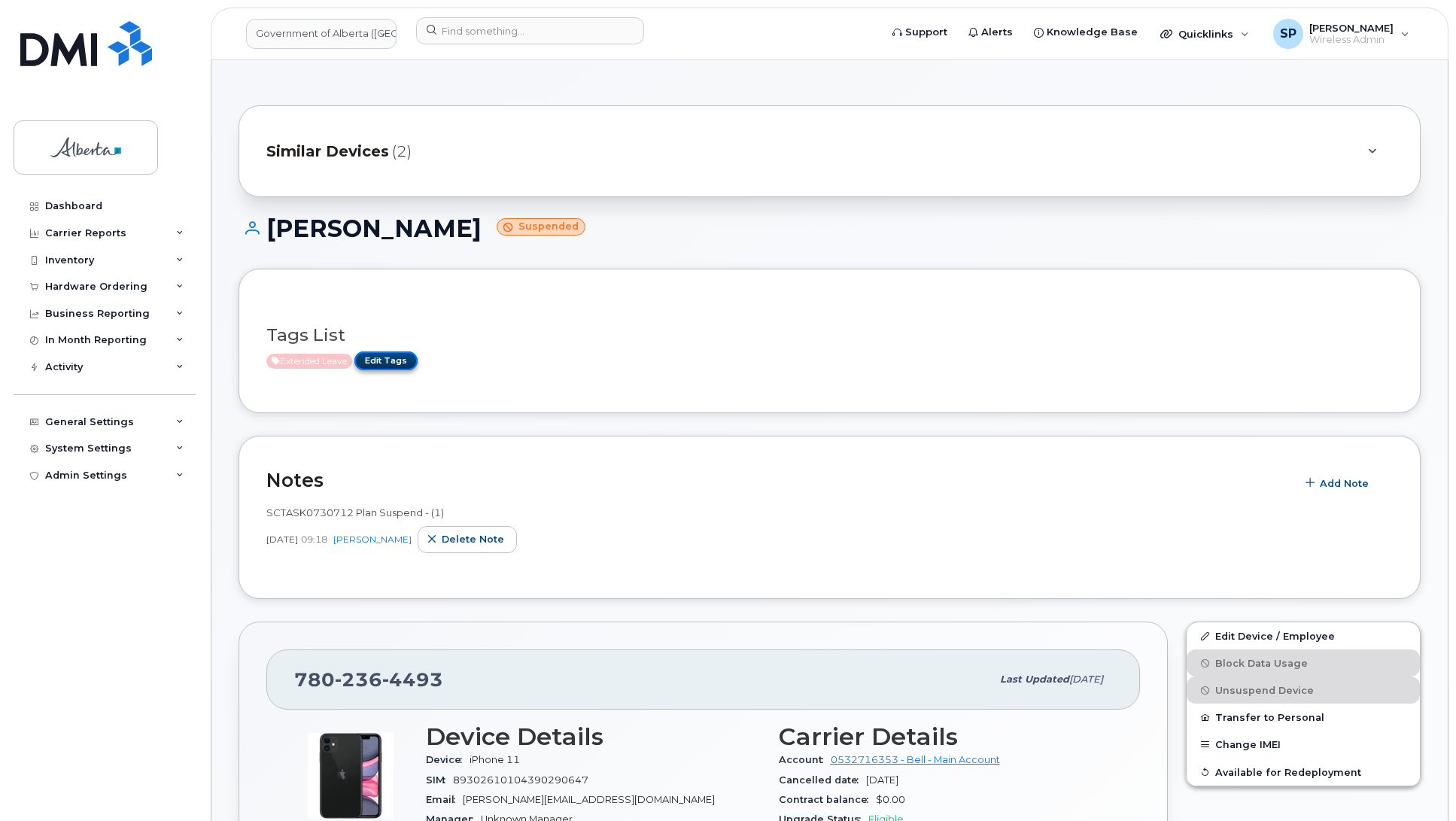
click at [404, 359] on link "Edit Tags" at bounding box center [386, 360] width 63 height 19
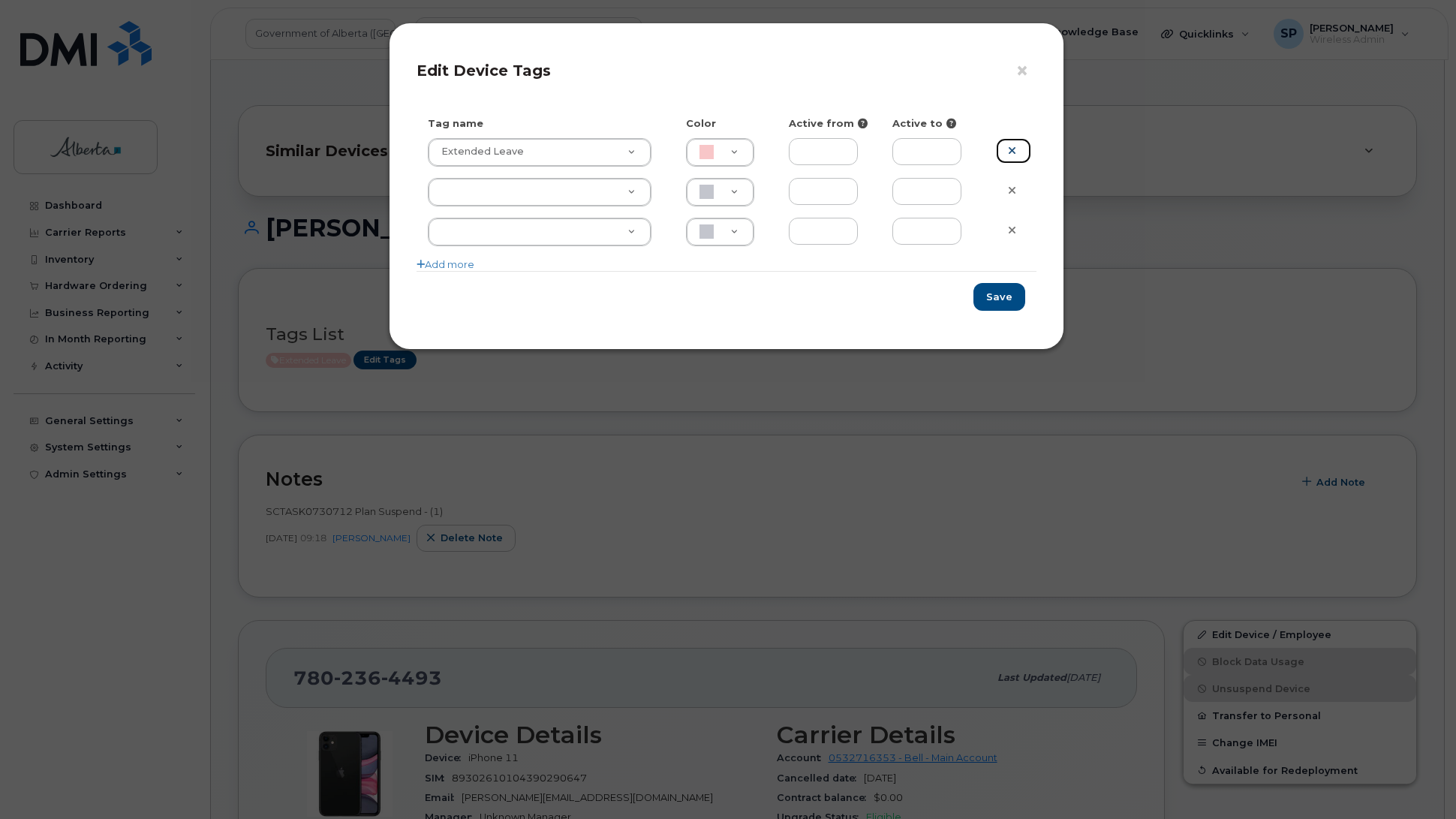
click at [1012, 156] on link at bounding box center [1014, 151] width 36 height 27
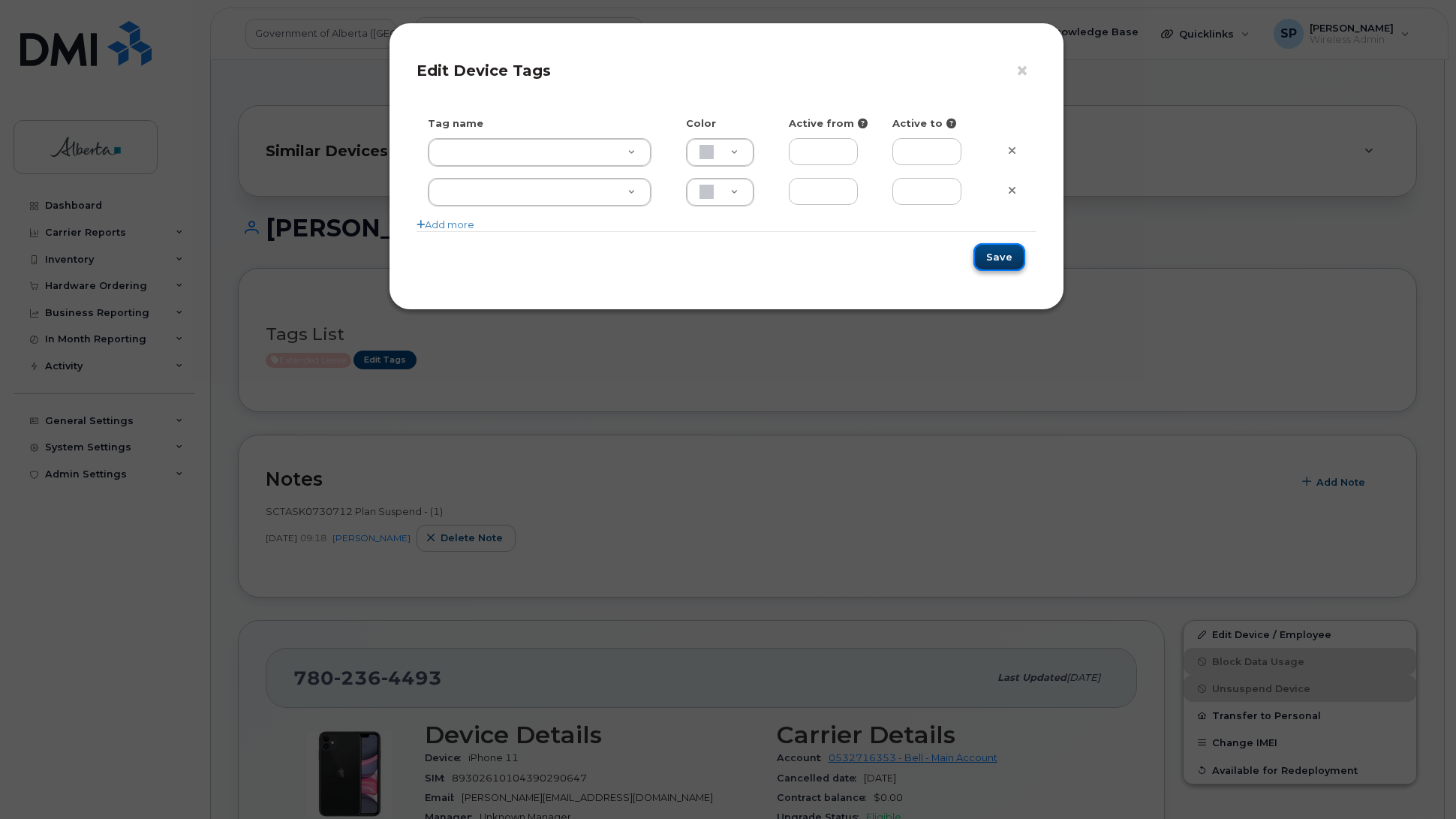
click at [996, 256] on button "Save" at bounding box center [999, 257] width 52 height 27
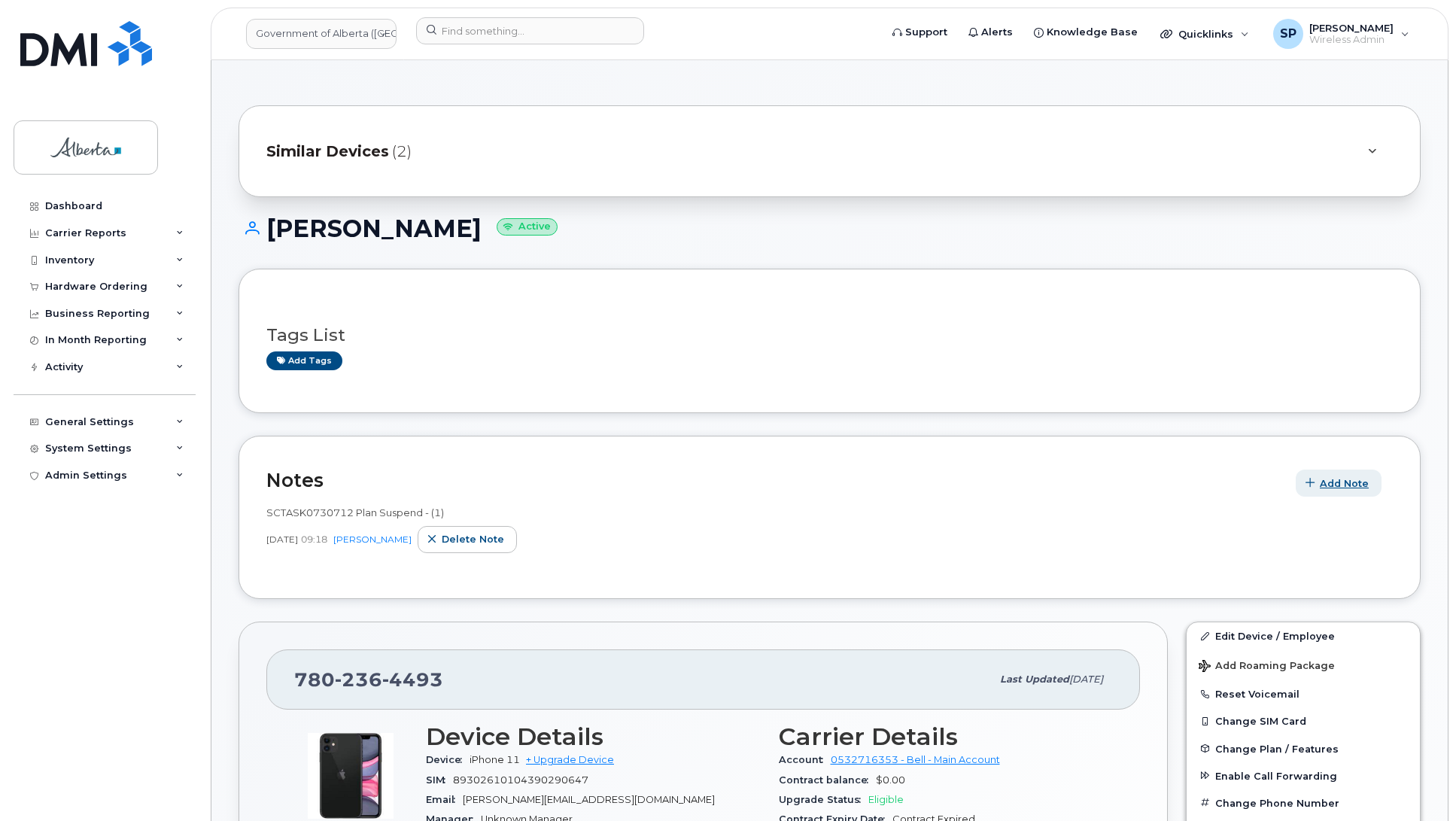
click at [1328, 487] on span "Add Note" at bounding box center [1344, 484] width 49 height 15
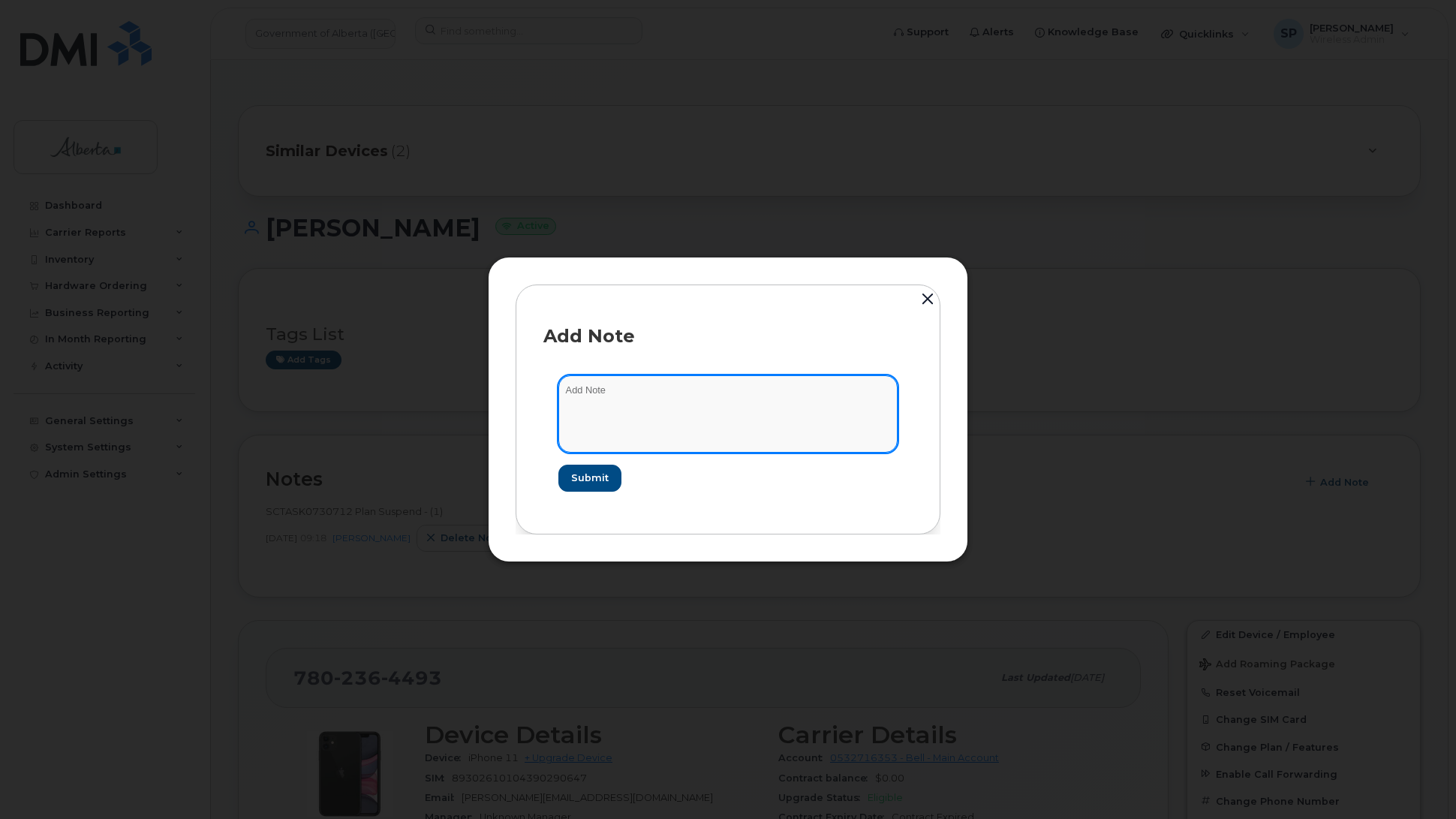
click at [609, 405] on textarea at bounding box center [728, 413] width 339 height 77
paste textarea "SCTASK0852737"
click at [674, 391] on textarea "SCTASK0852737" at bounding box center [728, 413] width 339 height 77
paste textarea "Plan Unsuspend - (1)"
type textarea "SCTASK0852737 Plan Unsuspend - (1)"
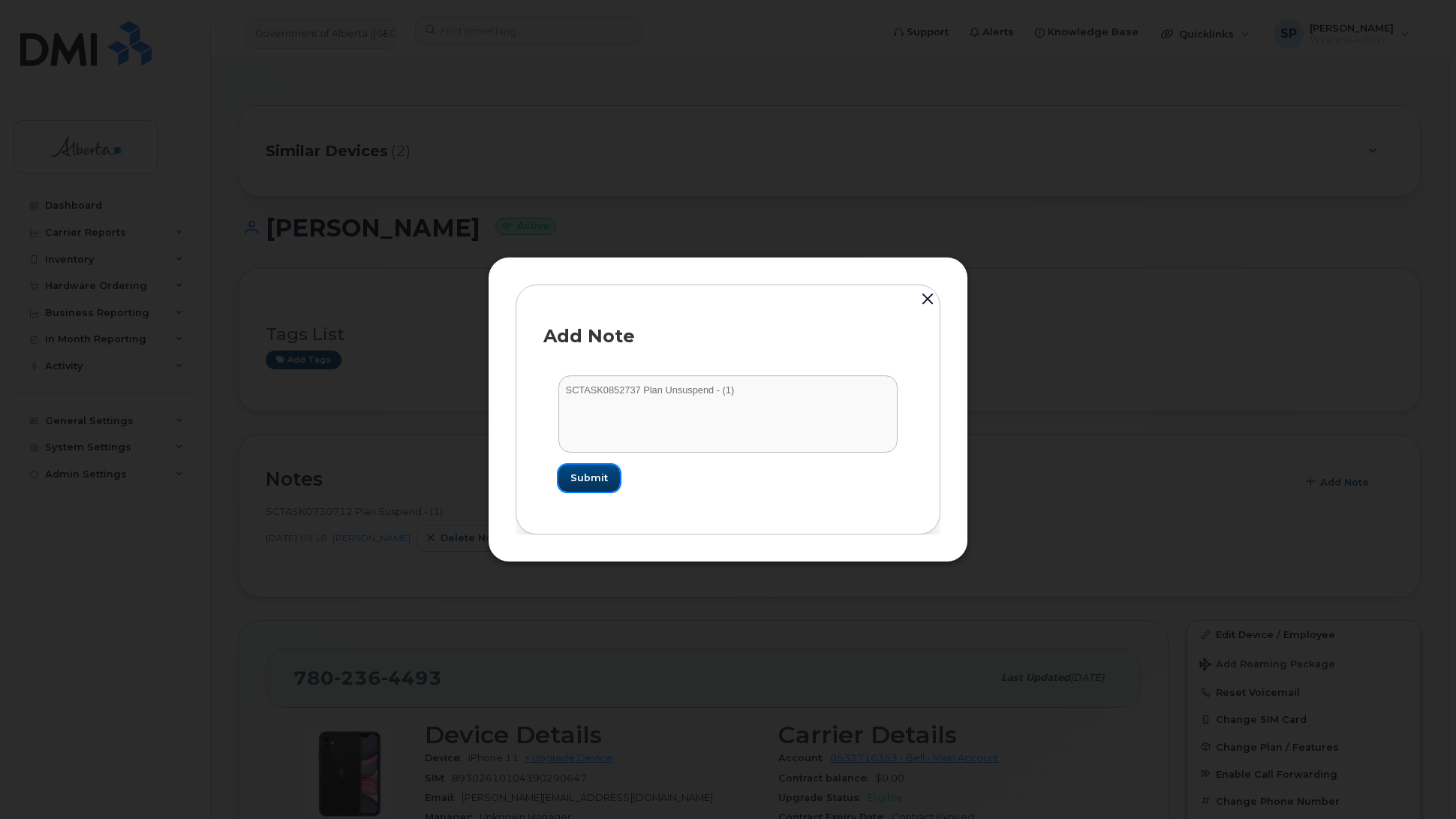
click at [593, 477] on span "Submit" at bounding box center [589, 478] width 37 height 15
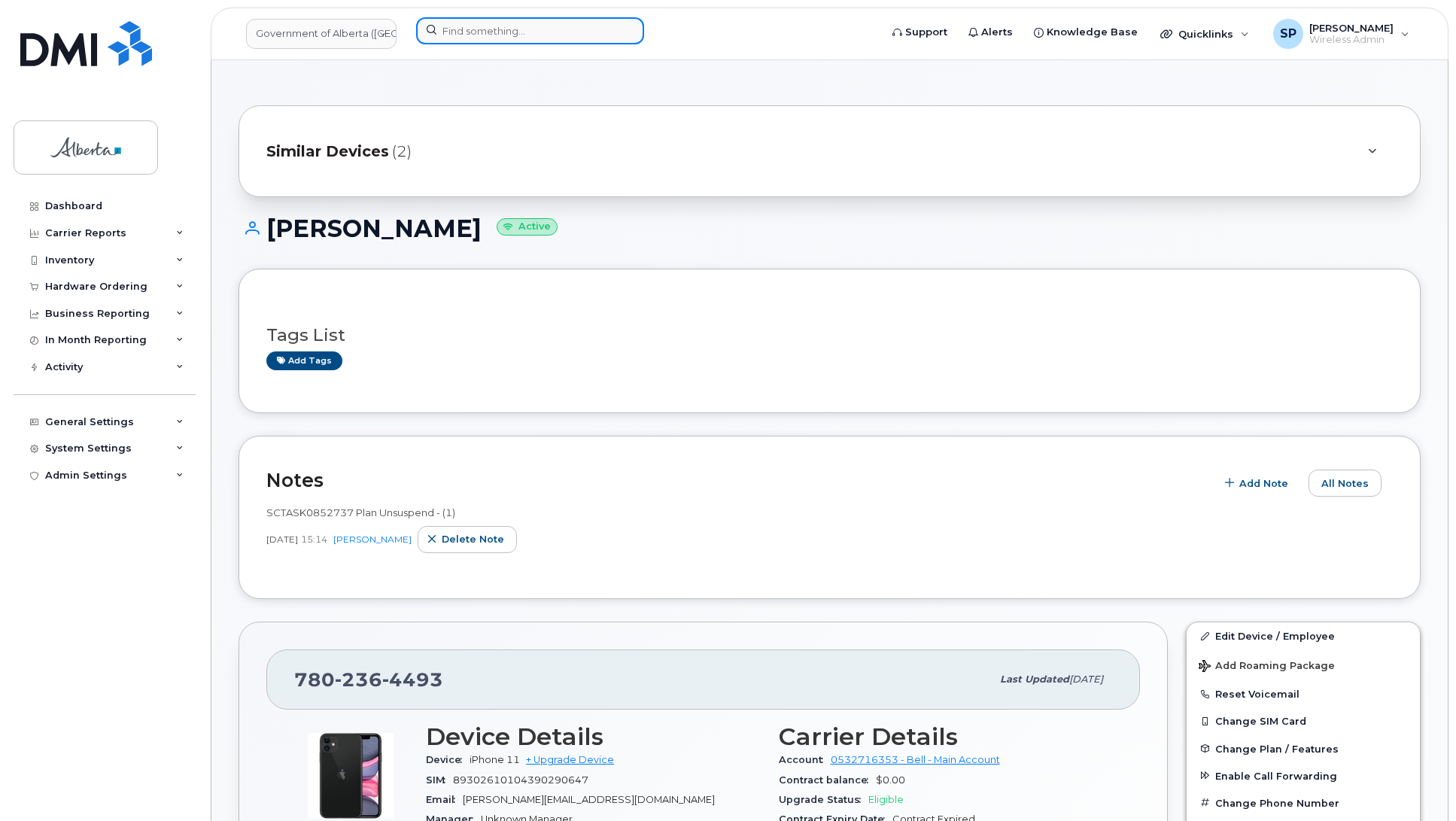
click at [486, 27] on input at bounding box center [530, 30] width 228 height 27
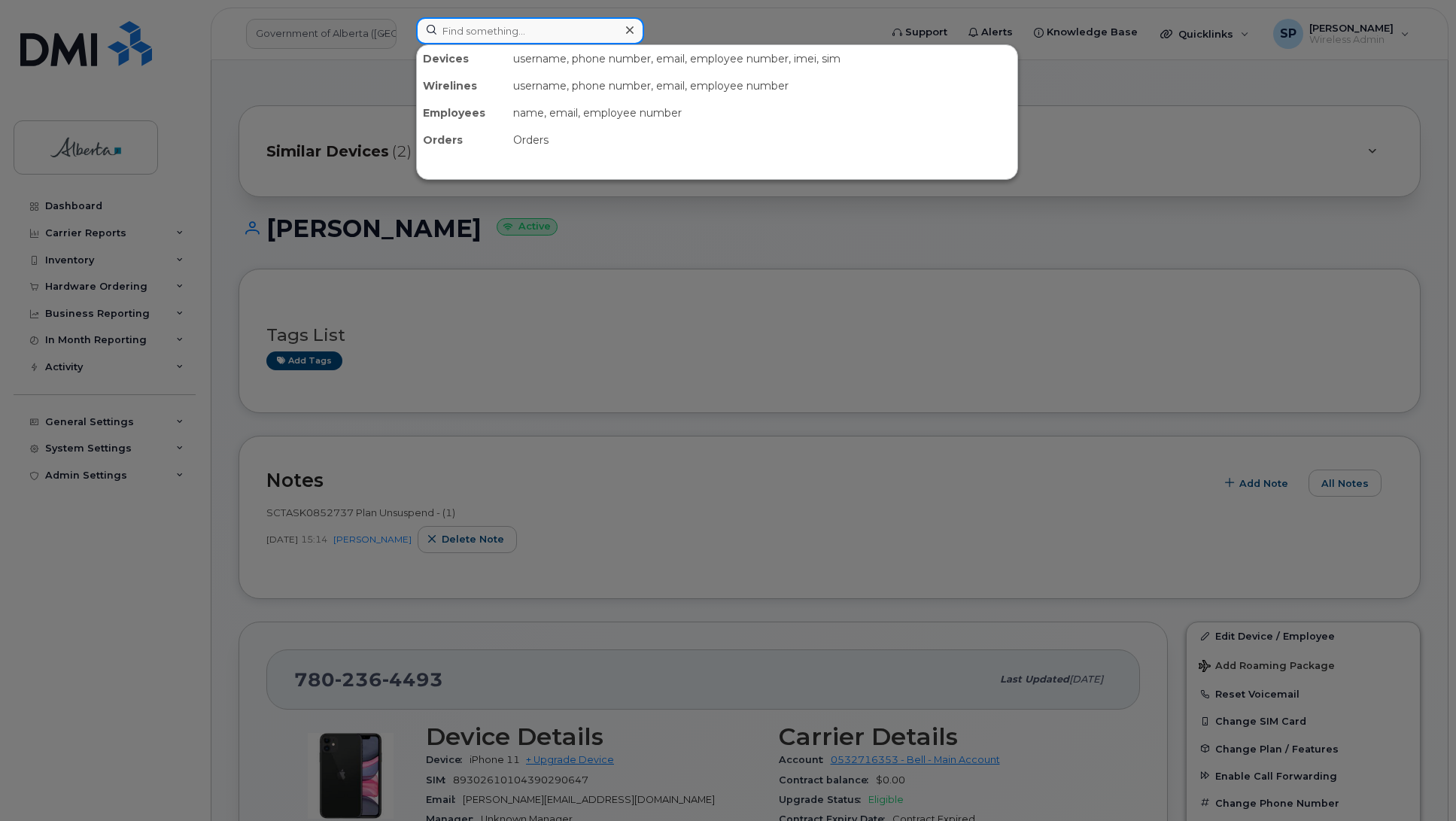
paste input "8257334743"
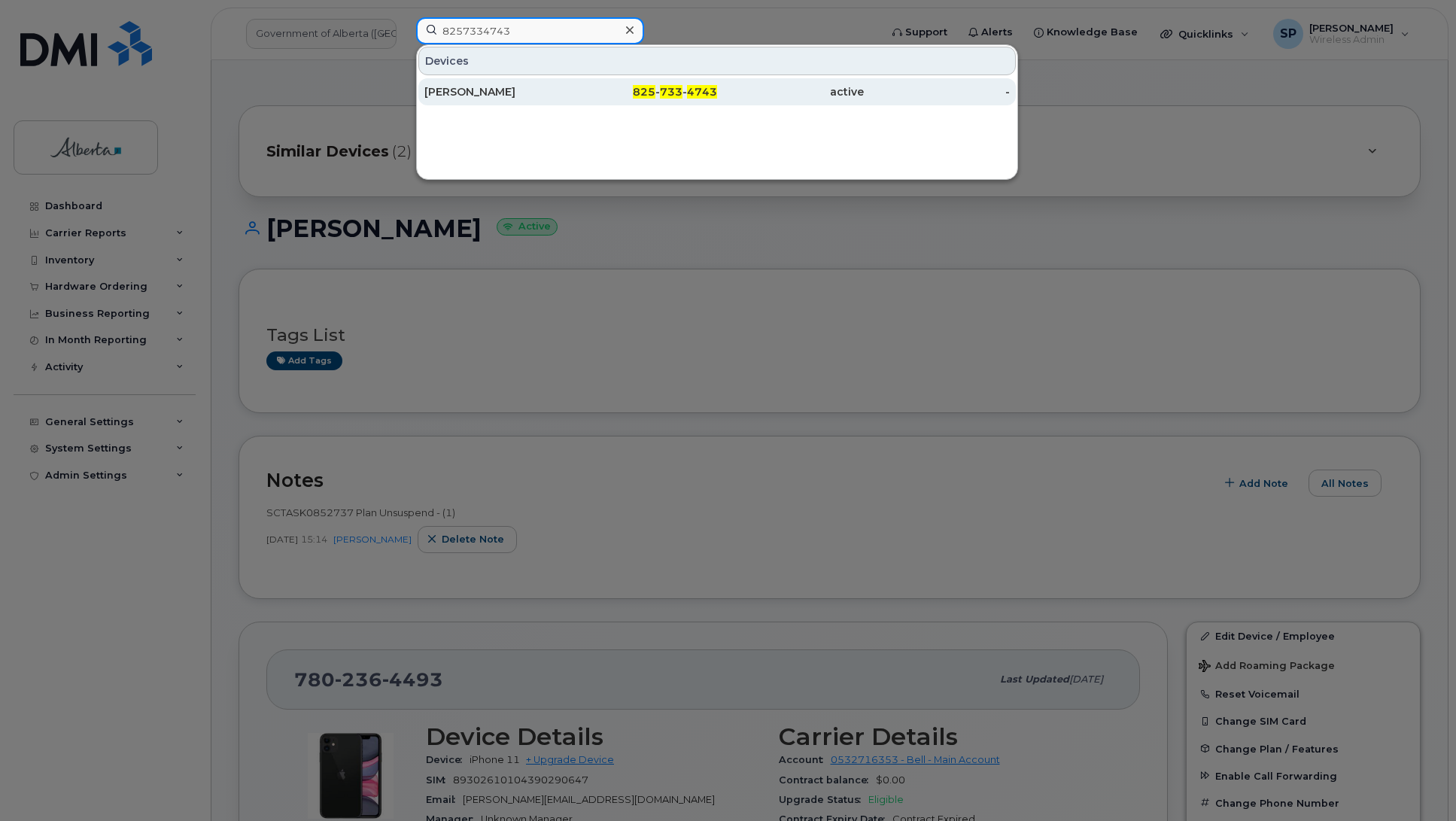
type input "8257334743"
click at [464, 94] on div "[PERSON_NAME]" at bounding box center [498, 91] width 146 height 15
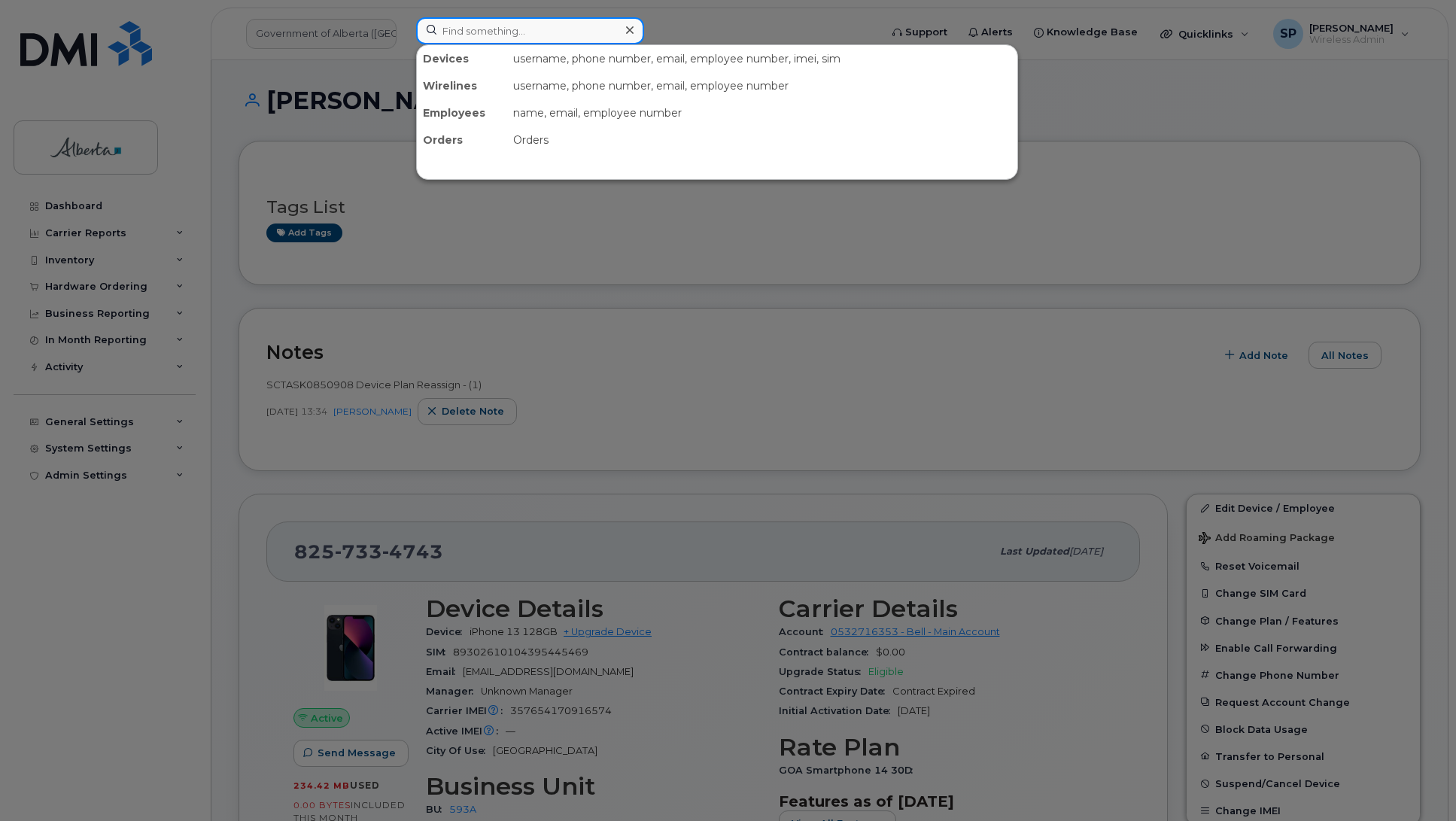
click at [499, 32] on input at bounding box center [530, 30] width 228 height 27
paste input "5873436727"
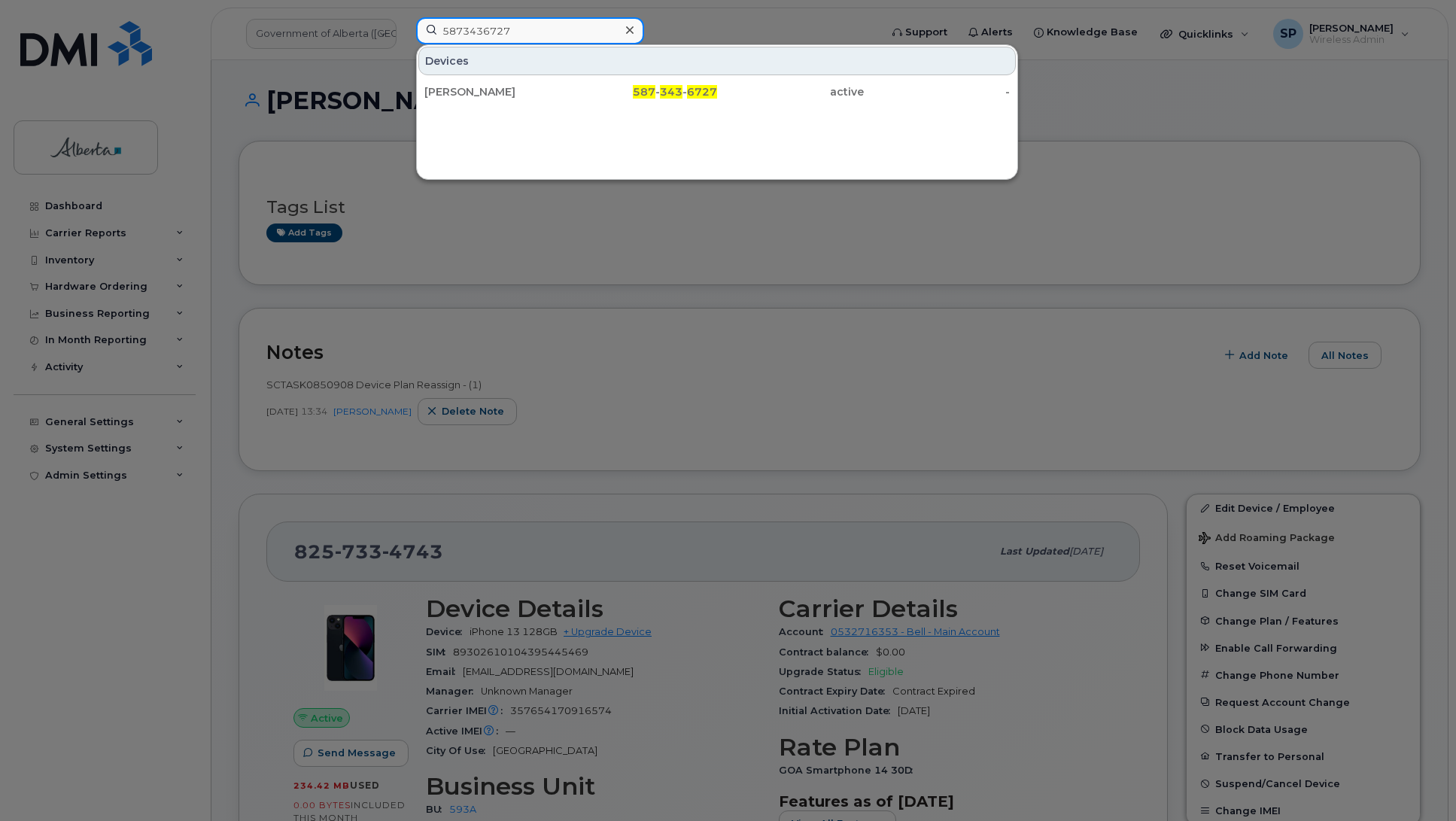
type input "5873436727"
click at [483, 95] on div "[PERSON_NAME]" at bounding box center [498, 91] width 146 height 15
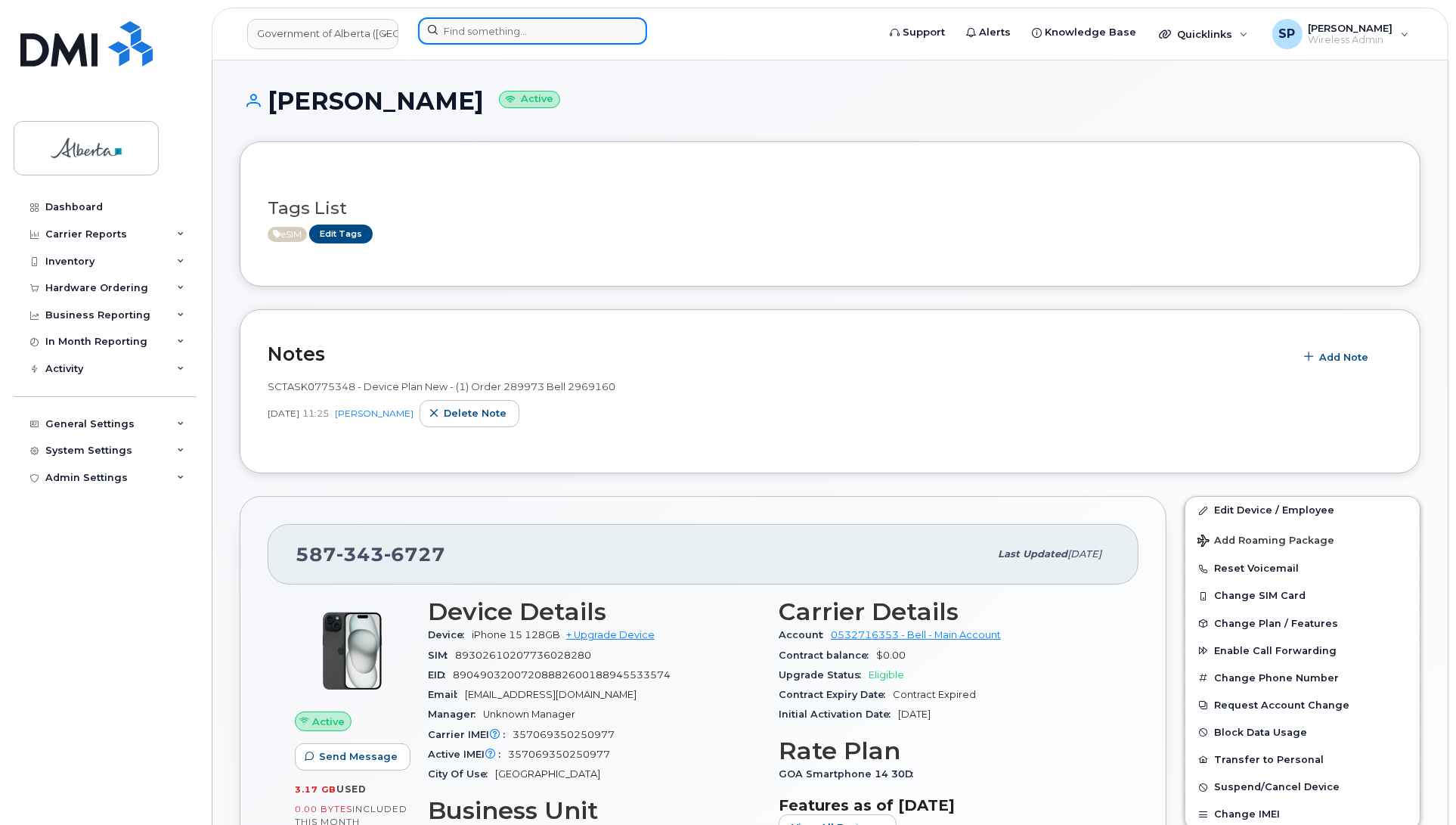
click at [467, 36] on input at bounding box center [532, 30] width 229 height 27
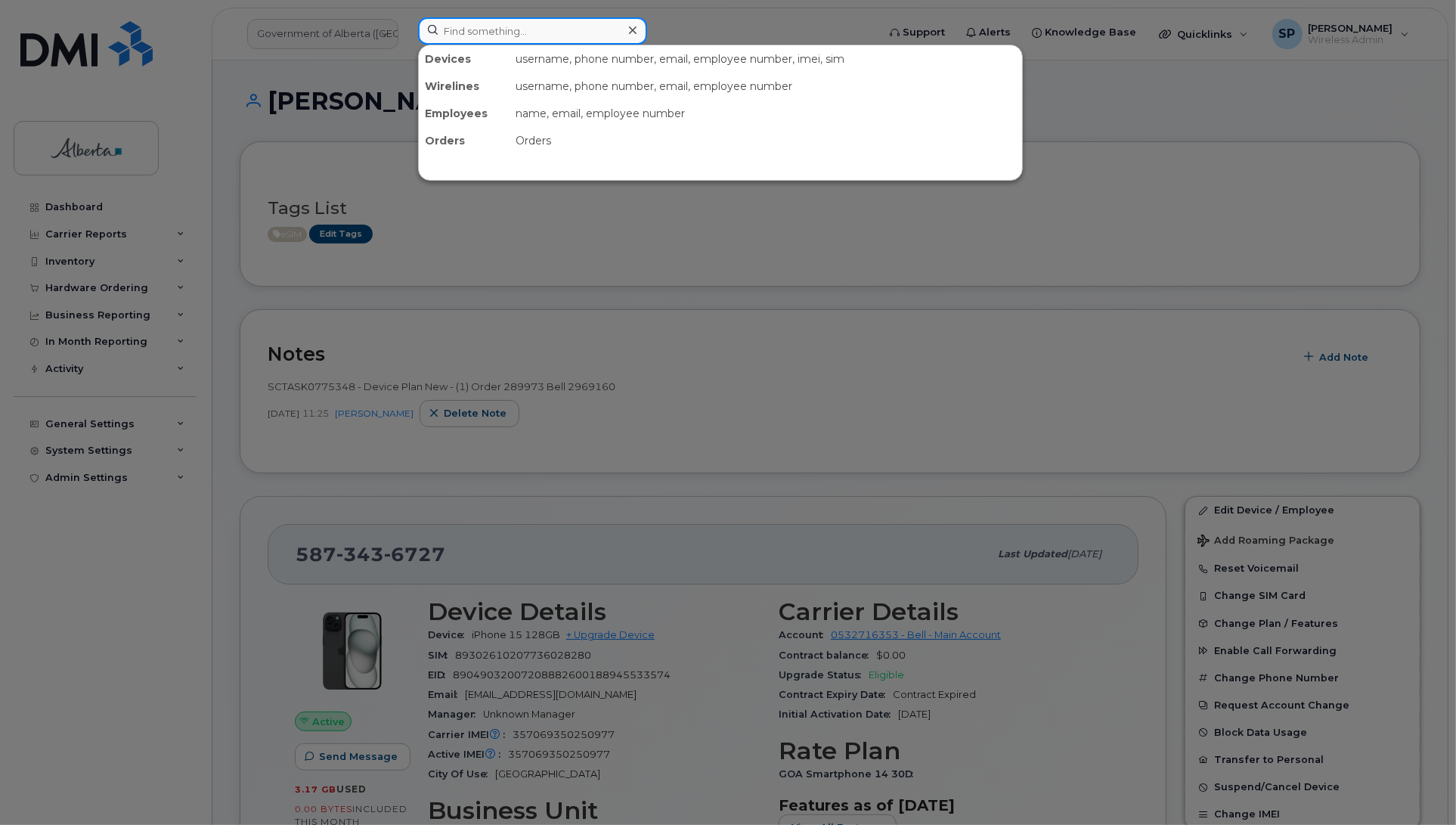
paste input "5875753906"
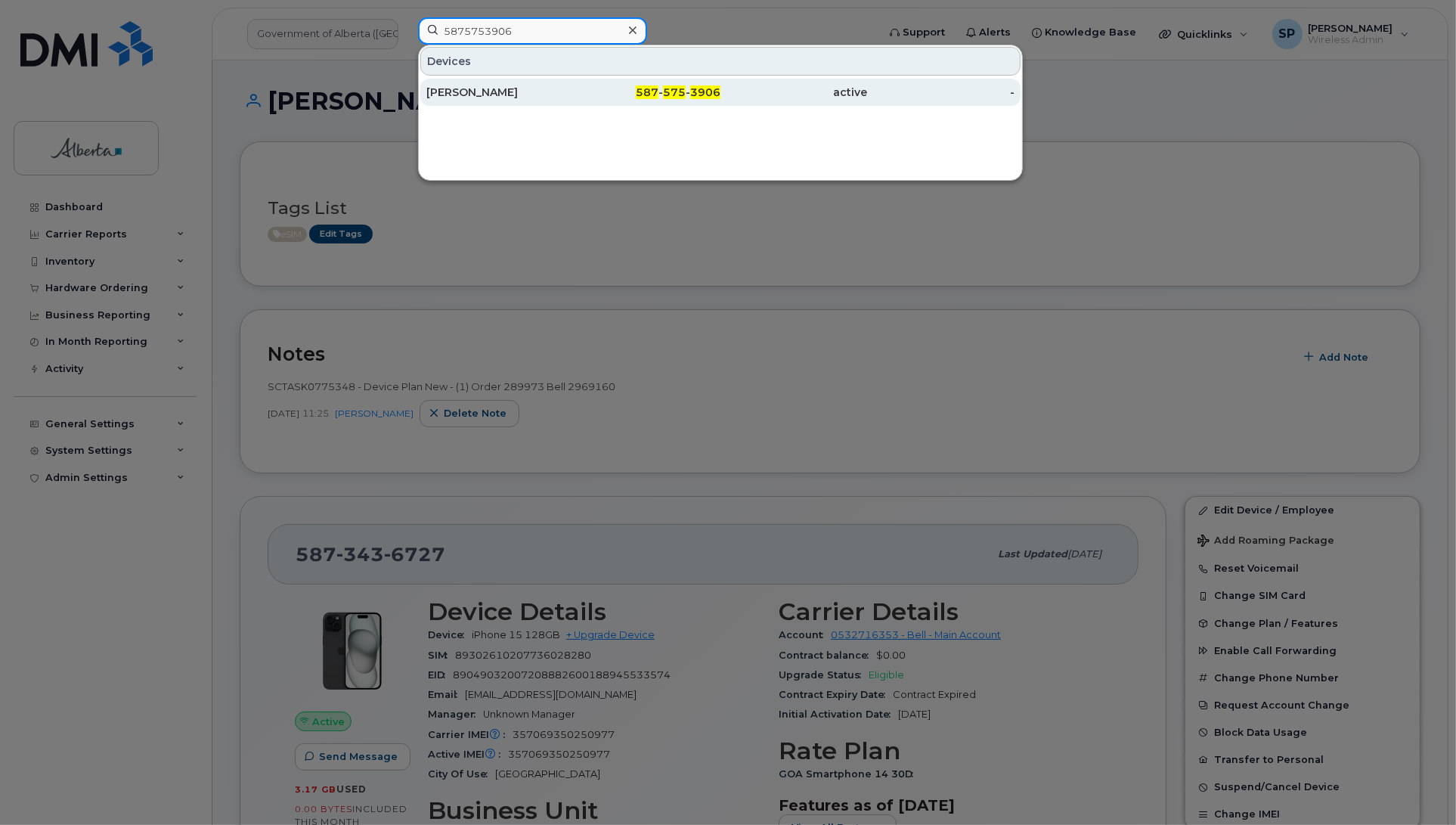
type input "5875753906"
click at [461, 95] on div "Brittany Scott" at bounding box center [500, 92] width 147 height 15
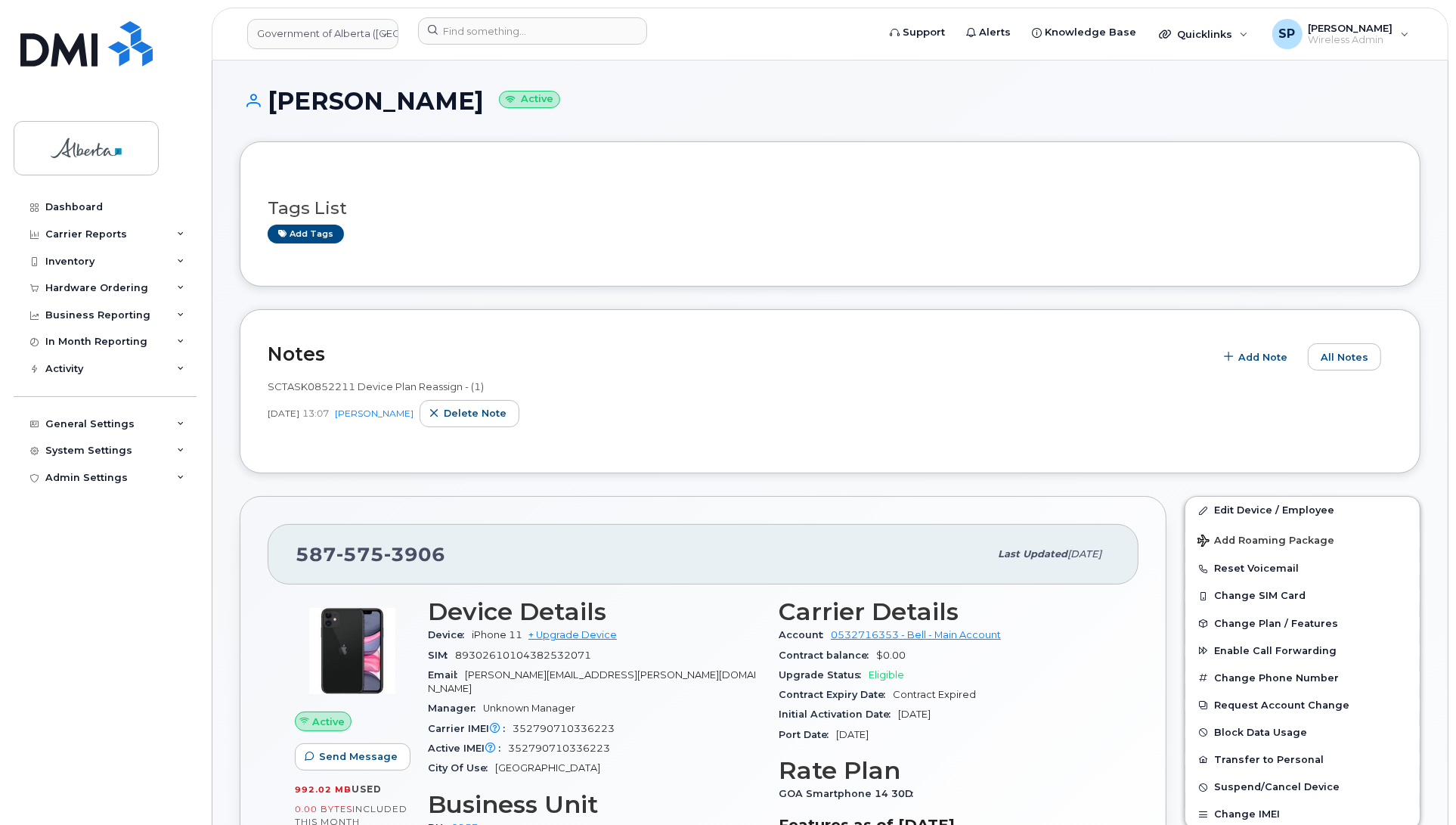
click at [111, 533] on div "Dashboard Carrier Reports Monthly Billing Data Daily Data Pooling Data Behavior…" at bounding box center [107, 497] width 187 height 609
drag, startPoint x: 357, startPoint y: 386, endPoint x: 267, endPoint y: 386, distance: 90.0
click at [267, 386] on span "SCTASK0852211 Device Plan Reassign - (1)" at bounding box center [376, 386] width 216 height 12
copy span "SCTASK0852211"
click at [496, 32] on input at bounding box center [532, 30] width 229 height 27
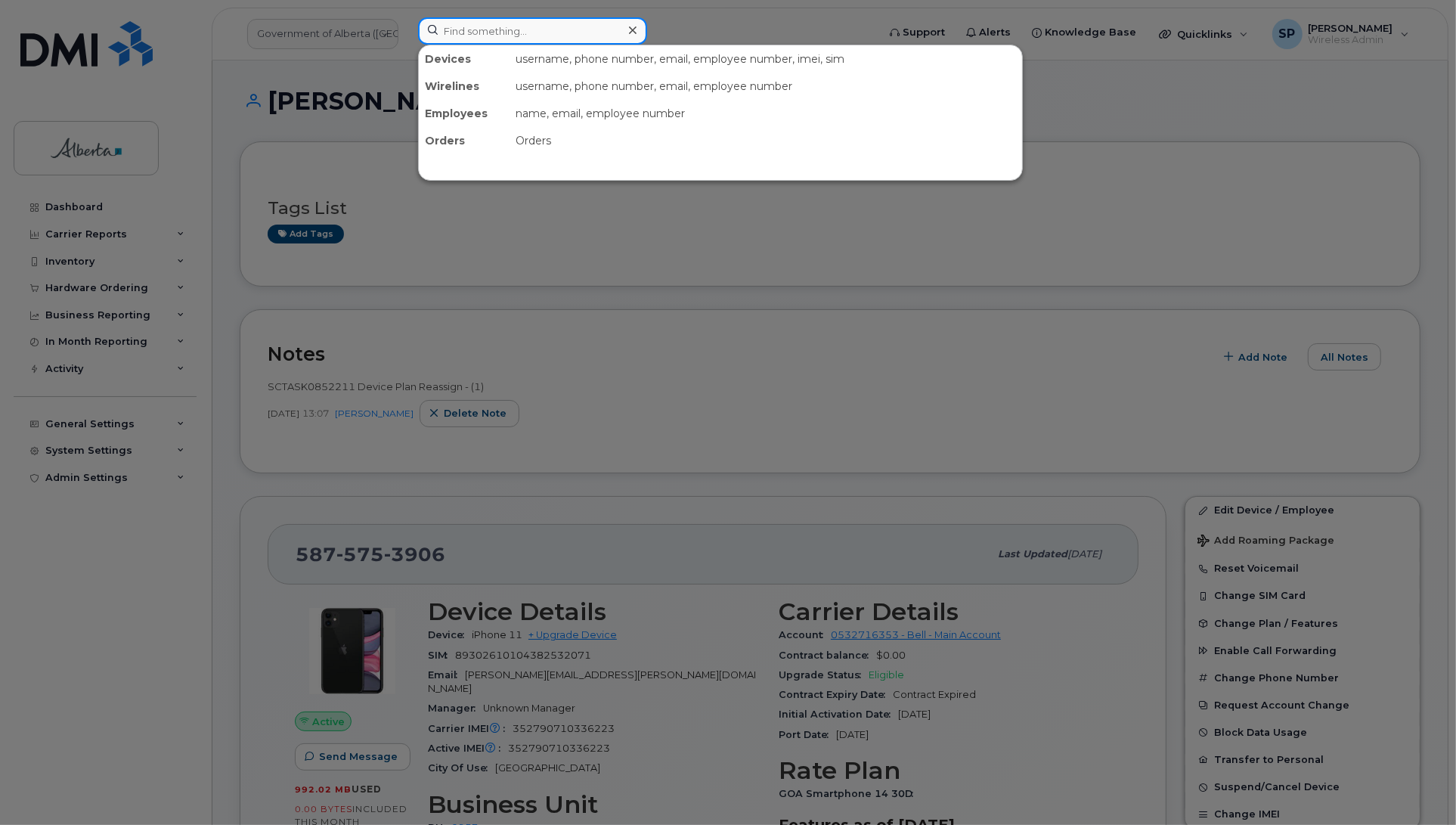
paste input "5873570968"
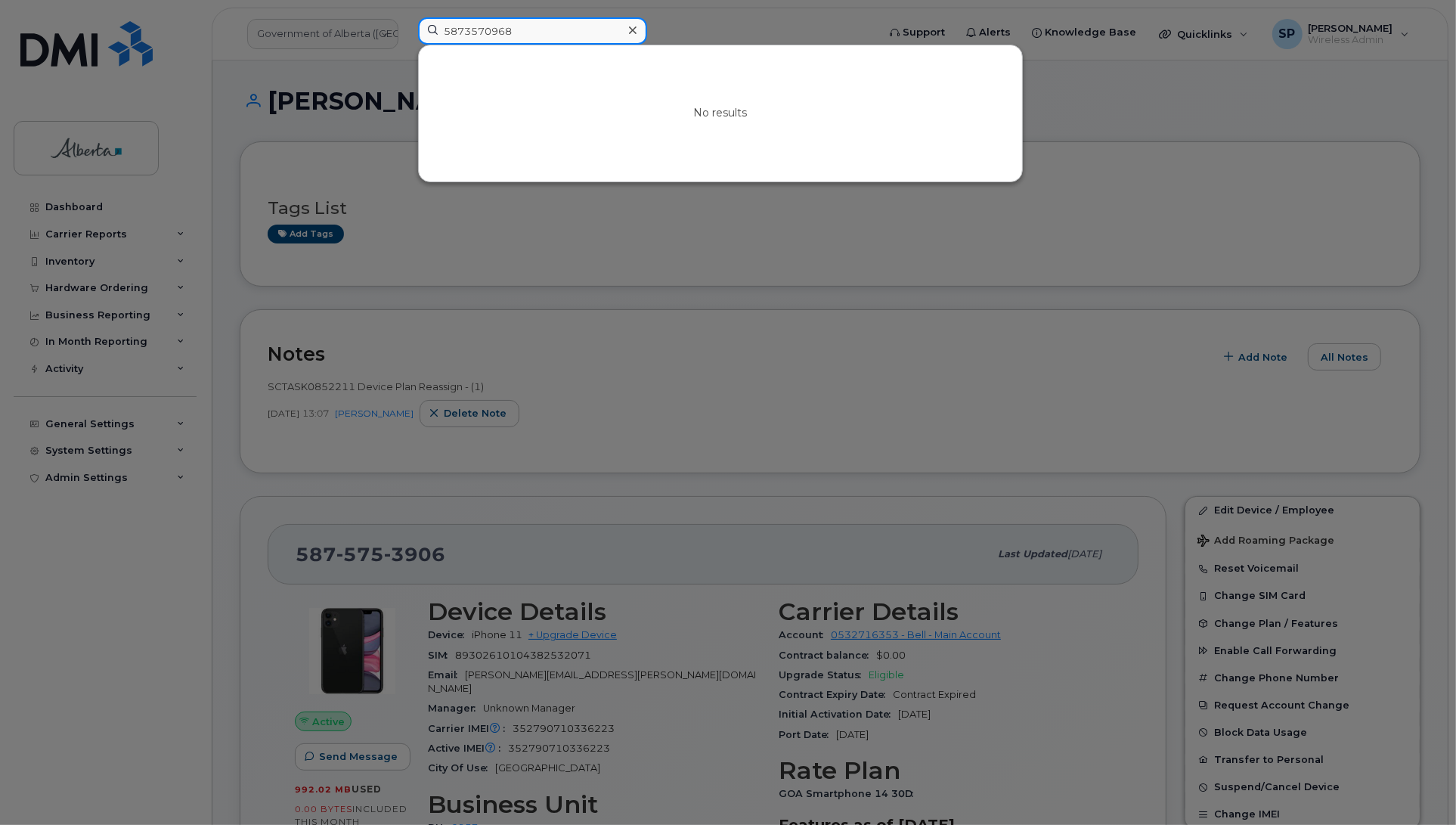
drag, startPoint x: 528, startPoint y: 31, endPoint x: 383, endPoint y: 36, distance: 145.1
click at [406, 36] on div "5873570968 No results" at bounding box center [642, 33] width 473 height 33
paste input "[PERSON_NAME] Irish"
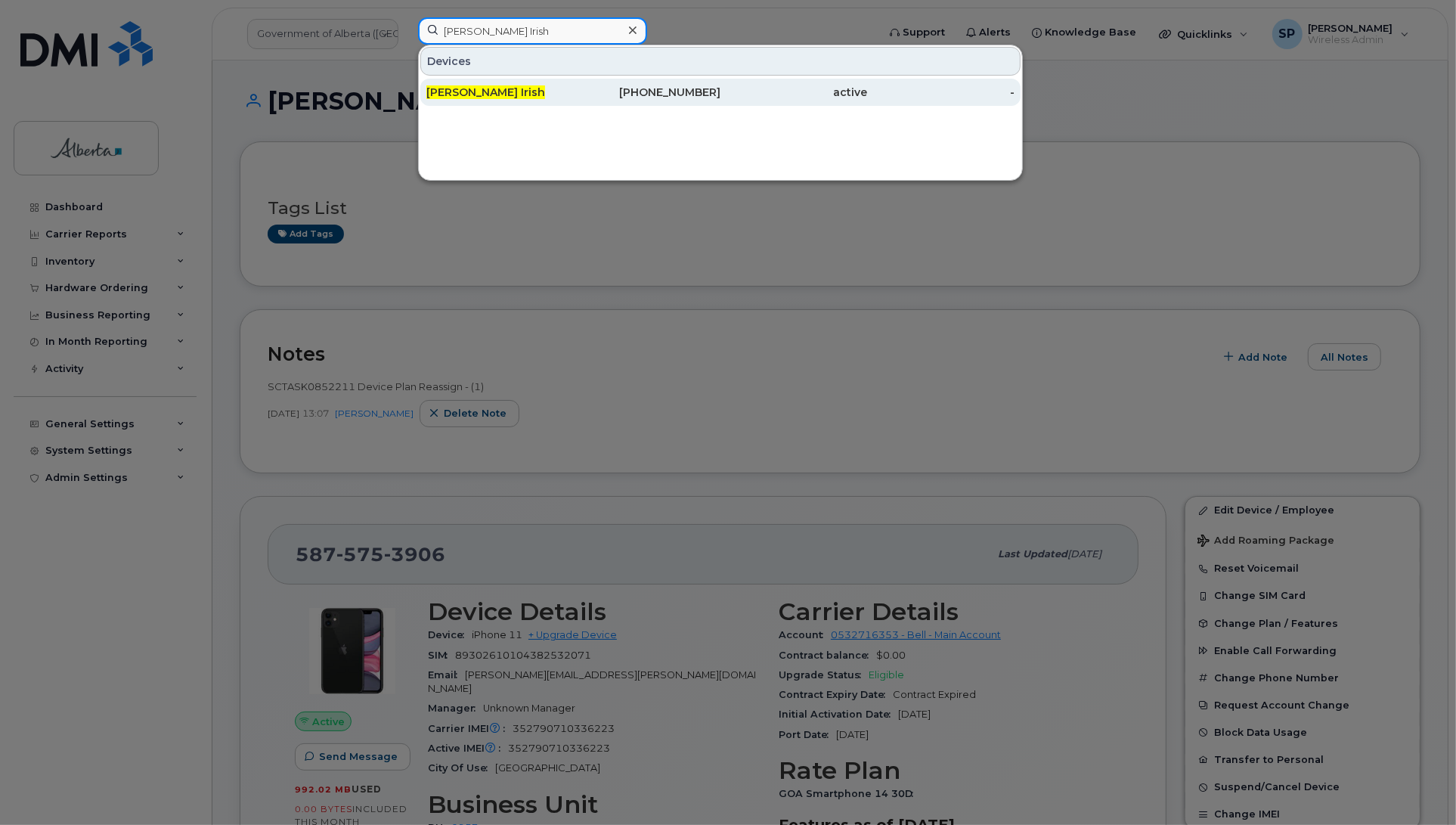
type input "[PERSON_NAME] Irish"
click at [490, 95] on span "[PERSON_NAME] Irish" at bounding box center [486, 92] width 119 height 14
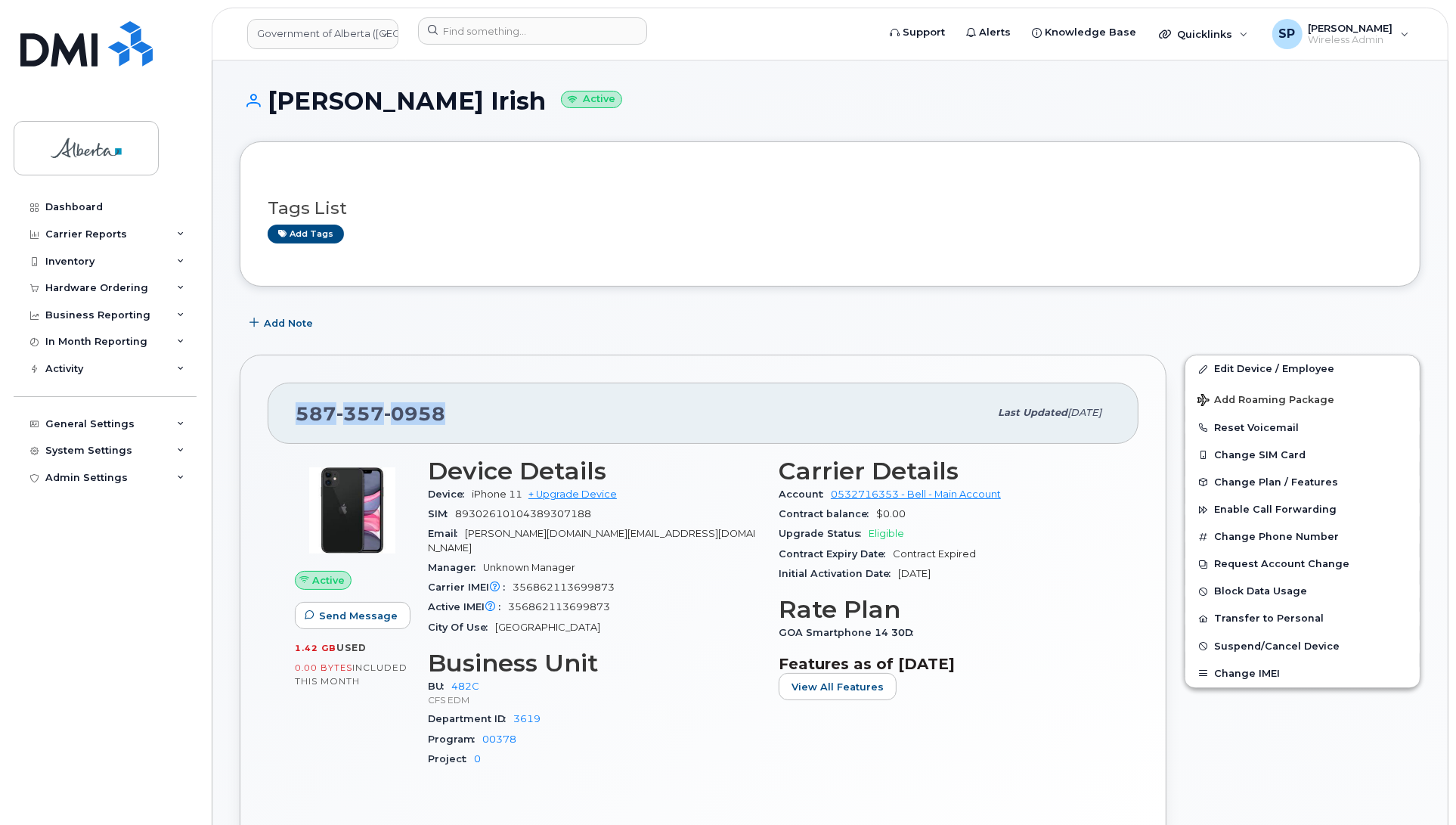
drag, startPoint x: 454, startPoint y: 406, endPoint x: 297, endPoint y: 402, distance: 157.1
click at [297, 402] on div "587 357 0958" at bounding box center [642, 412] width 693 height 32
copy span "587 357 0958"
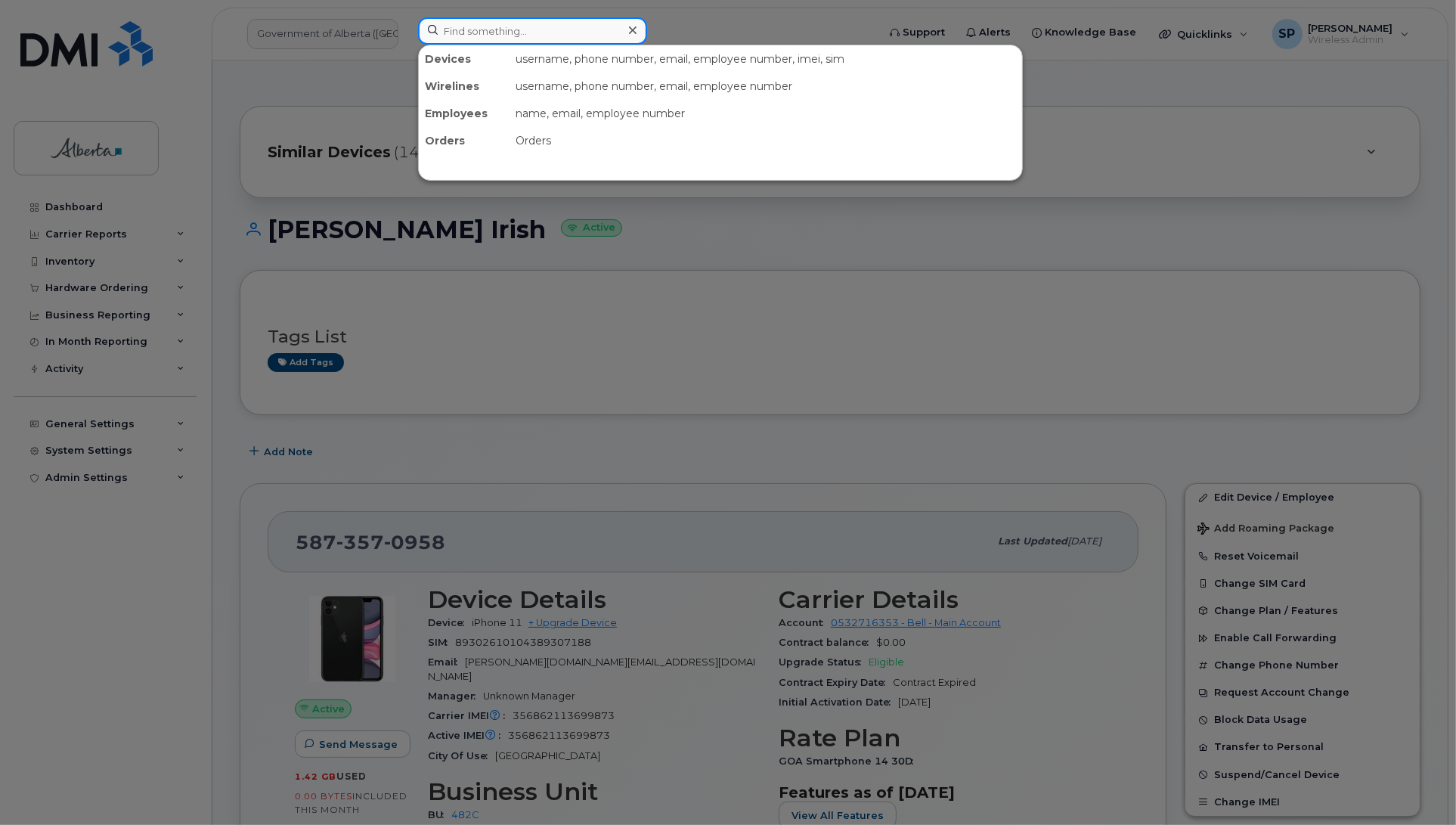
click at [461, 20] on input at bounding box center [532, 30] width 229 height 27
paste input "4038049754"
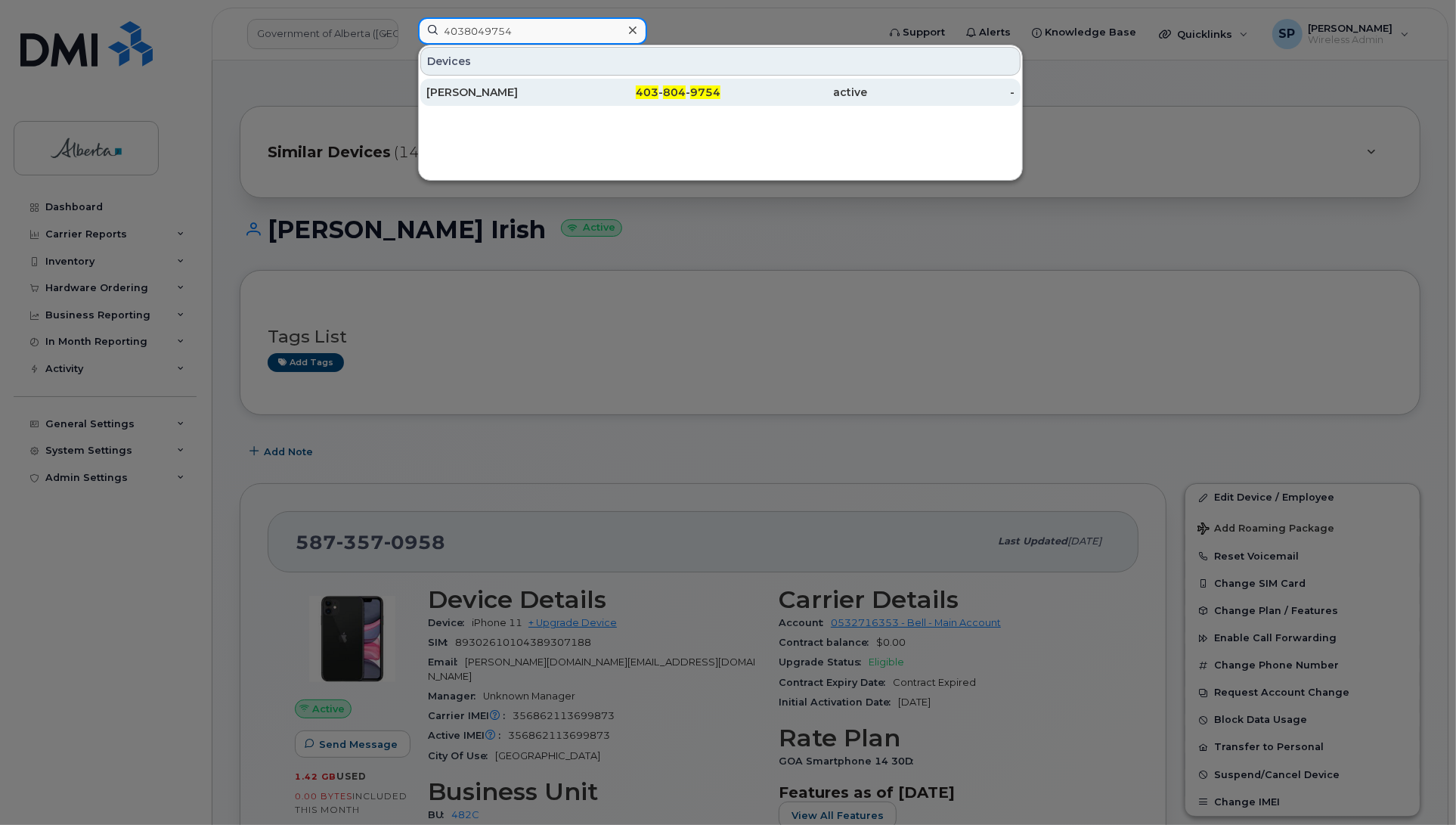
type input "4038049754"
click at [459, 94] on div "Jonathan Sizer" at bounding box center [500, 92] width 147 height 15
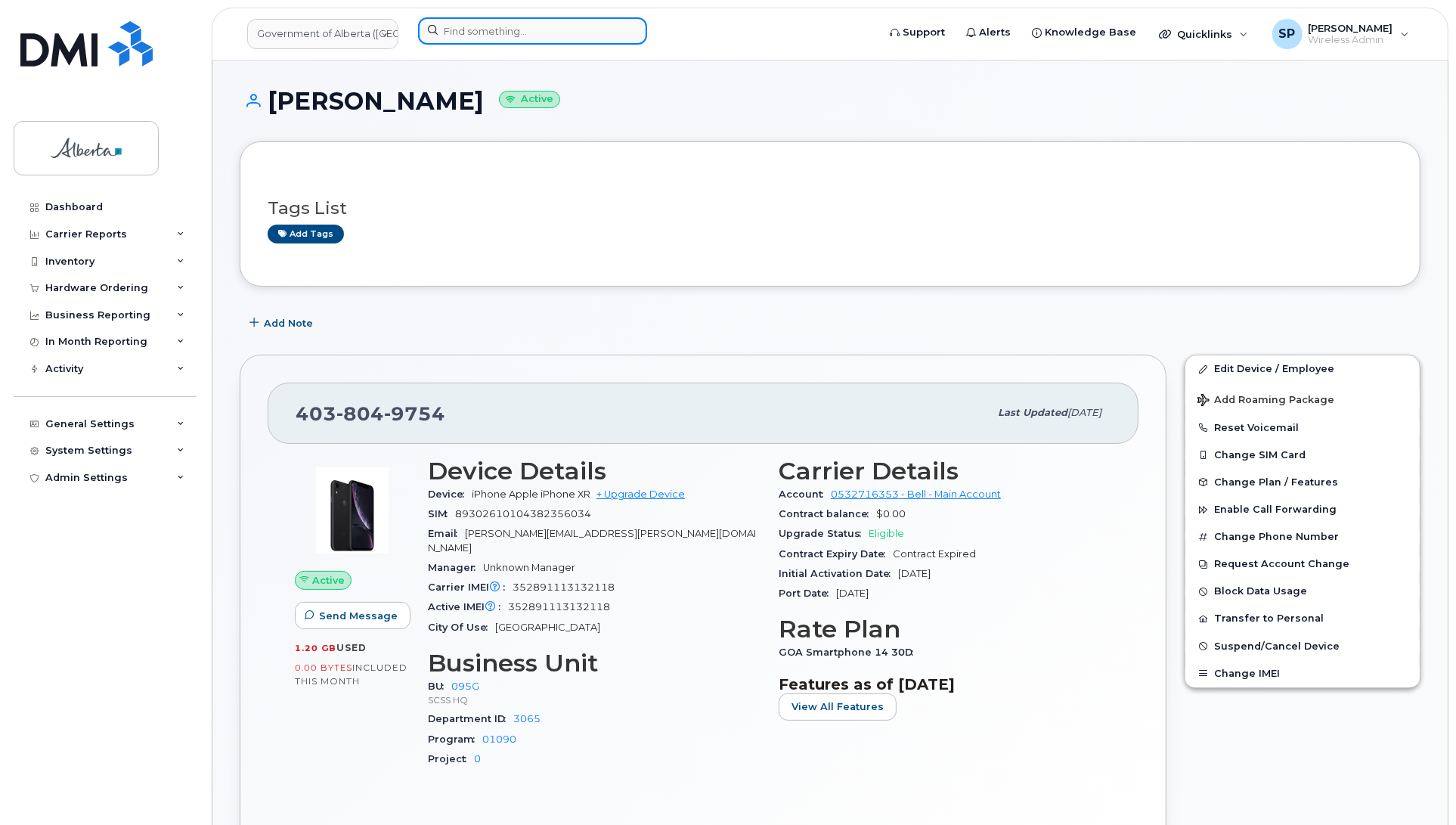
click at [552, 25] on input at bounding box center [532, 30] width 229 height 27
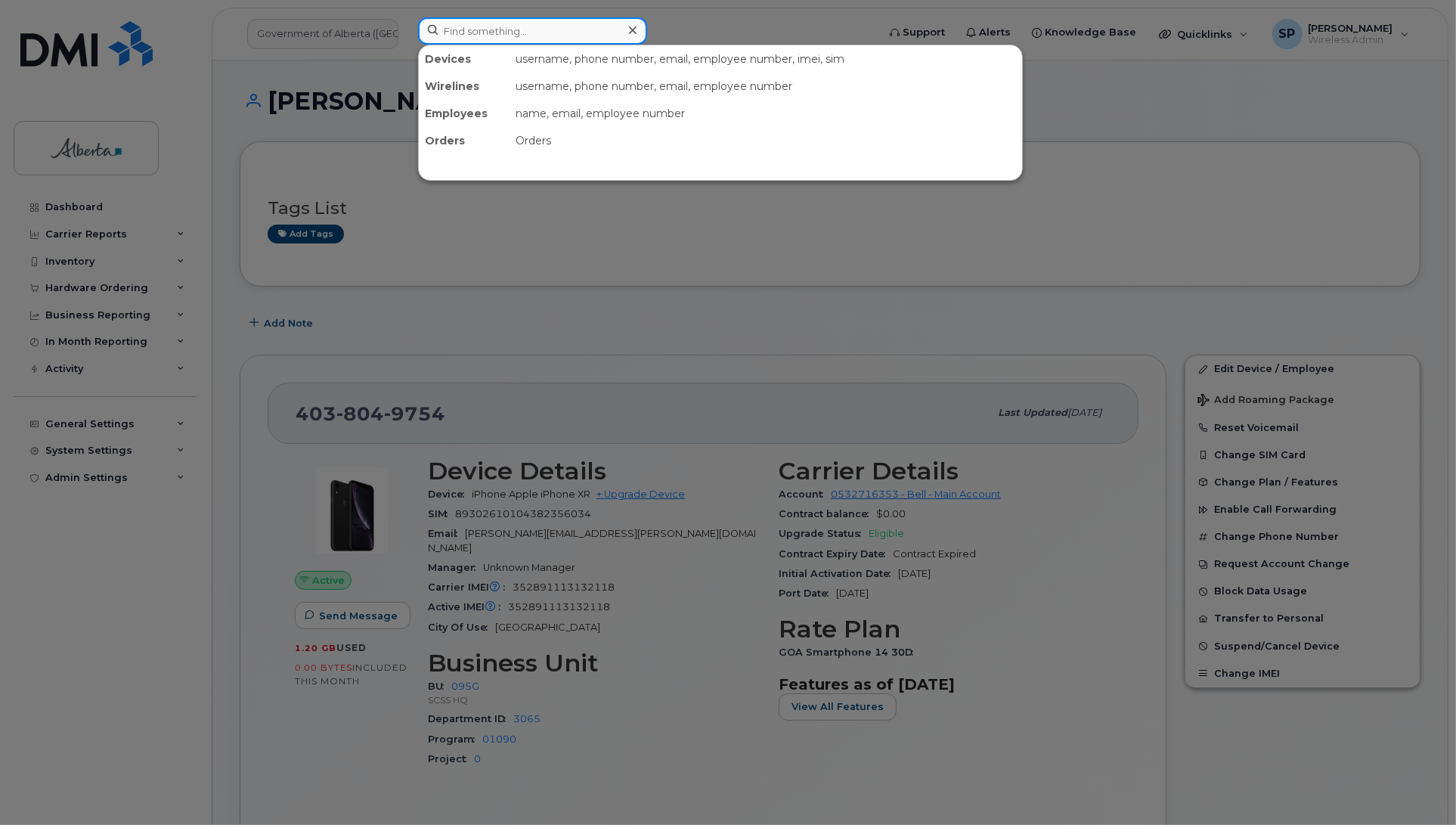
paste input "5872252428"
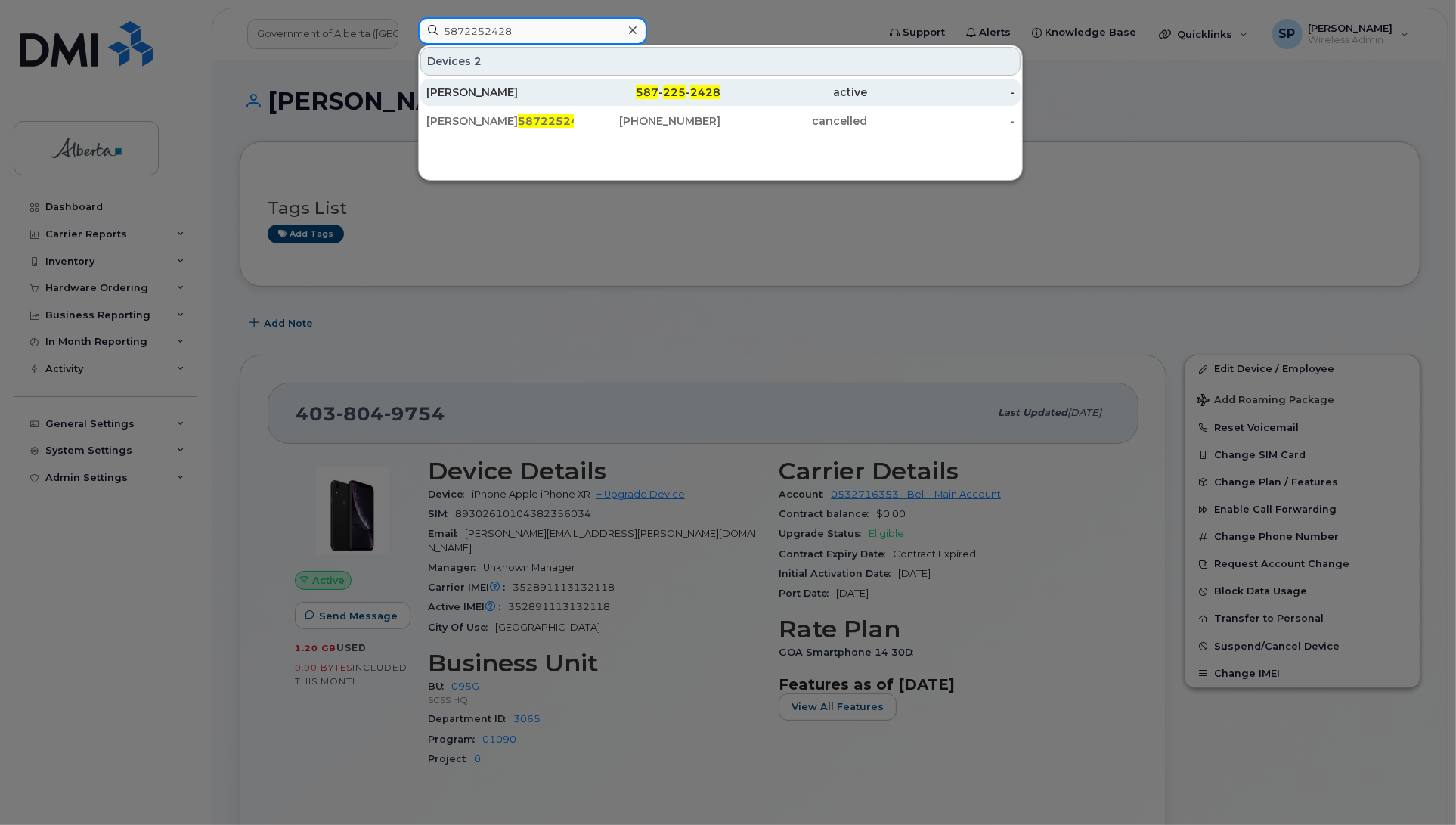
type input "5872252428"
click at [501, 94] on div "[PERSON_NAME]" at bounding box center [500, 92] width 147 height 15
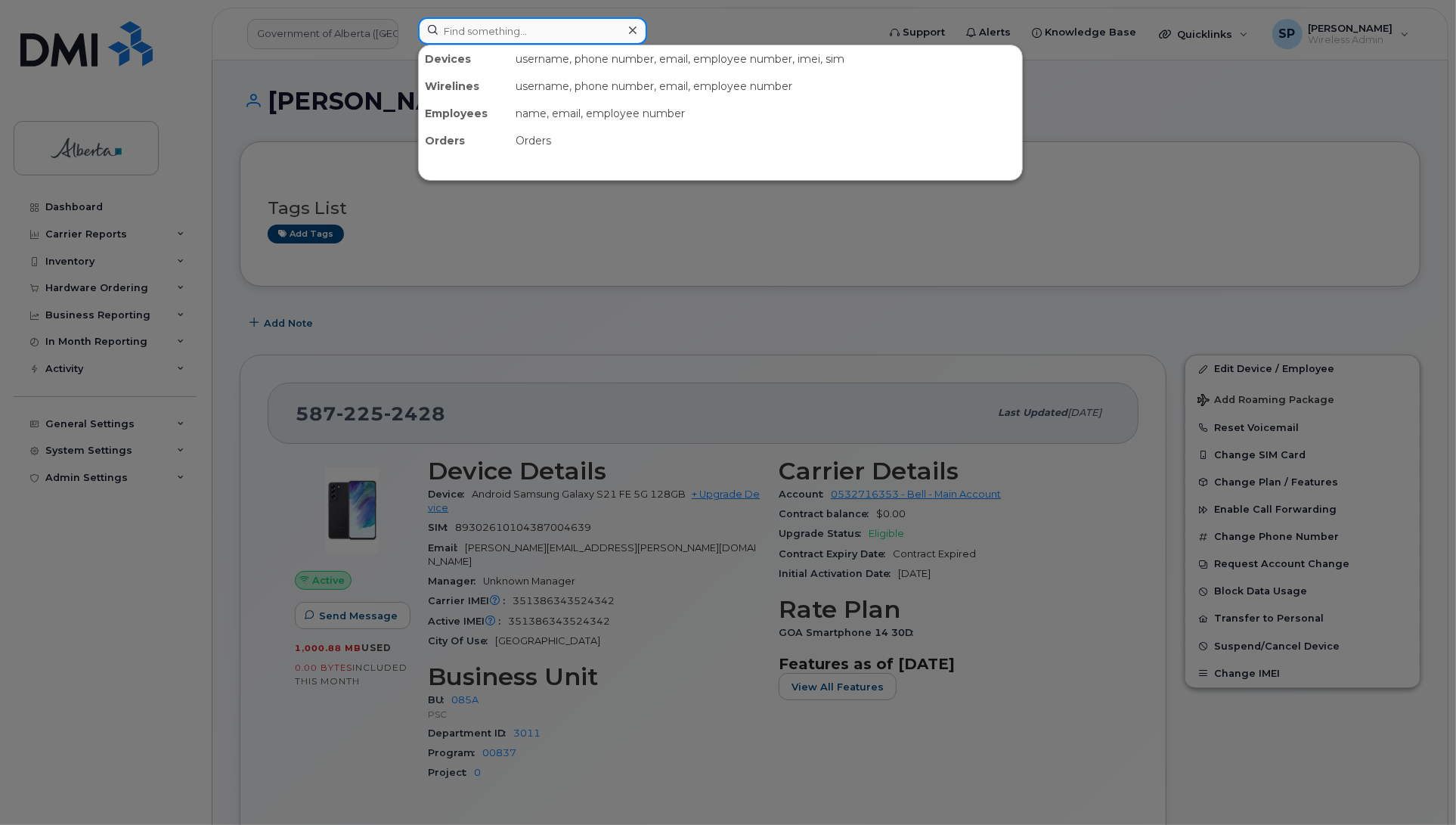
click at [563, 34] on input at bounding box center [532, 30] width 229 height 27
paste input "5873415733"
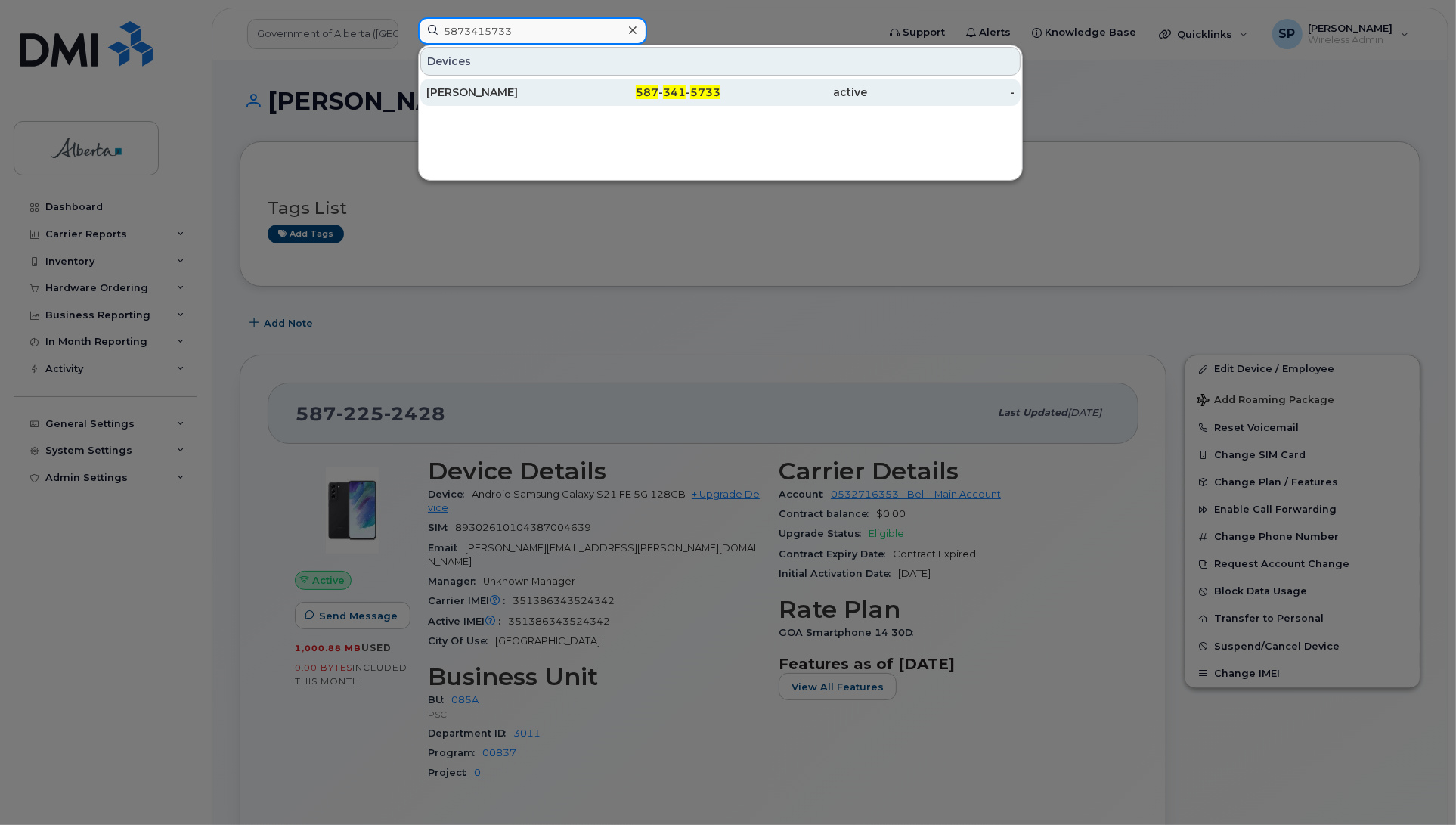
type input "5873415733"
click at [518, 88] on div "[PERSON_NAME]" at bounding box center [500, 92] width 147 height 15
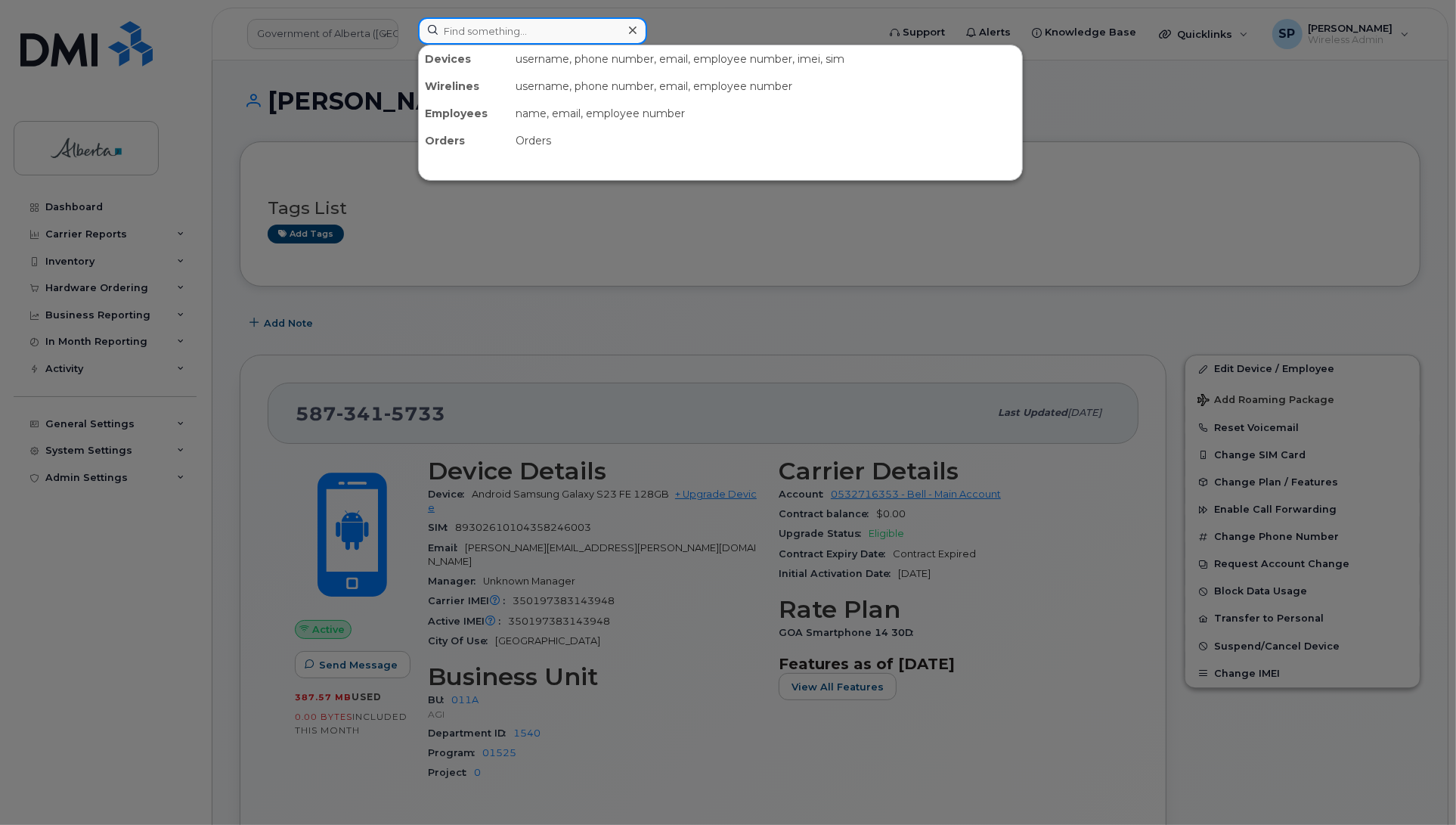
click at [448, 23] on input at bounding box center [532, 30] width 229 height 27
paste input "7809747187"
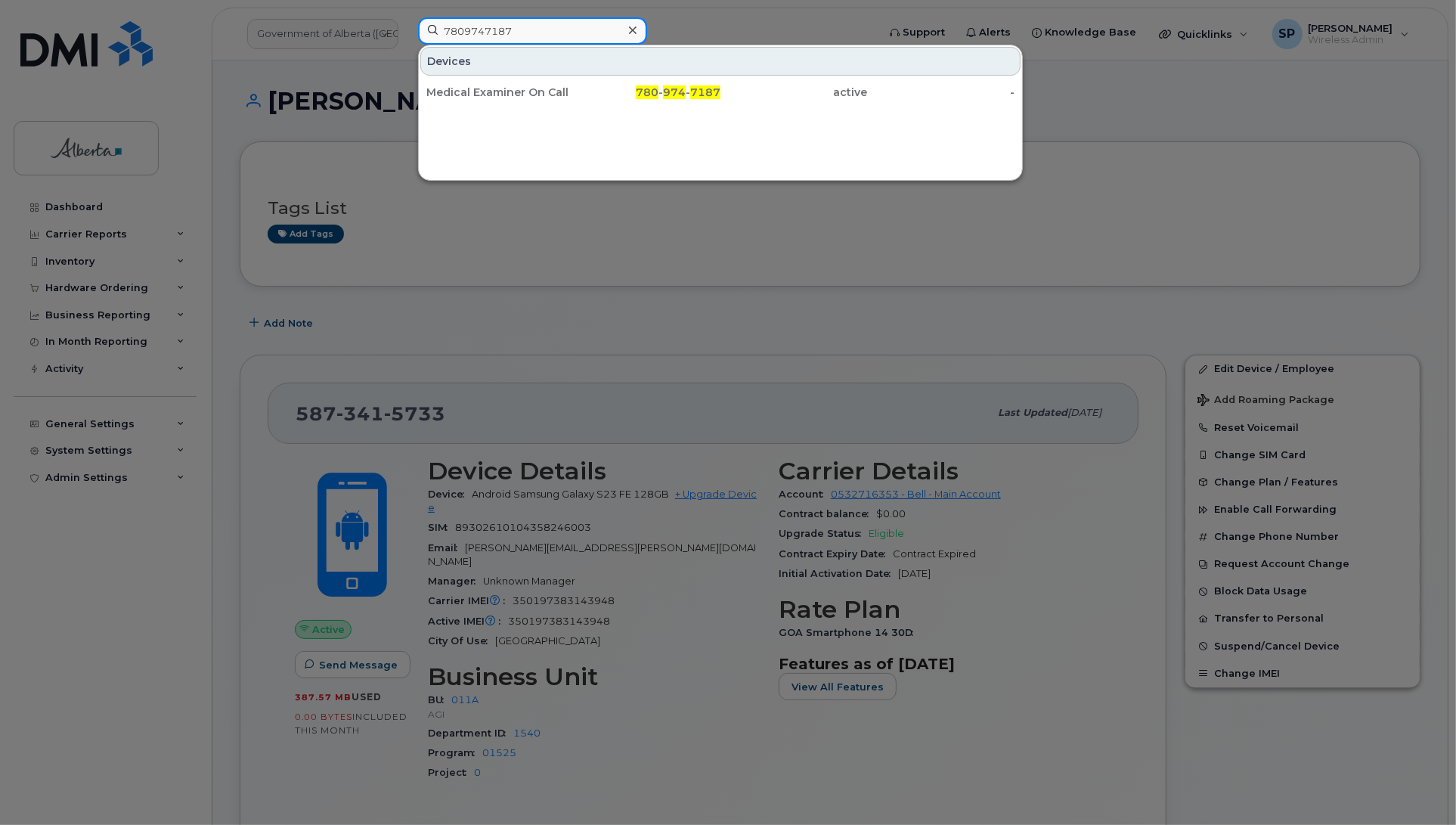
type input "7809747187"
drag, startPoint x: 480, startPoint y: 89, endPoint x: 465, endPoint y: 111, distance: 26.6
click at [480, 94] on div "Medical Examiner On Call" at bounding box center [500, 92] width 147 height 15
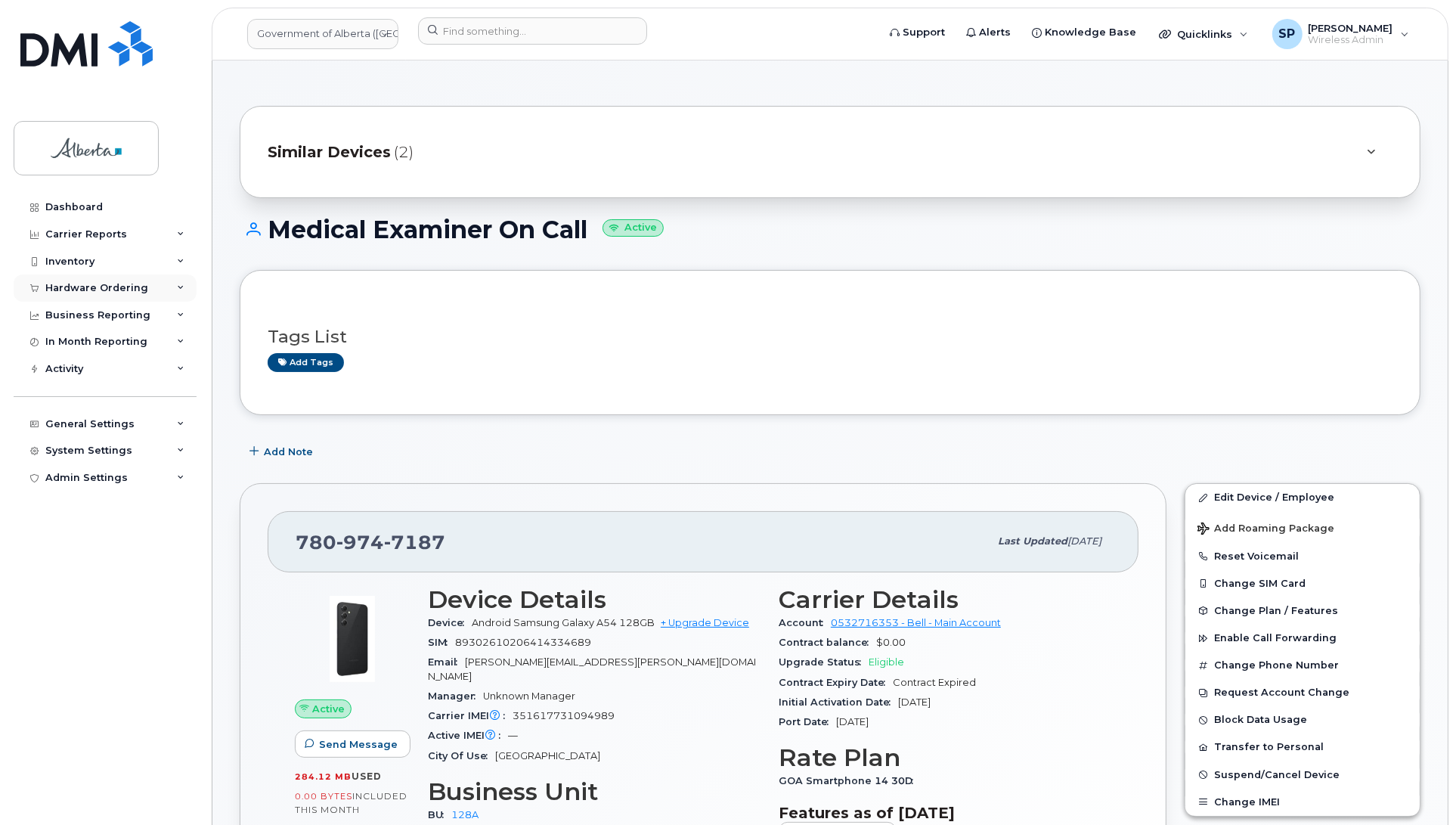
click at [103, 287] on div "Hardware Ordering" at bounding box center [97, 288] width 102 height 12
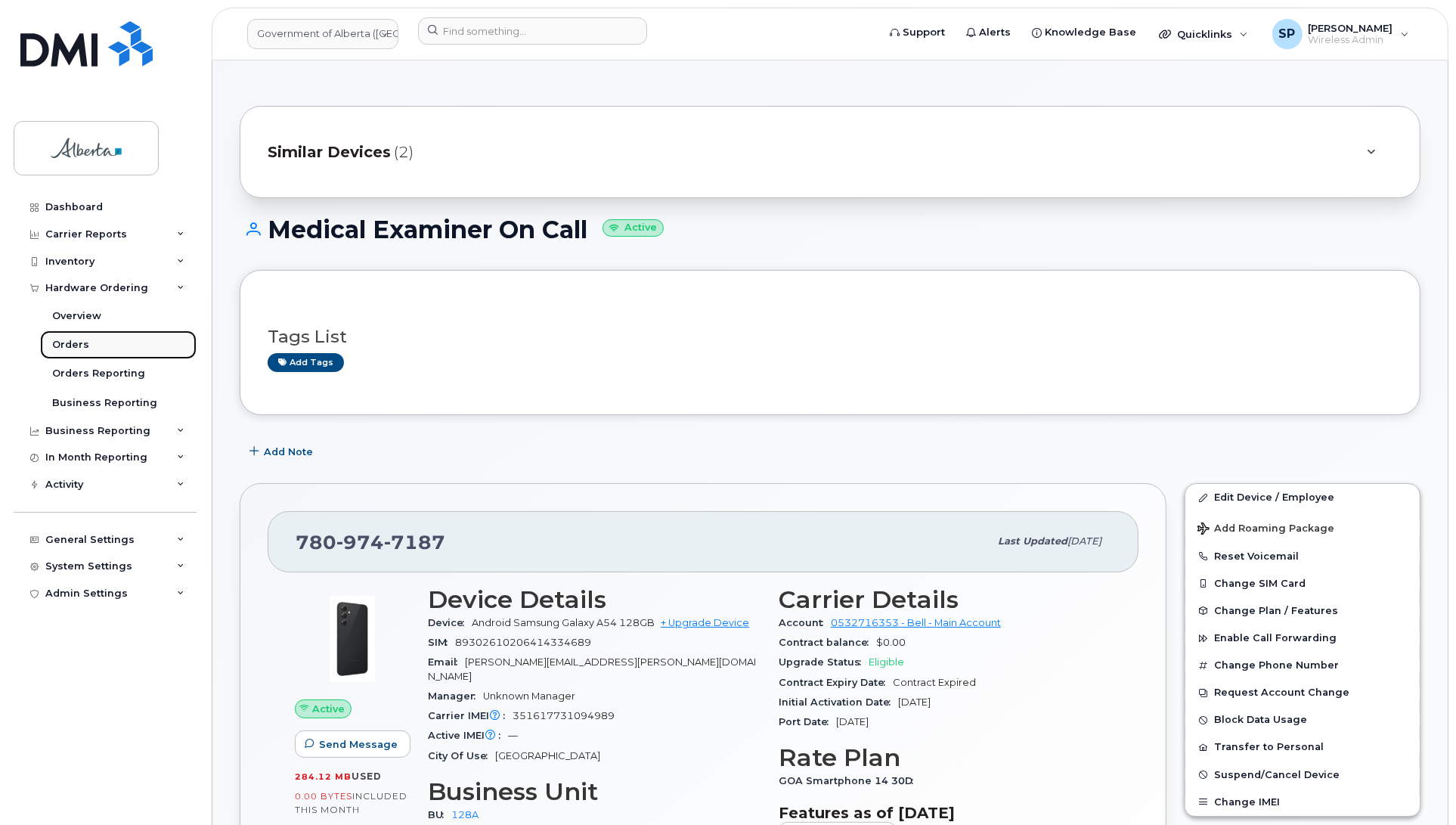
click at [76, 350] on div "Orders" at bounding box center [71, 345] width 37 height 14
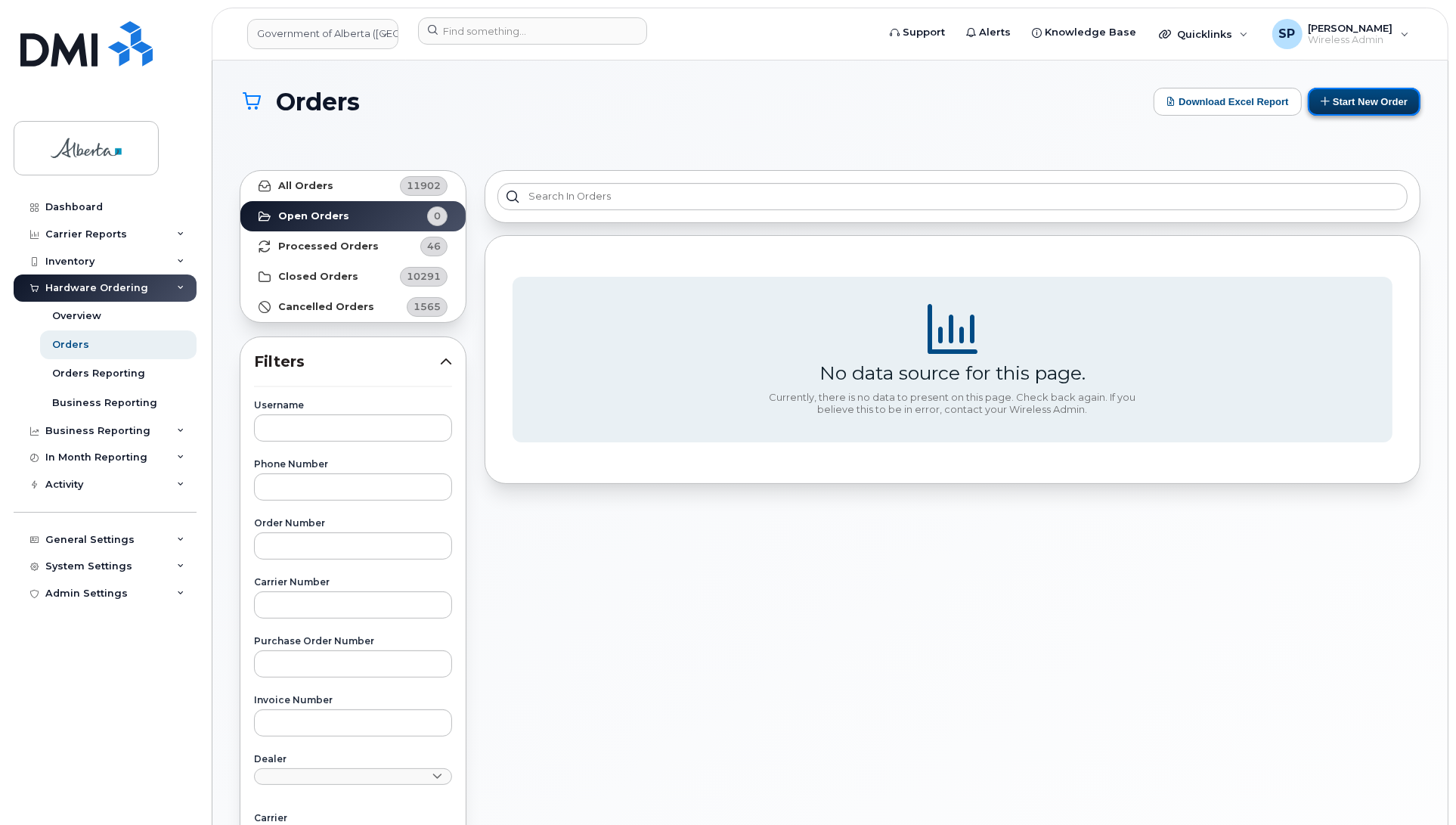
click at [1363, 99] on button "Start New Order" at bounding box center [1364, 102] width 113 height 28
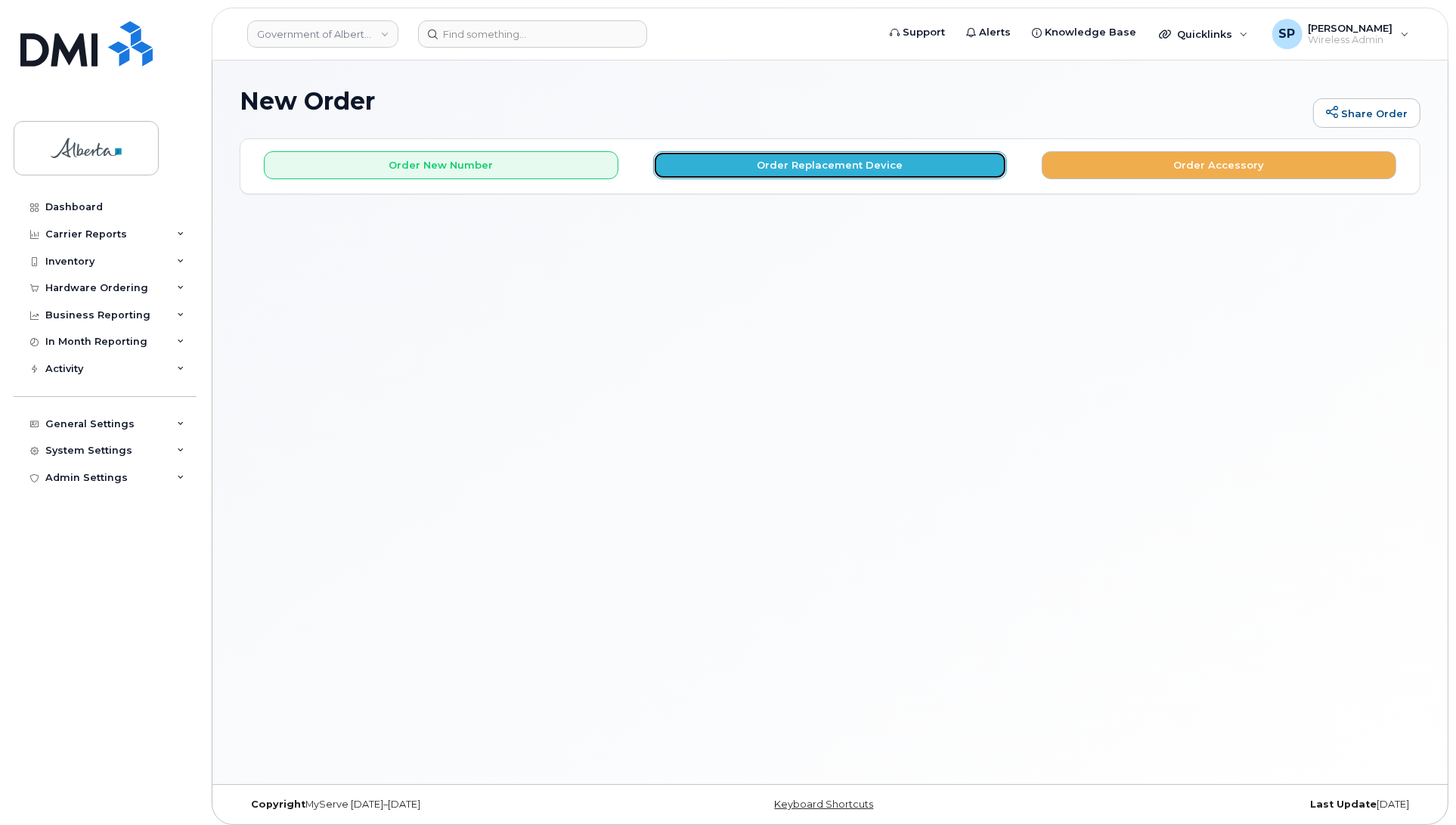
click at [794, 167] on button "Order Replacement Device" at bounding box center [830, 165] width 354 height 28
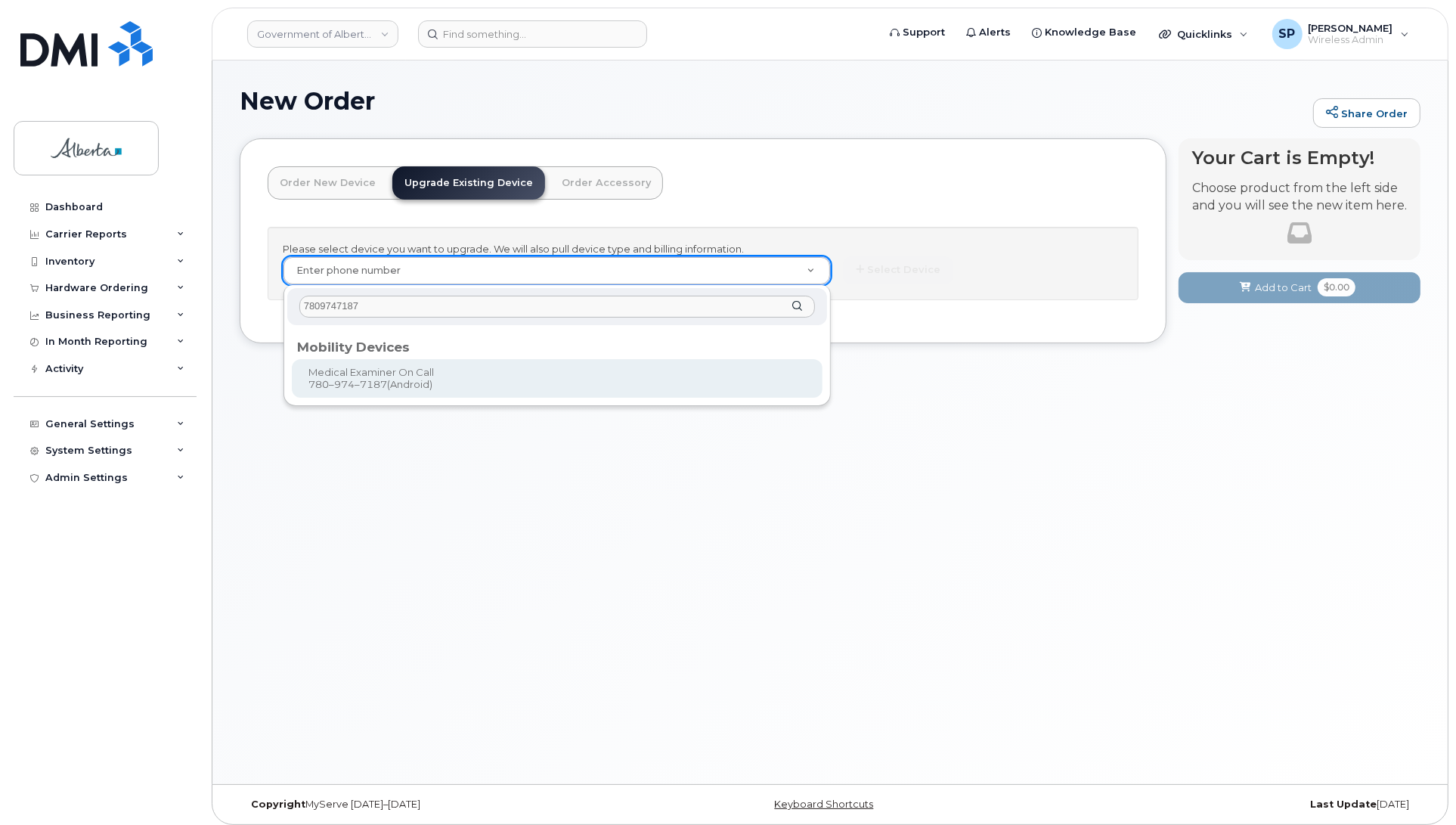
type input "7809747187"
type input "805309"
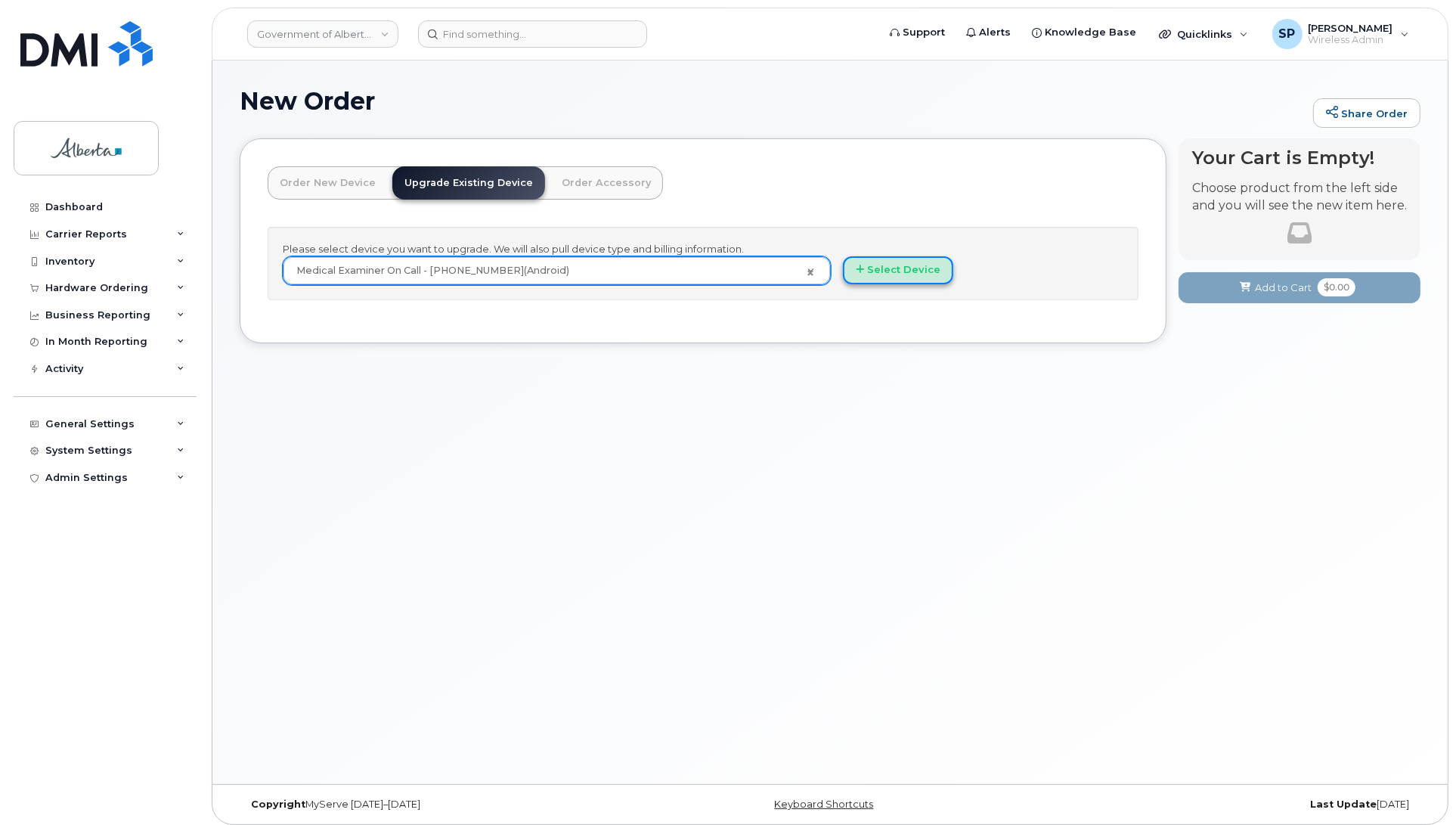
click at [912, 280] on button "Select Device" at bounding box center [898, 270] width 111 height 28
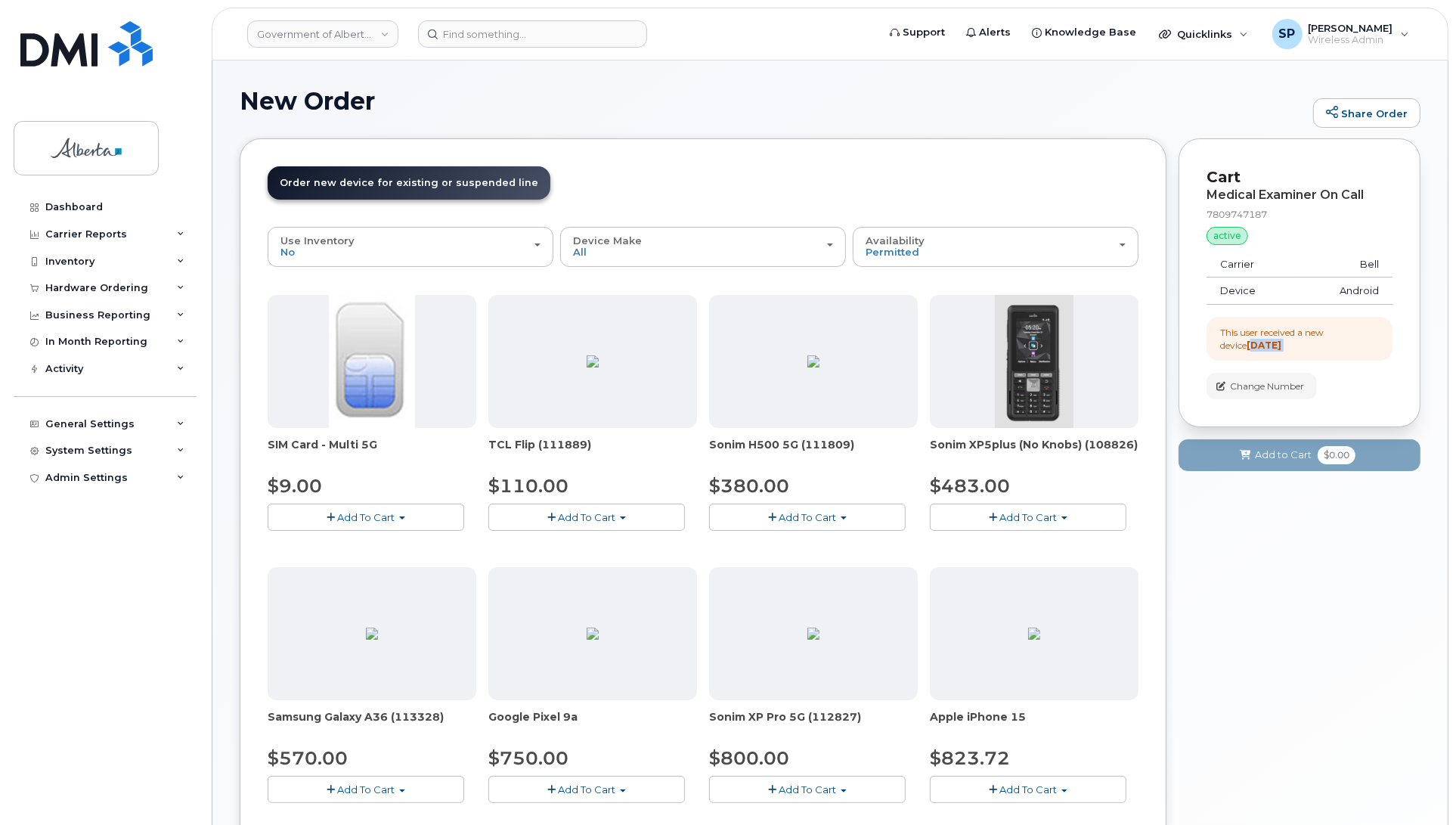
drag, startPoint x: 1455, startPoint y: 333, endPoint x: 1452, endPoint y: 454, distance: 121.0
click at [1452, 454] on body "Government of Alberta (GOA) Support Alerts Knowledge Base Quicklinks Suspend / …" at bounding box center [728, 636] width 1456 height 1274
click at [1323, 571] on div "Your Cart is Empty! Choose product from the left side and you will see the new …" at bounding box center [1300, 668] width 242 height 1060
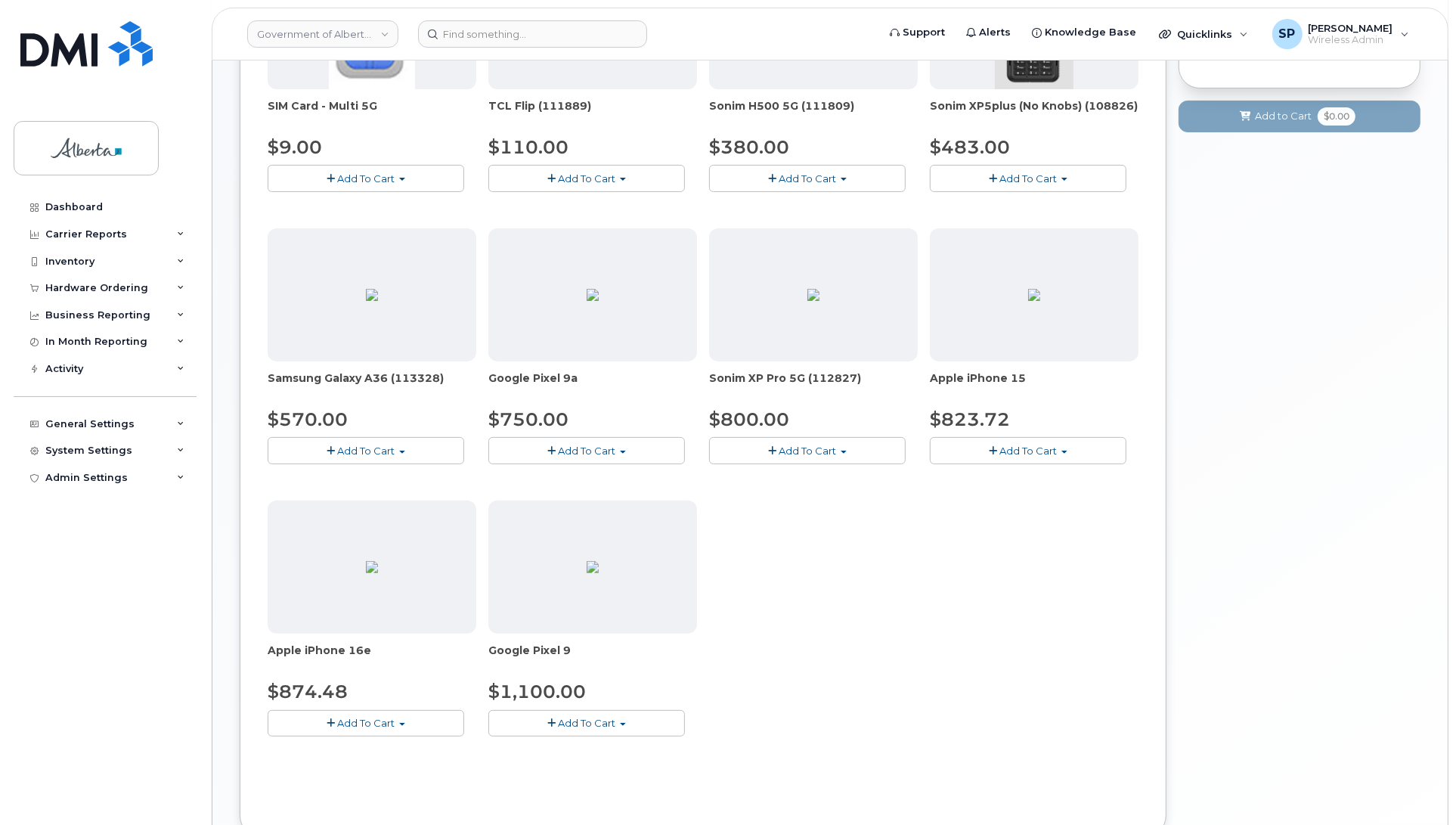
scroll to position [340, 0]
click at [375, 722] on span "Add To Cart" at bounding box center [367, 721] width 58 height 12
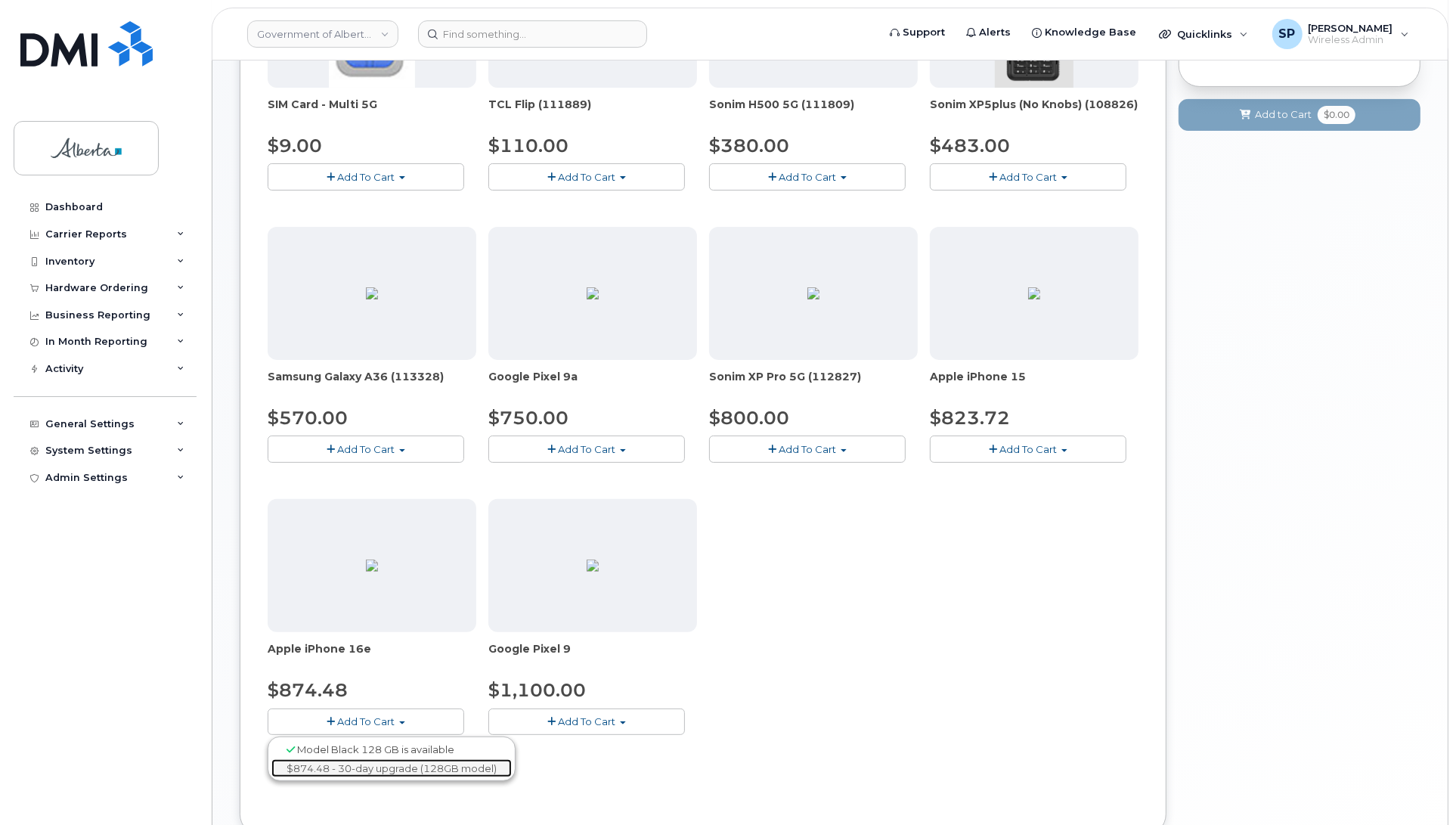
click at [371, 771] on link "$874.48 - 30-day upgrade (128GB model)" at bounding box center [392, 768] width 241 height 19
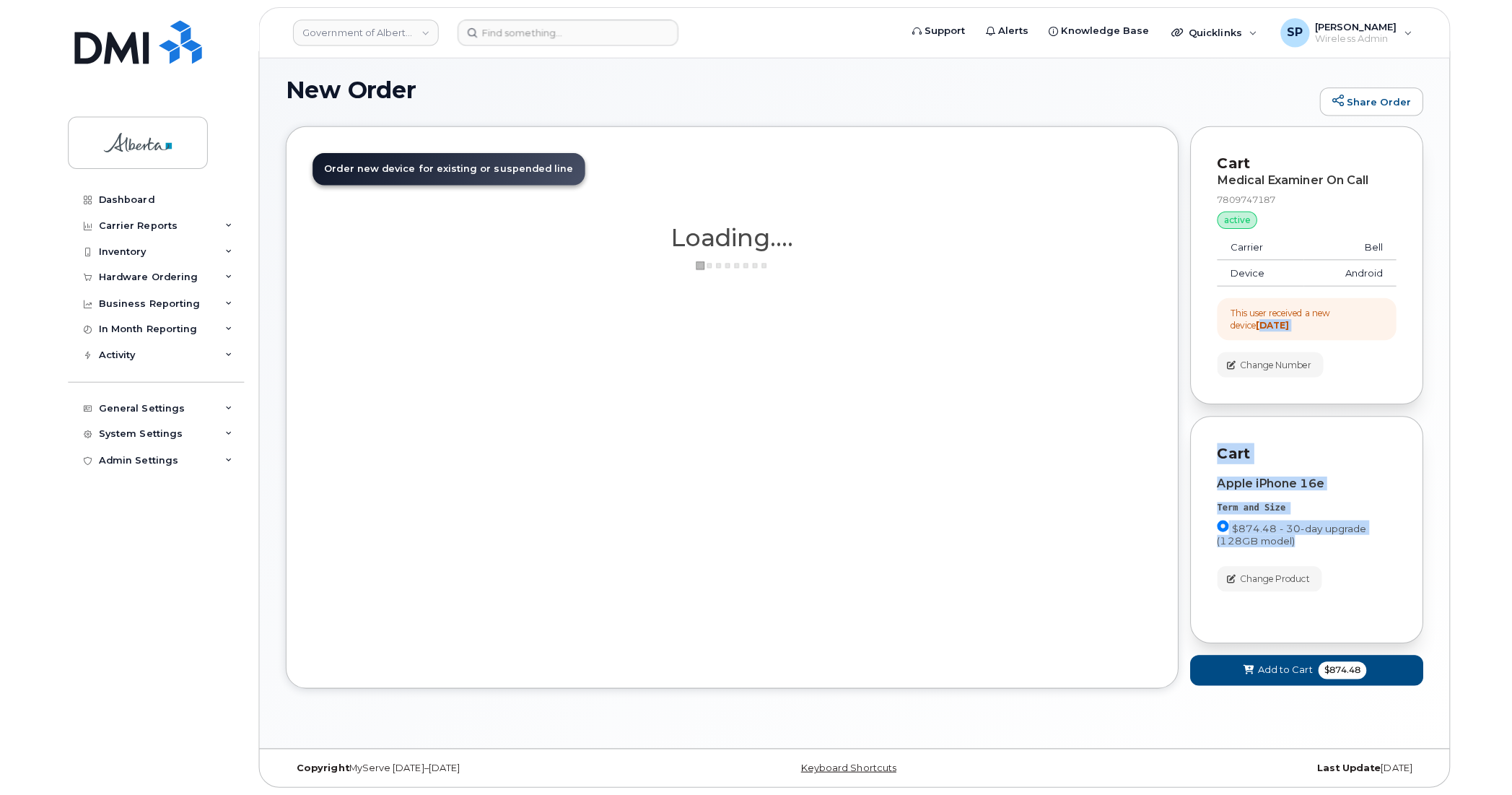
scroll to position [7, 0]
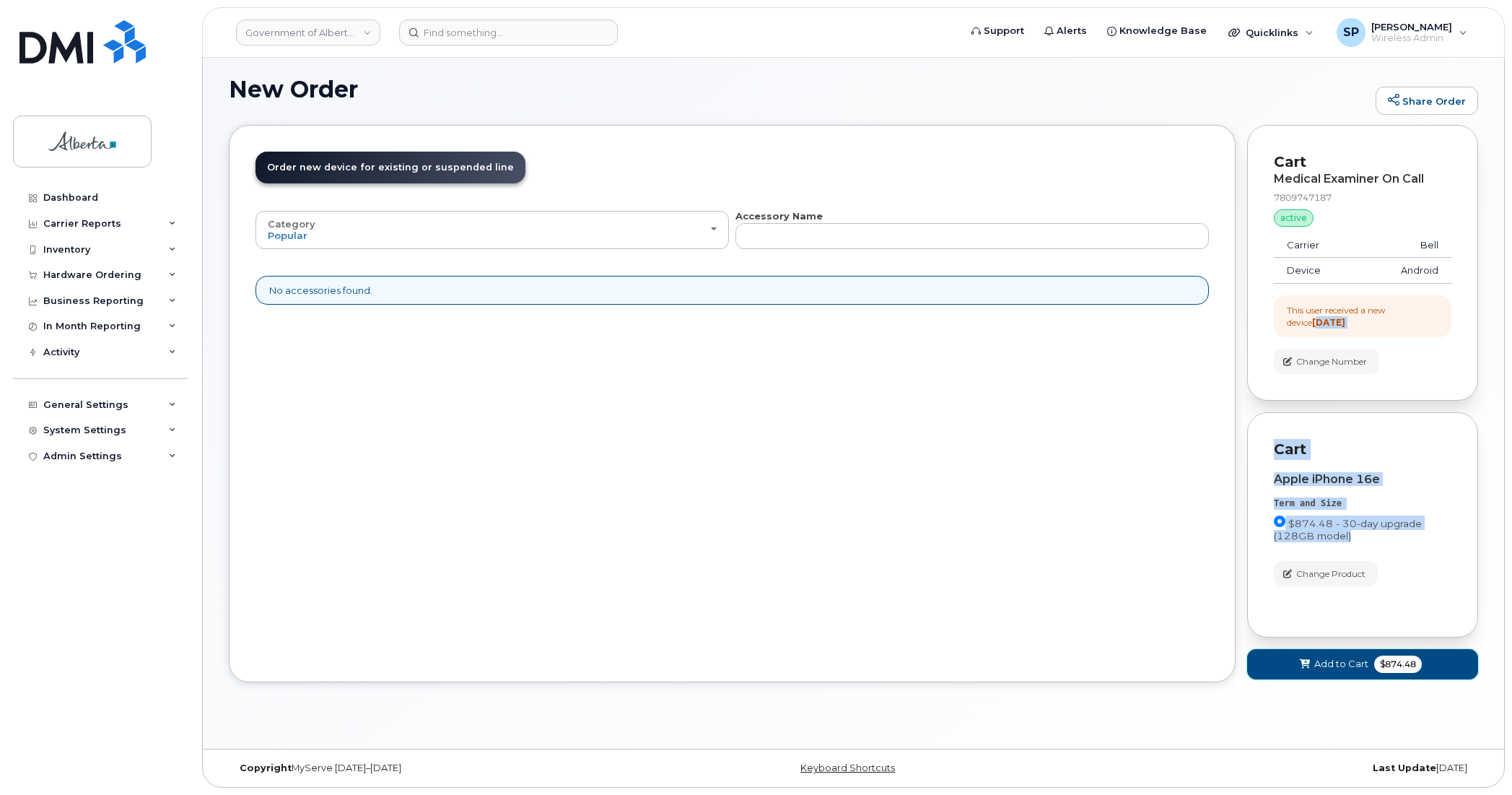
click at [1321, 663] on span "Add to Cart" at bounding box center [1341, 664] width 54 height 14
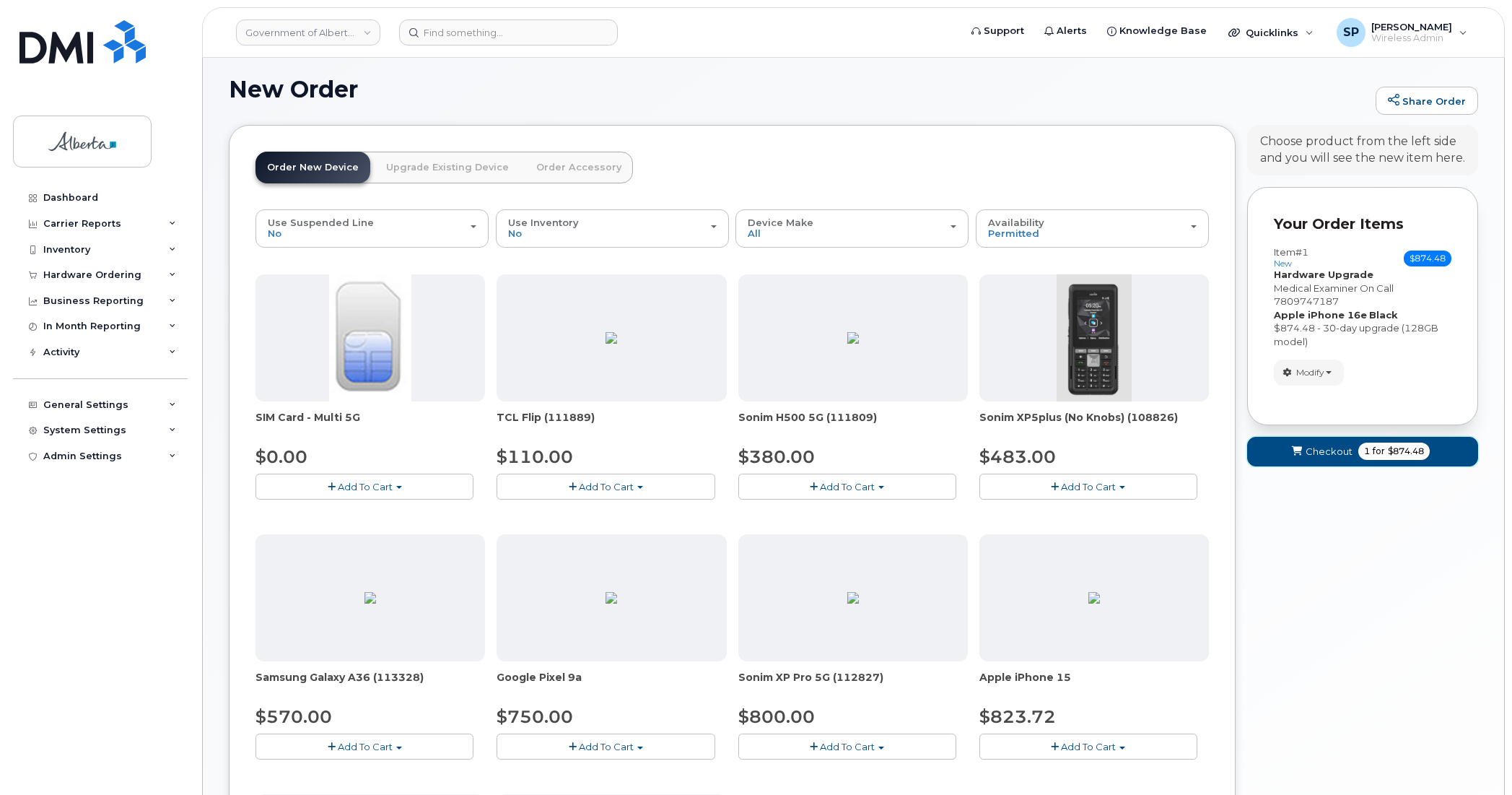
click at [1321, 453] on span "Checkout" at bounding box center [1329, 452] width 47 height 14
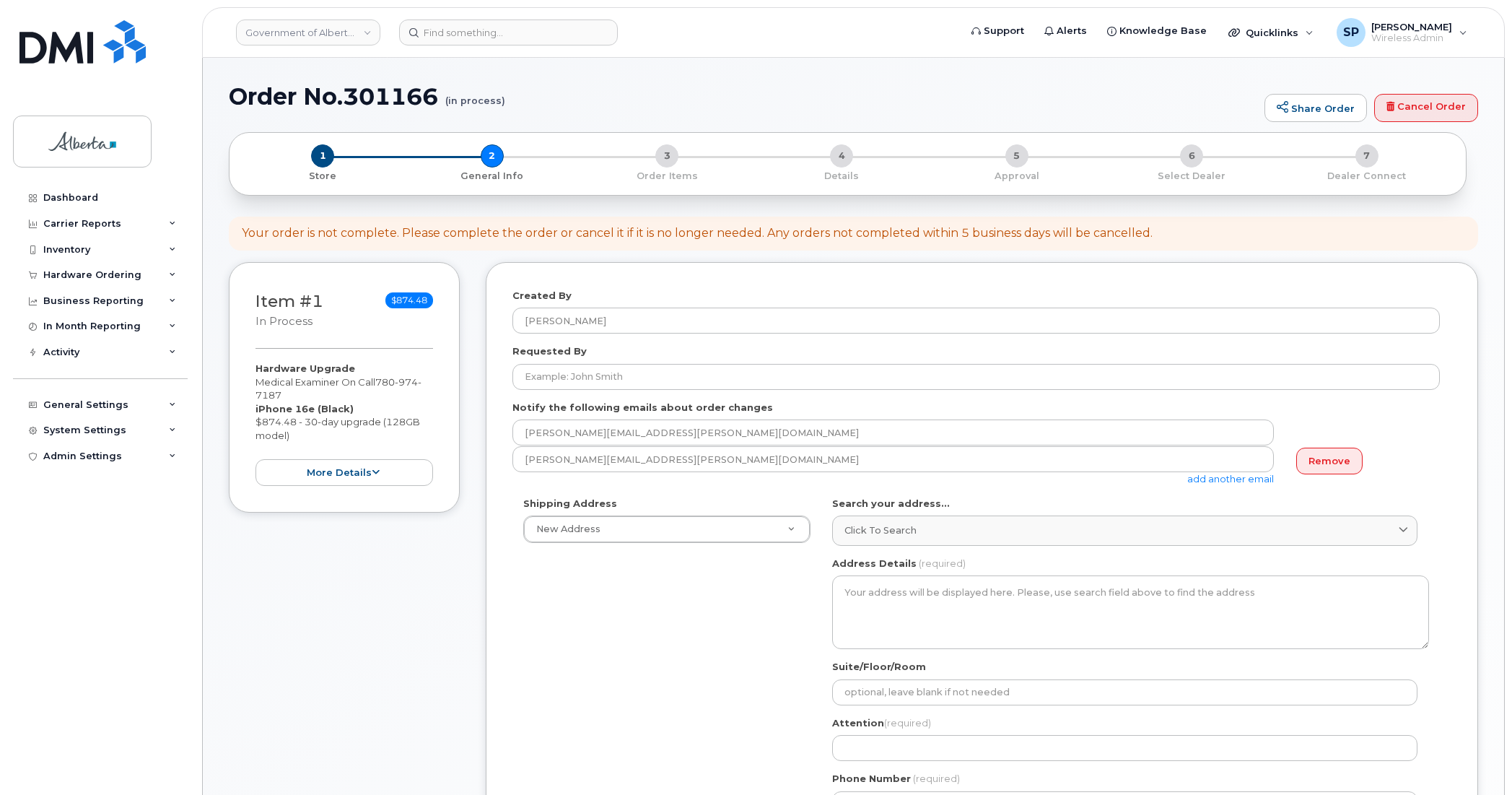
select select
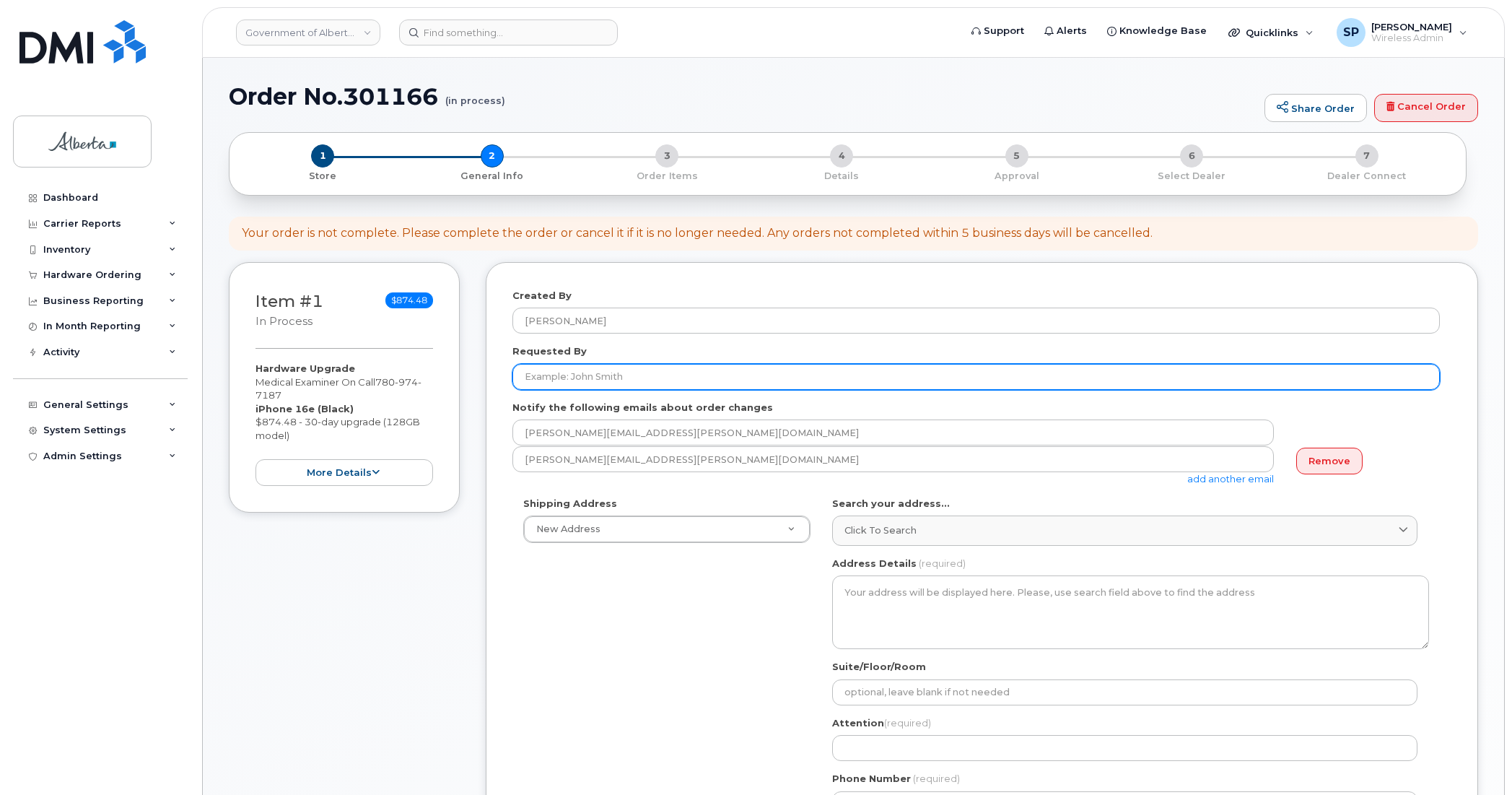
click at [542, 374] on input "Requested By" at bounding box center [976, 377] width 928 height 26
paste input "Angie Martinac"
type input "Angie Martinac"
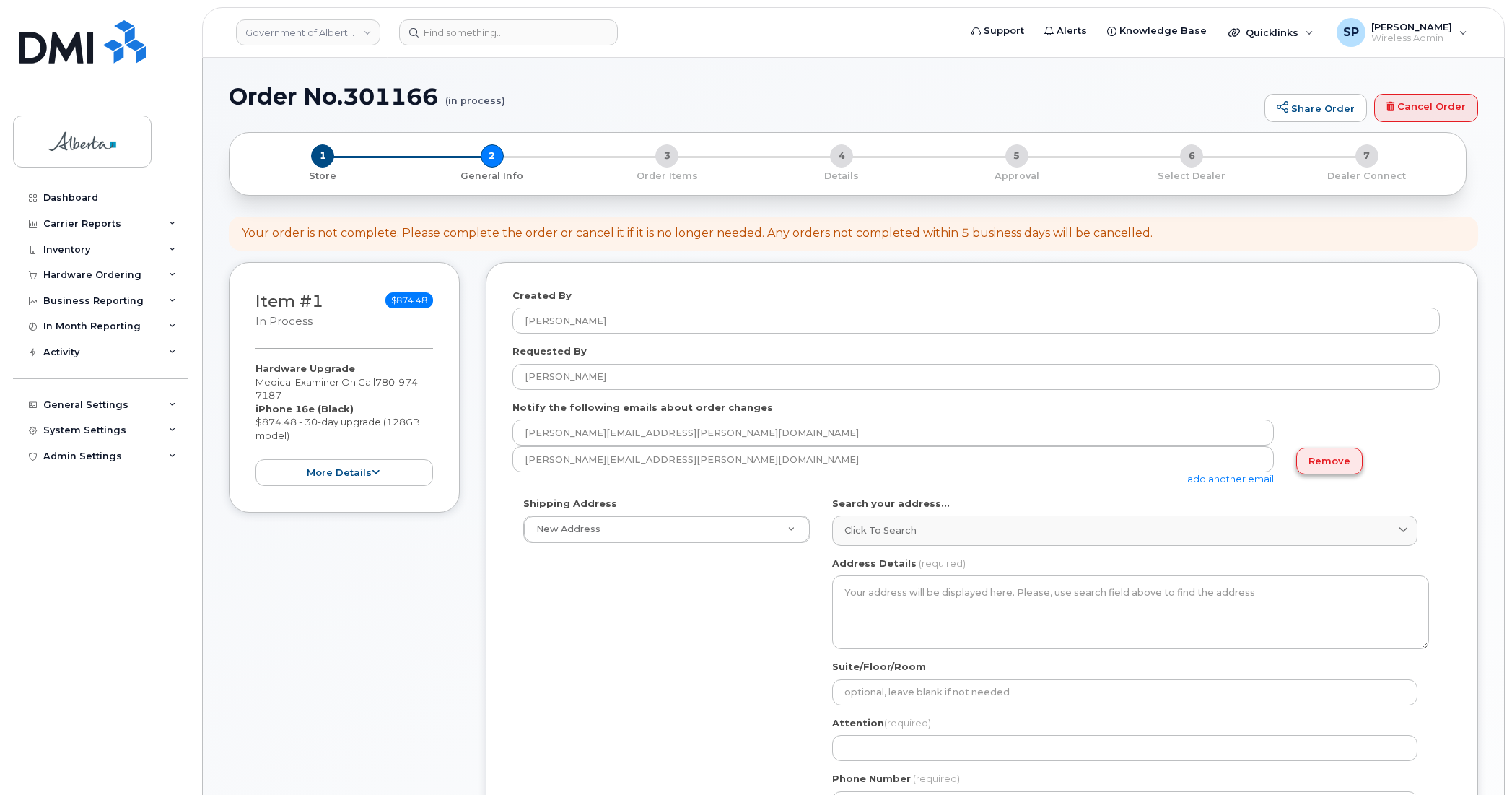
click at [1312, 460] on link "Remove" at bounding box center [1330, 461] width 67 height 26
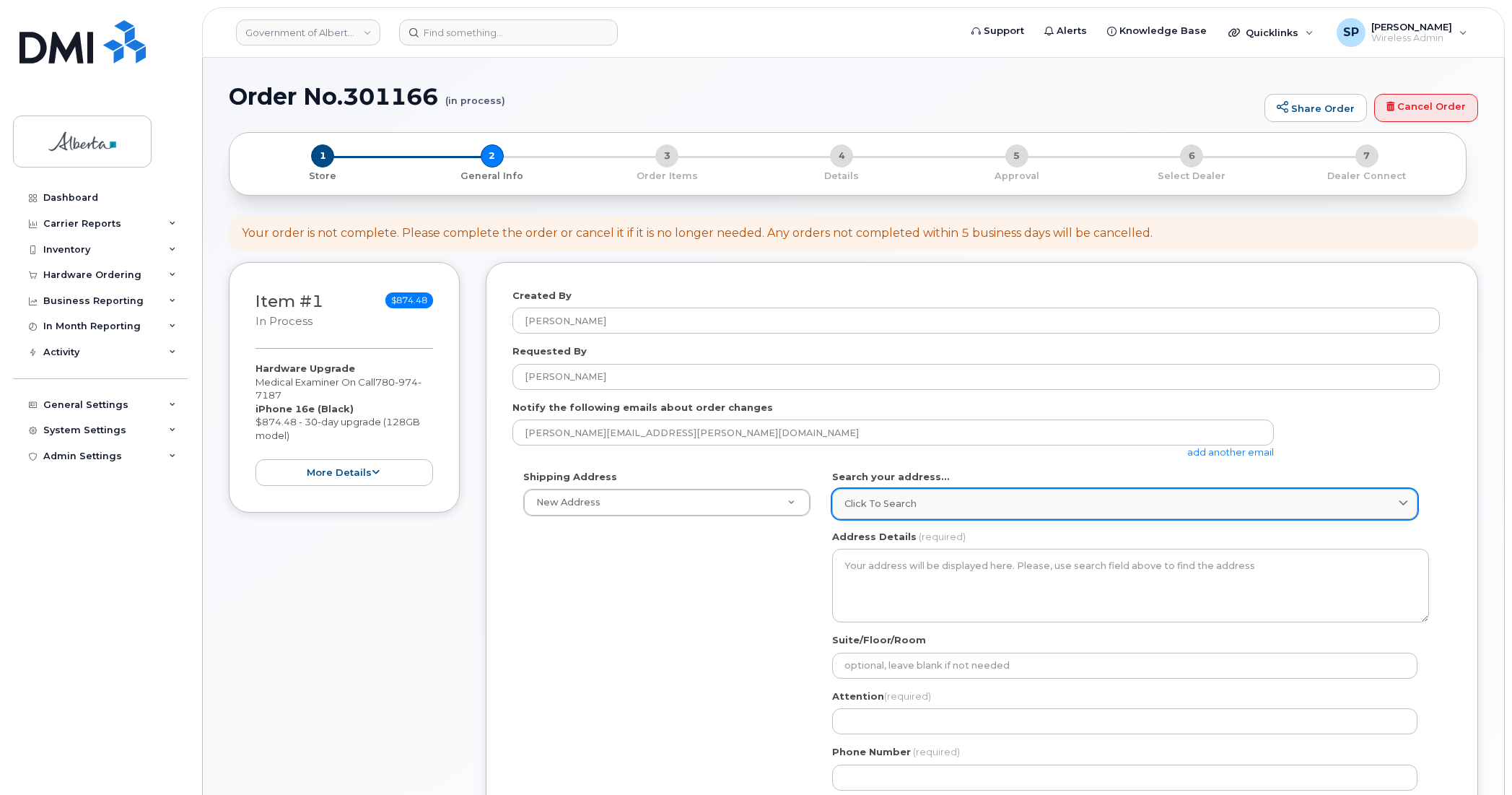
click at [910, 503] on span "Click to search" at bounding box center [880, 504] width 72 height 14
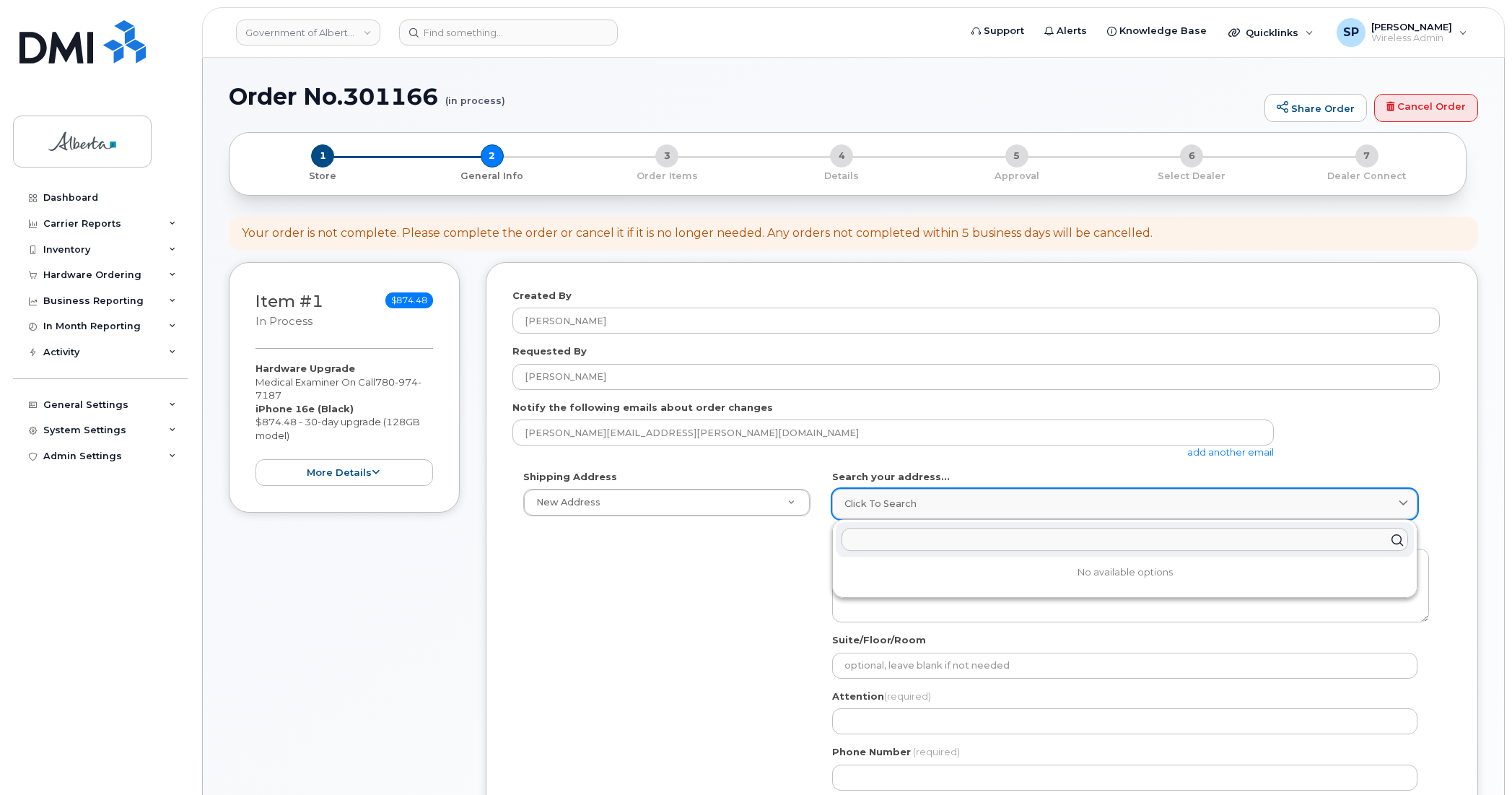
paste input "4070 Bowness Road N. W."
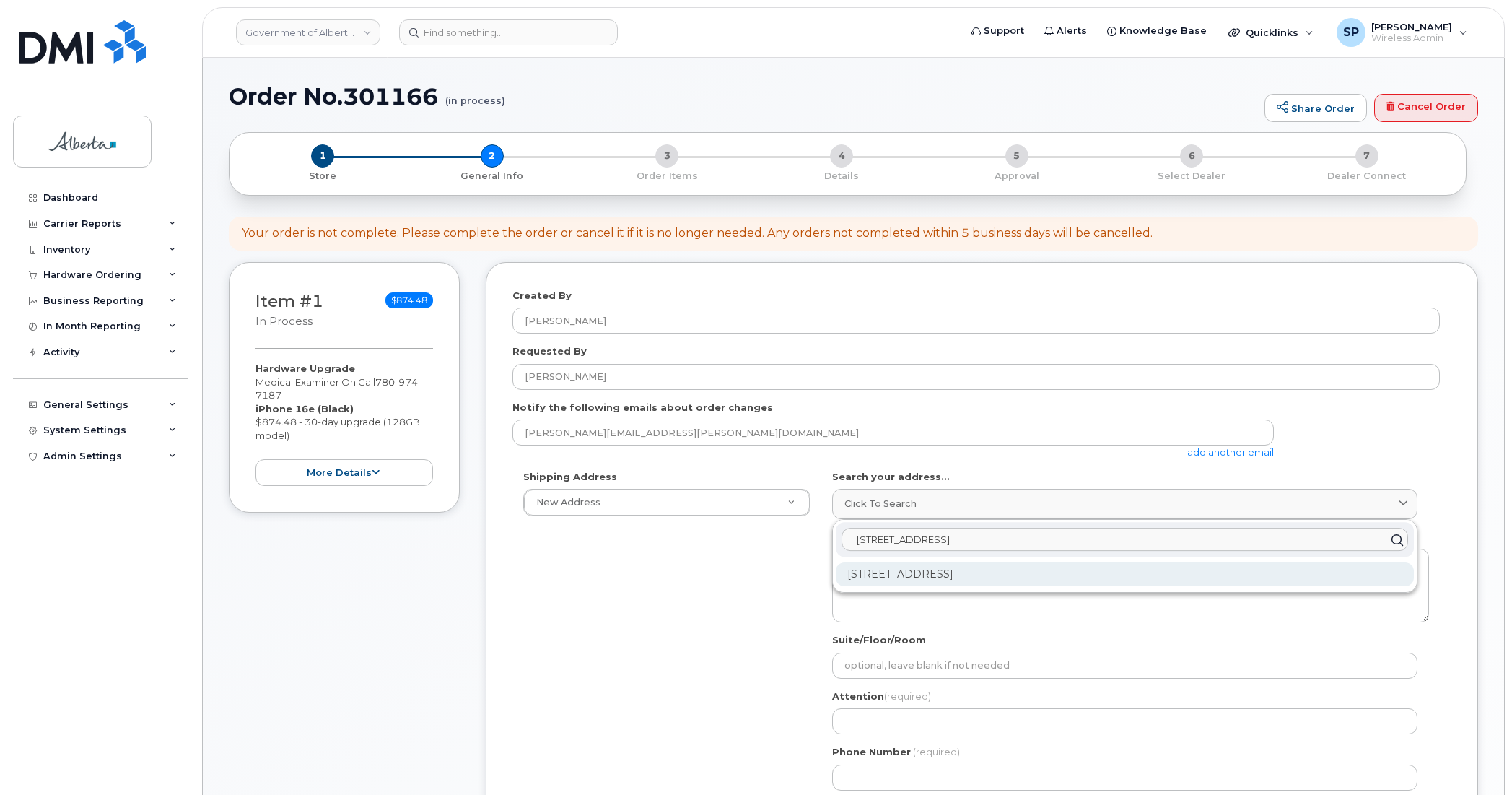
type input "4070 Bowness Road N. W."
click at [910, 582] on div "4070 Bowness Rd NW Calgary AB T3B 3R7" at bounding box center [1125, 574] width 578 height 24
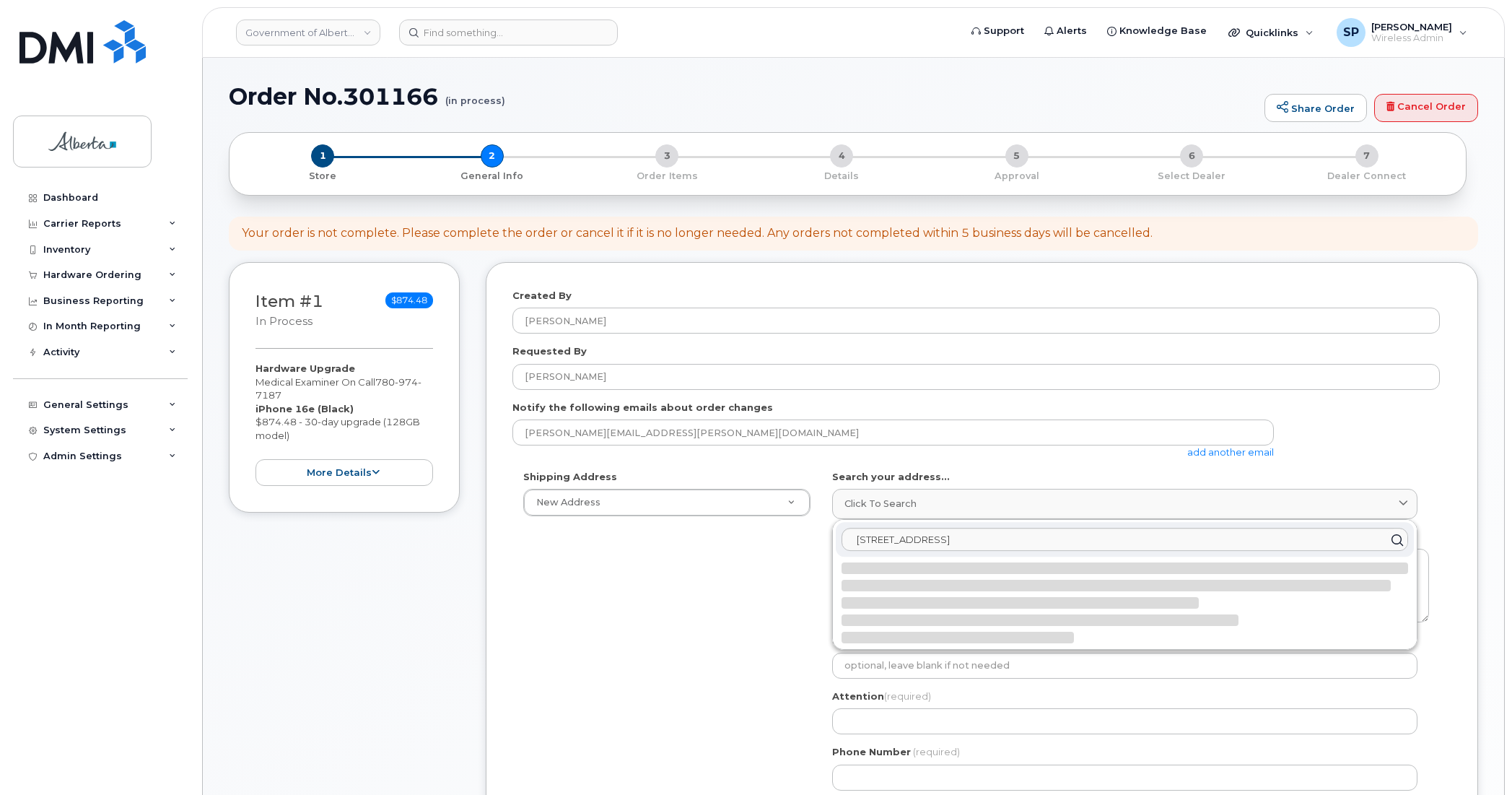
select select
type textarea "4070 Bowness Rd NW CALGARY AB T3B 3R7 CANADA"
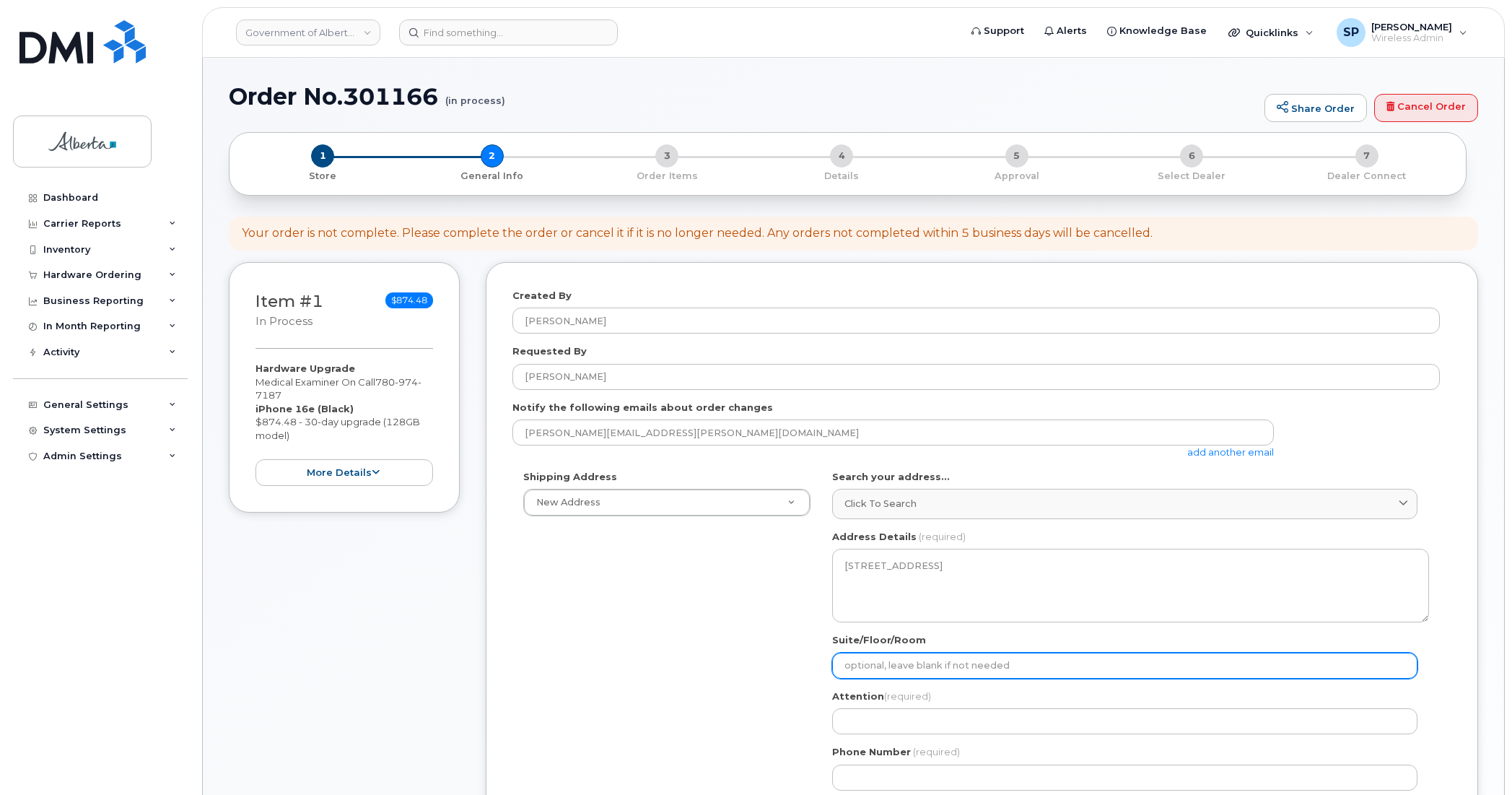
click at [899, 668] on input "Suite/Floor/Room" at bounding box center [1125, 665] width 585 height 26
select select
type input "M"
select select
type input "Ma"
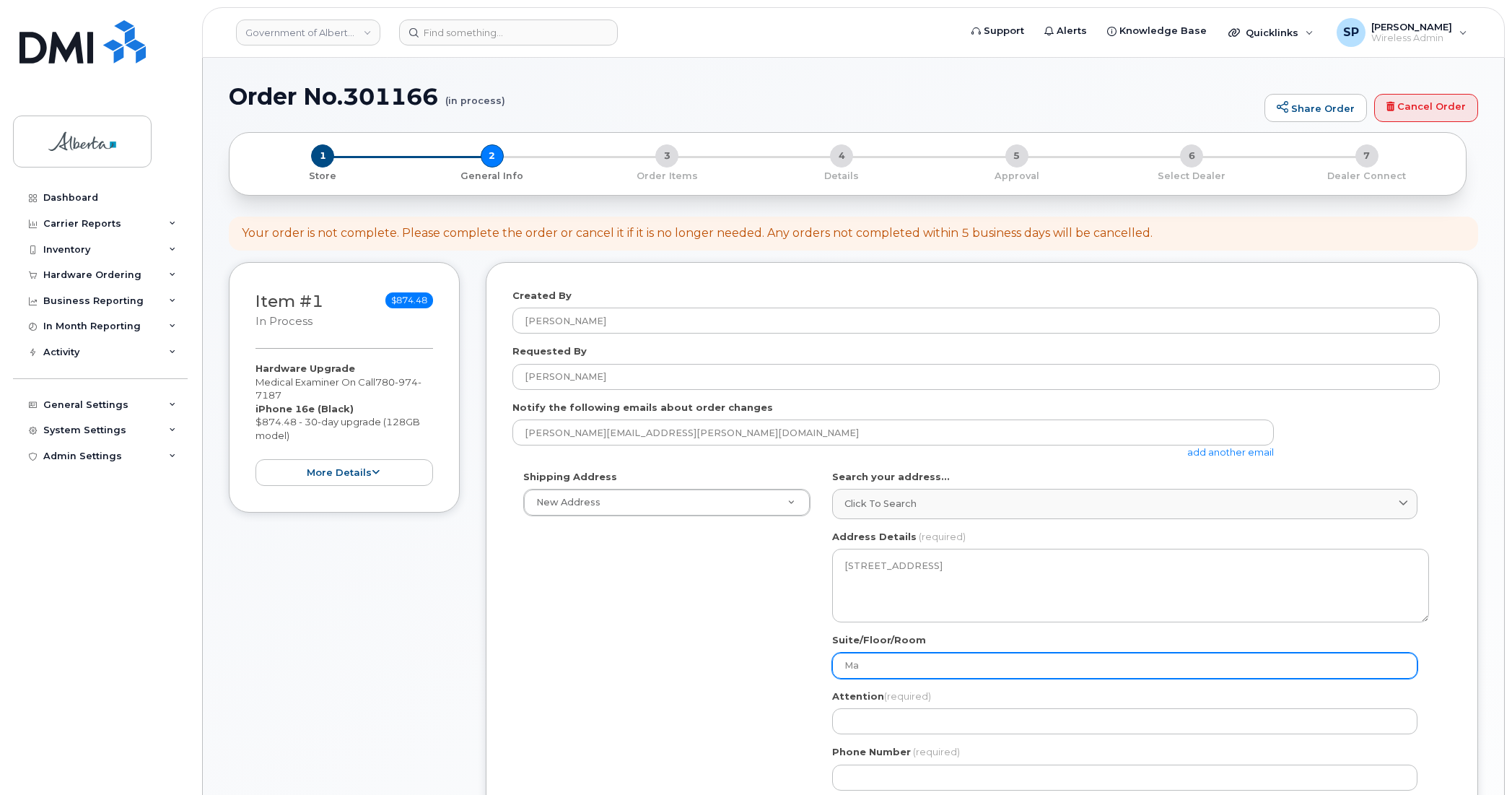
select select
type input "Mai"
select select
type input "Main"
select select
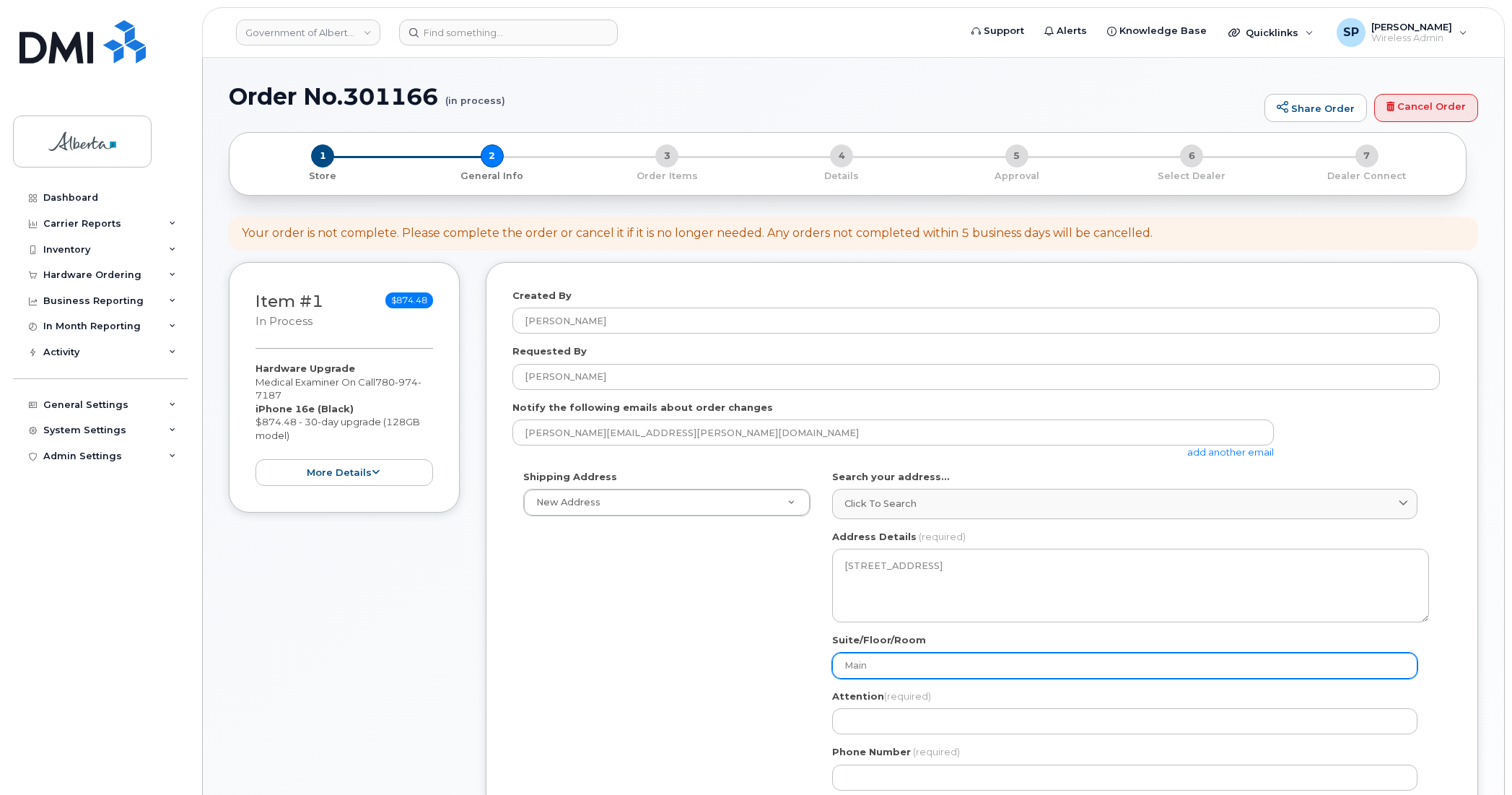
type input "Main F"
select select
type input "Main Fl"
select select
type input "Main Flo"
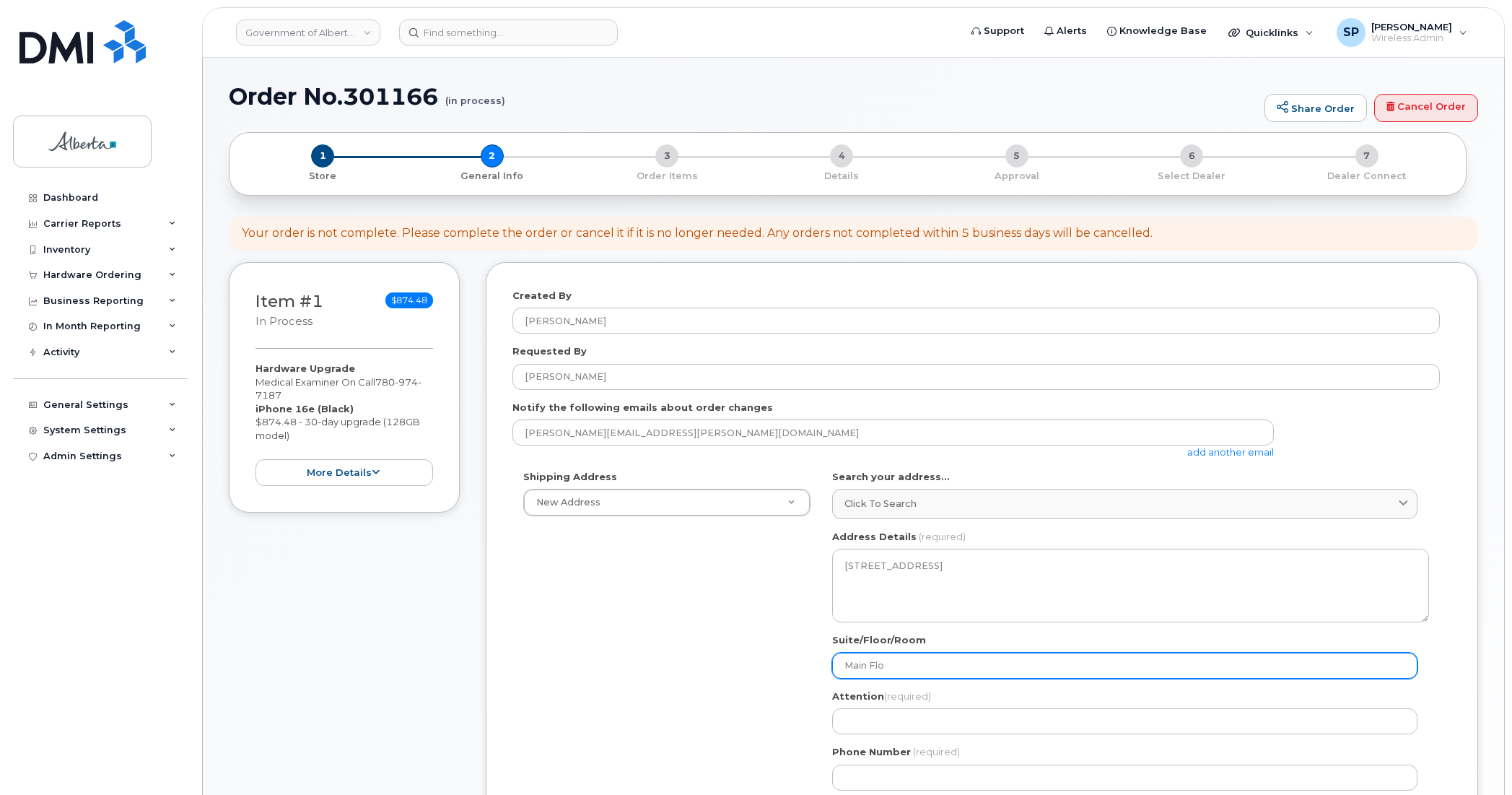
select select
type input "Main Floo"
select select
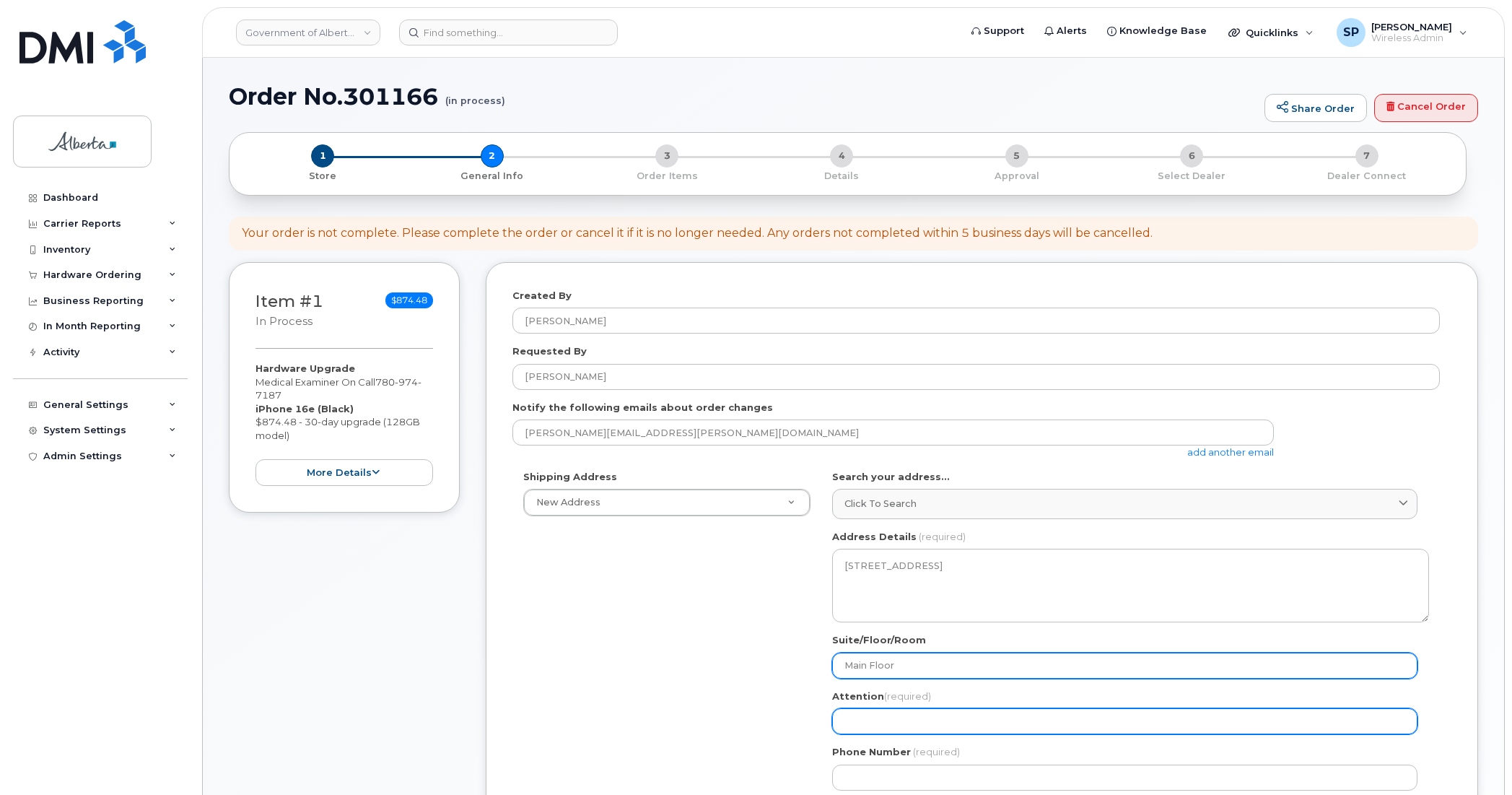
type input "Main Floor"
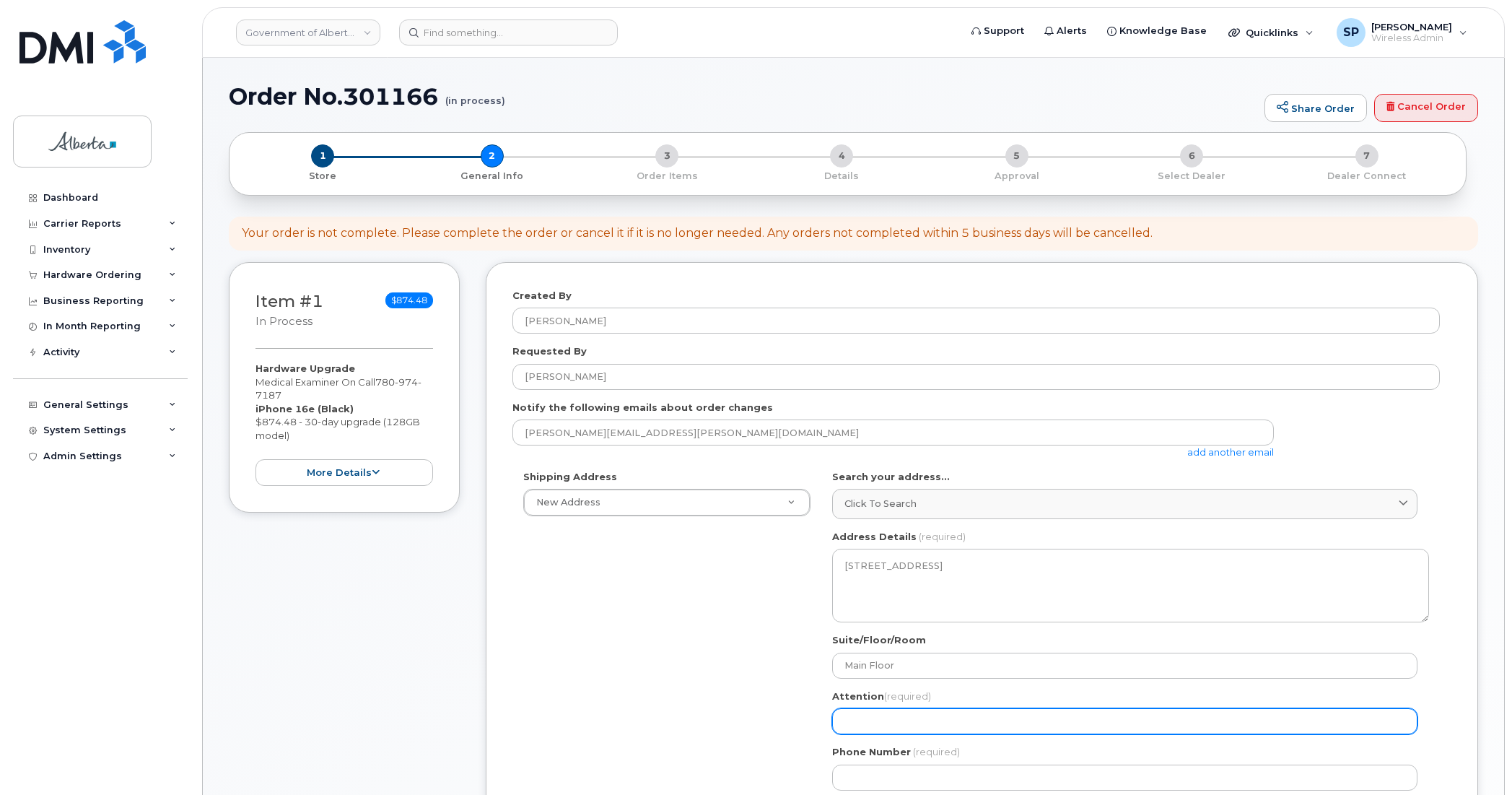
click at [881, 724] on input "Attention (required)" at bounding box center [1125, 720] width 585 height 26
click at [914, 727] on input "Attention (required)" at bounding box center [1125, 720] width 585 height 26
paste input "Angie Martinac"
select select
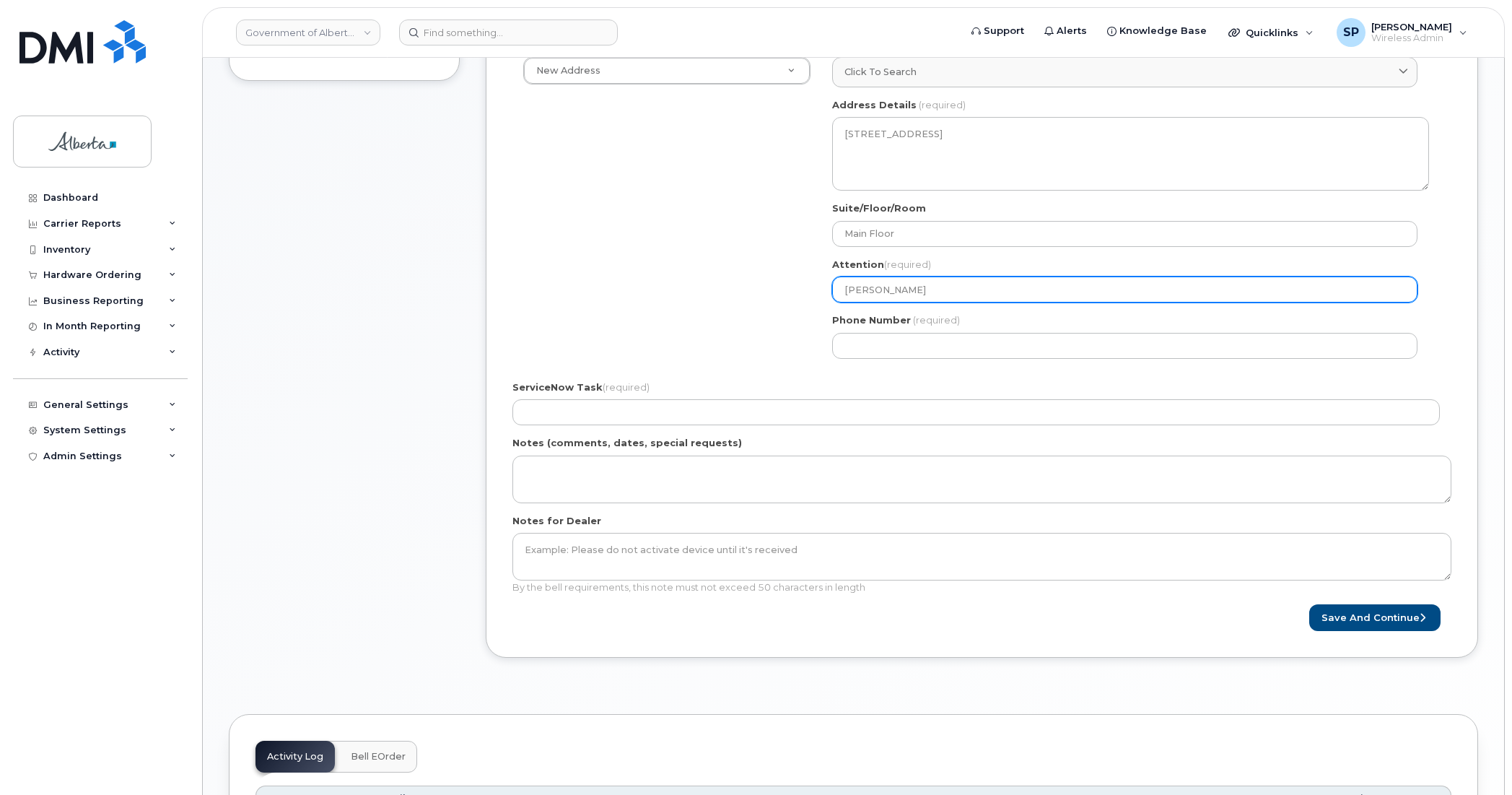
scroll to position [438, 0]
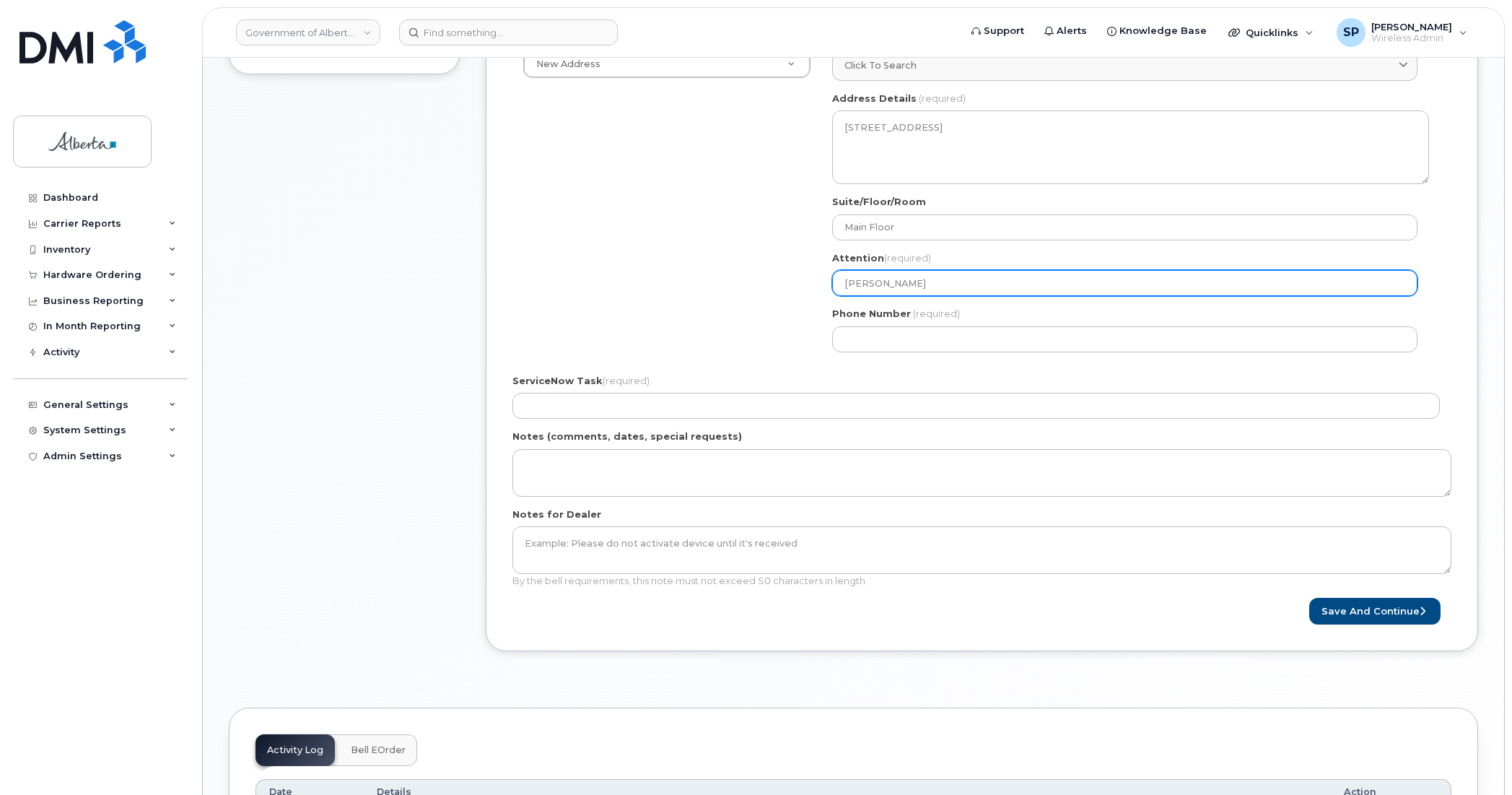
type input "Angie Martinac"
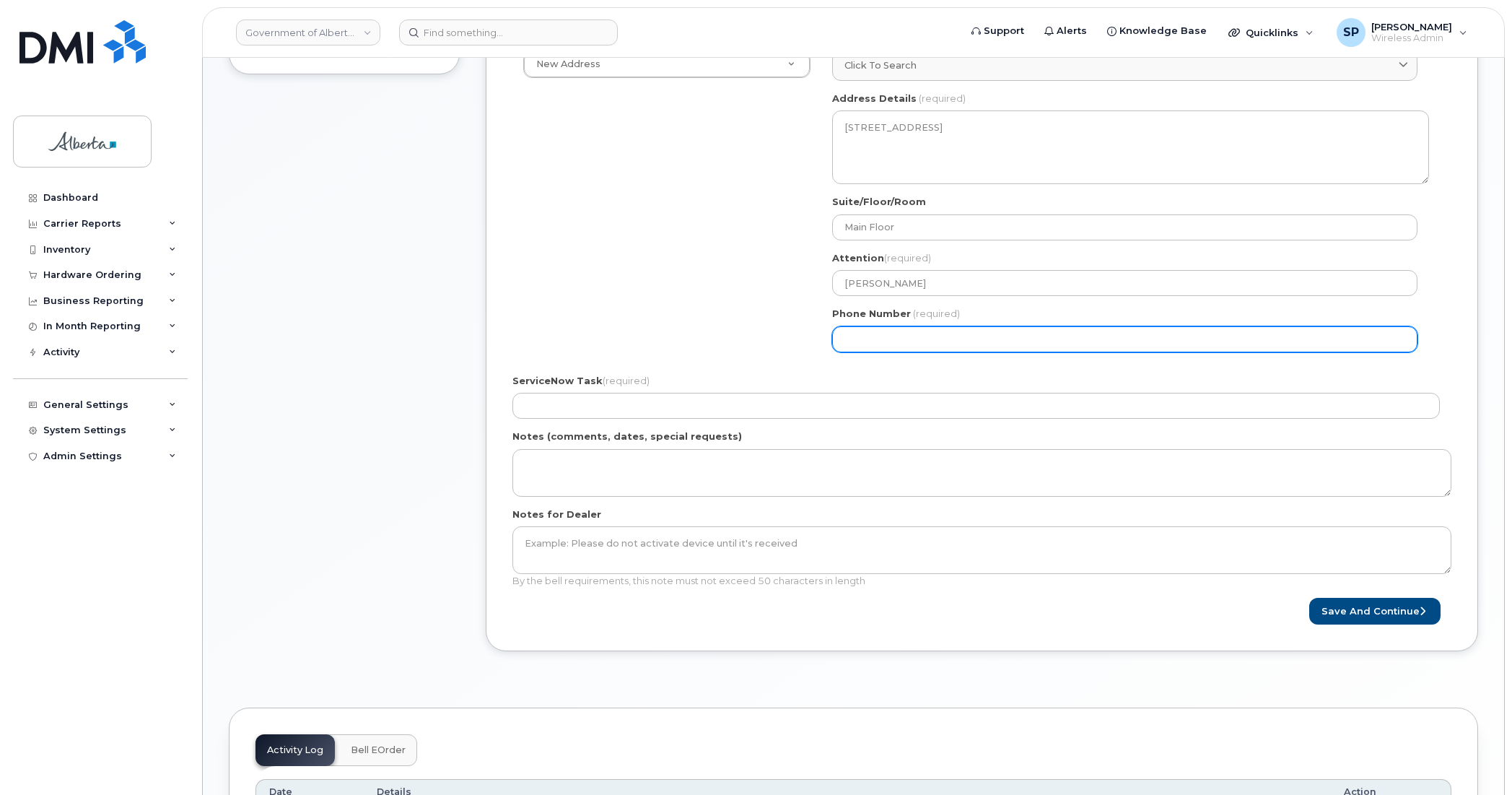
click at [919, 339] on input "Phone Number" at bounding box center [1125, 338] width 585 height 26
paste input "4032978123"
select select
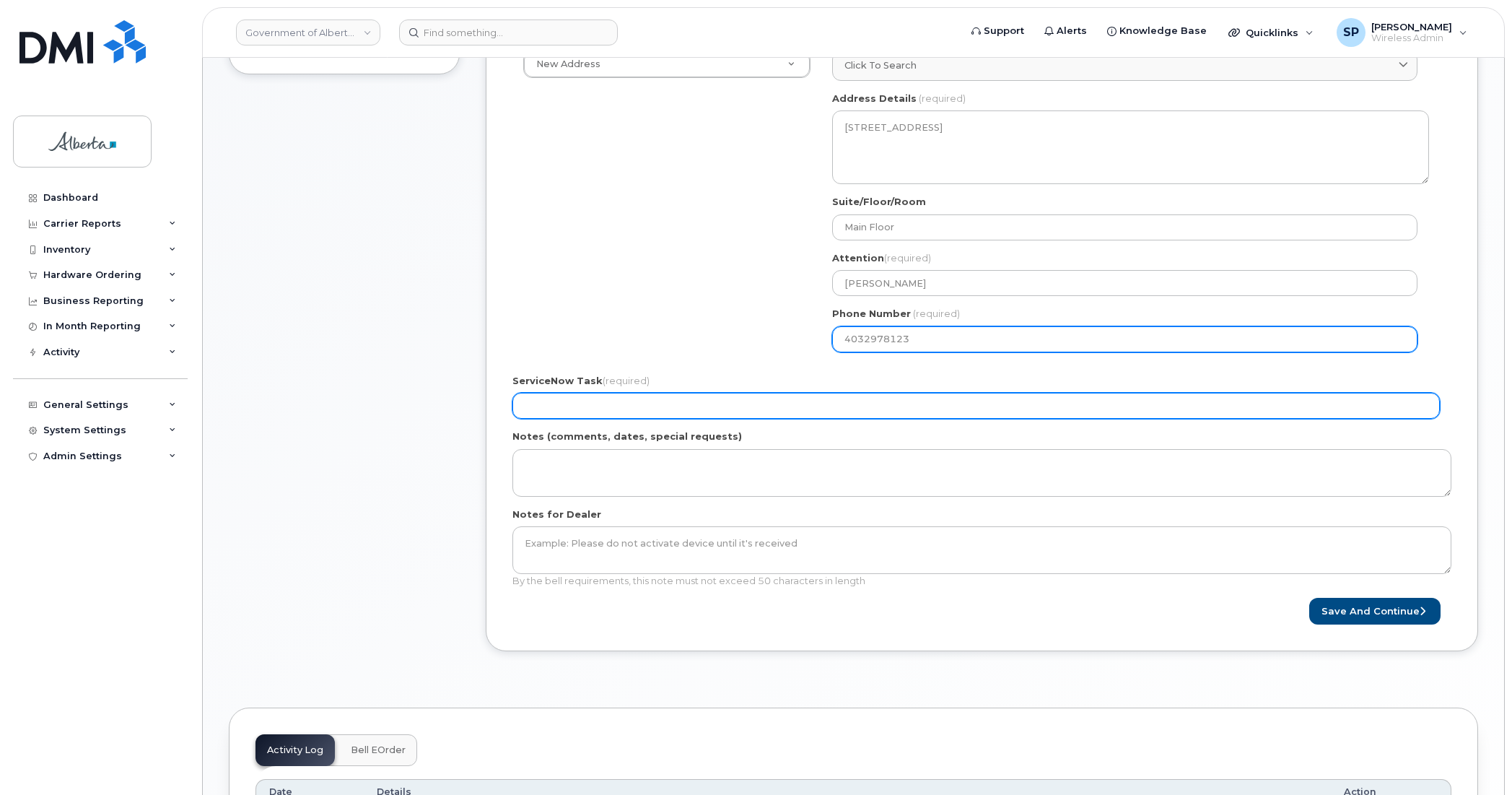
type input "4032978123"
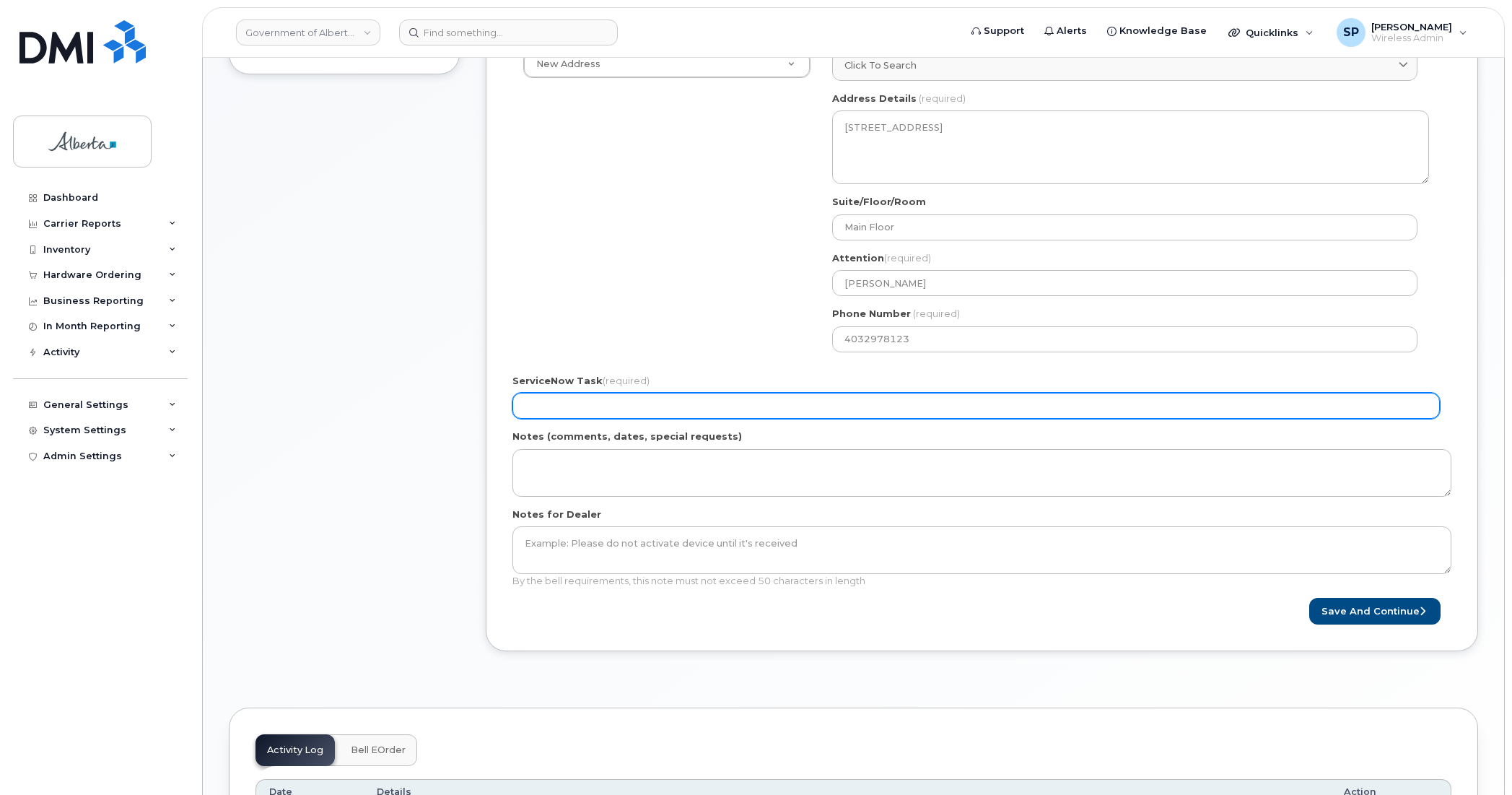
click at [553, 401] on input "ServiceNow Task (required)" at bounding box center [976, 405] width 928 height 26
click at [567, 401] on input "ServiceNow Task (required)" at bounding box center [976, 405] width 928 height 26
paste input "SCTASK0850496"
type input "SCTASK0850496"
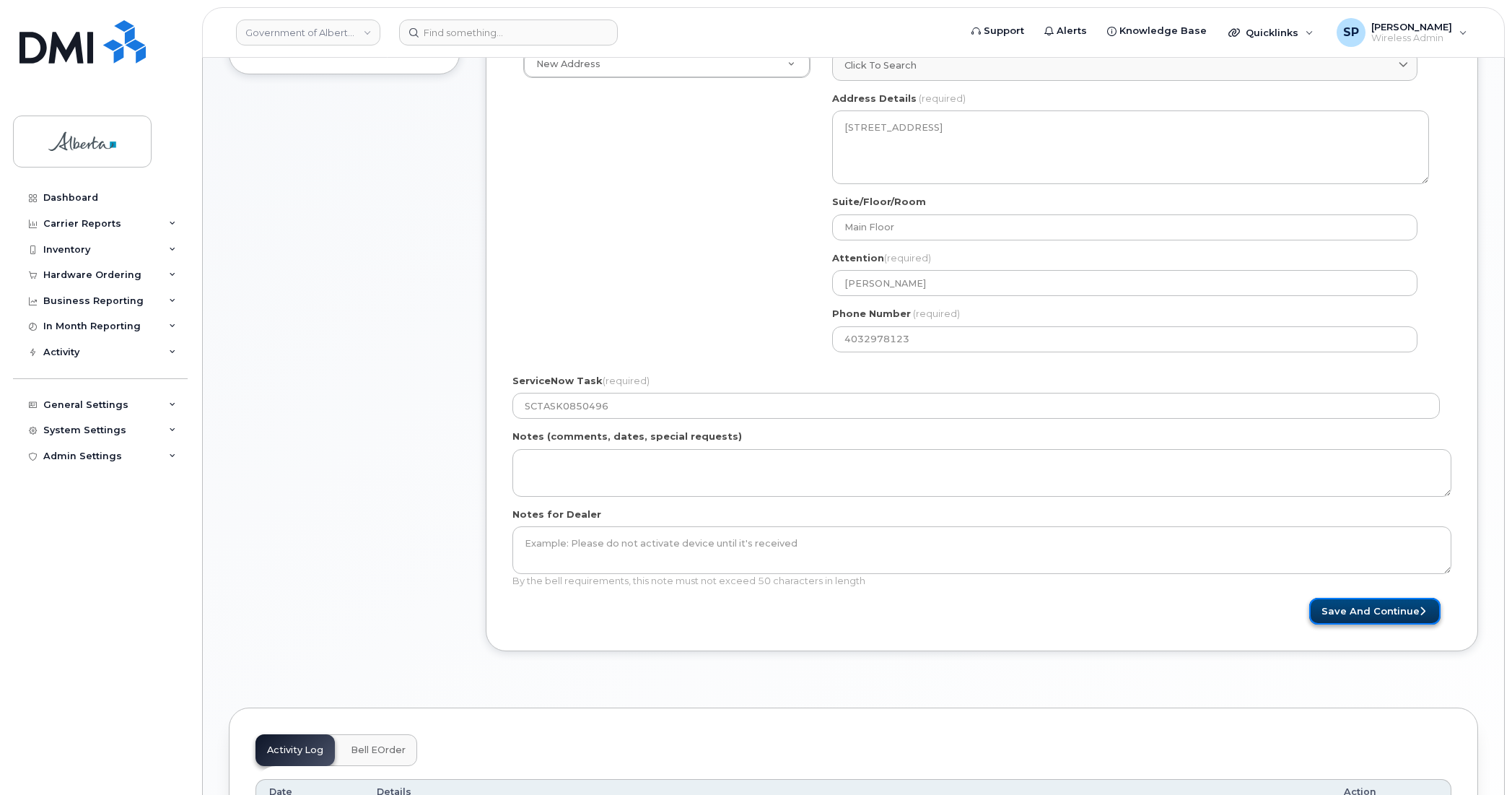
click at [1389, 611] on button "Save and Continue" at bounding box center [1375, 611] width 131 height 26
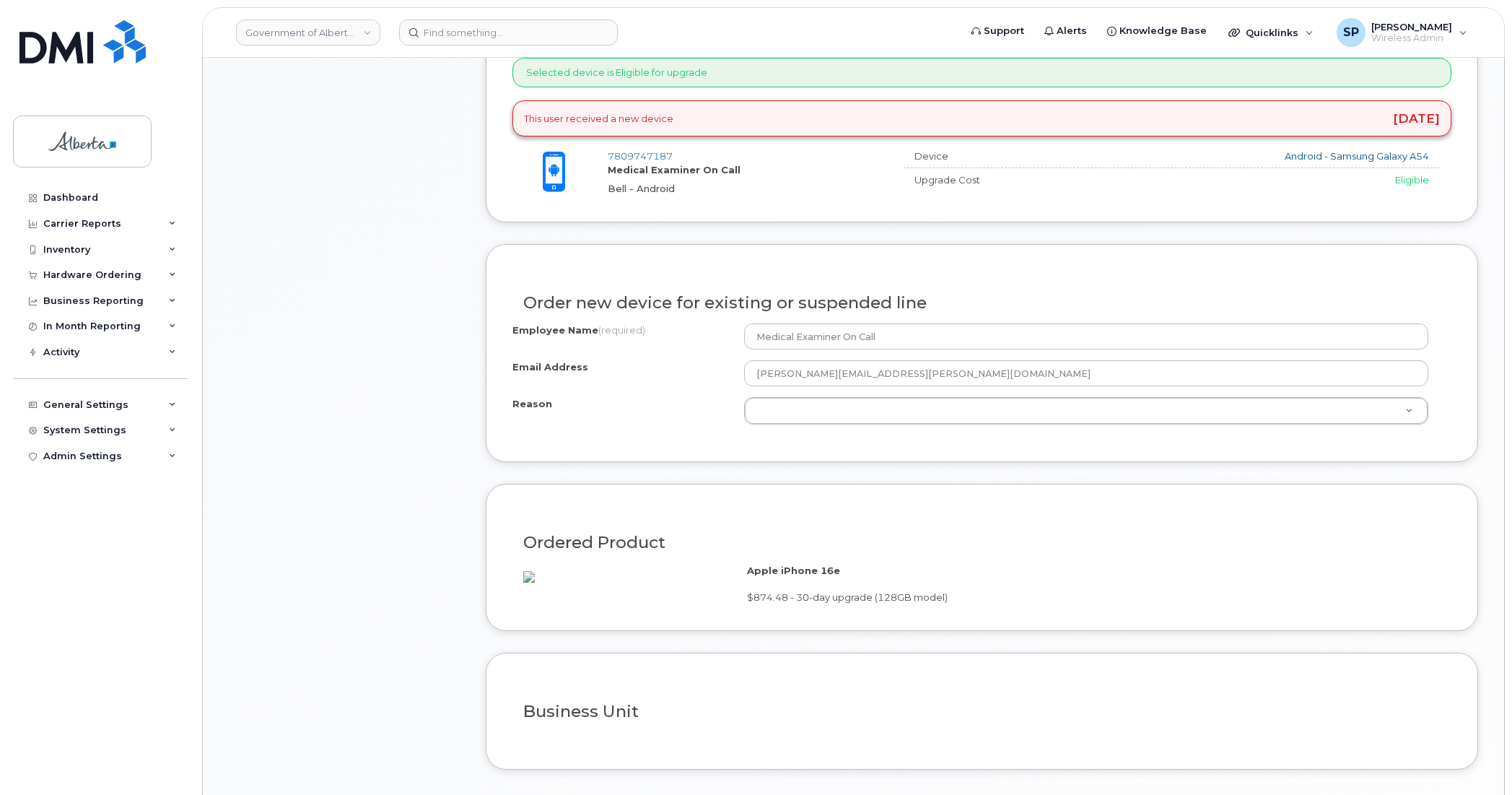
scroll to position [623, 0]
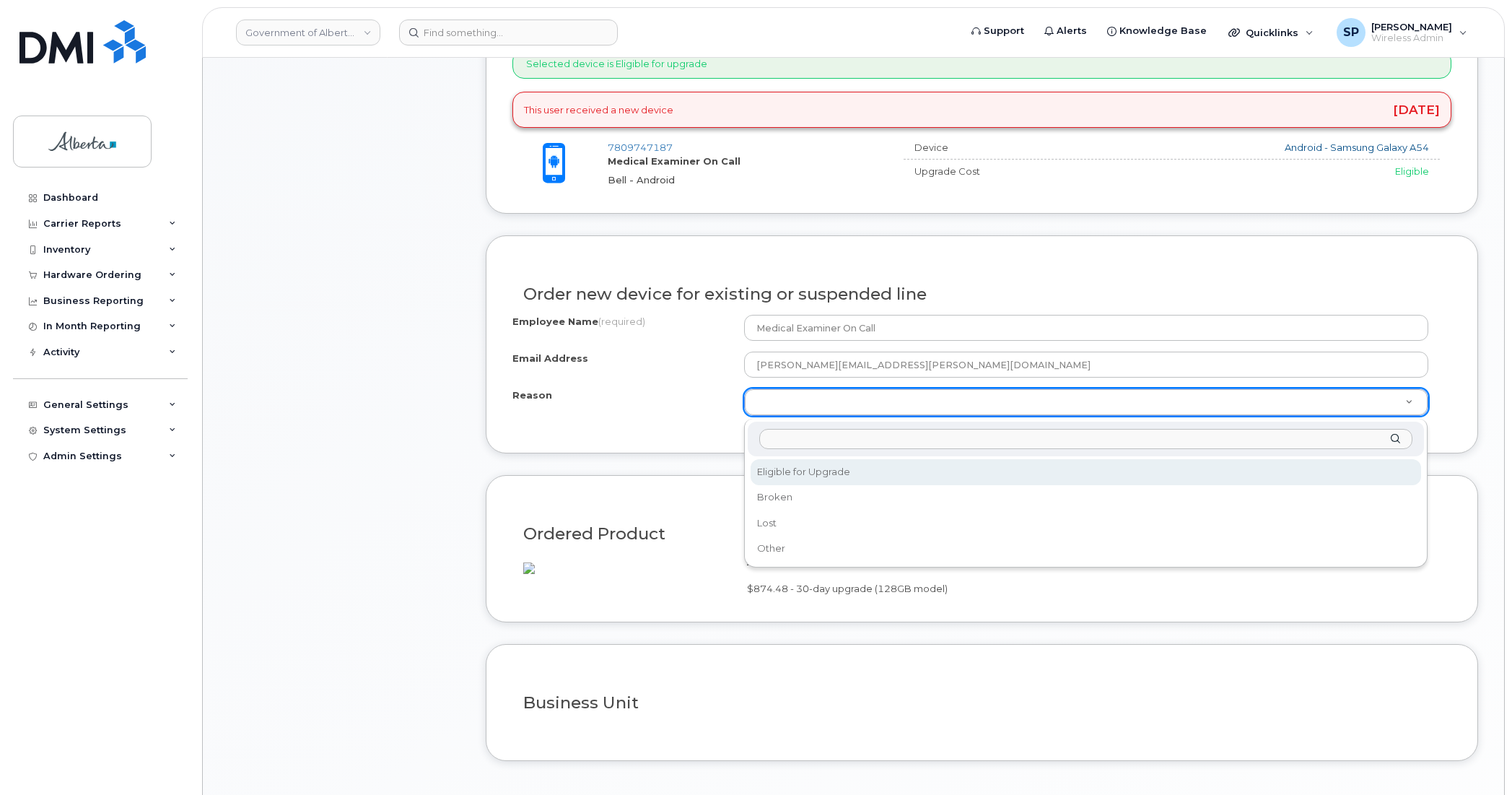
select select "eligible_for_upgrade"
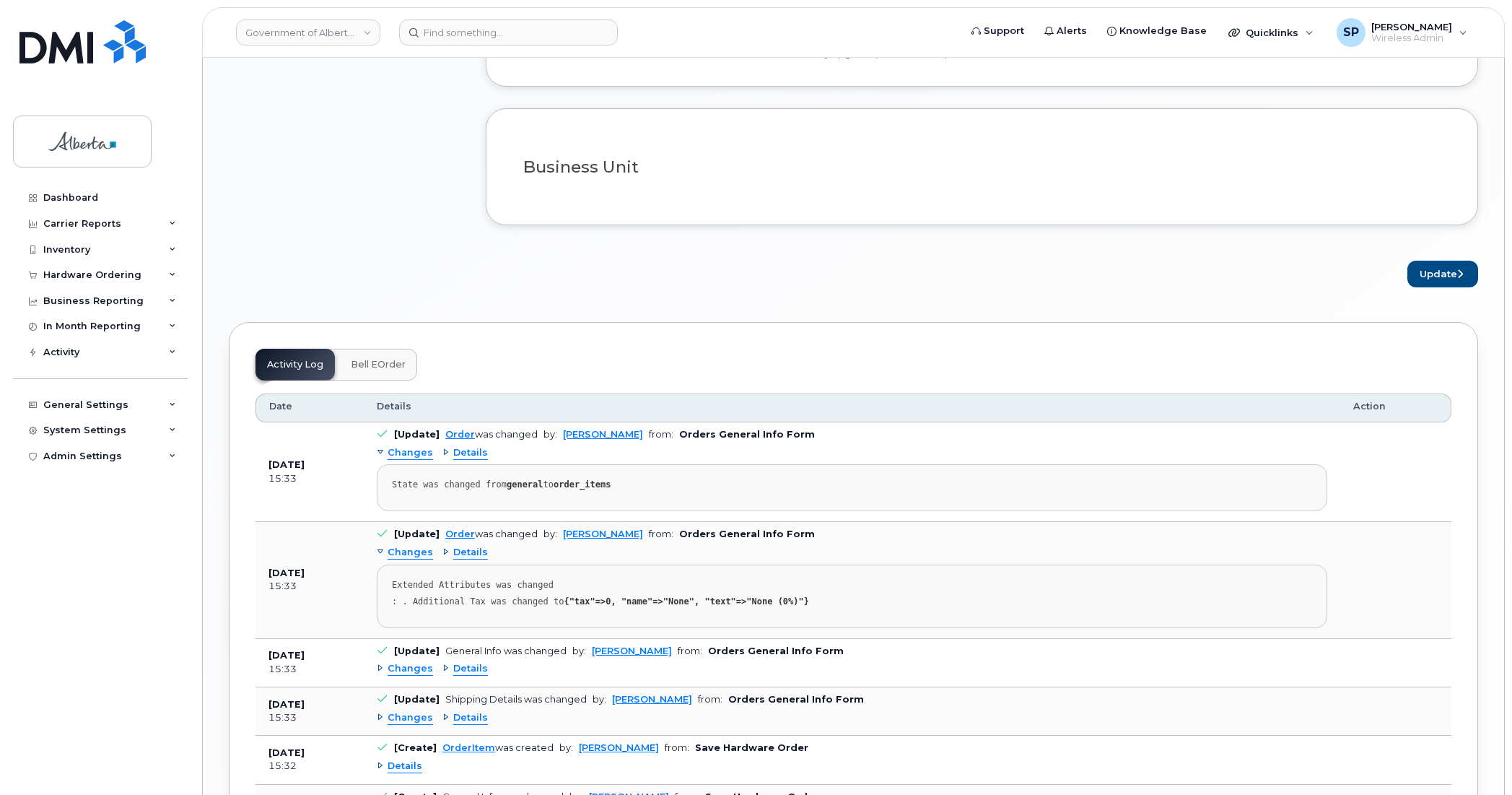
scroll to position [1160, 0]
click at [1251, 175] on h3 "Business Unit" at bounding box center [982, 165] width 917 height 18
click at [715, 197] on div at bounding box center [982, 192] width 939 height 11
click at [619, 175] on h3 "Business Unit" at bounding box center [982, 165] width 917 height 18
click at [1448, 286] on button "Update" at bounding box center [1442, 273] width 71 height 26
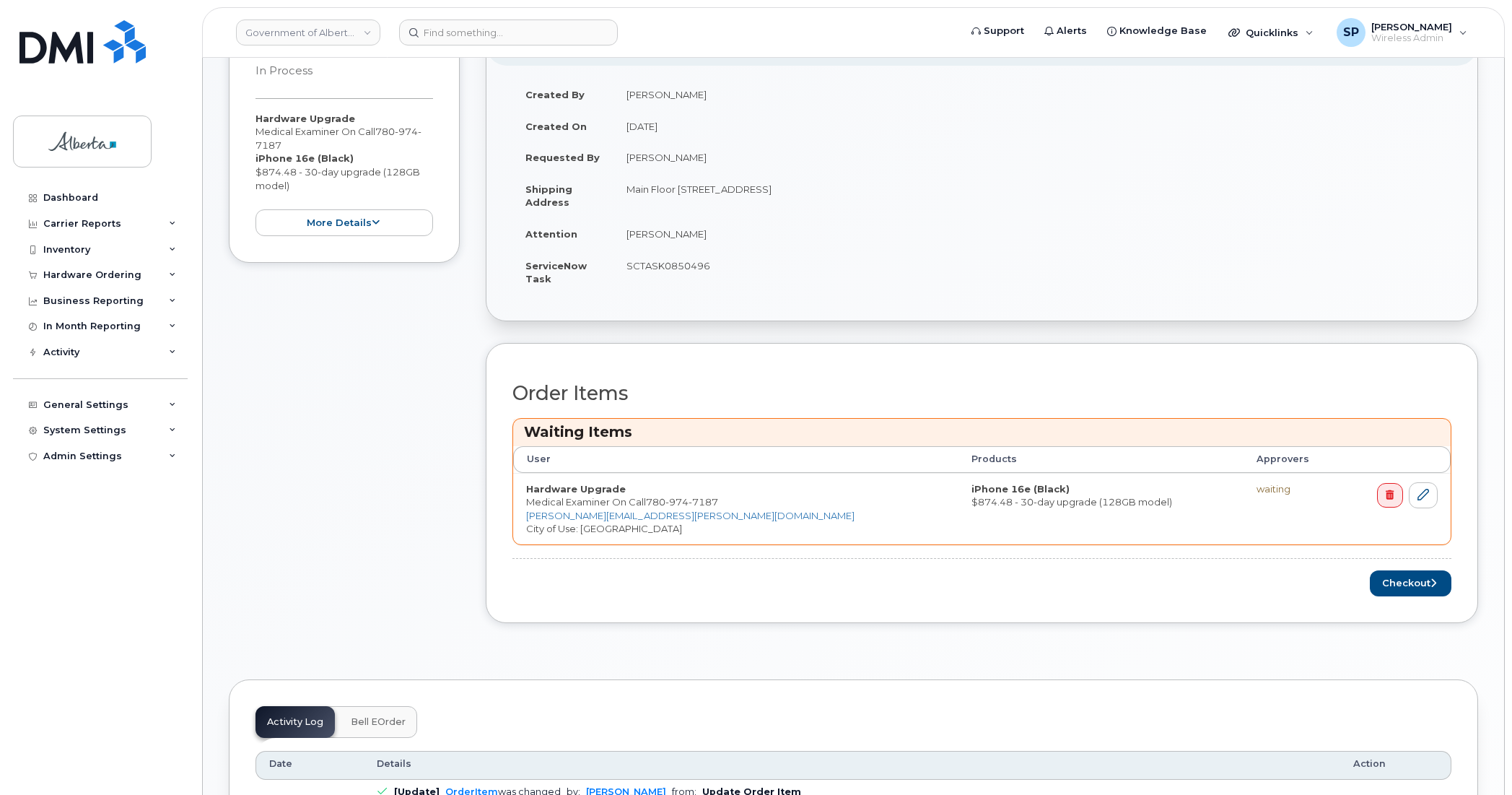
scroll to position [321, 0]
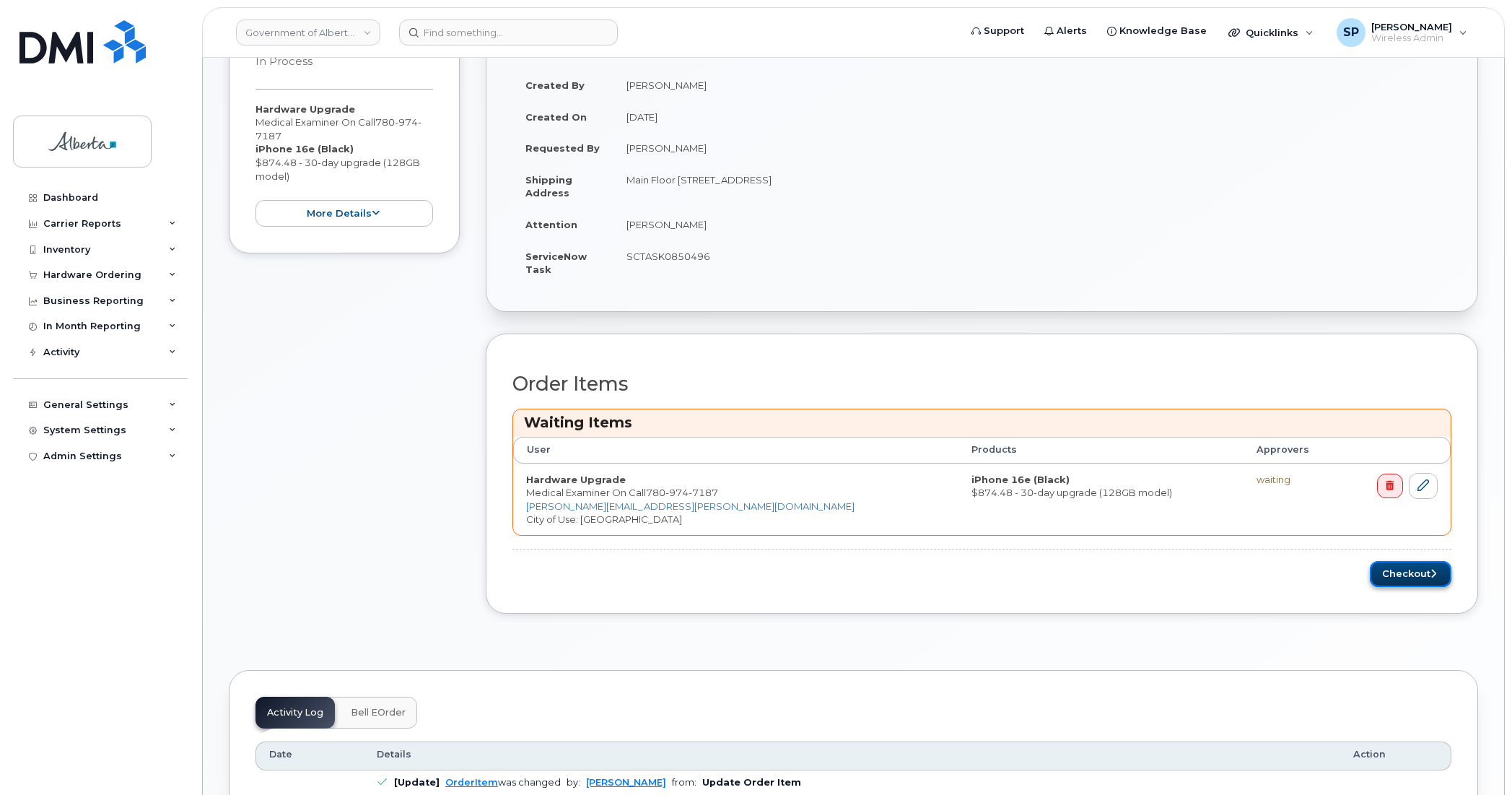
click at [1403, 571] on button "Checkout" at bounding box center [1410, 575] width 81 height 26
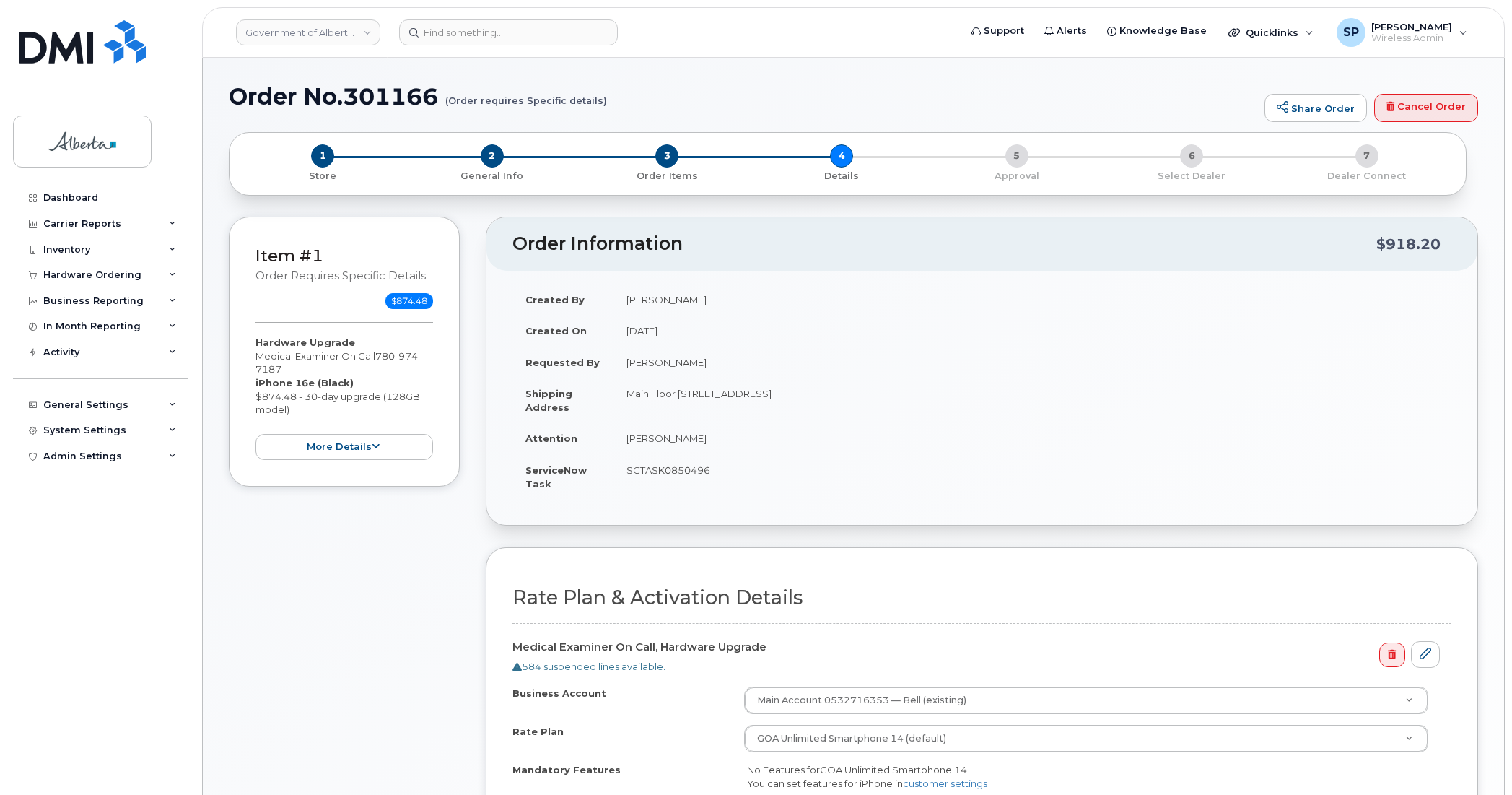
select select
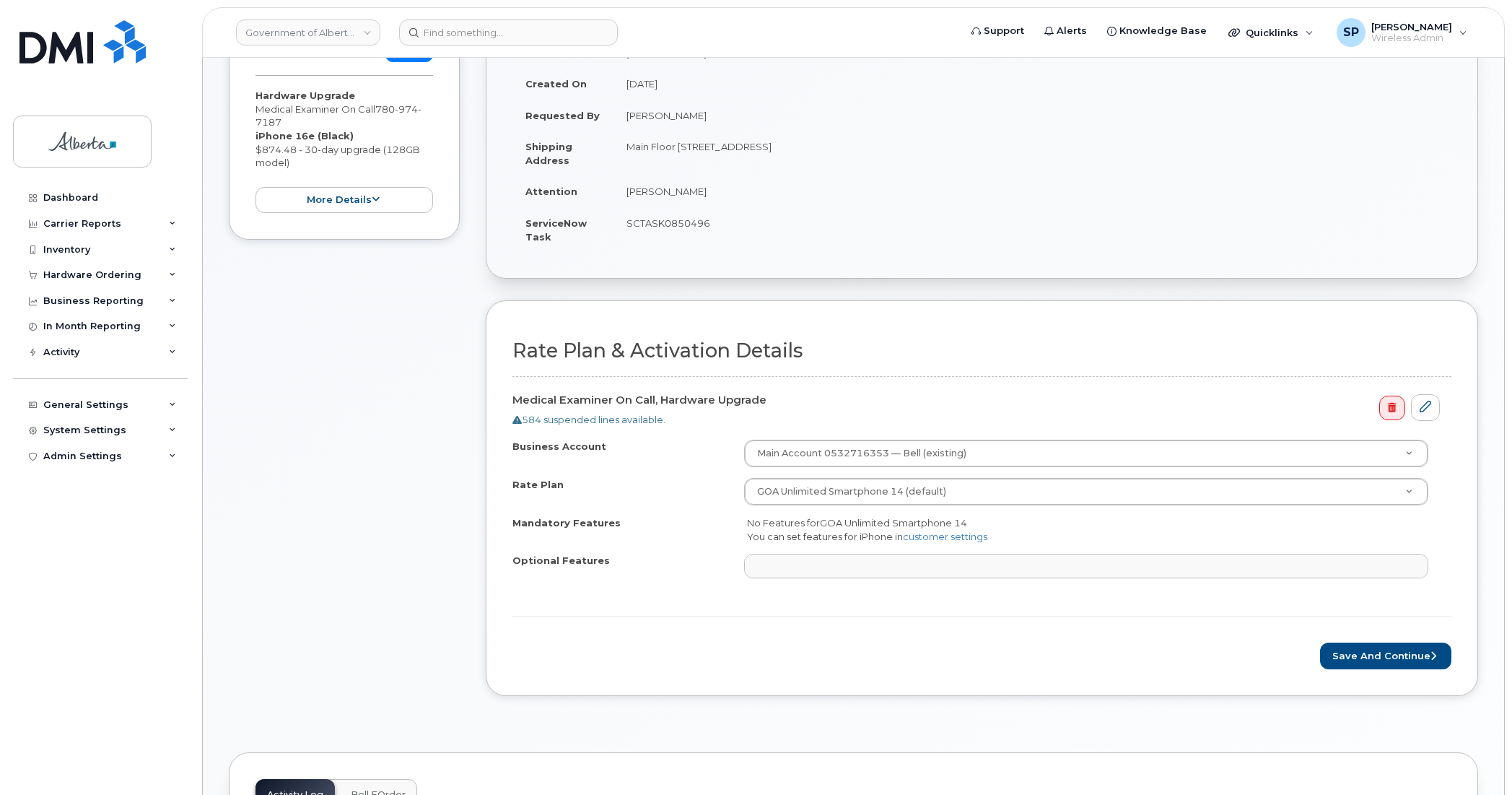
scroll to position [322, 0]
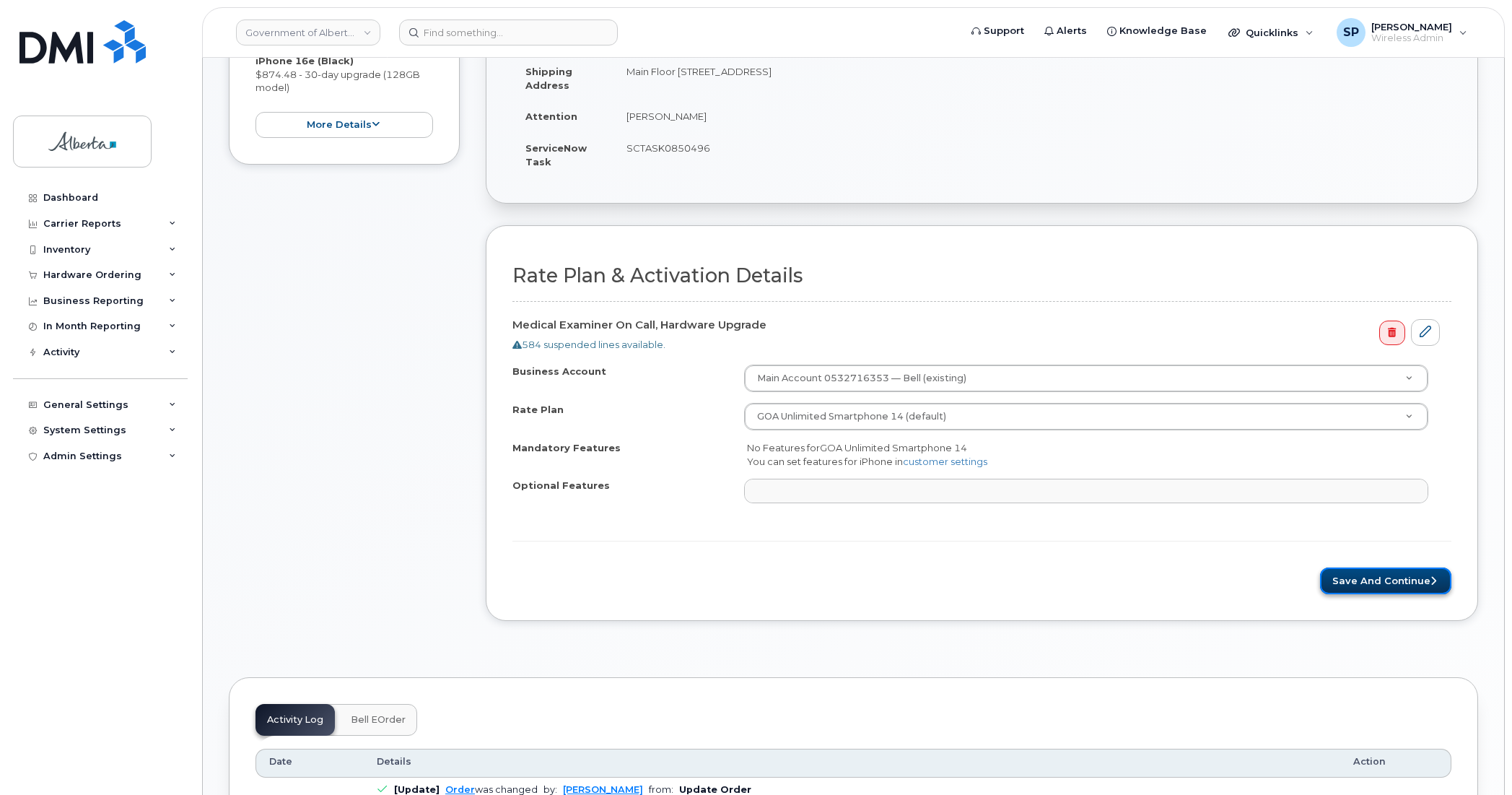
click at [1373, 583] on button "Save and Continue" at bounding box center [1385, 581] width 131 height 26
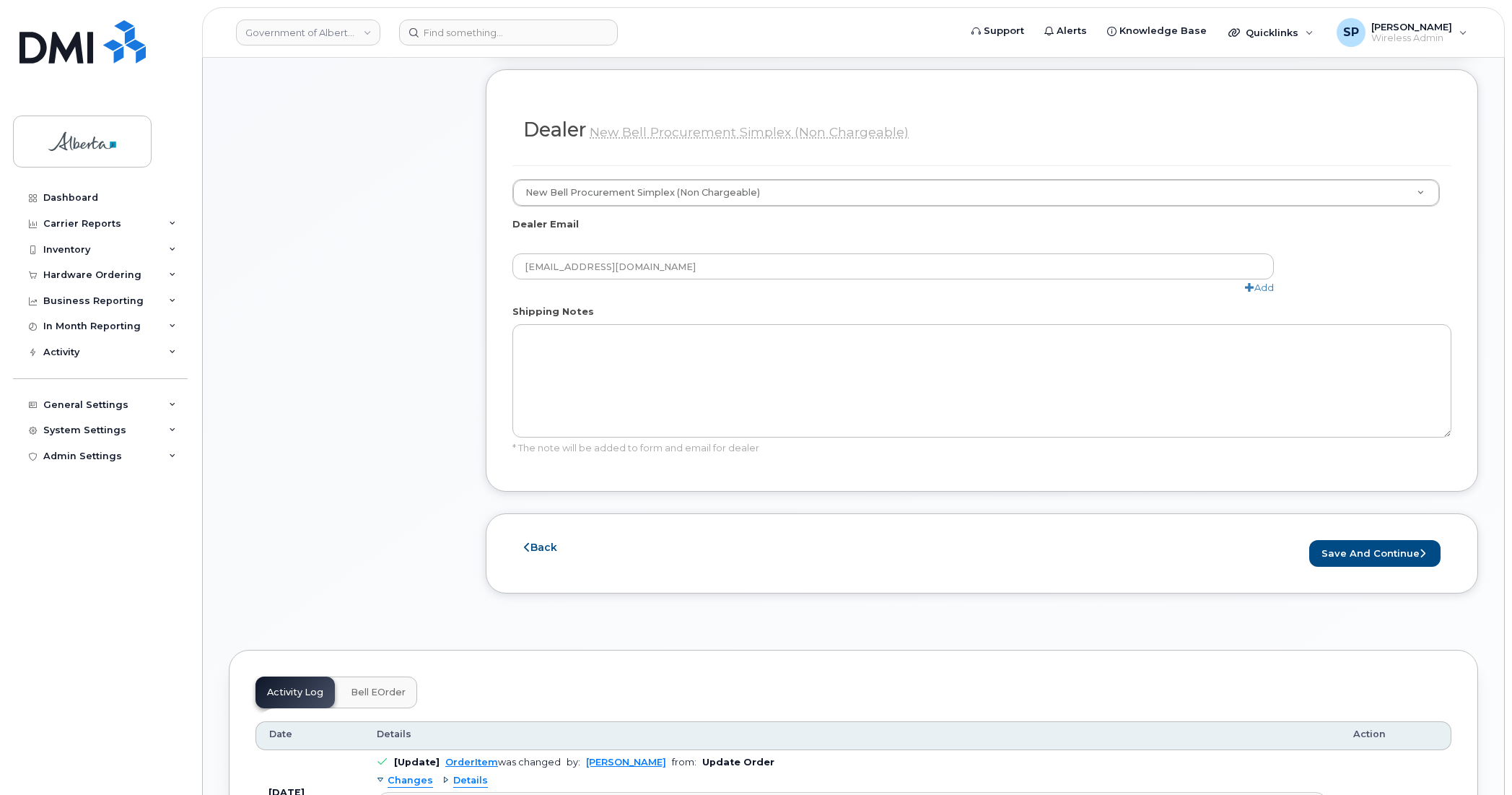
scroll to position [722, 0]
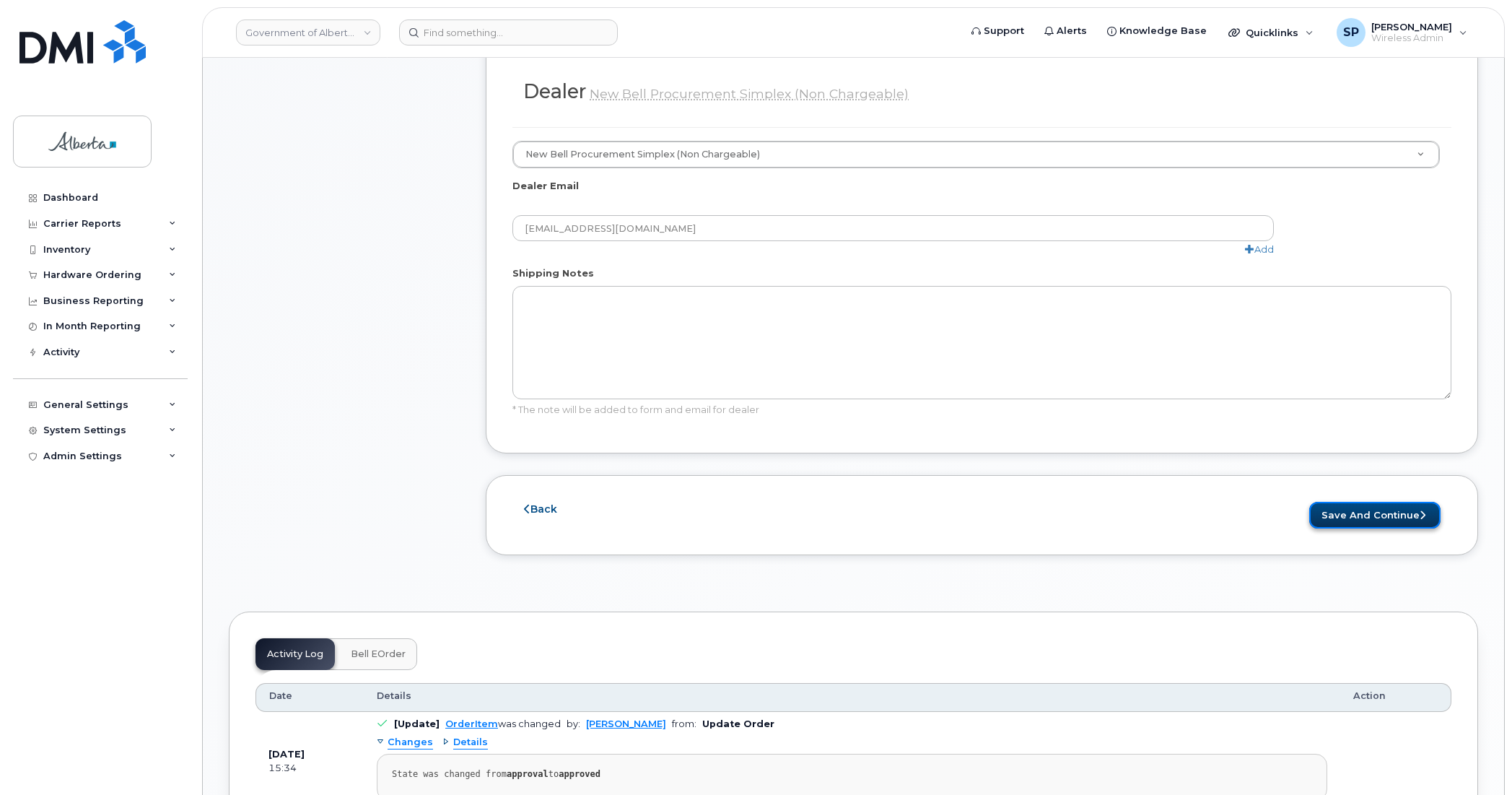
click at [1365, 521] on button "Save and Continue" at bounding box center [1375, 515] width 131 height 26
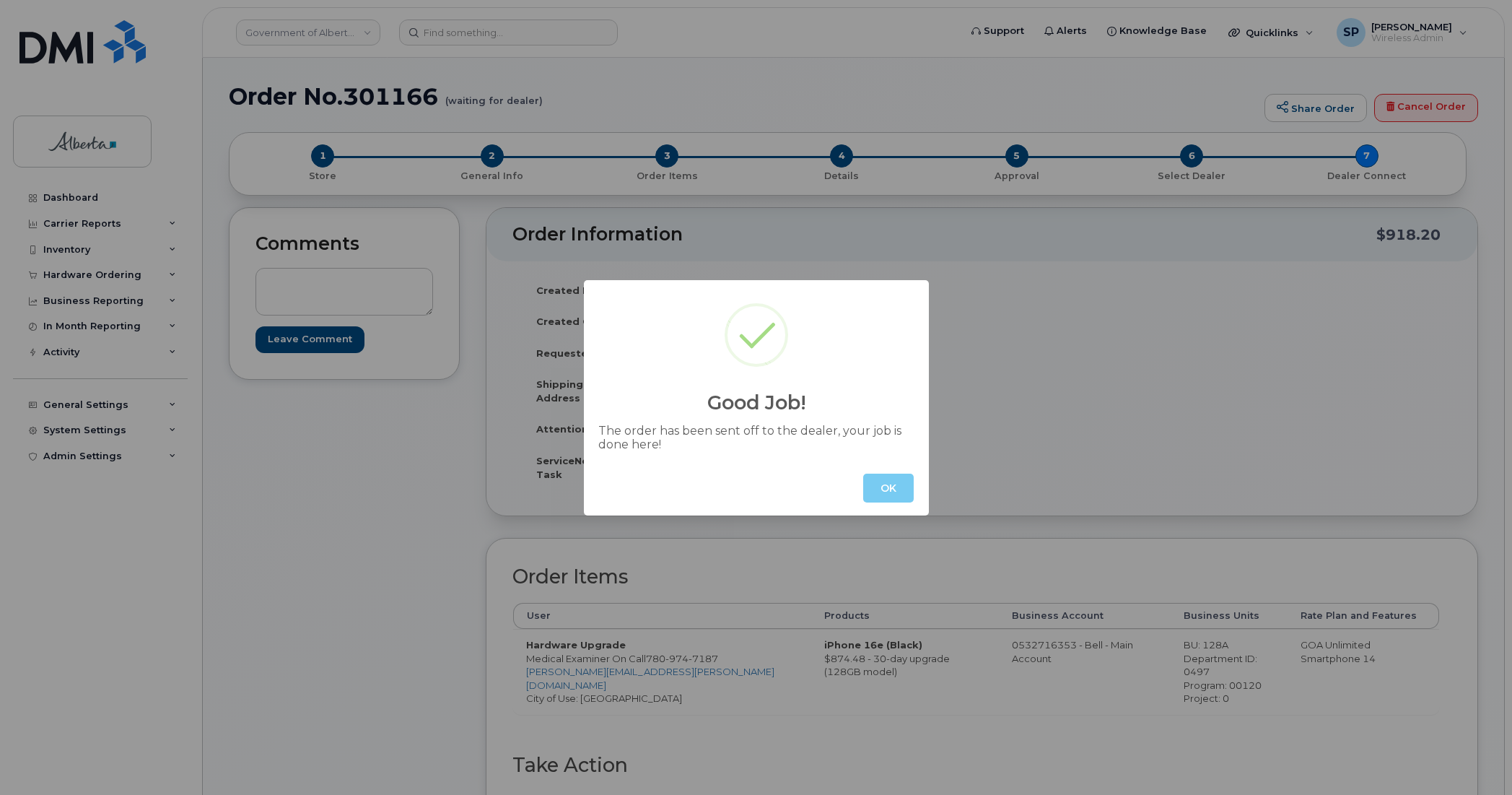
click at [871, 484] on button "OK" at bounding box center [888, 488] width 50 height 29
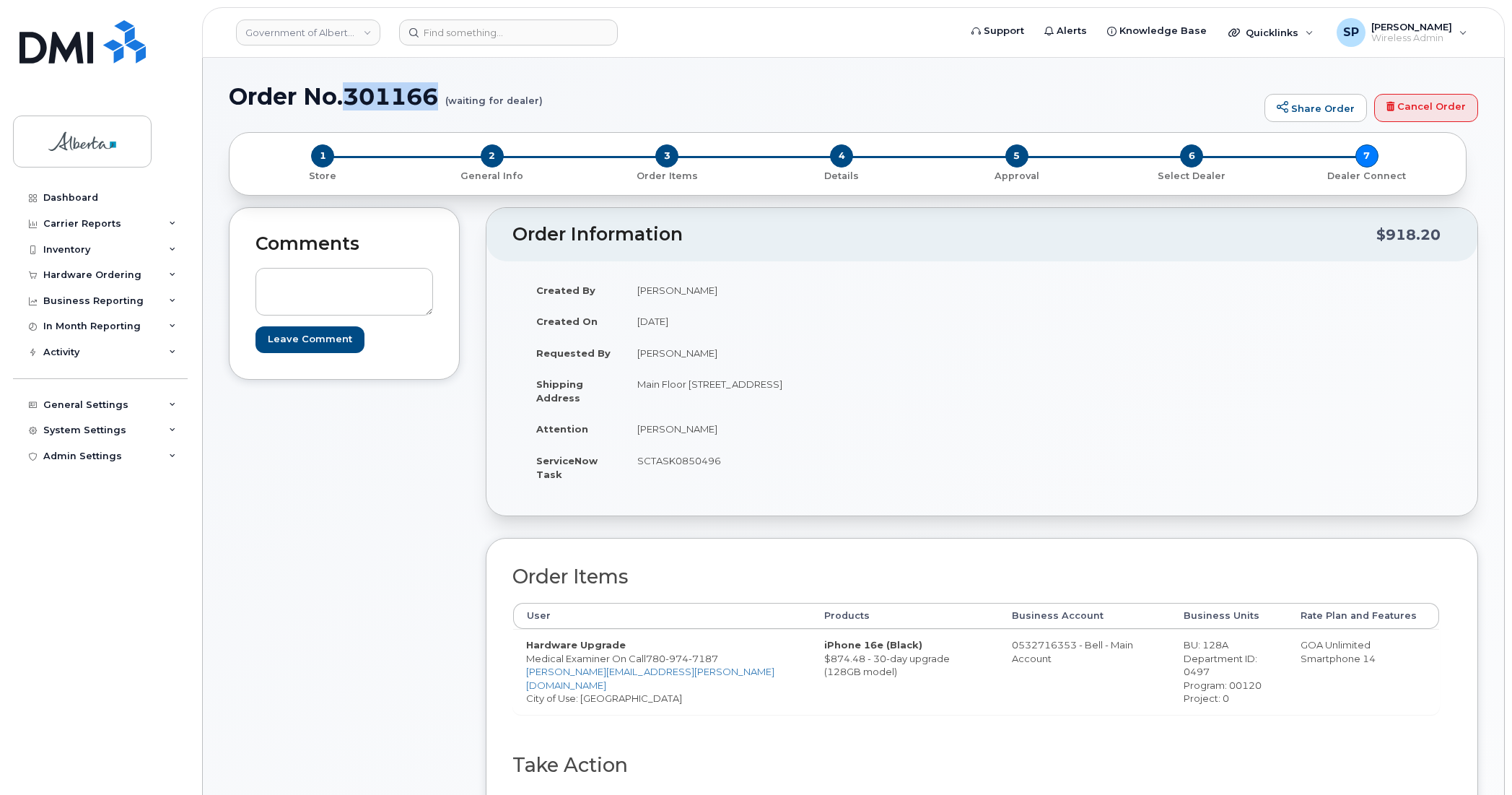
drag, startPoint x: 442, startPoint y: 90, endPoint x: 347, endPoint y: 103, distance: 95.9
click at [347, 103] on h1 "Order No.301166 (waiting for dealer)" at bounding box center [743, 96] width 1028 height 26
copy h1 "301166"
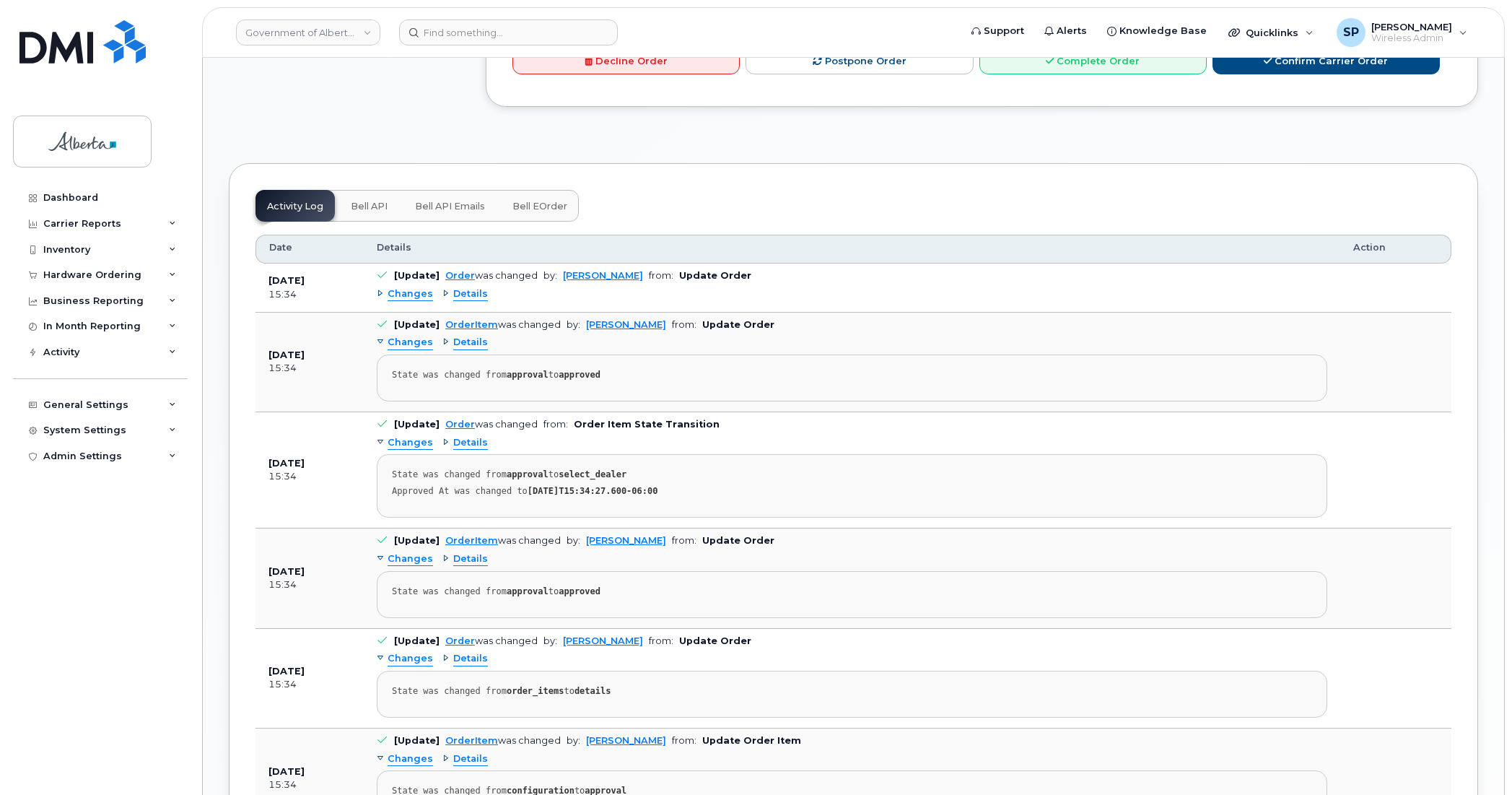
scroll to position [752, 0]
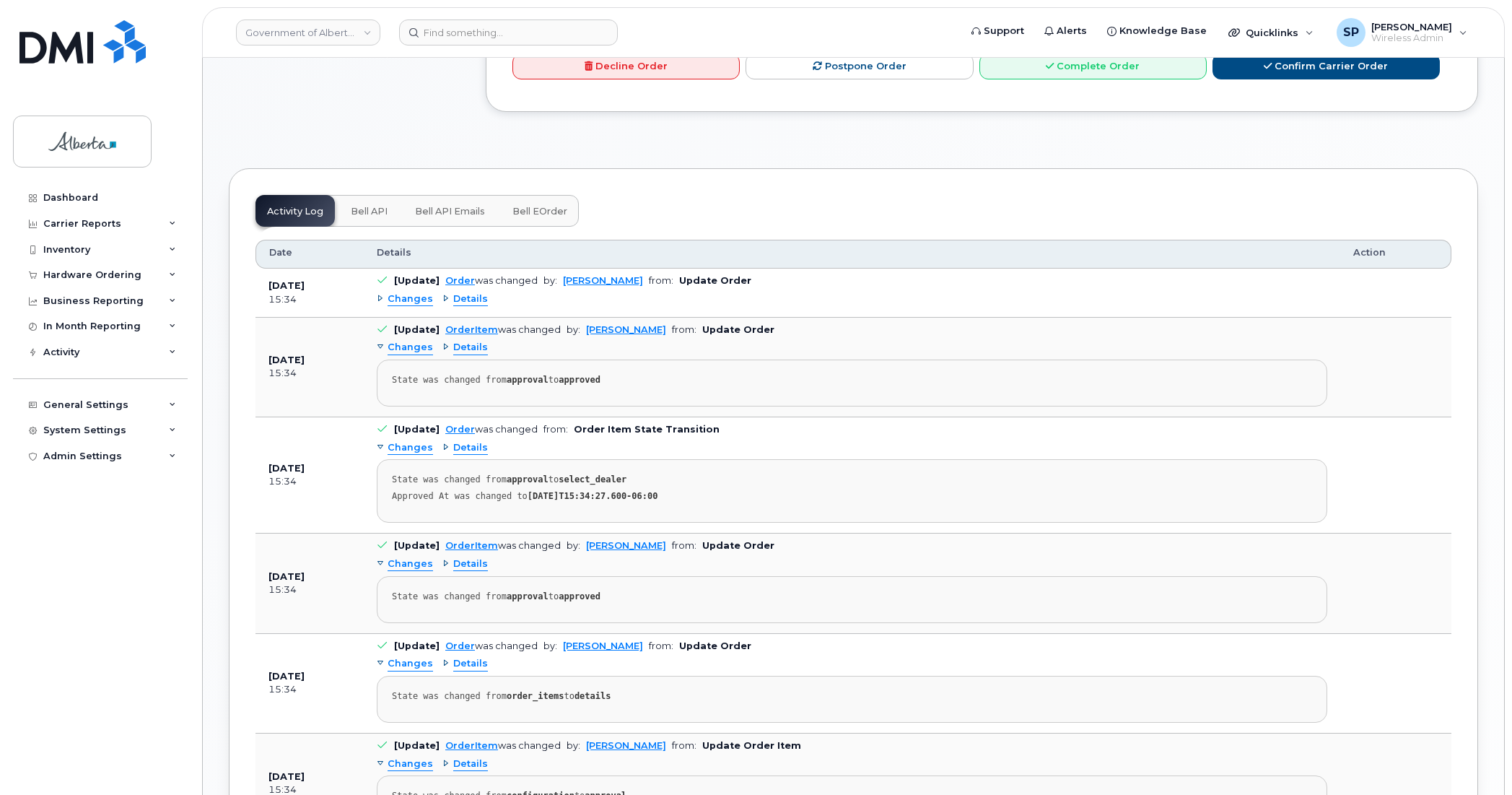
click at [358, 213] on span "Bell API" at bounding box center [369, 211] width 36 height 12
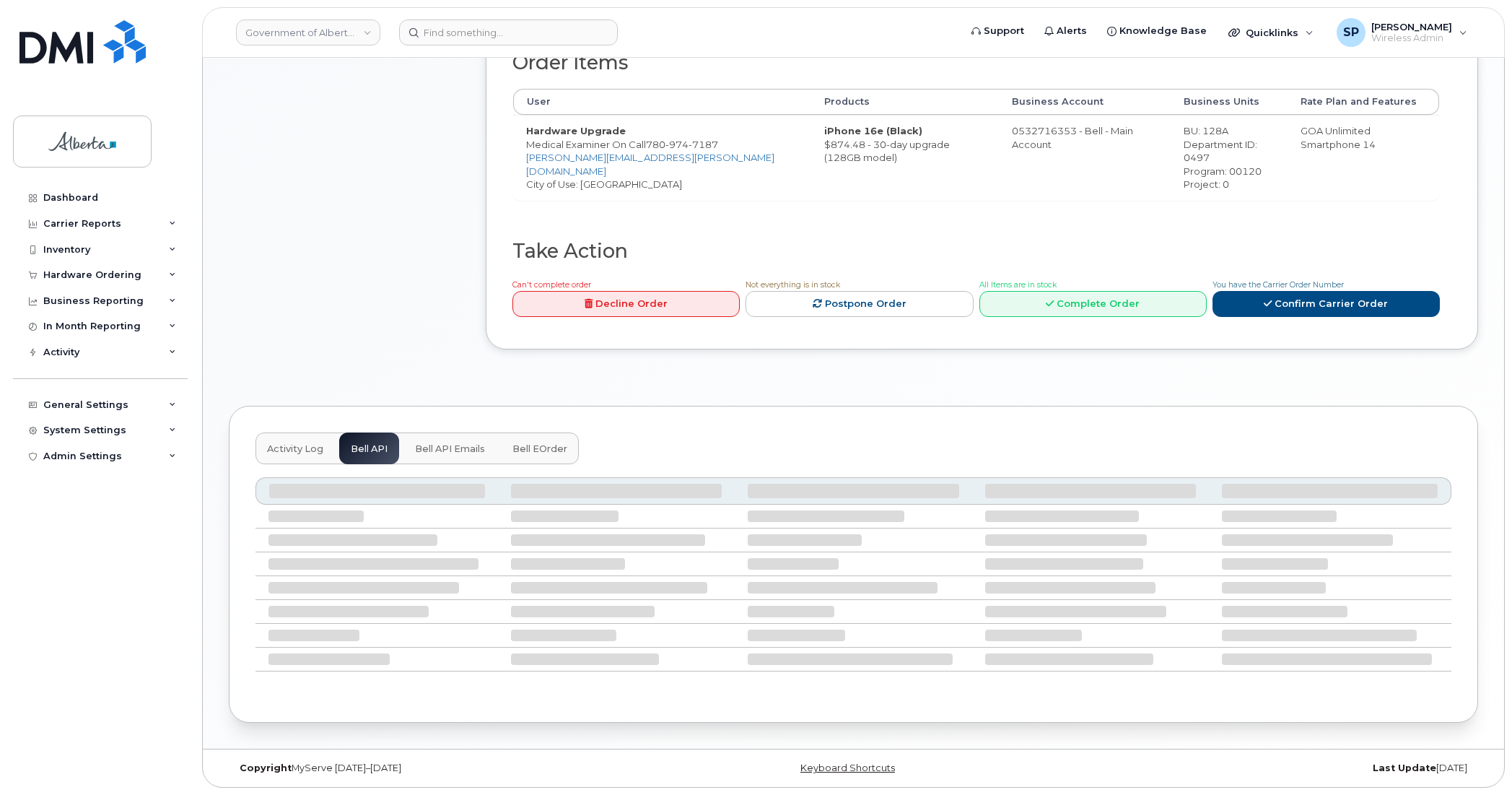
scroll to position [352, 0]
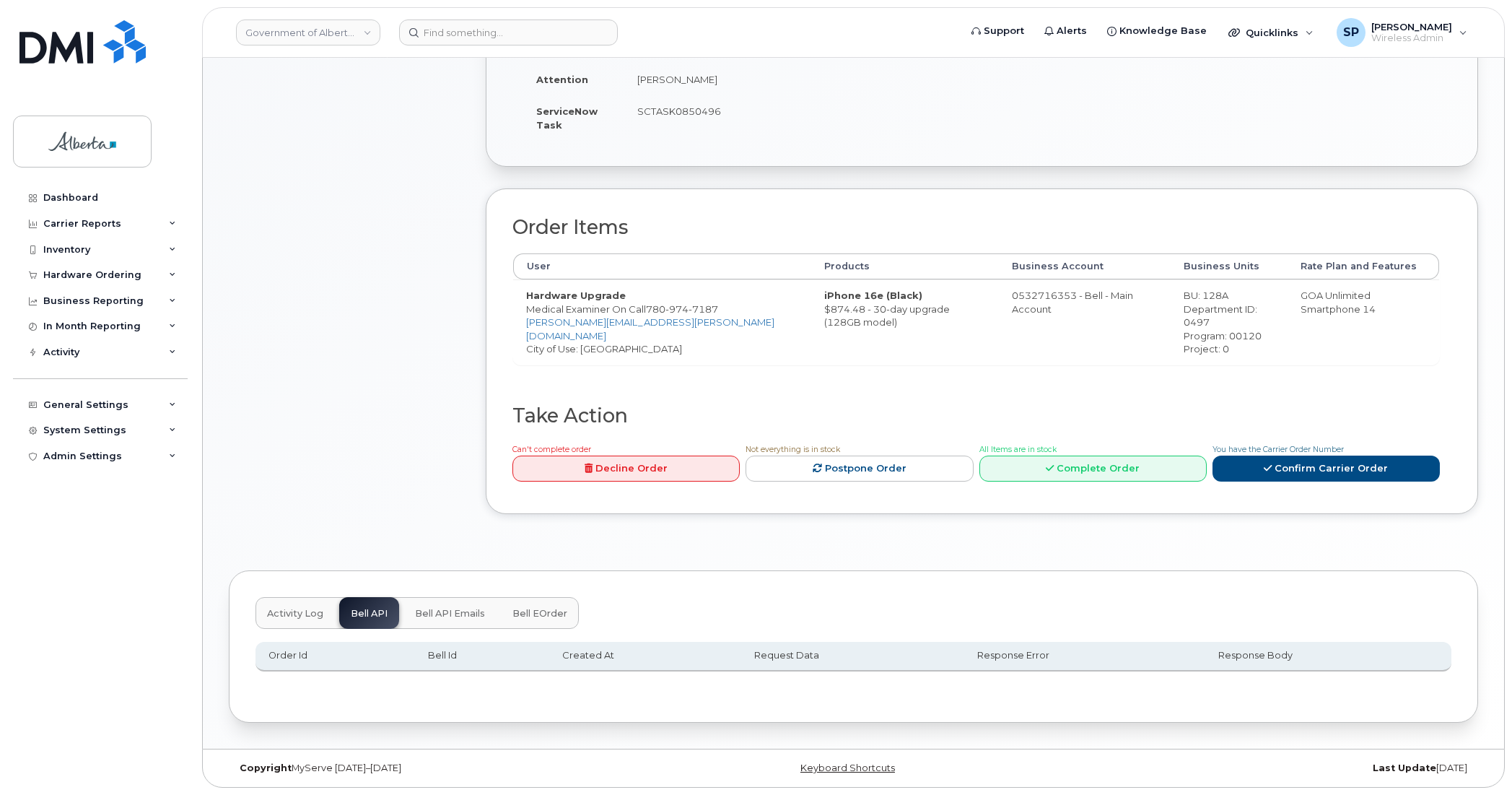
click at [304, 614] on span "Activity Log" at bounding box center [295, 613] width 57 height 12
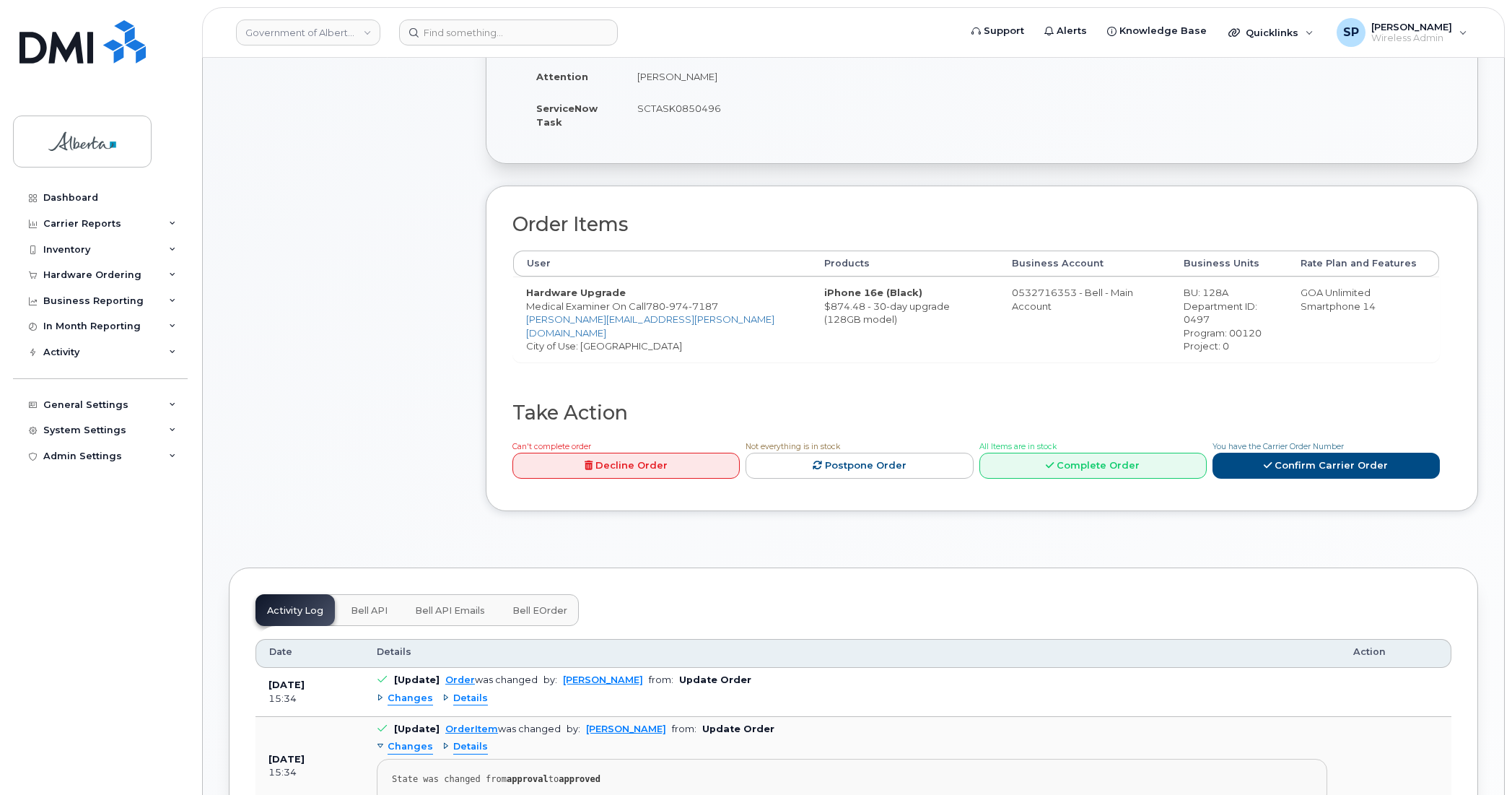
click at [355, 613] on span "Bell API" at bounding box center [369, 610] width 36 height 12
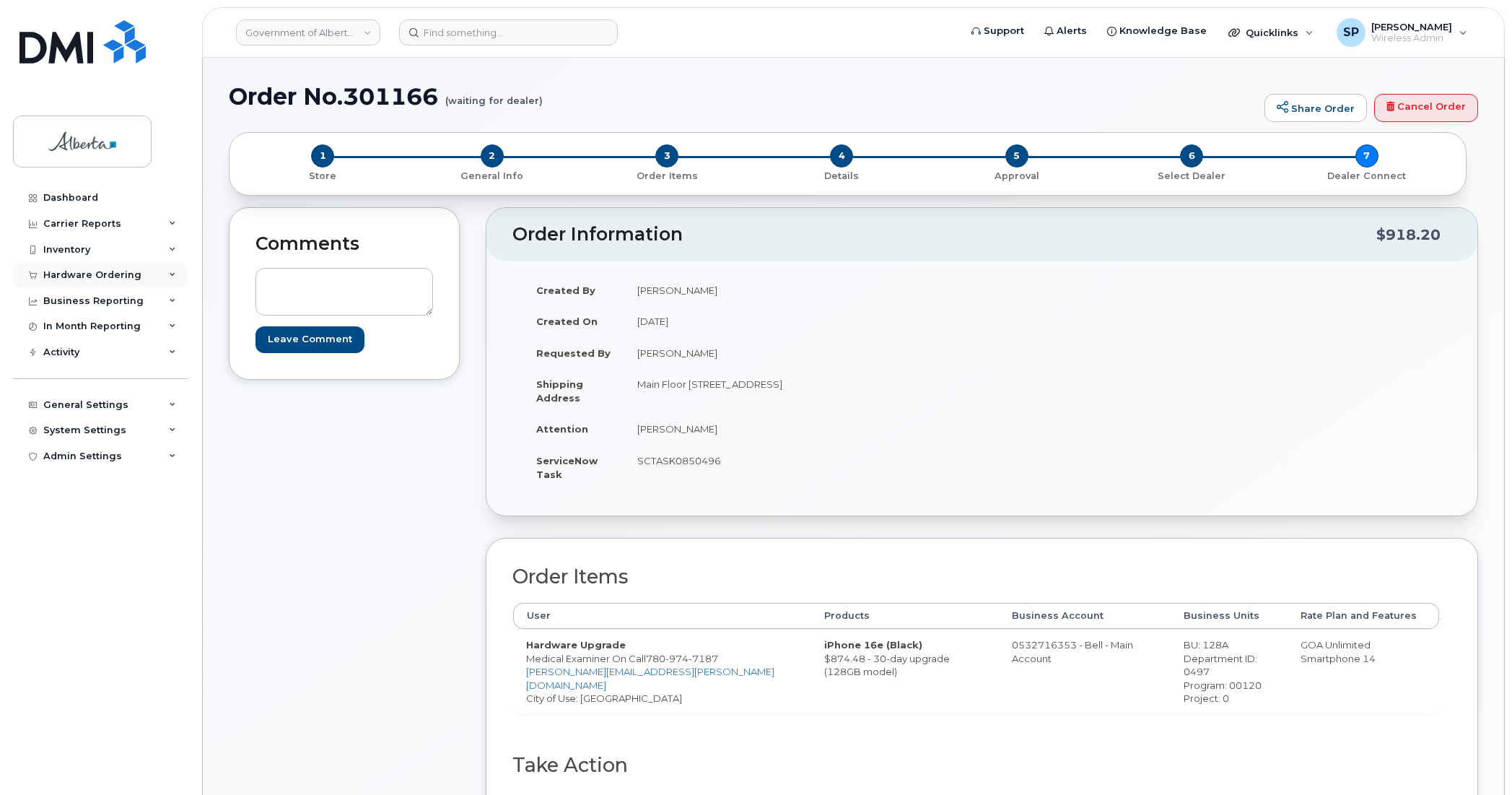
click at [73, 276] on div "Hardware Ordering" at bounding box center [92, 275] width 98 height 12
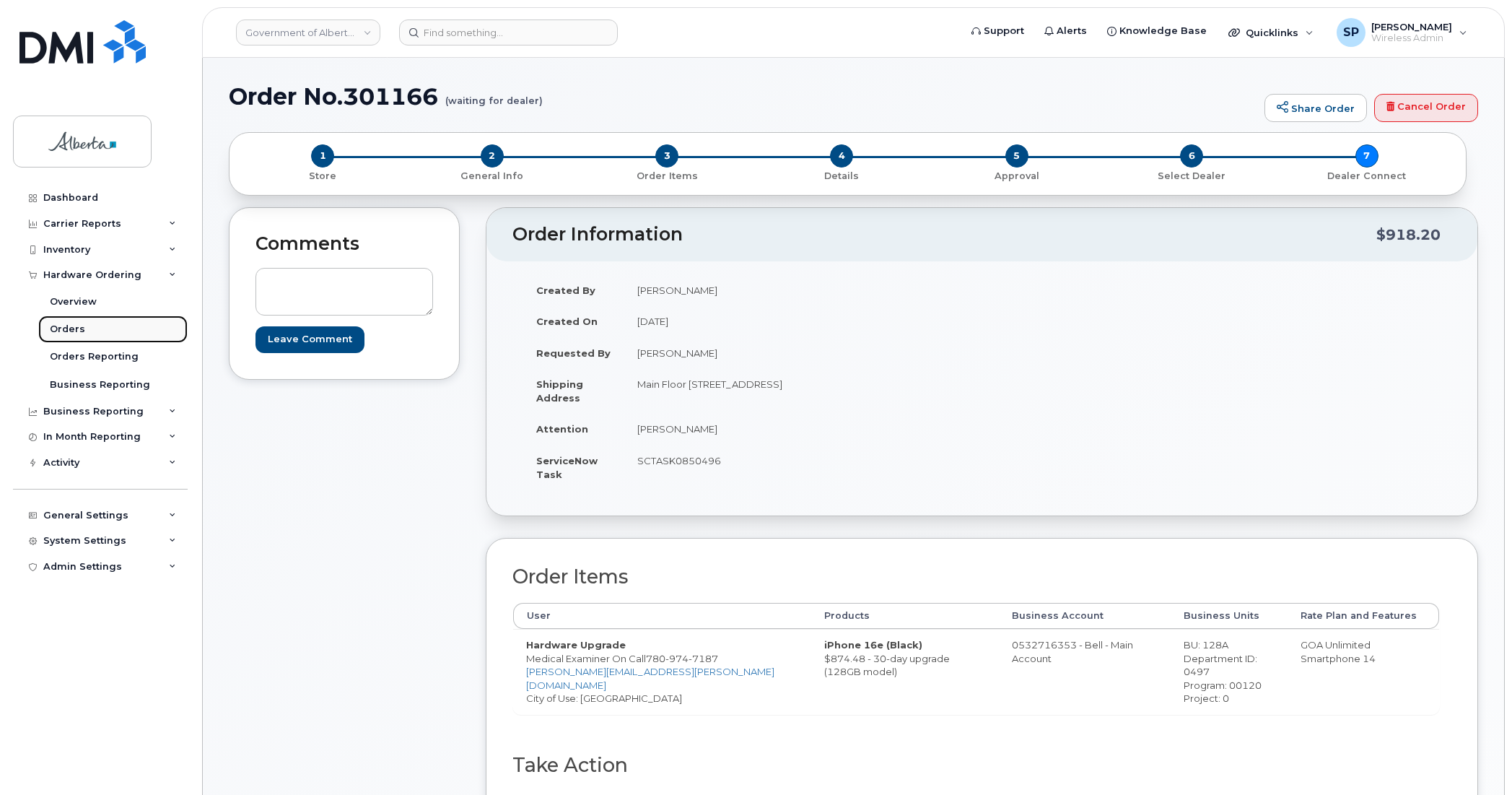
click at [69, 333] on div "Orders" at bounding box center [68, 329] width 36 height 13
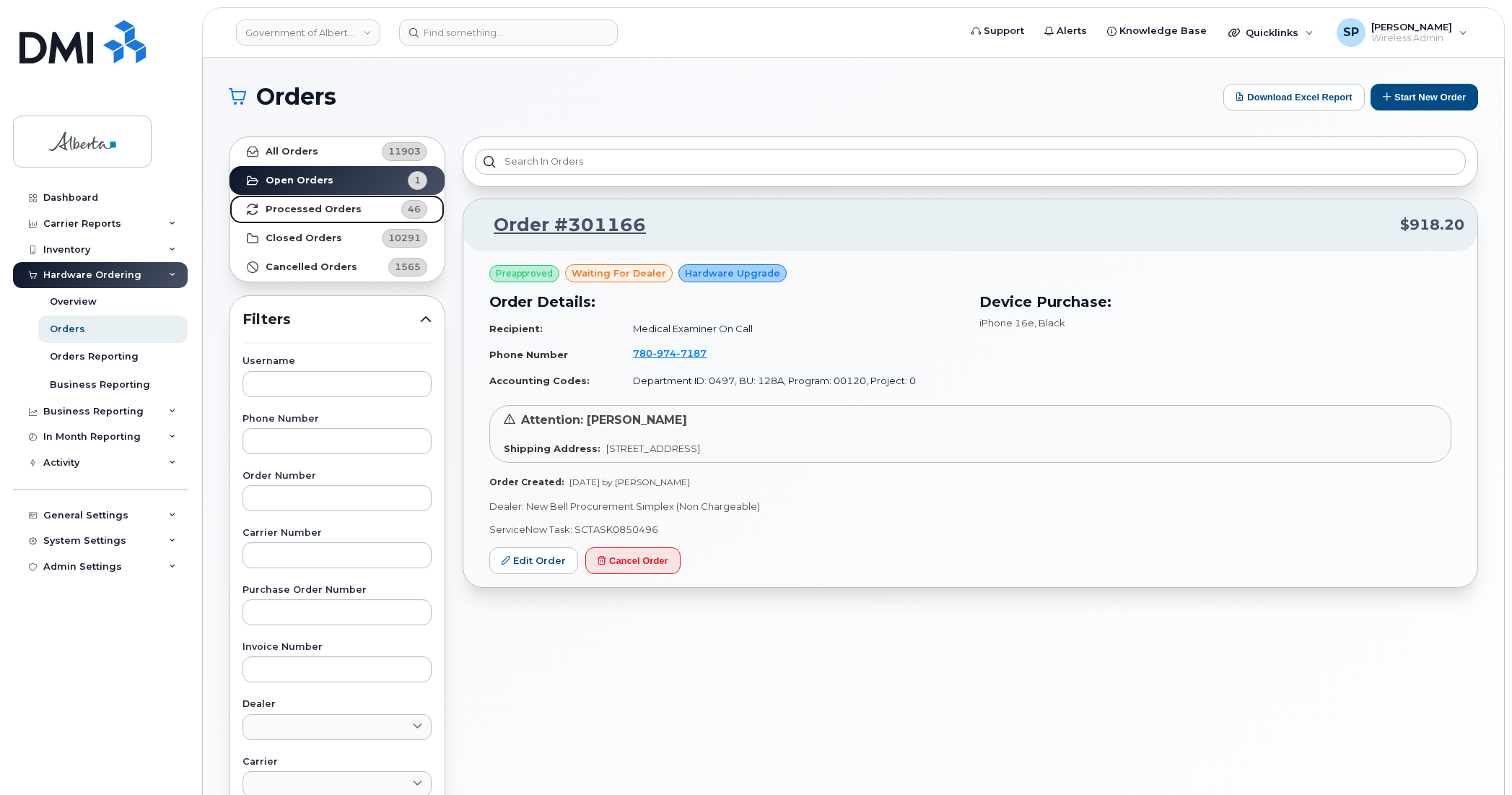
click at [311, 207] on strong "Processed Orders" at bounding box center [314, 209] width 96 height 12
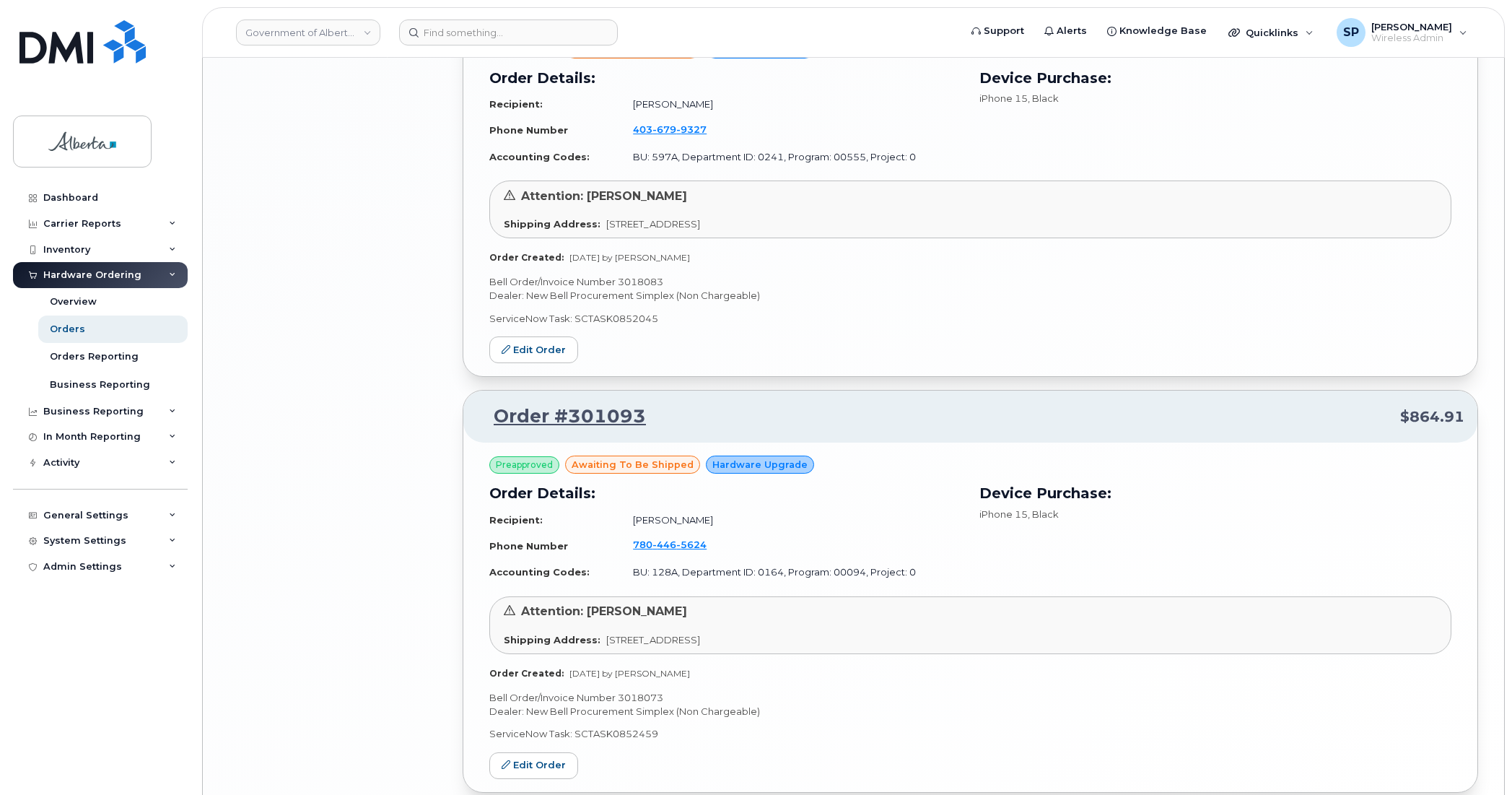
scroll to position [2832, 0]
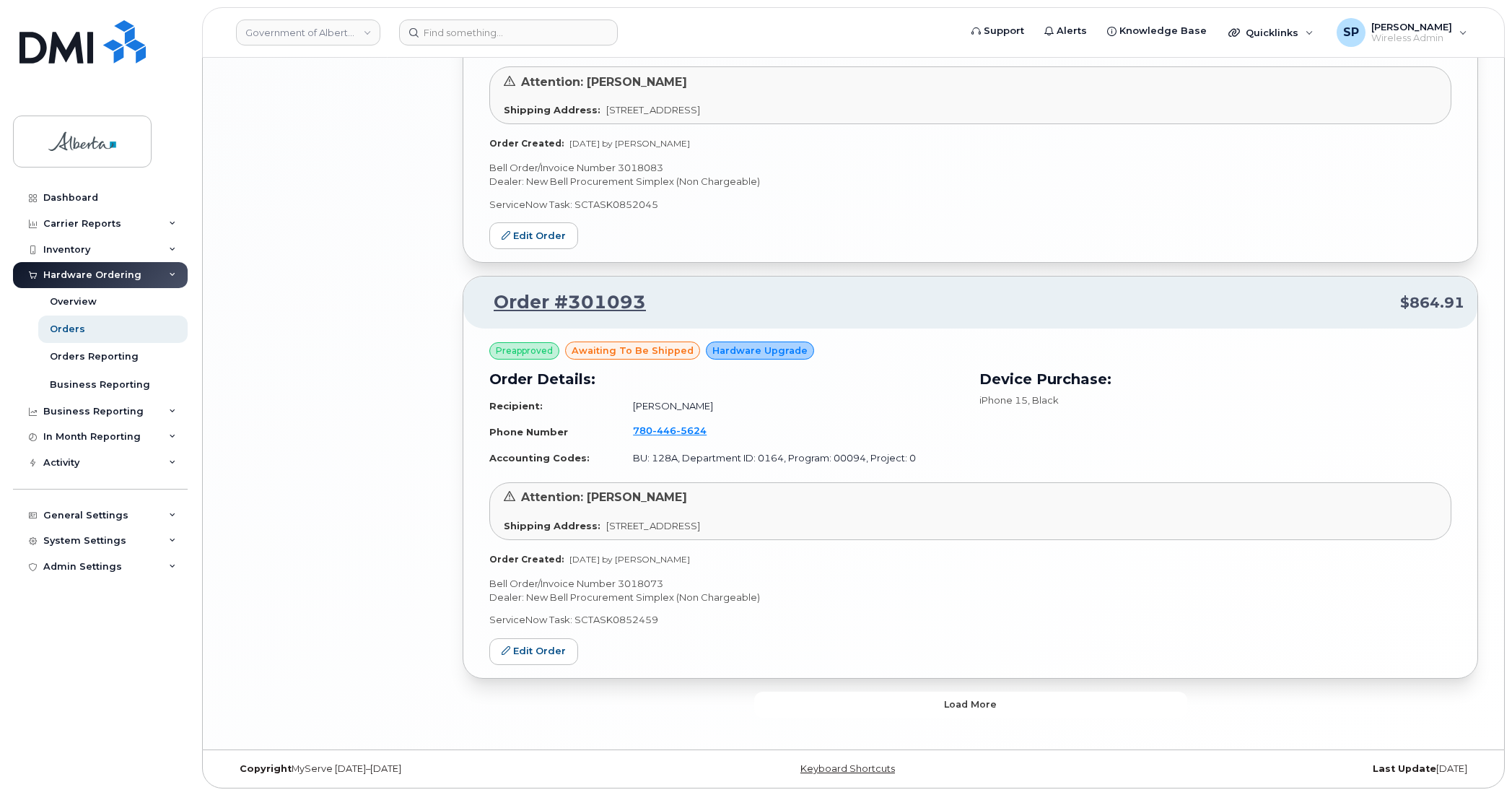
click at [952, 702] on span "Load more" at bounding box center [970, 704] width 53 height 14
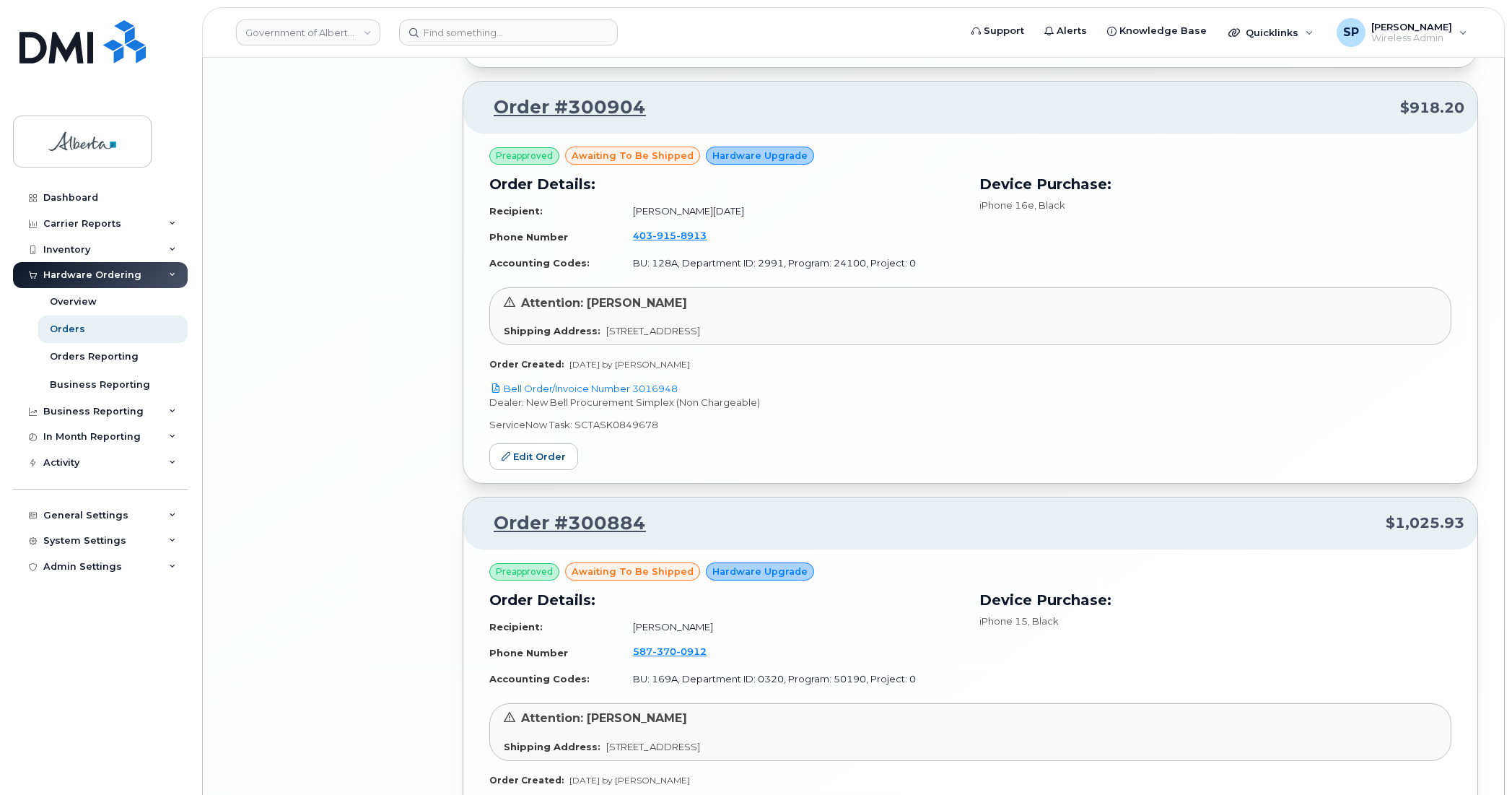
scroll to position [6159, 0]
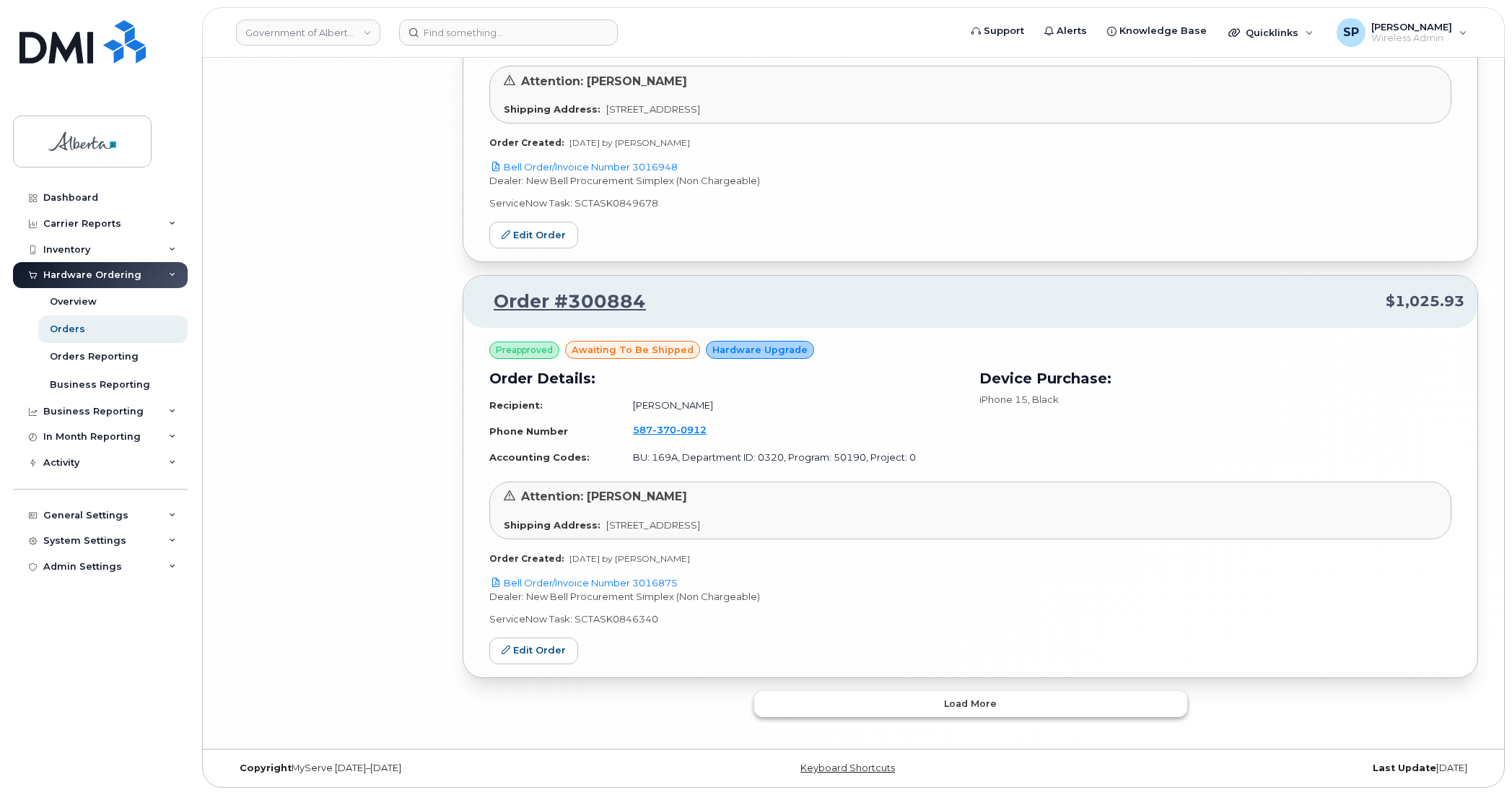
click at [1004, 706] on button "Load more" at bounding box center [971, 703] width 433 height 26
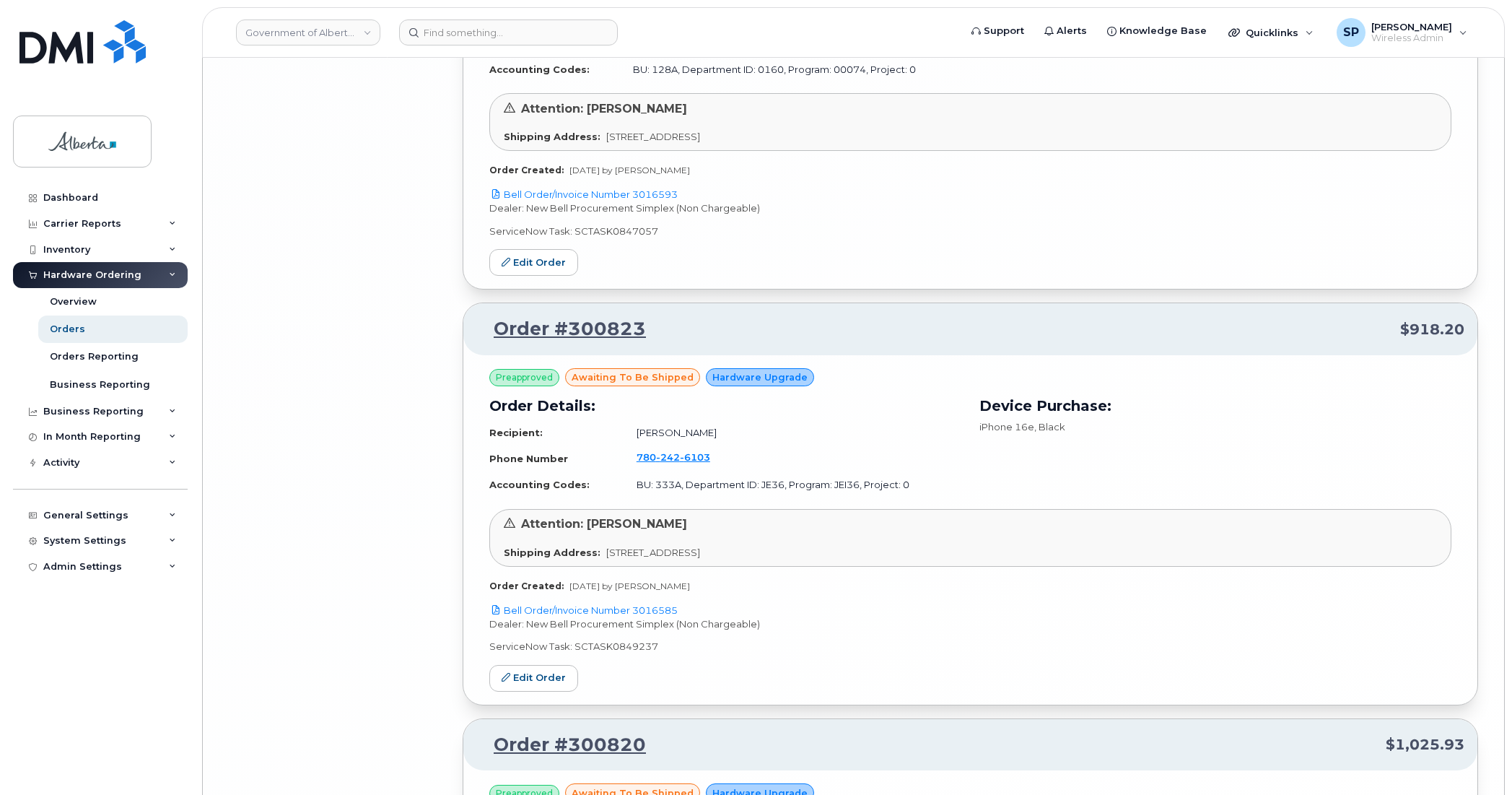
scroll to position [9484, 0]
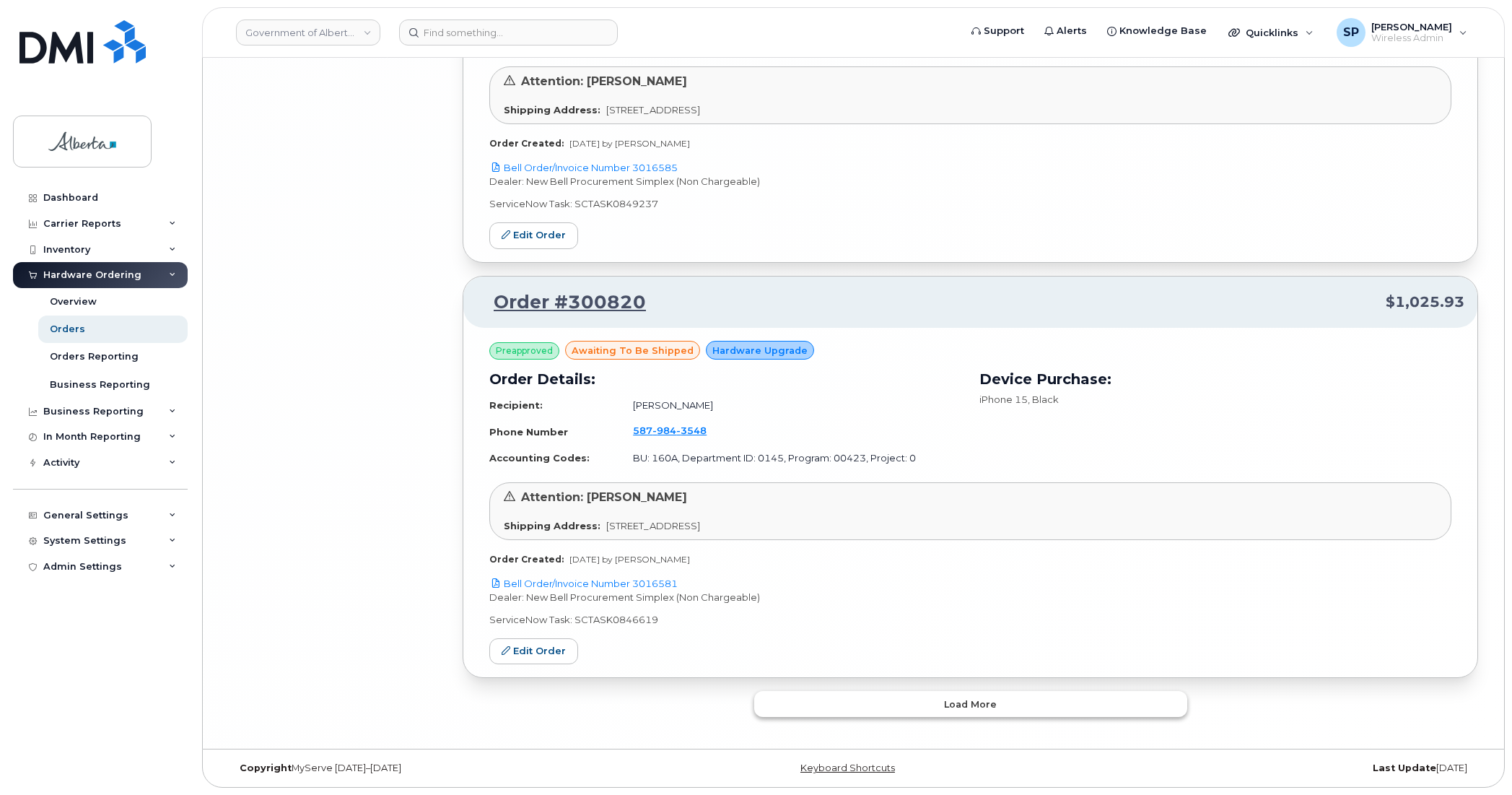
click at [987, 706] on span "Load more" at bounding box center [970, 704] width 53 height 14
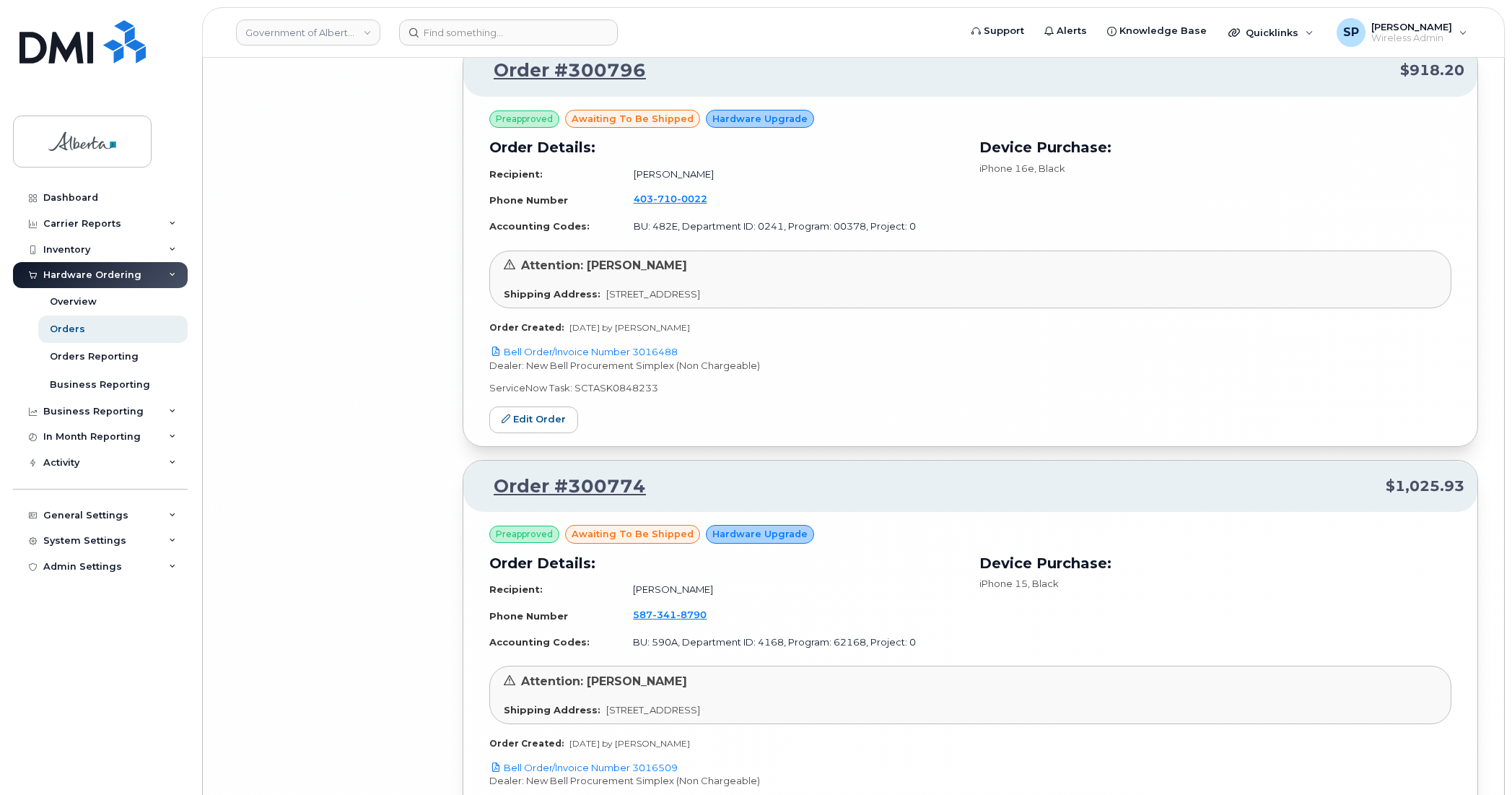
scroll to position [12809, 0]
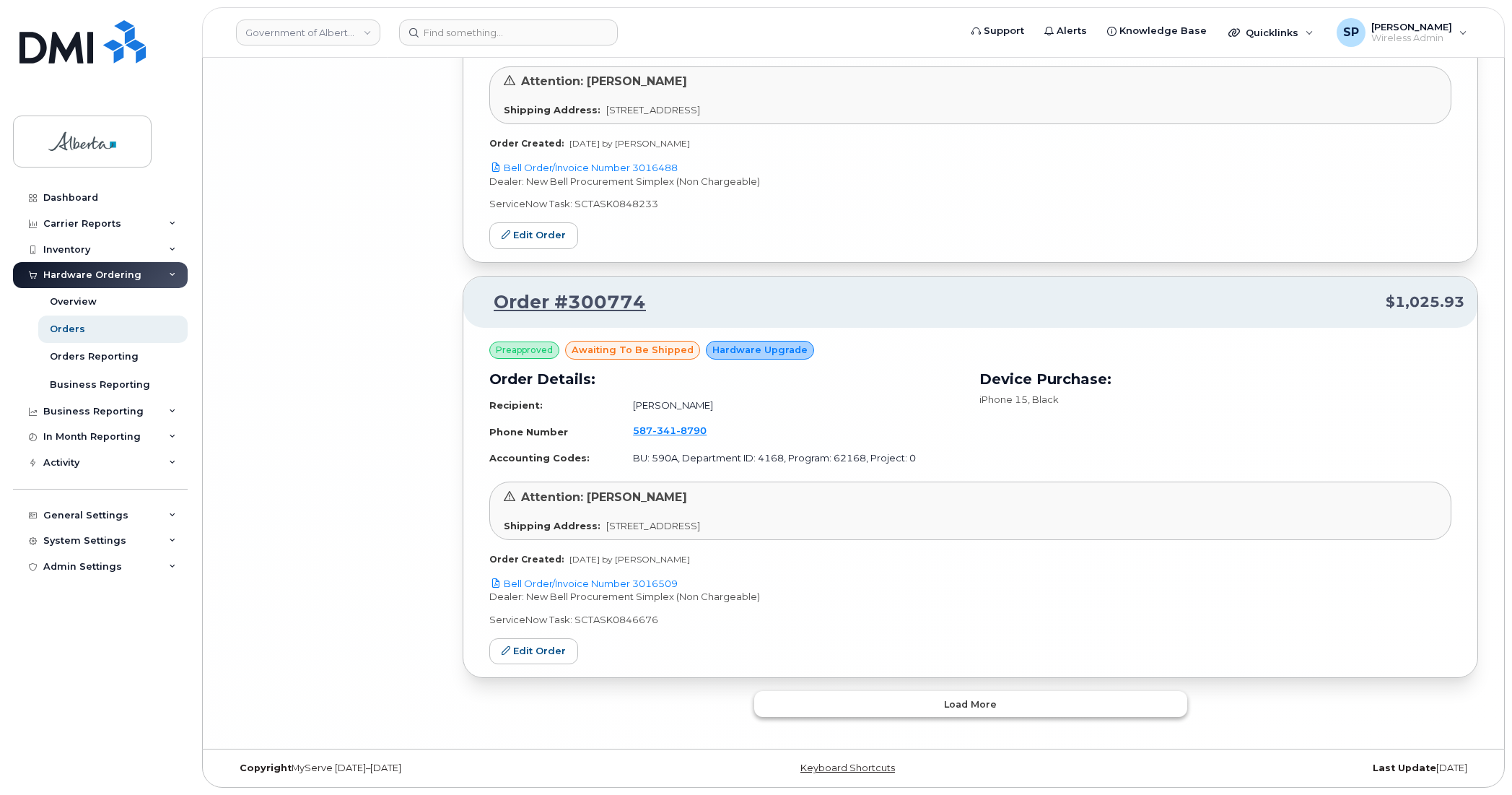
click at [1049, 713] on button "Load more" at bounding box center [971, 703] width 433 height 26
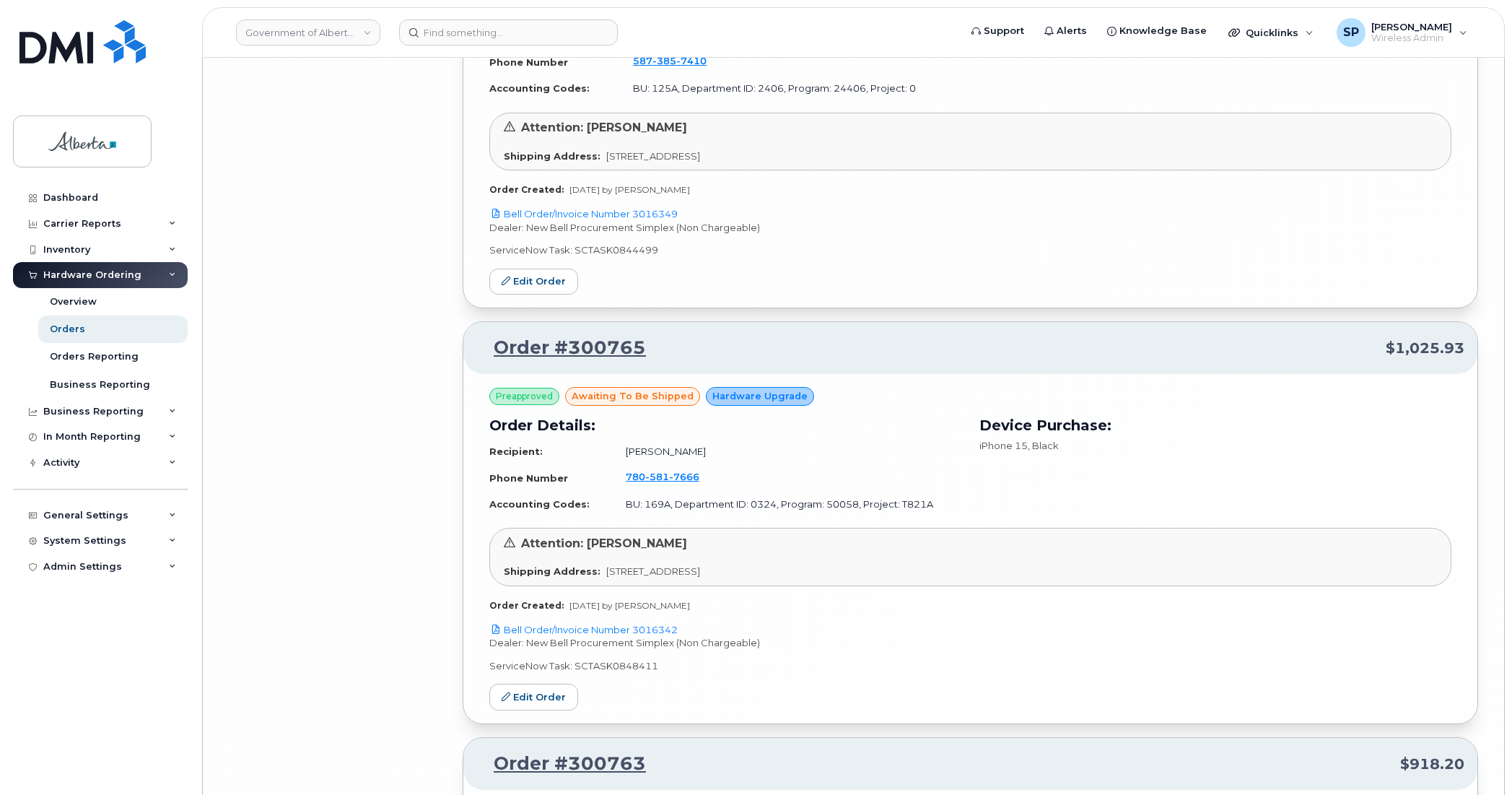
scroll to position [16135, 0]
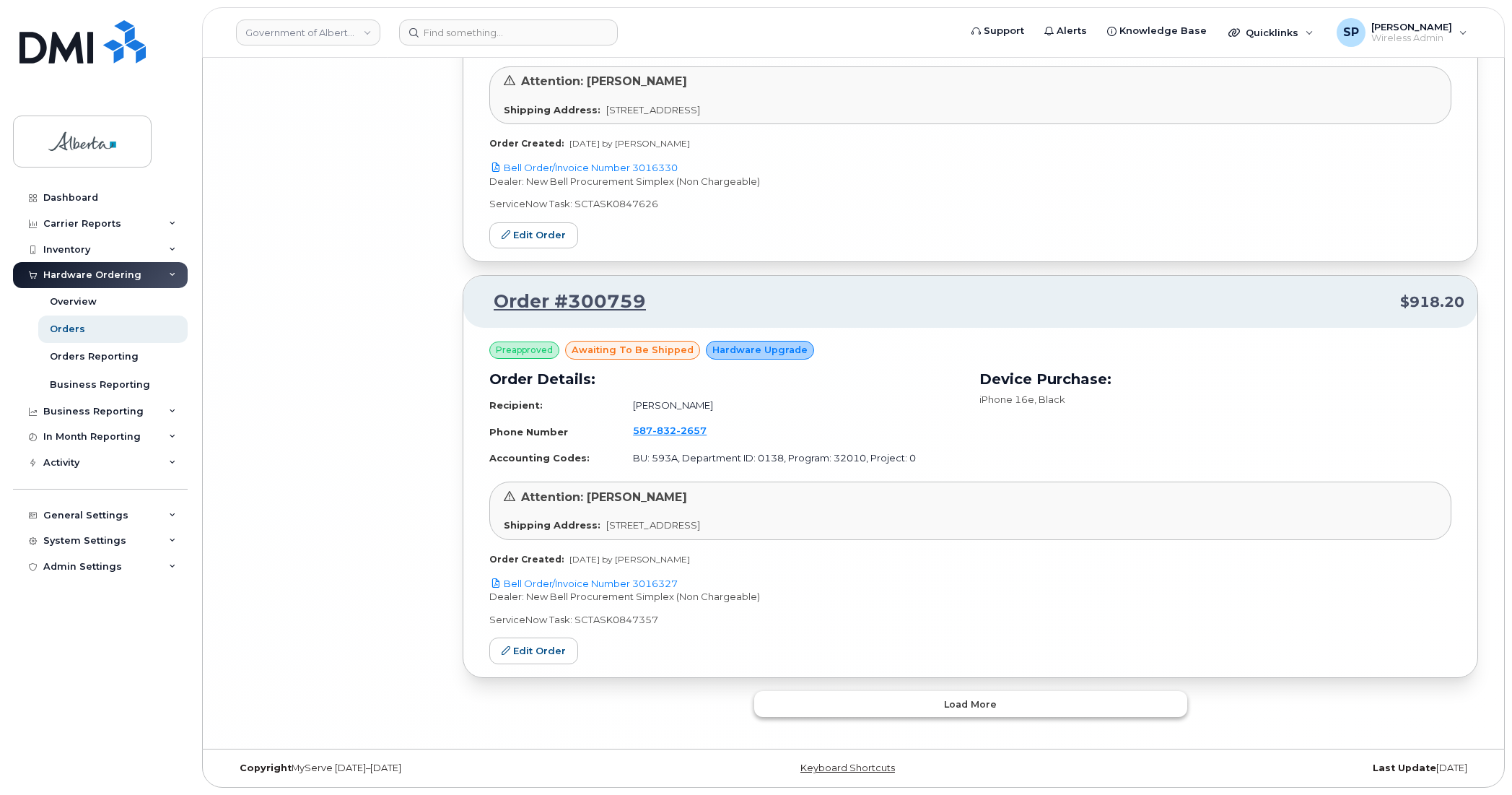
click at [1016, 701] on button "Load more" at bounding box center [971, 703] width 433 height 26
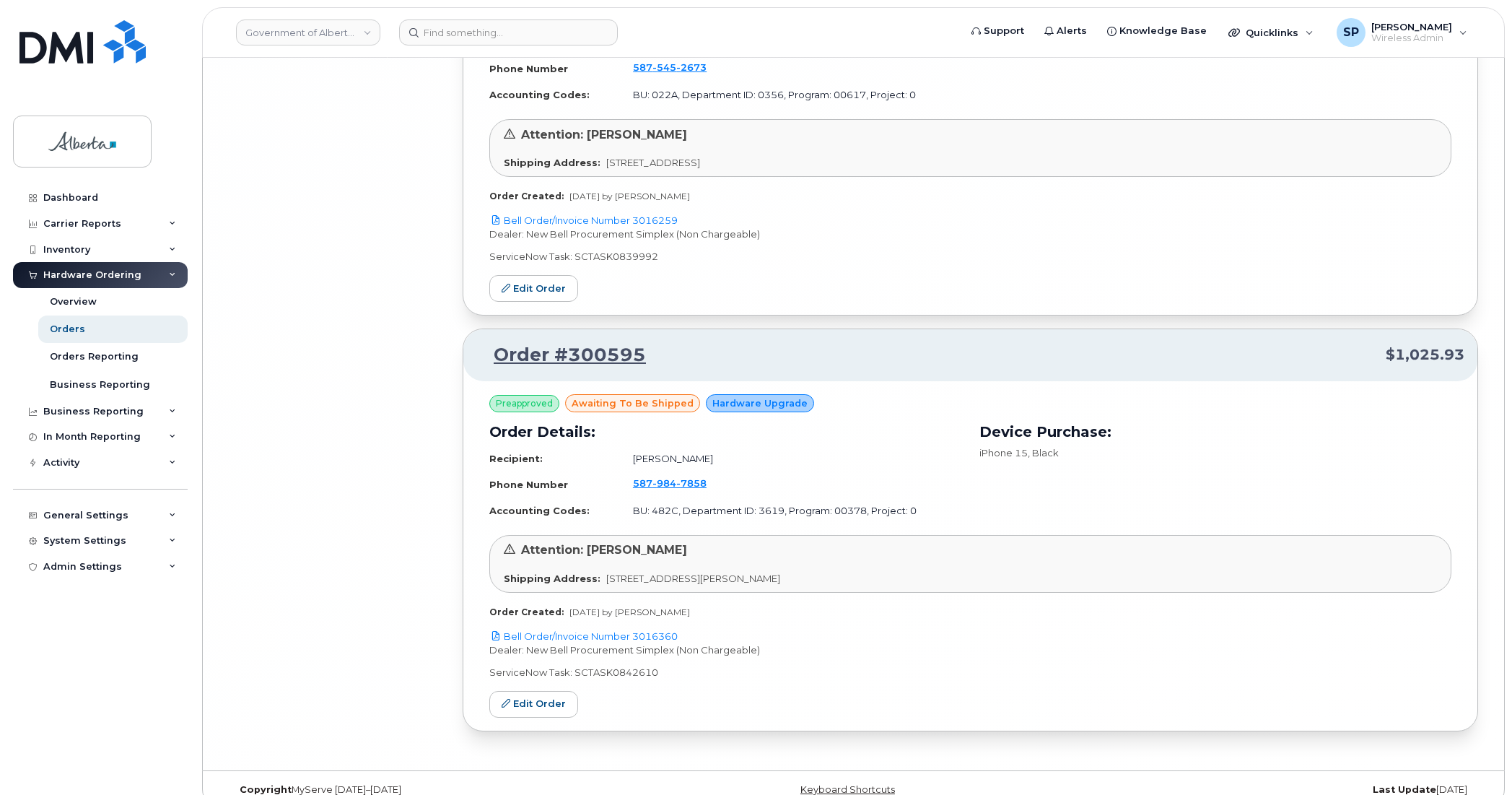
scroll to position [18599, 0]
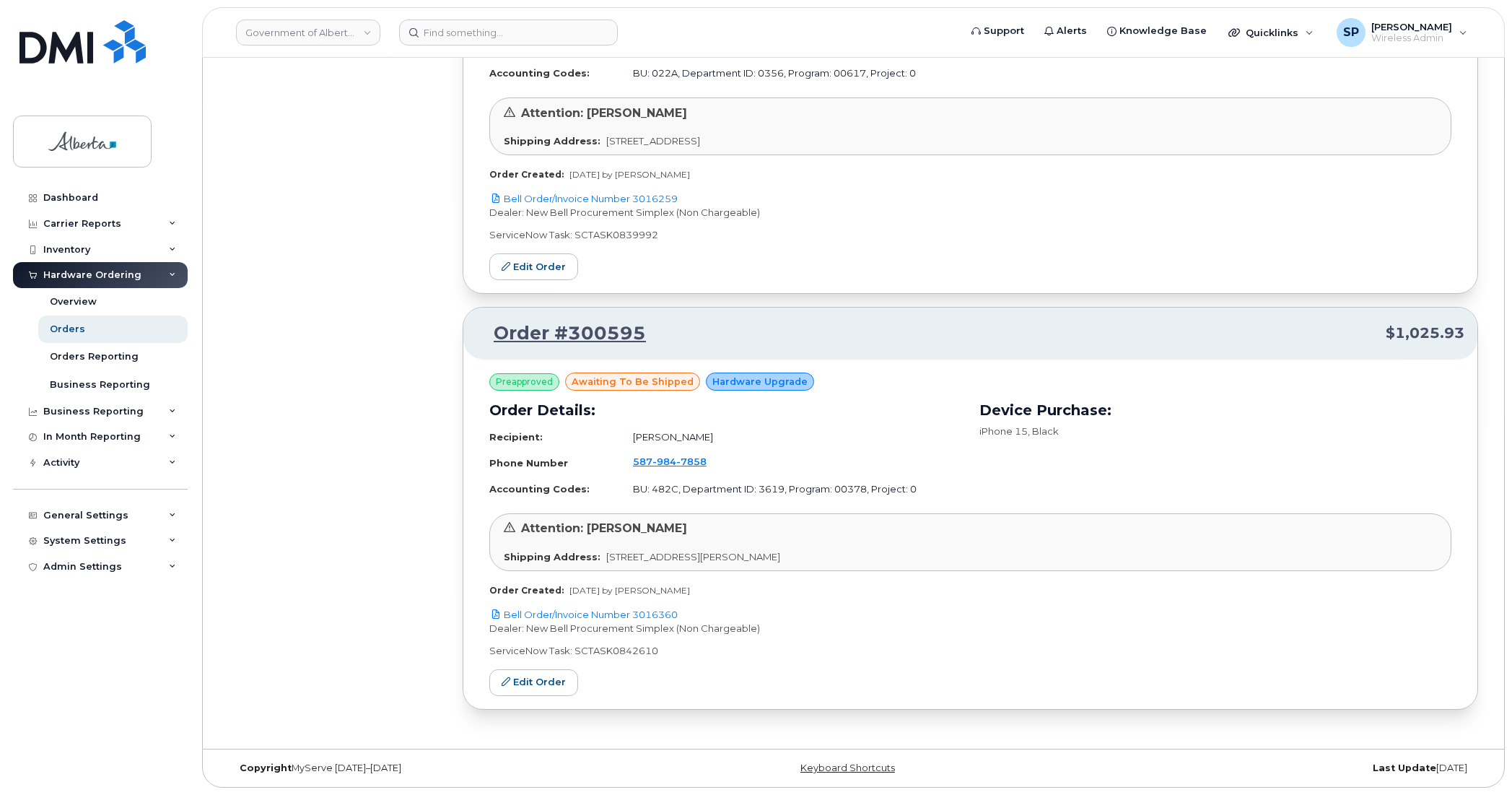
click at [1262, 184] on div "Preapproved awaiting to be shipped Hardware Upgrade Order Details: Recipient: K…" at bounding box center [970, 118] width 1014 height 349
click at [67, 330] on div "Orders" at bounding box center [68, 329] width 36 height 13
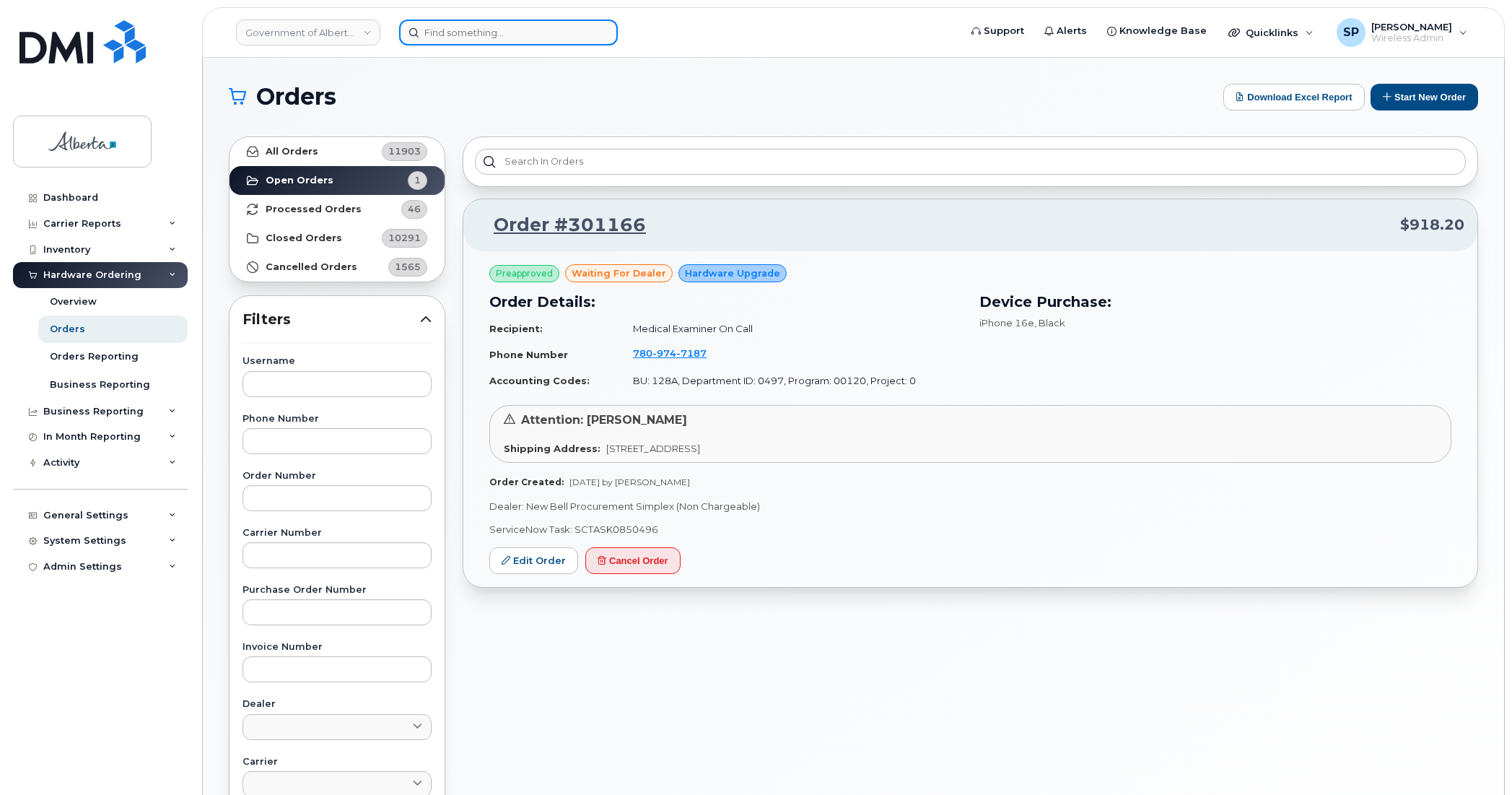
click at [449, 33] on input at bounding box center [508, 32] width 219 height 26
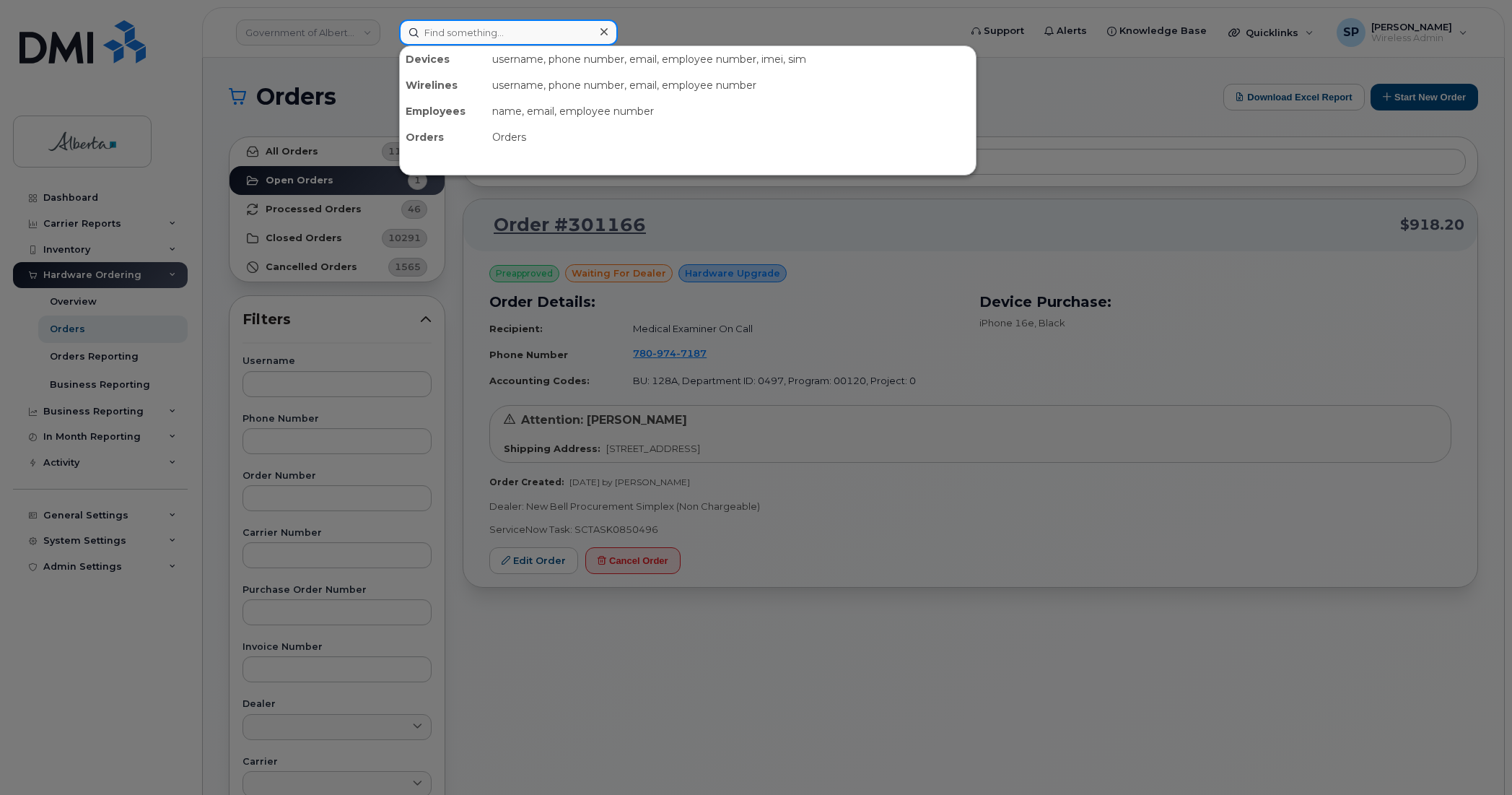
paste input "7807201194"
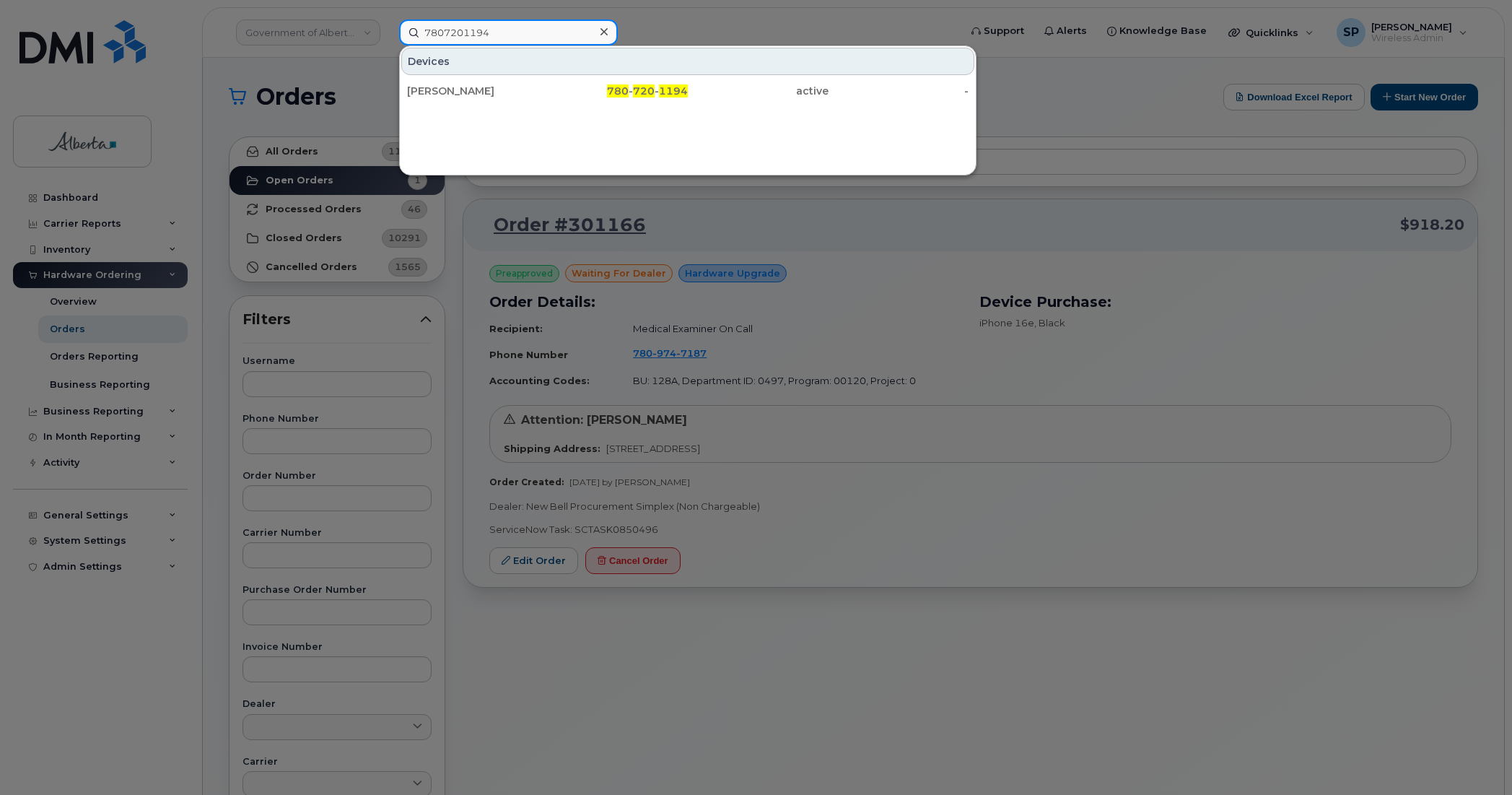
type input "7807201194"
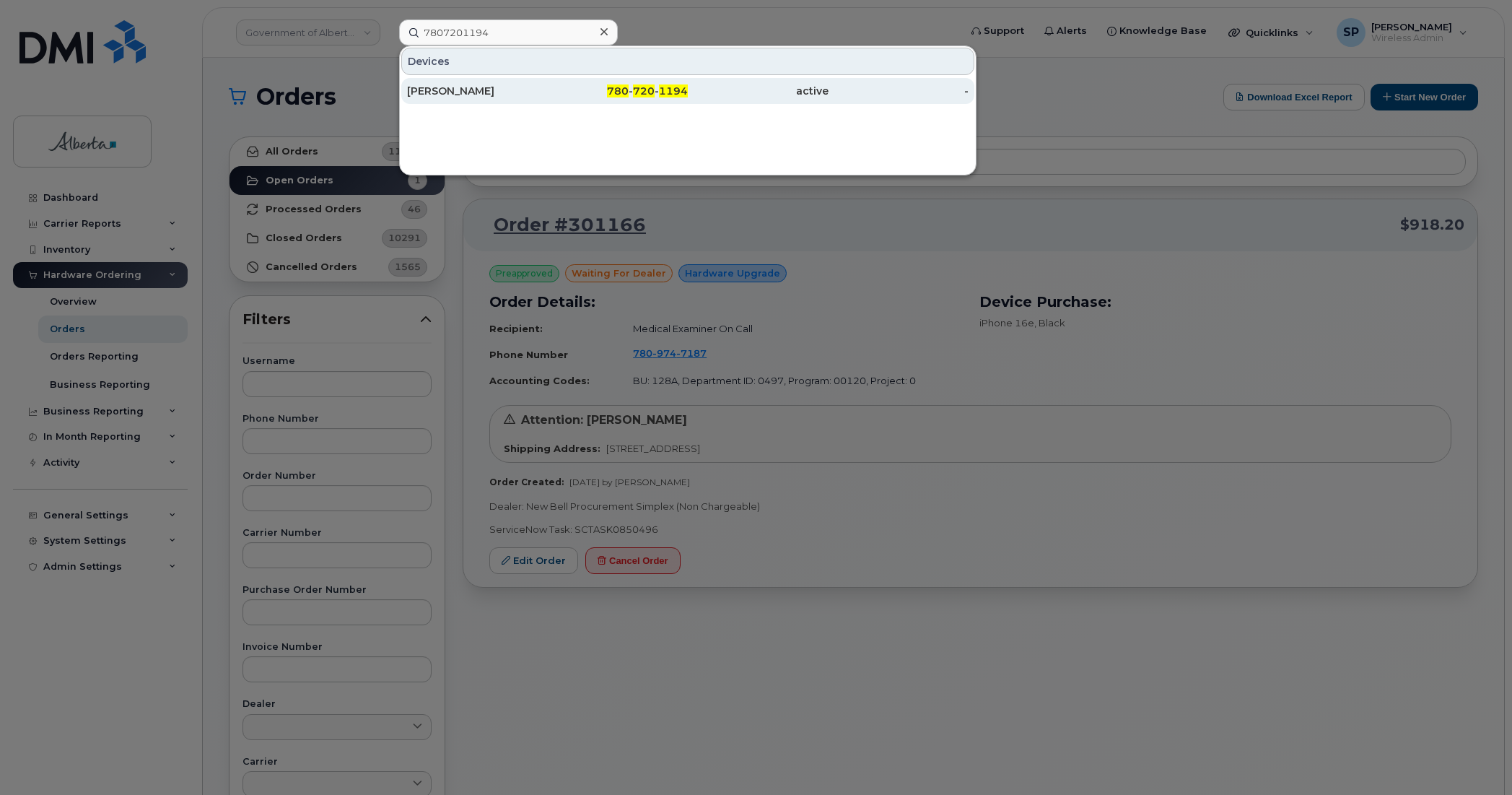
click at [459, 91] on div "Kayla Gamroth" at bounding box center [477, 91] width 140 height 15
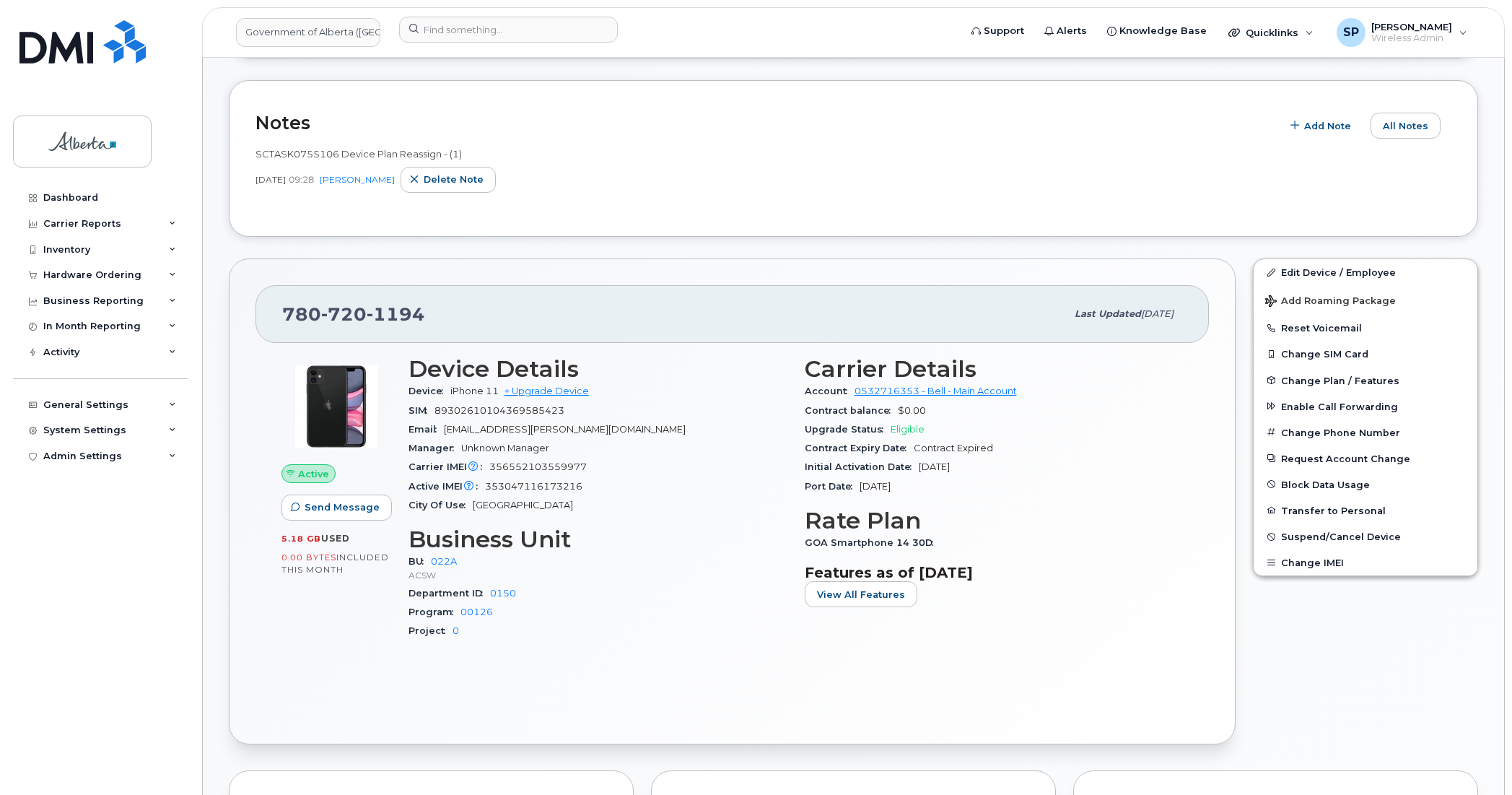
scroll to position [410, 0]
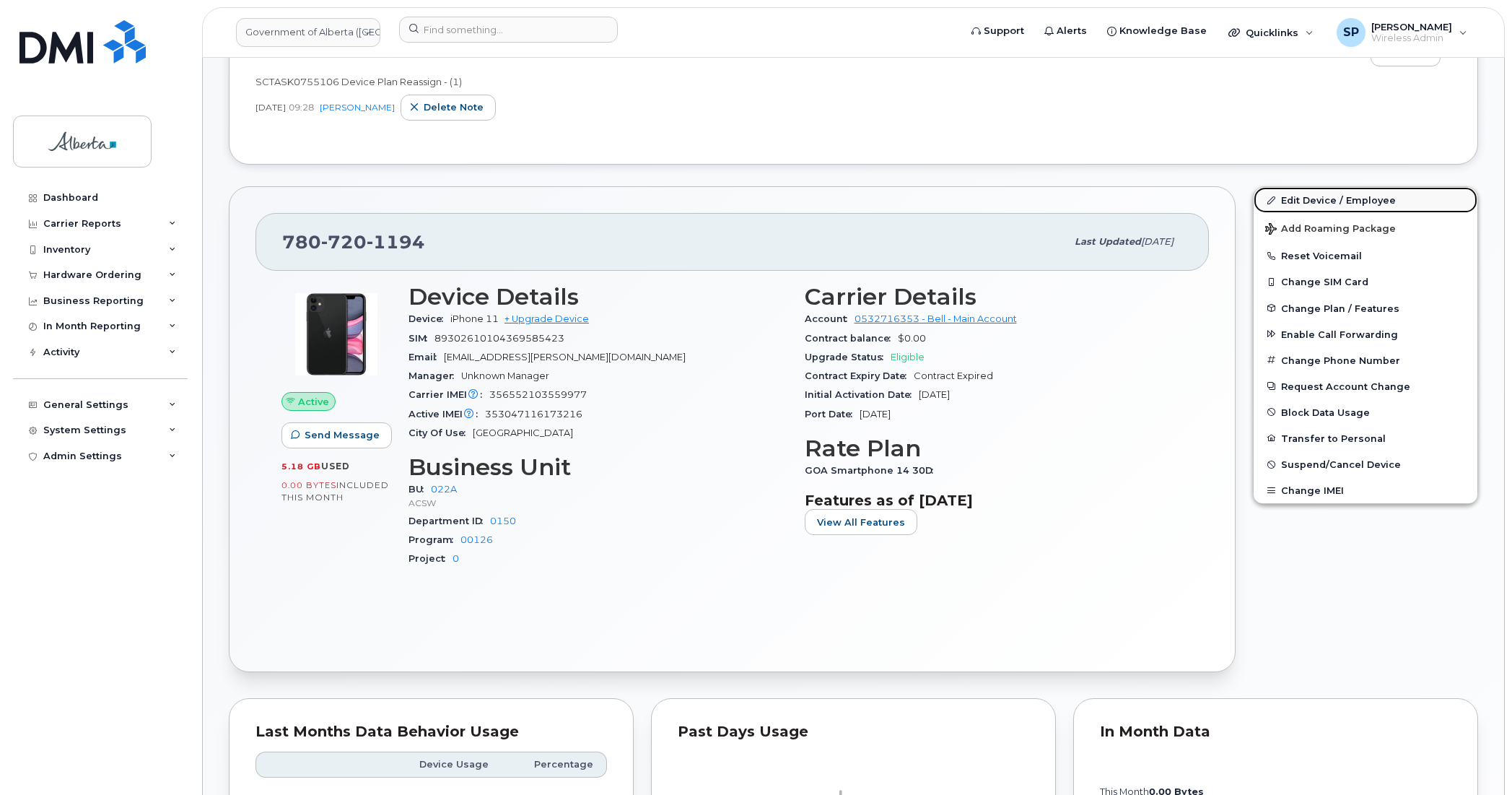
click at [1322, 203] on link "Edit Device / Employee" at bounding box center [1365, 200] width 224 height 26
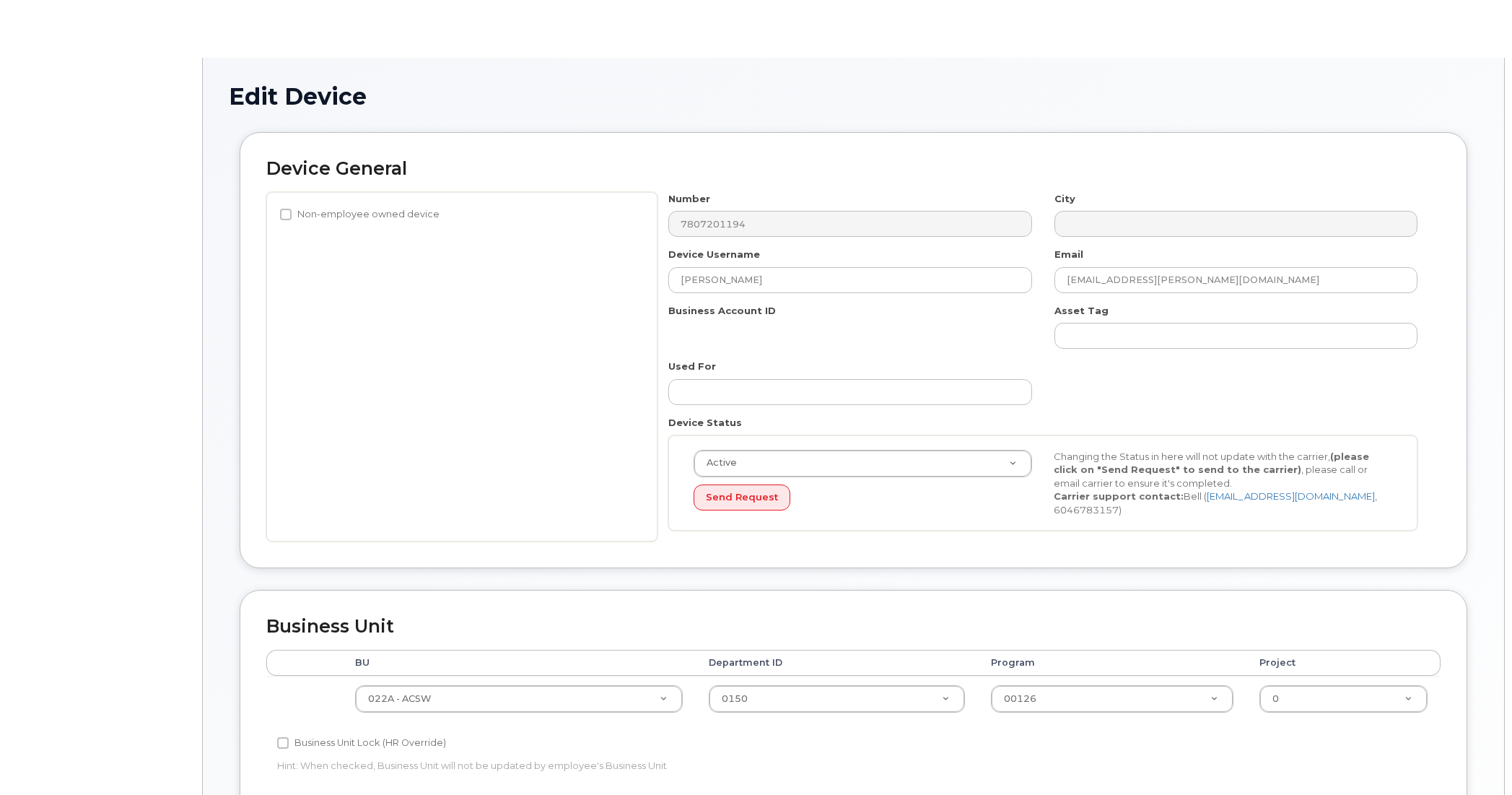
select select "4749739"
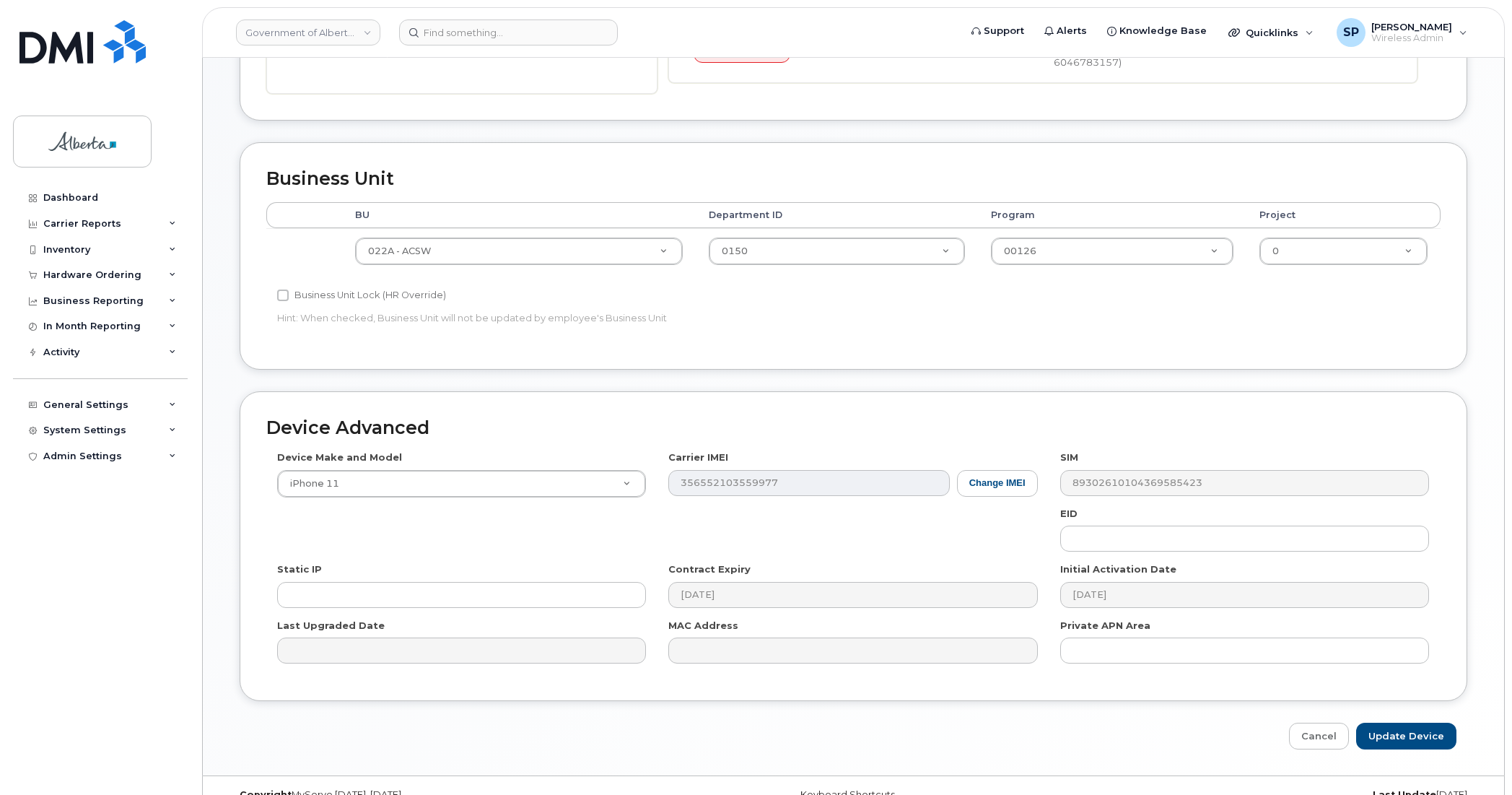
scroll to position [471, 0]
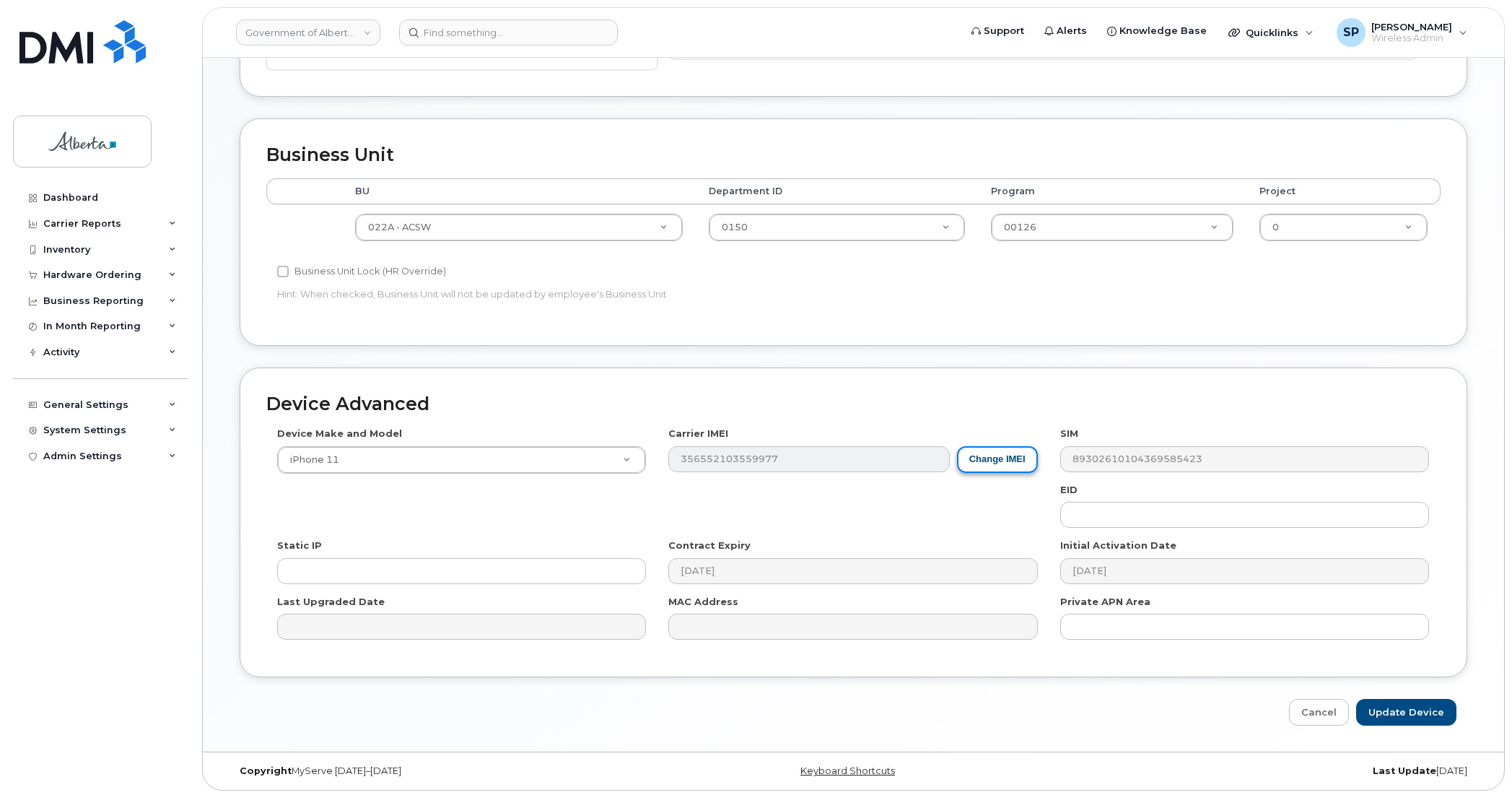
click at [996, 457] on button "Change IMEI" at bounding box center [997, 460] width 81 height 26
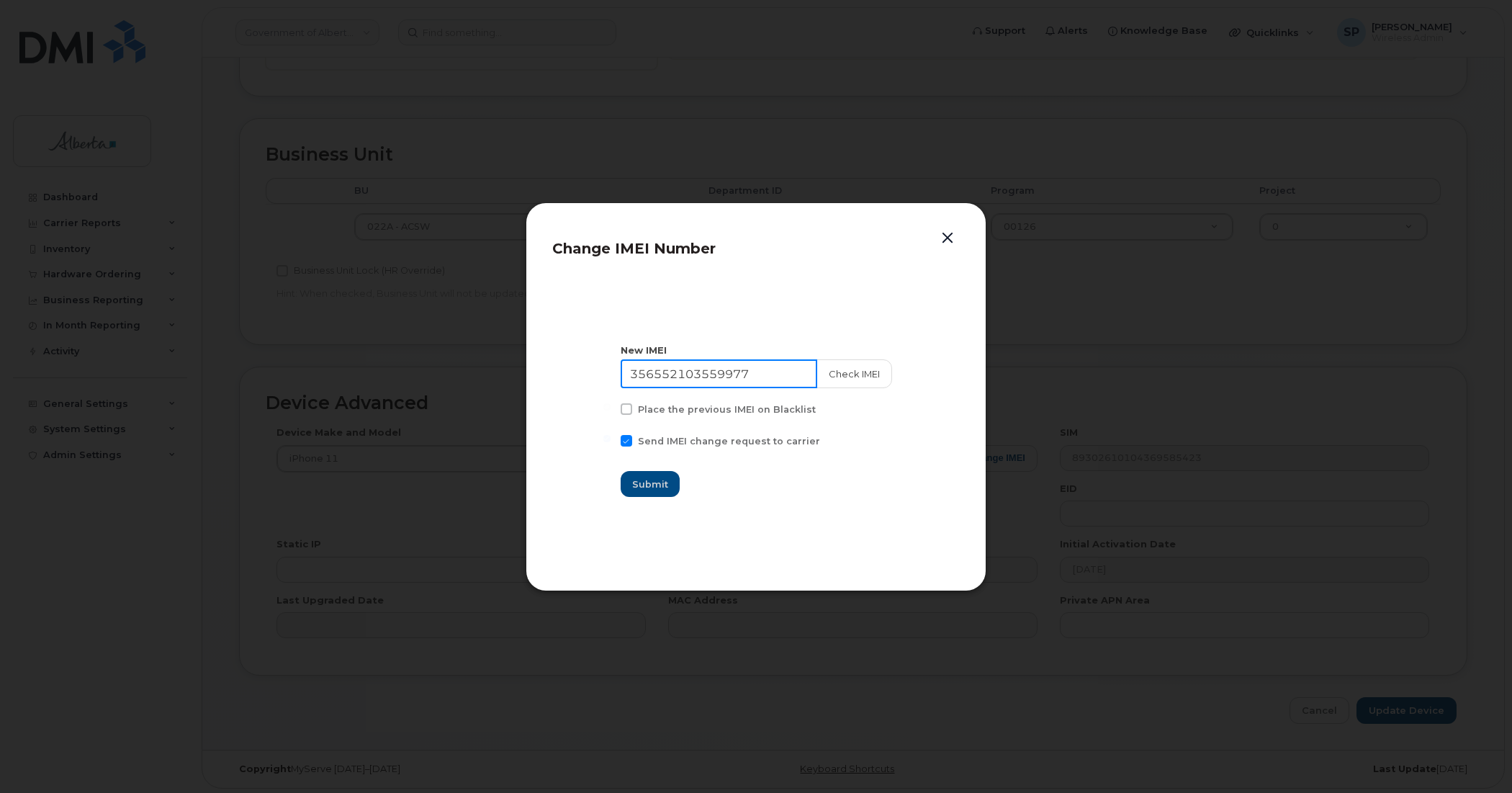
drag, startPoint x: 762, startPoint y: 369, endPoint x: 538, endPoint y: 382, distance: 224.4
click at [540, 384] on div "Change IMEI Number New IMEI 356552103559977 Check IMEI Place the previous IMEI …" at bounding box center [756, 396] width 461 height 389
paste input "3047116173216"
type input "353047116173216"
click at [855, 367] on button "Check IMEI" at bounding box center [854, 373] width 76 height 29
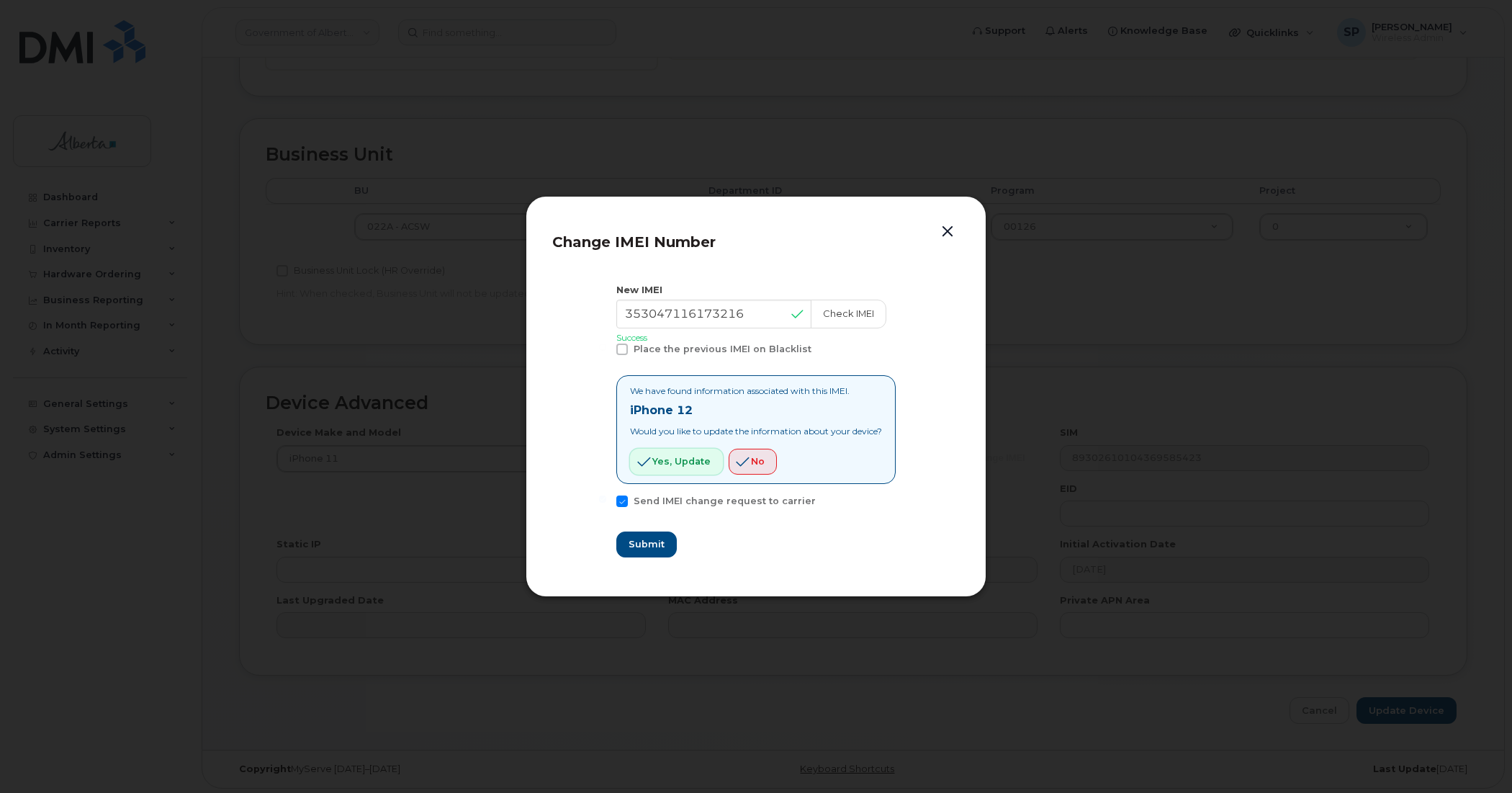
click at [667, 465] on span "Yes, update" at bounding box center [681, 462] width 58 height 14
click at [653, 548] on span "Submit" at bounding box center [646, 544] width 36 height 14
type input "353047116173216"
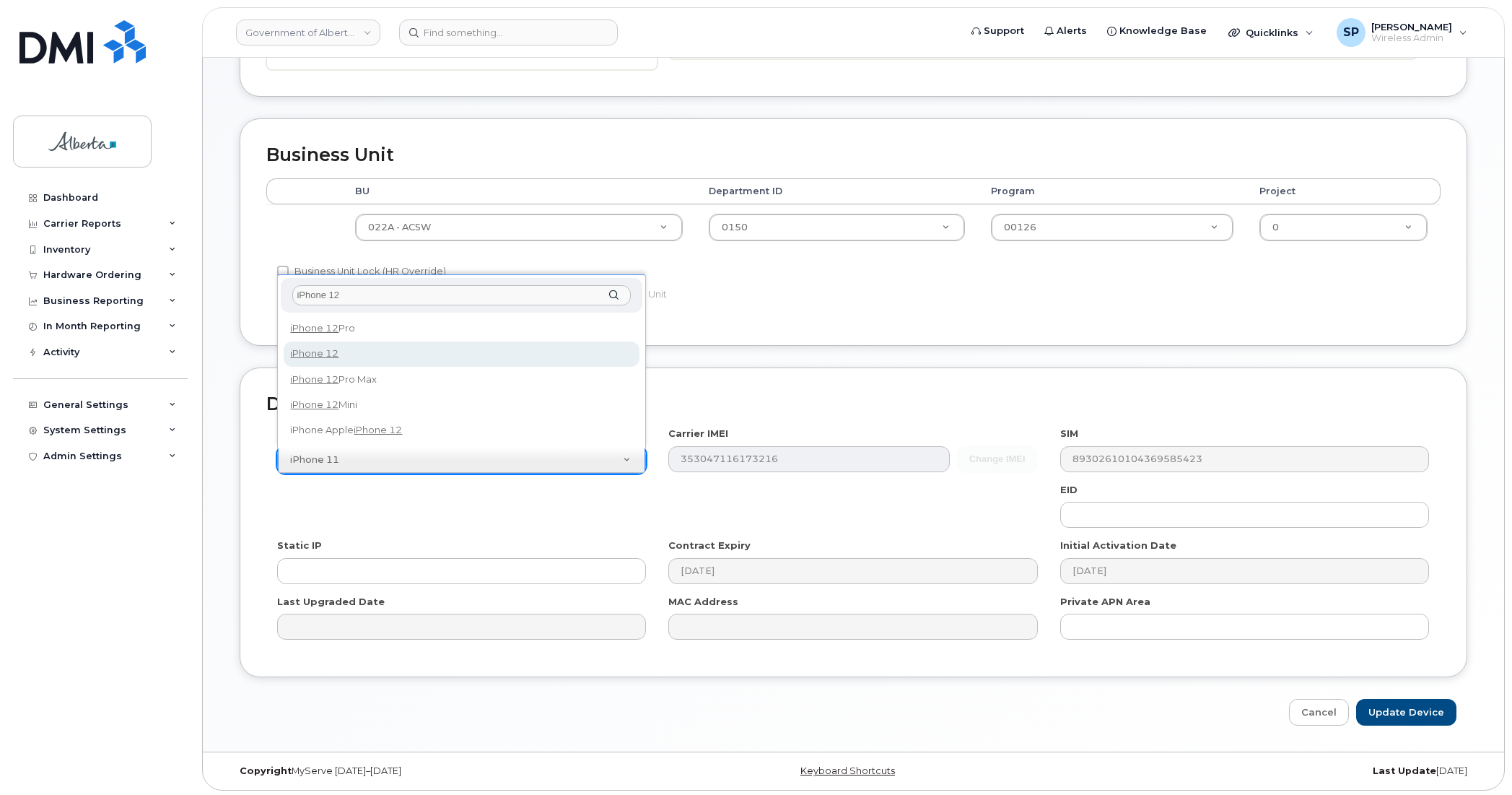
type input "iPhone 12"
select select "2435"
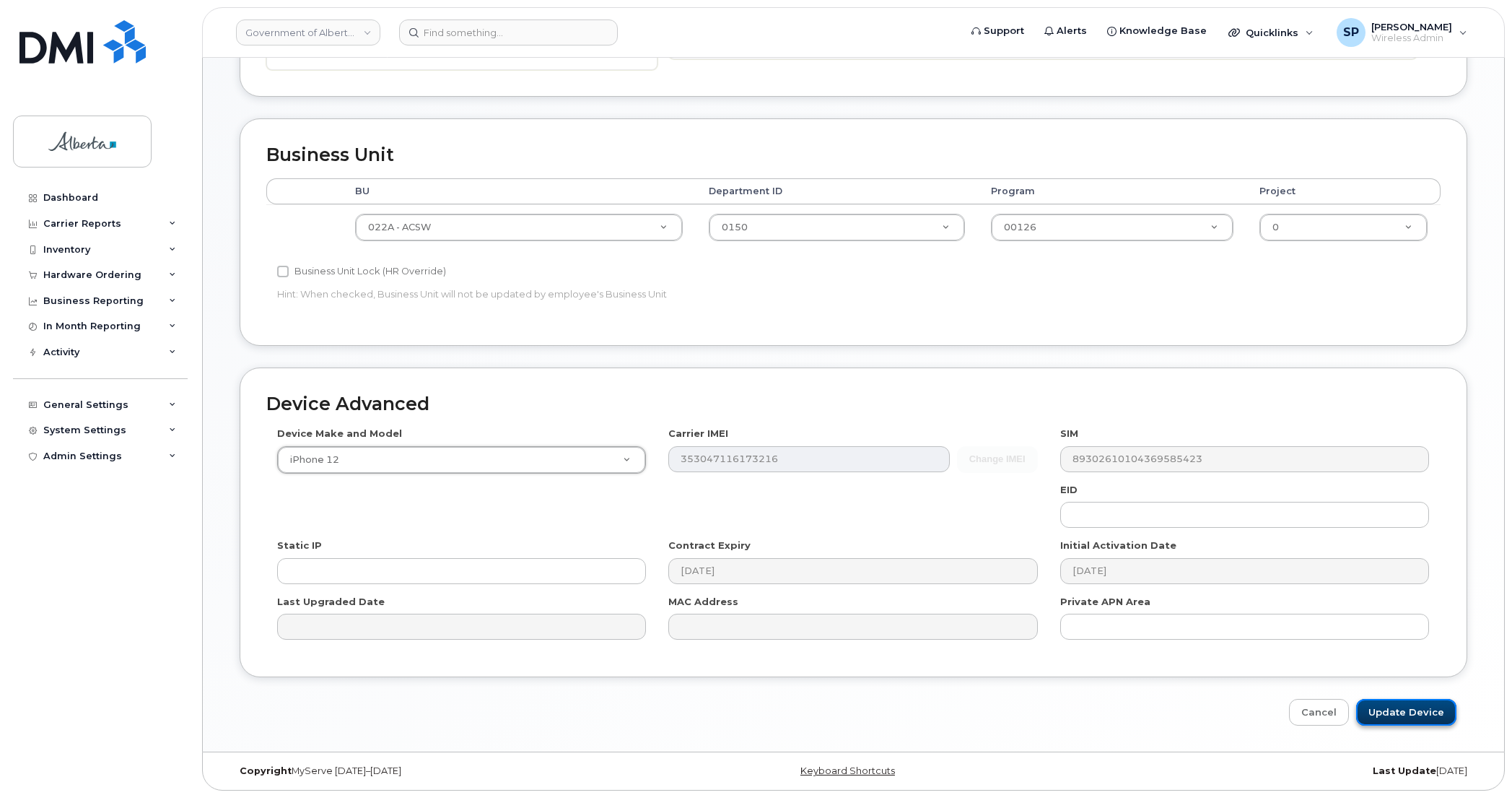
click at [1398, 706] on input "Update Device" at bounding box center [1406, 712] width 100 height 26
type input "Saving..."
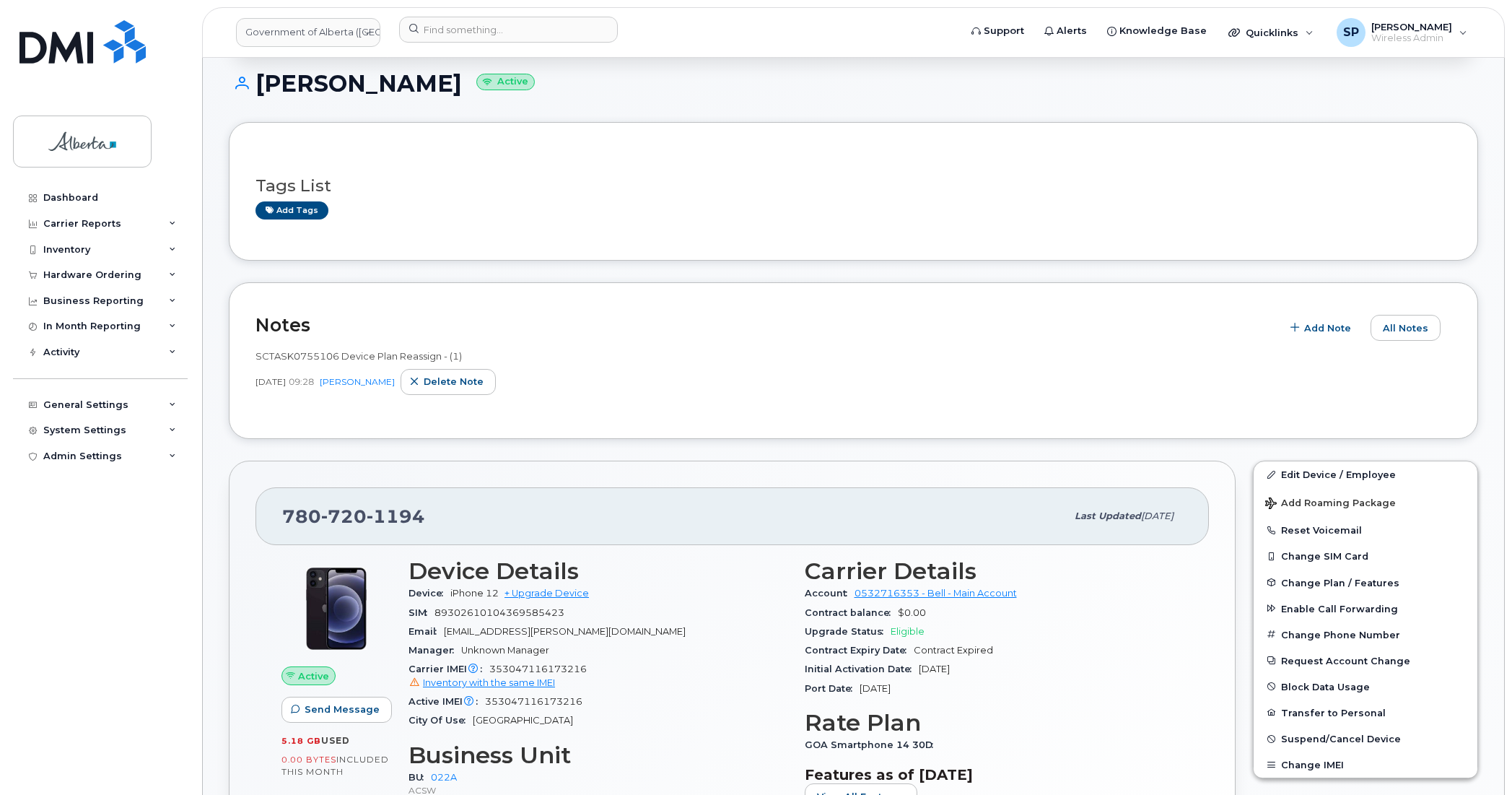
scroll to position [132, 0]
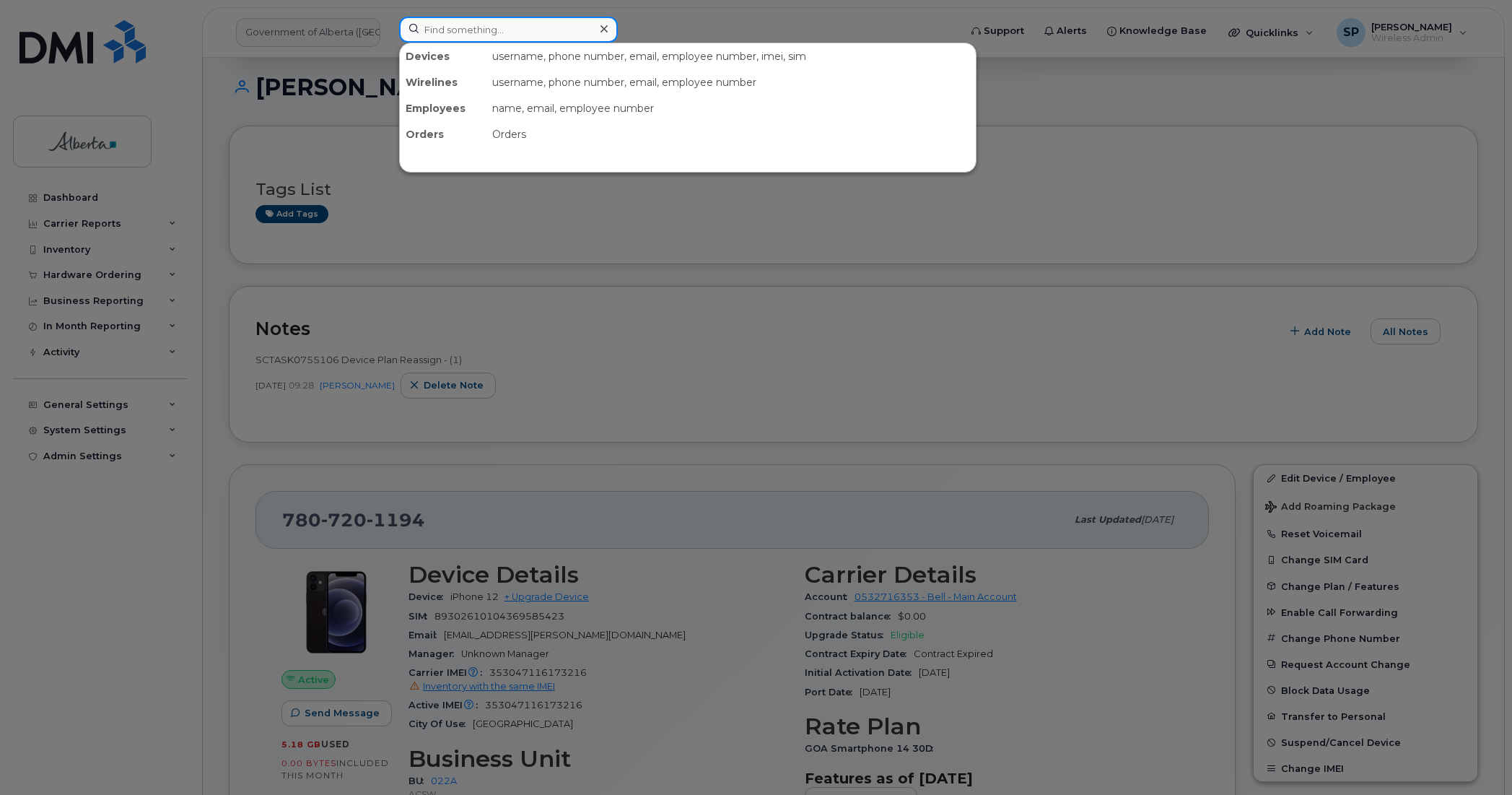
click at [444, 29] on input at bounding box center [508, 29] width 219 height 26
paste input "4033522433"
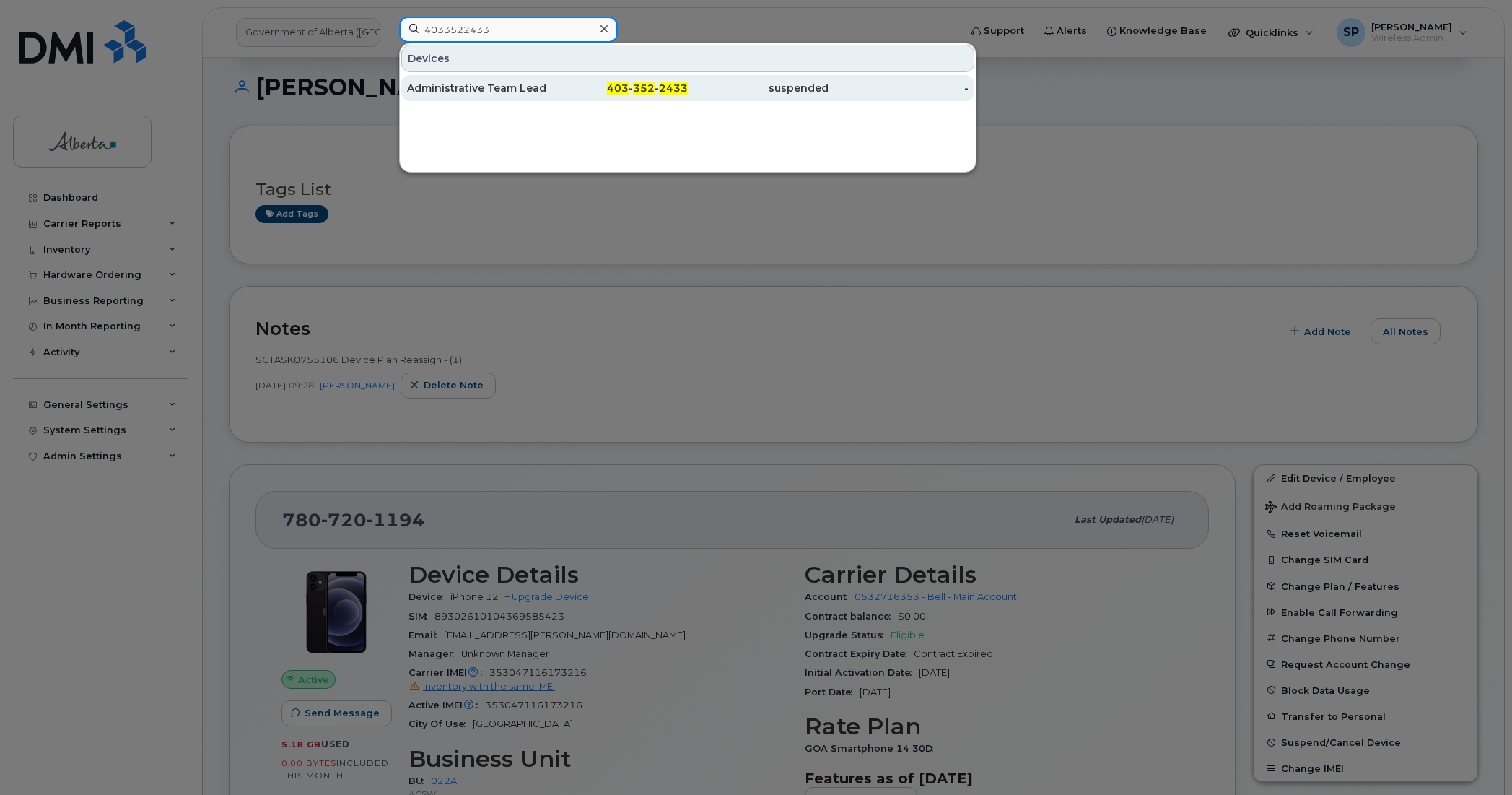
type input "4033522433"
click at [460, 89] on div "Administrative Team Lead Vacant" at bounding box center [477, 88] width 140 height 15
